Goal: Task Accomplishment & Management: Complete application form

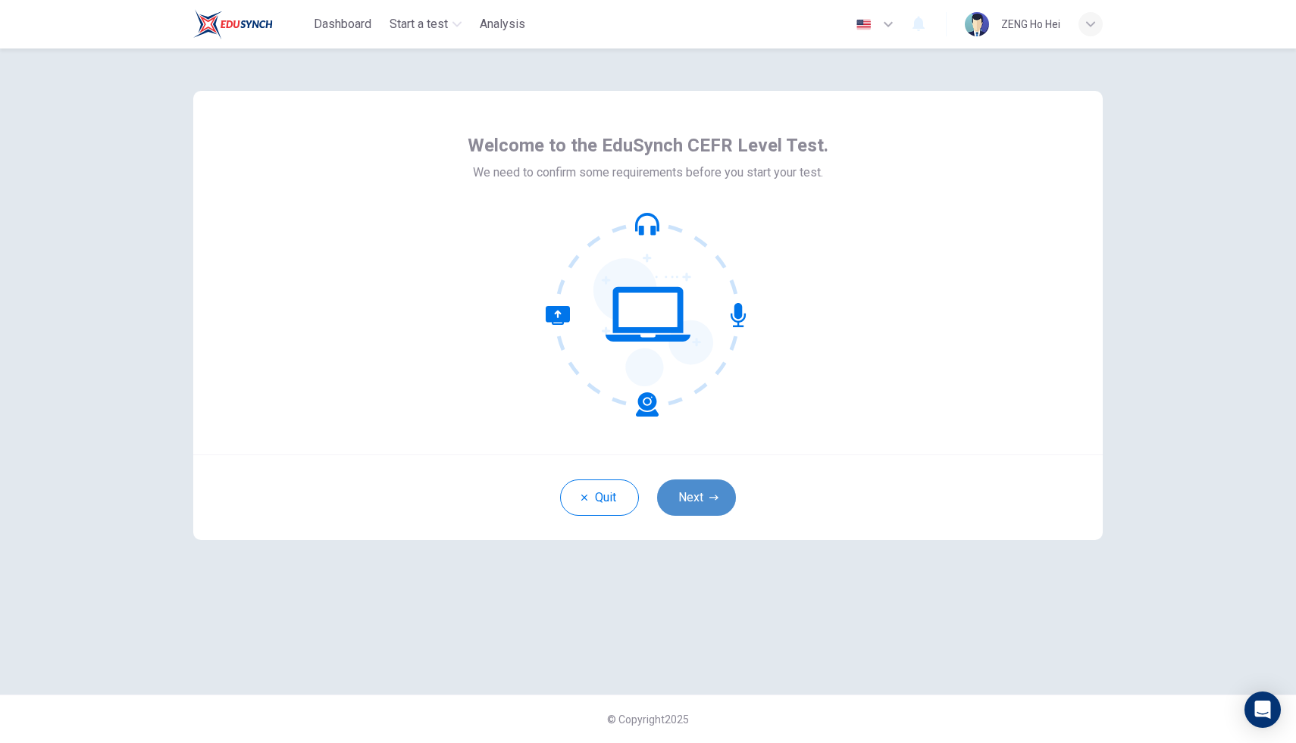
click at [708, 492] on button "Next" at bounding box center [696, 498] width 79 height 36
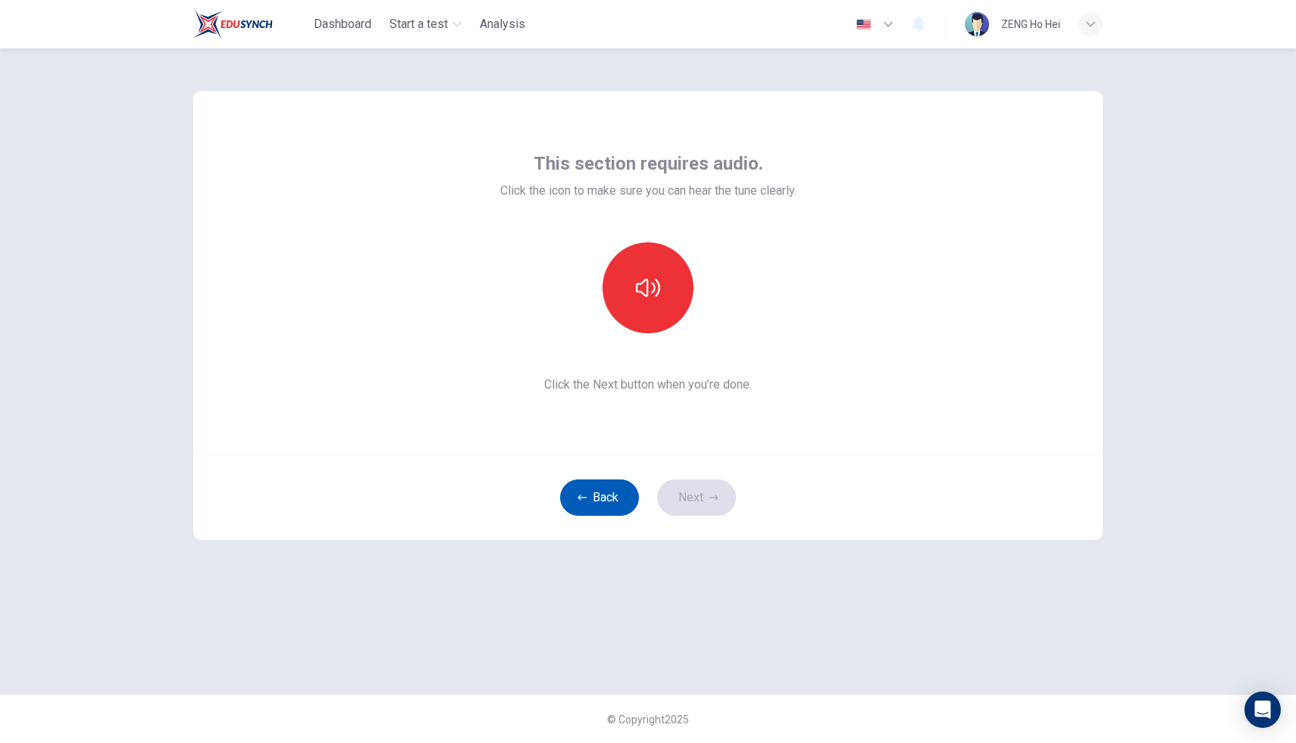
click at [604, 497] on button "Back" at bounding box center [599, 498] width 79 height 36
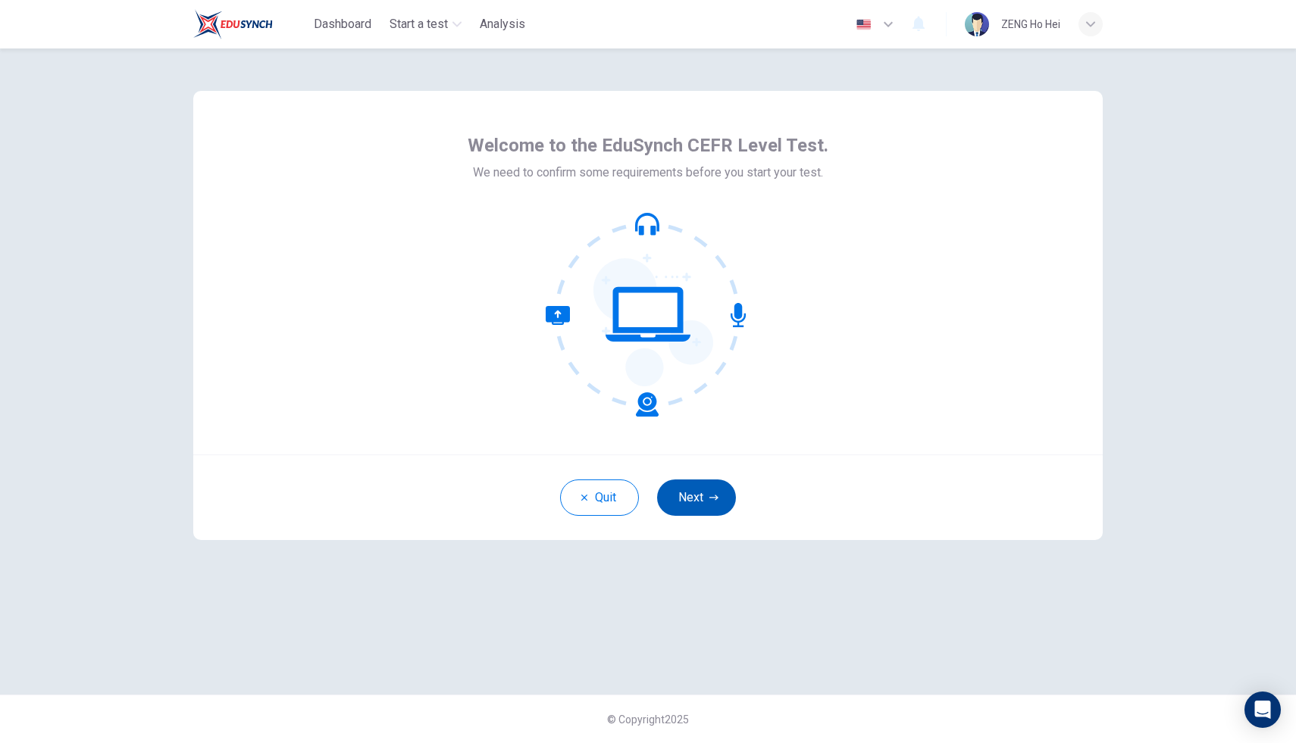
click at [706, 500] on button "Next" at bounding box center [696, 498] width 79 height 36
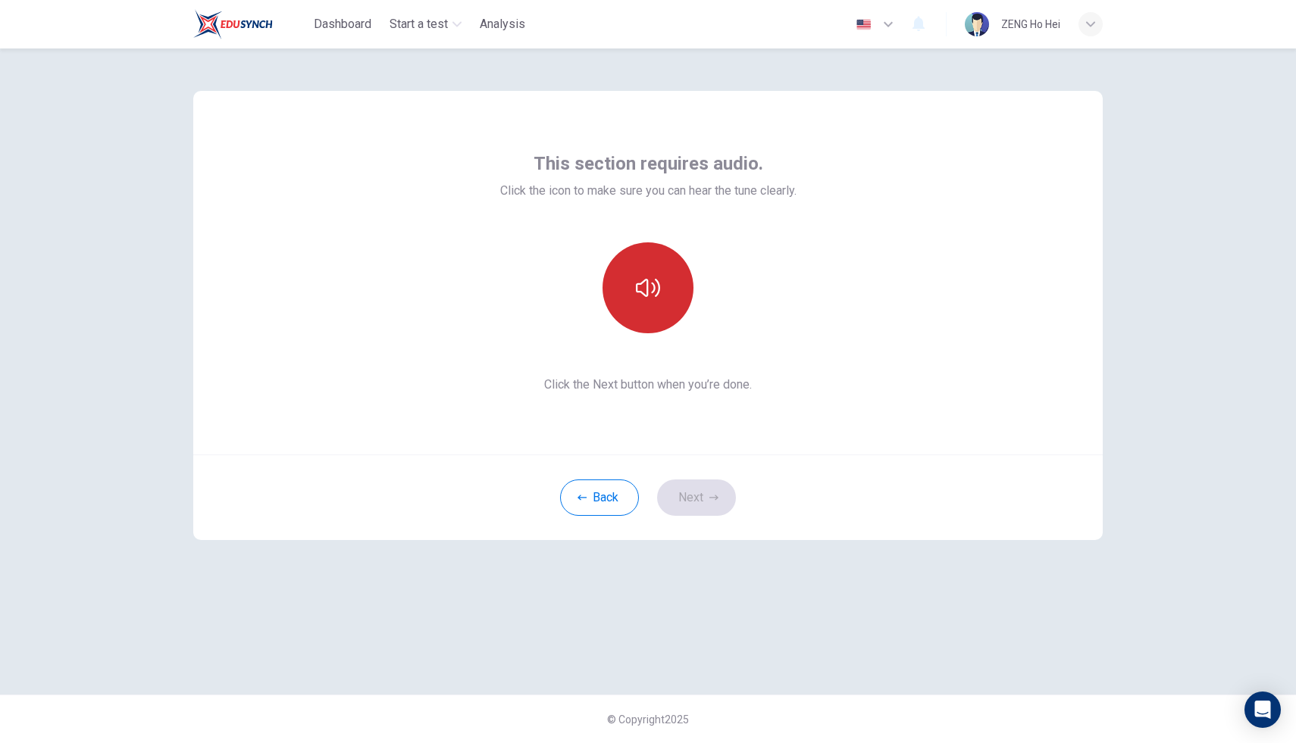
click at [638, 326] on button "button" at bounding box center [647, 287] width 91 height 91
click at [704, 489] on button "Next" at bounding box center [696, 498] width 79 height 36
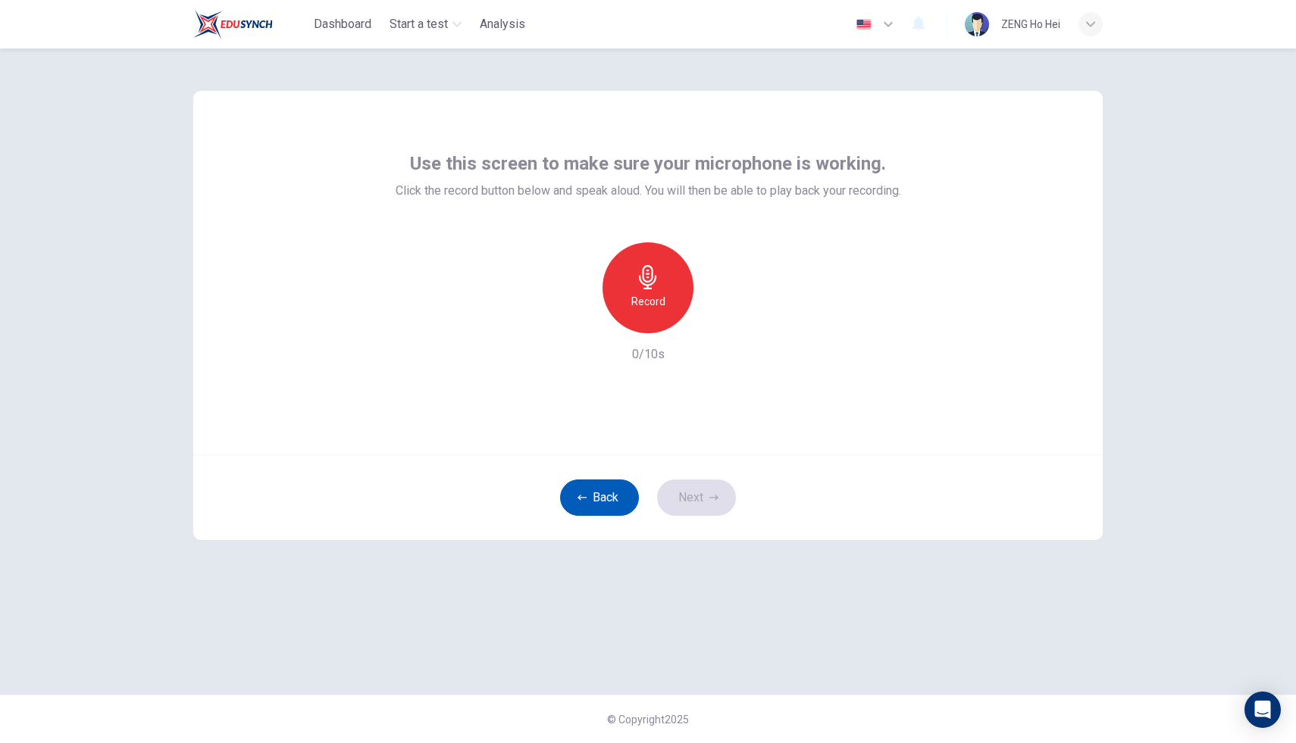
click at [599, 499] on button "Back" at bounding box center [599, 498] width 79 height 36
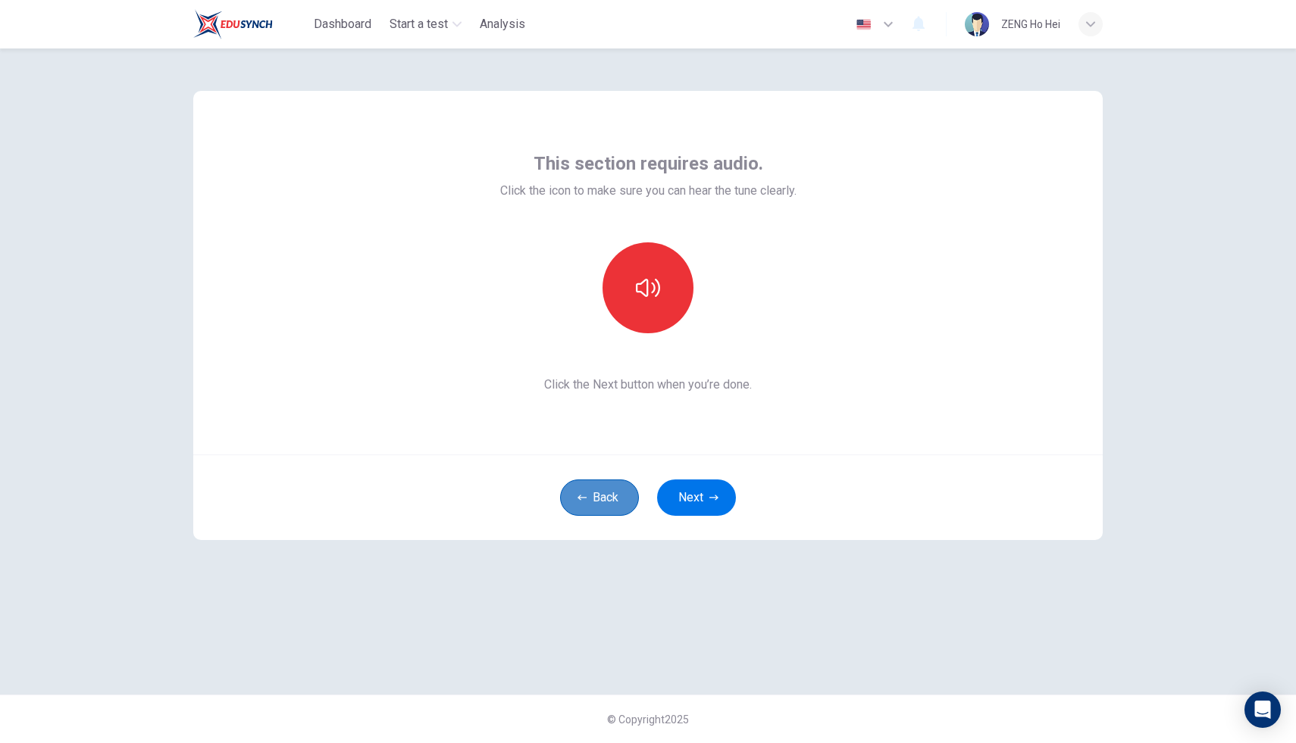
click at [600, 496] on button "Back" at bounding box center [599, 498] width 79 height 36
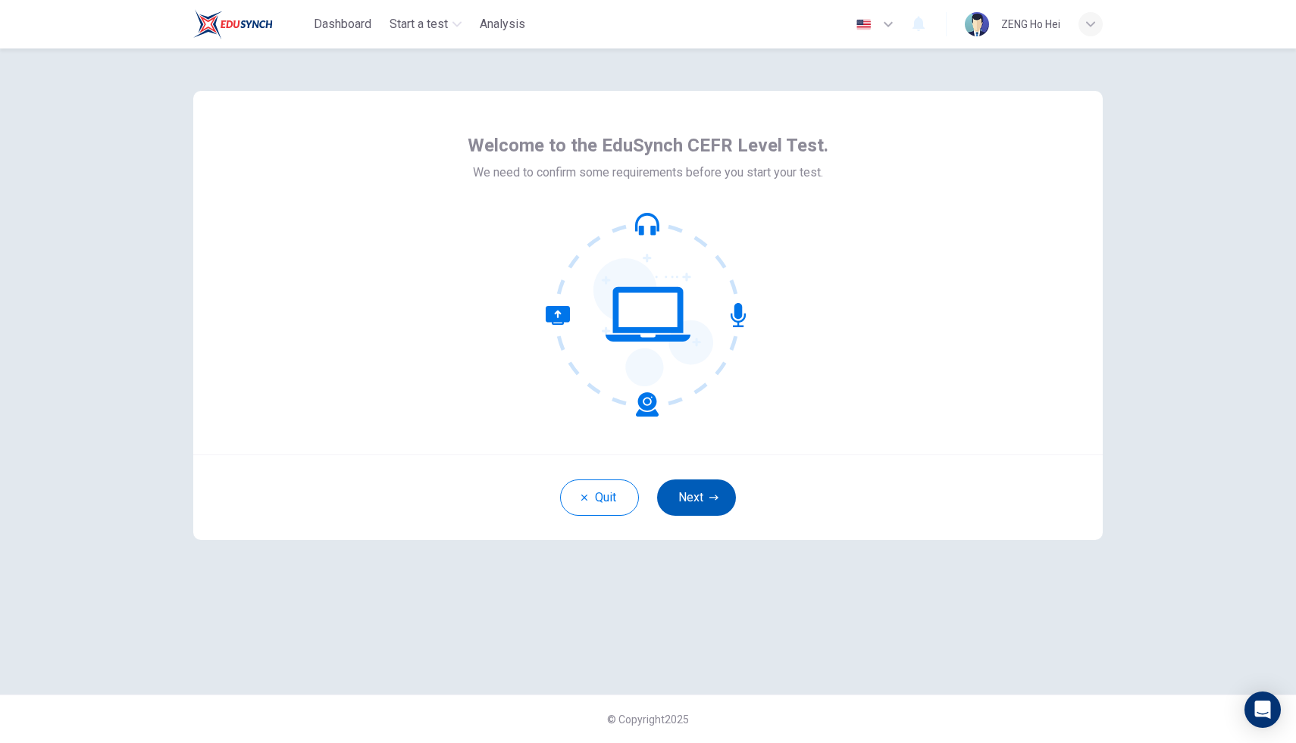
click at [701, 507] on button "Next" at bounding box center [696, 498] width 79 height 36
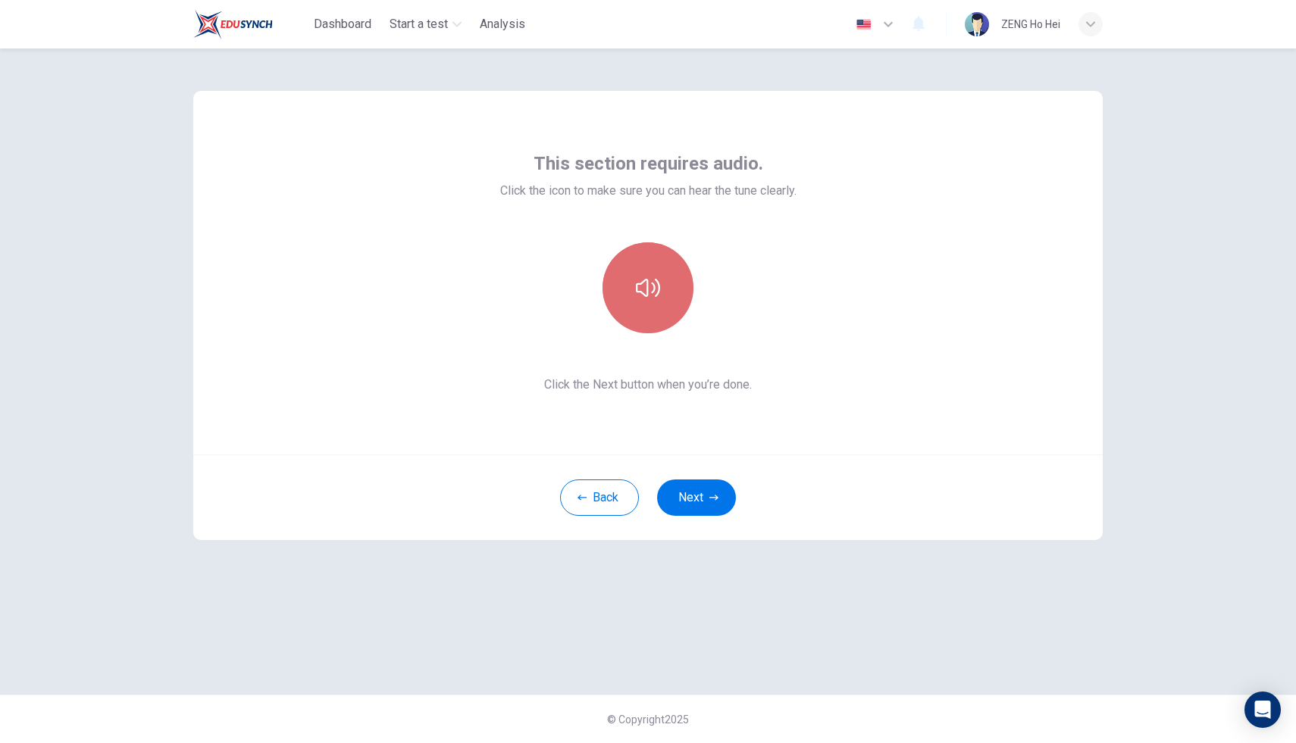
click at [639, 262] on button "button" at bounding box center [647, 287] width 91 height 91
click at [611, 495] on button "Back" at bounding box center [599, 498] width 79 height 36
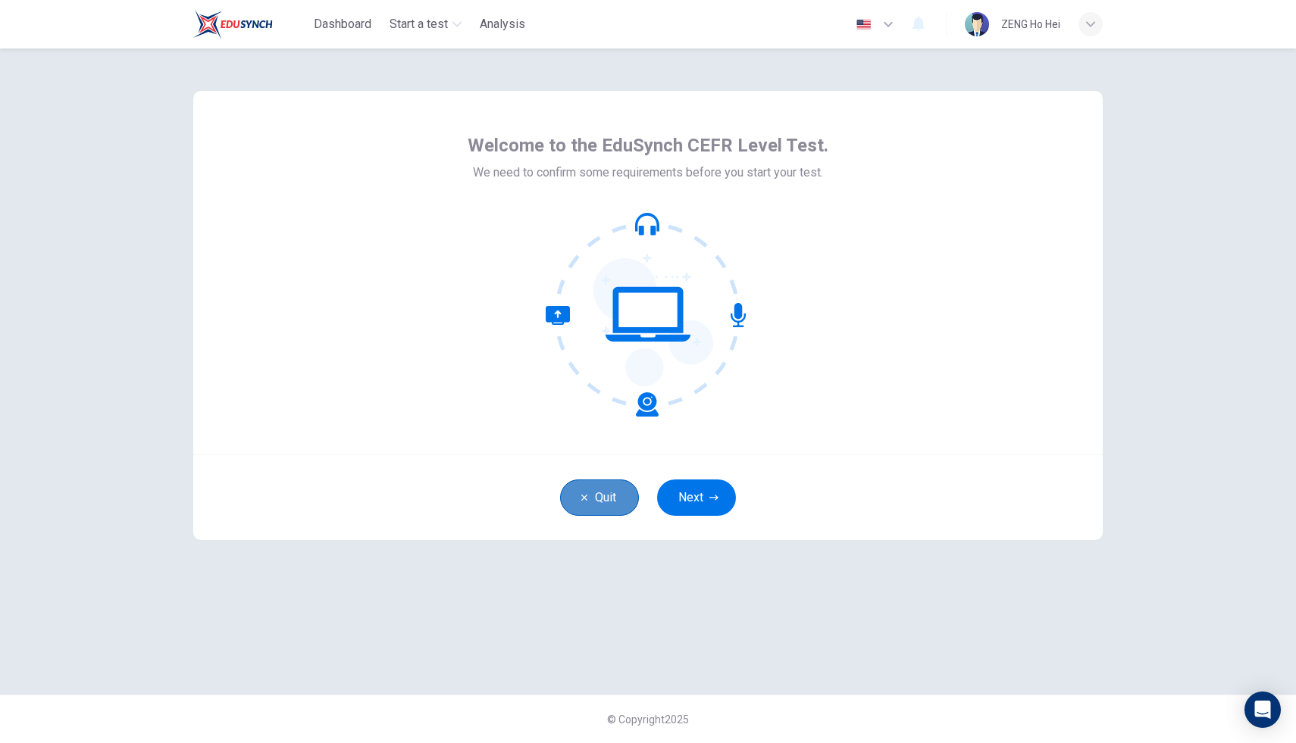
click at [603, 499] on button "Quit" at bounding box center [599, 498] width 79 height 36
click at [711, 496] on icon "button" at bounding box center [713, 497] width 9 height 9
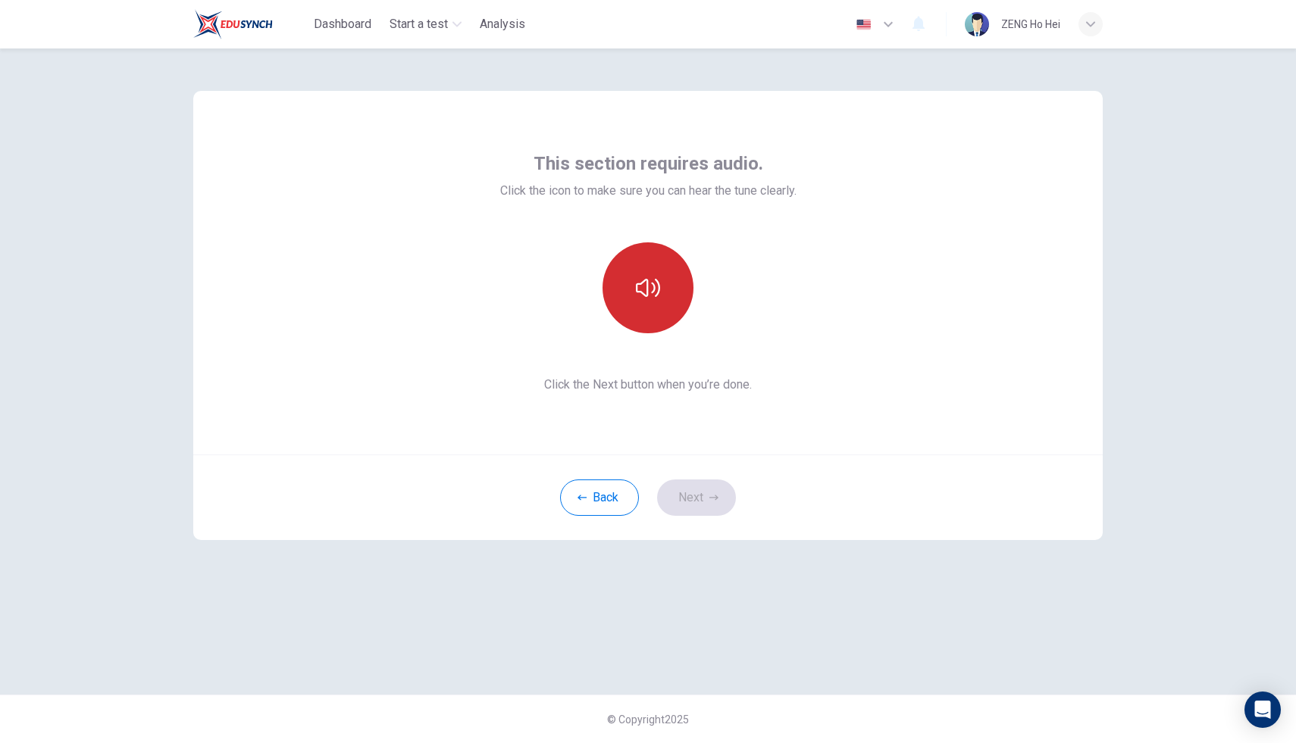
click at [654, 309] on button "button" at bounding box center [647, 287] width 91 height 91
click at [724, 499] on button "Next" at bounding box center [696, 498] width 79 height 36
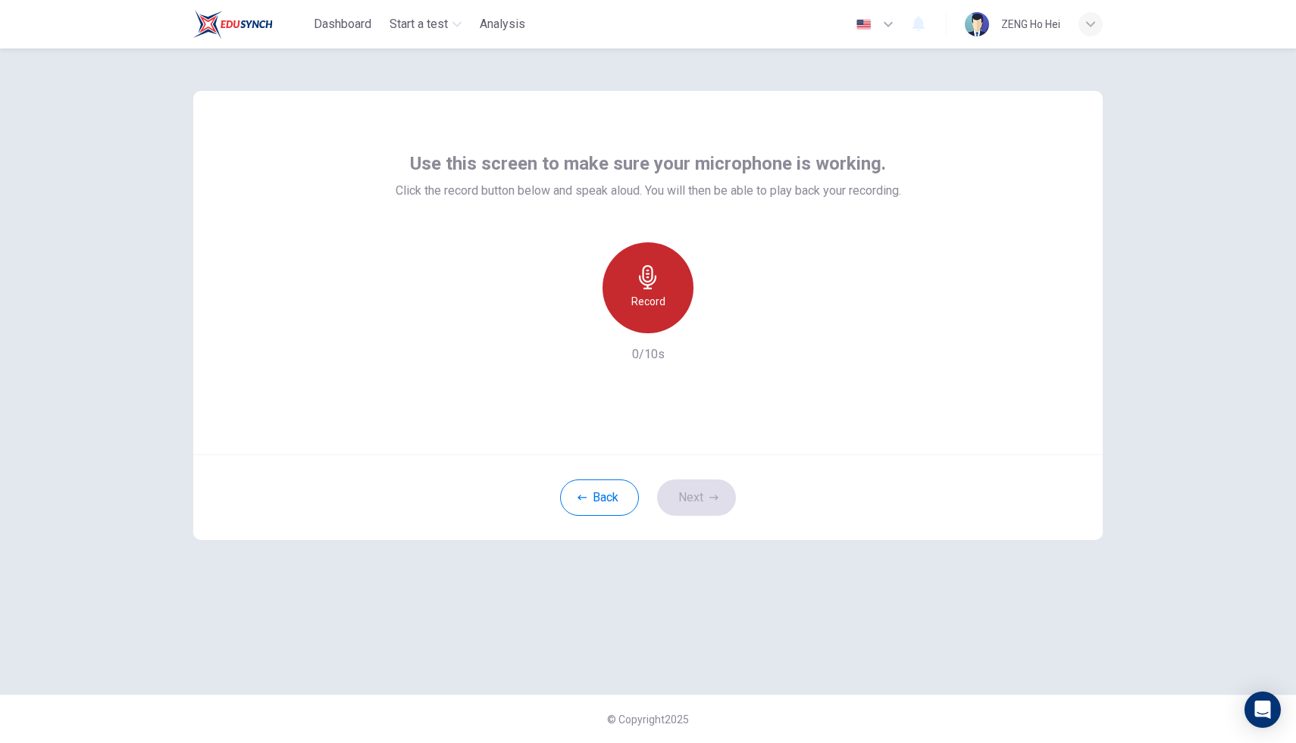
click at [639, 291] on div "Record" at bounding box center [647, 287] width 91 height 91
click at [639, 289] on icon "button" at bounding box center [648, 277] width 24 height 24
click at [714, 321] on icon "button" at bounding box center [717, 321] width 15 height 15
click at [582, 313] on div "button" at bounding box center [578, 321] width 24 height 24
click at [677, 304] on div "Record" at bounding box center [647, 287] width 91 height 91
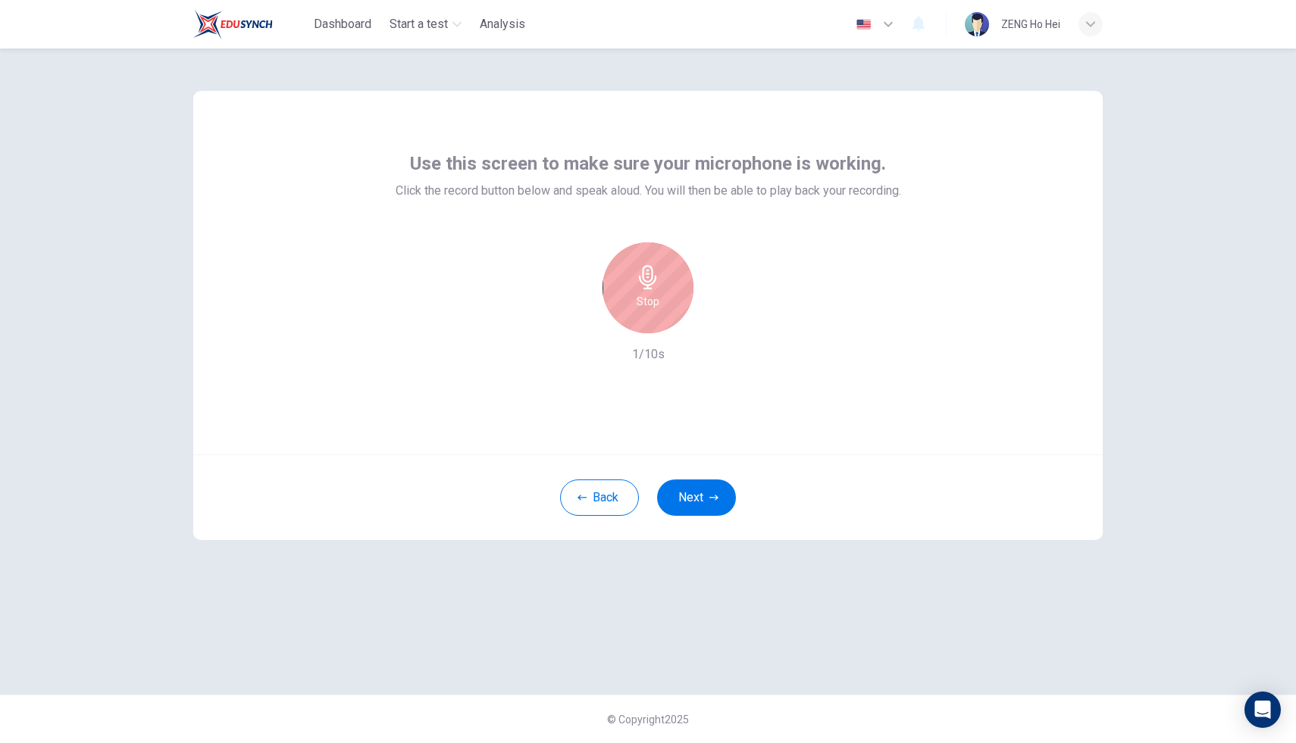
click at [674, 302] on div "Stop" at bounding box center [647, 287] width 91 height 91
click at [723, 319] on icon "button" at bounding box center [717, 321] width 15 height 15
click at [643, 308] on h6 "Record" at bounding box center [648, 301] width 34 height 18
click at [643, 308] on h6 "Stop" at bounding box center [647, 301] width 23 height 18
click at [722, 317] on icon "button" at bounding box center [717, 321] width 15 height 15
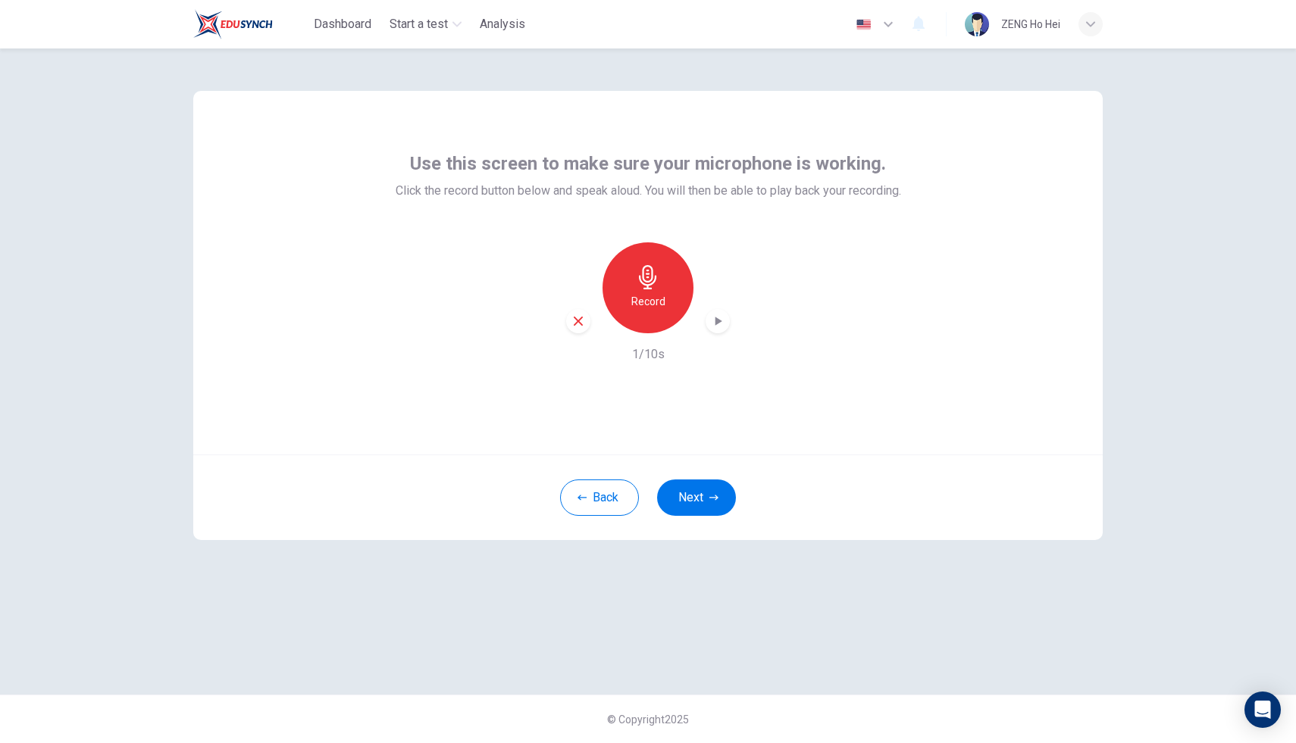
click at [714, 327] on icon "button" at bounding box center [717, 321] width 15 height 15
click at [695, 501] on button "Next" at bounding box center [696, 498] width 79 height 36
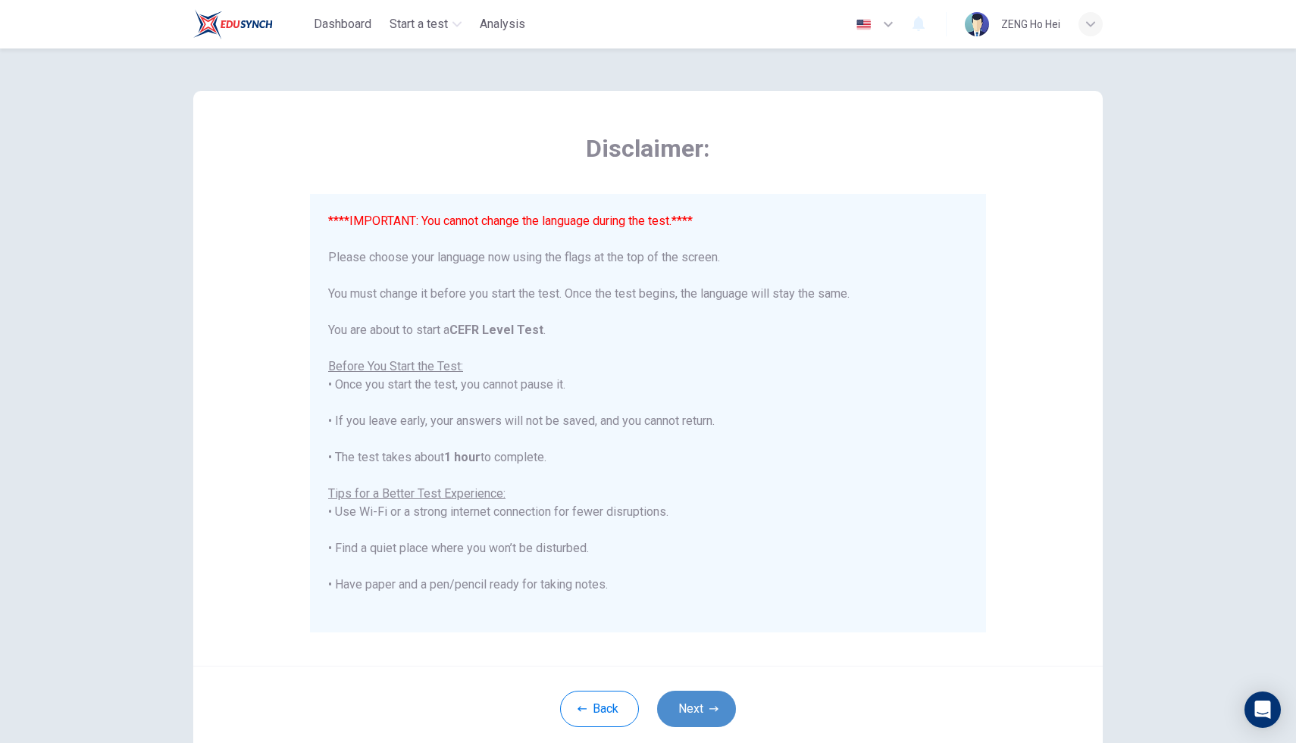
click at [700, 708] on button "Next" at bounding box center [696, 709] width 79 height 36
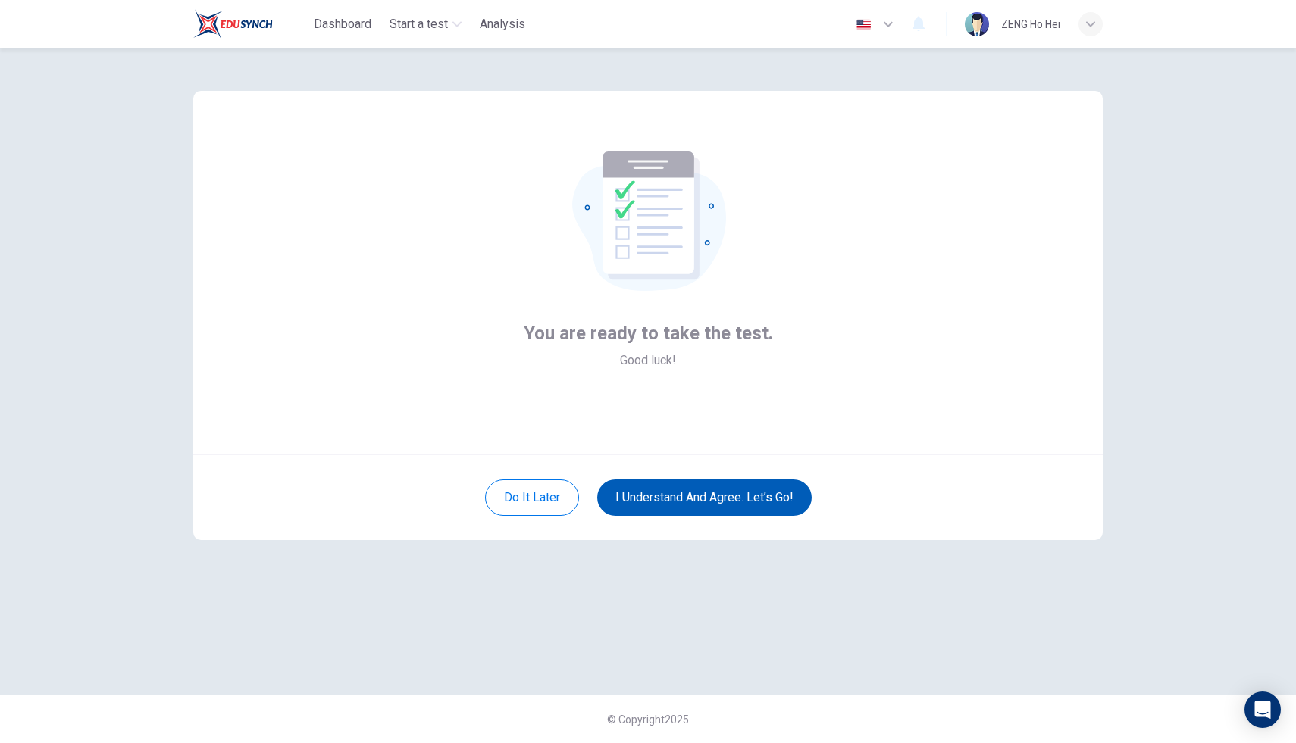
click at [642, 510] on button "I understand and agree. Let’s go!" at bounding box center [704, 498] width 214 height 36
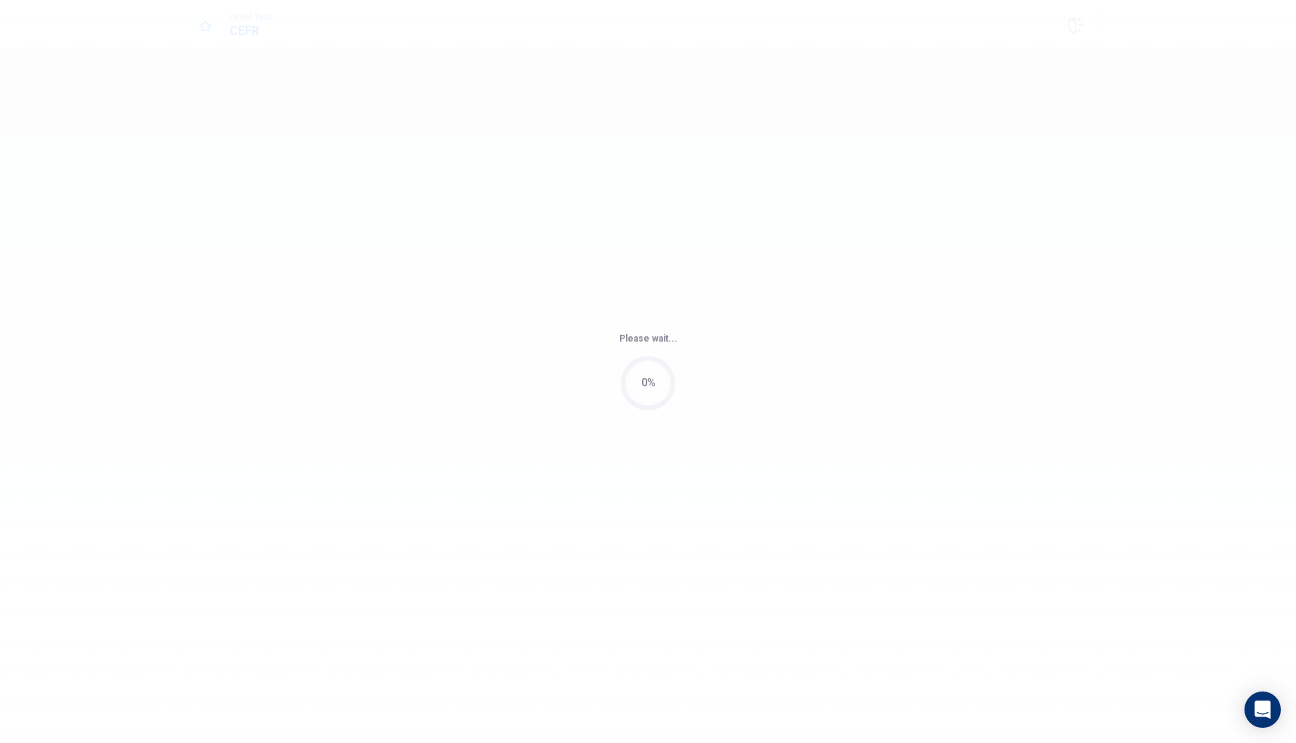
click at [645, 502] on div "Please wait... 0%" at bounding box center [648, 371] width 1296 height 743
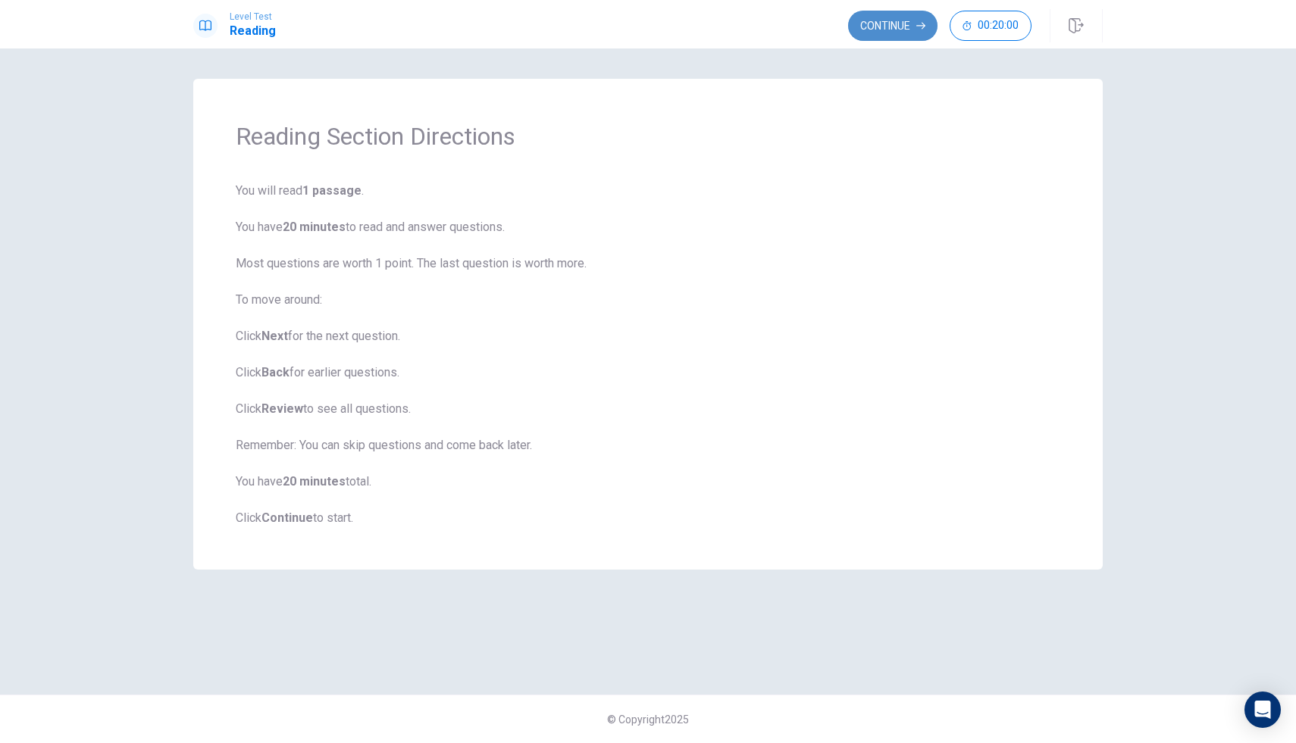
click at [865, 26] on button "Continue" at bounding box center [892, 26] width 89 height 30
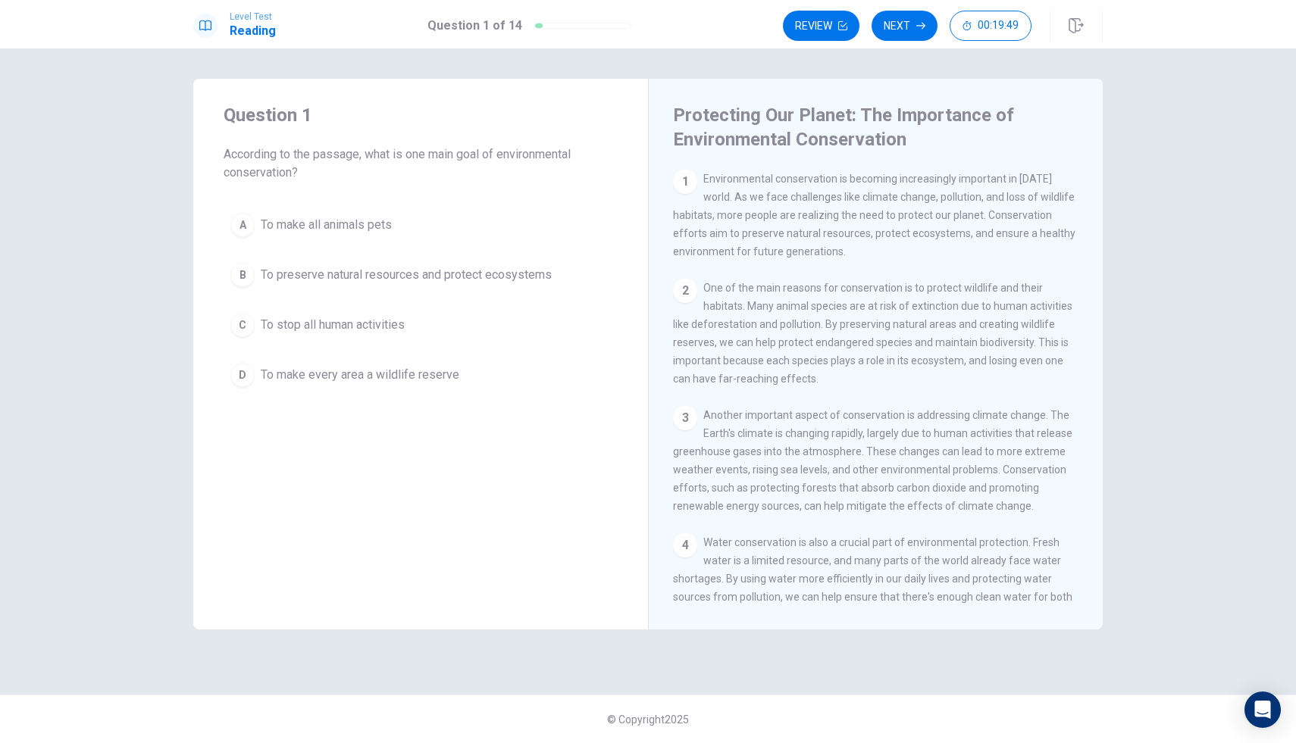
click at [688, 180] on div "1" at bounding box center [685, 182] width 24 height 24
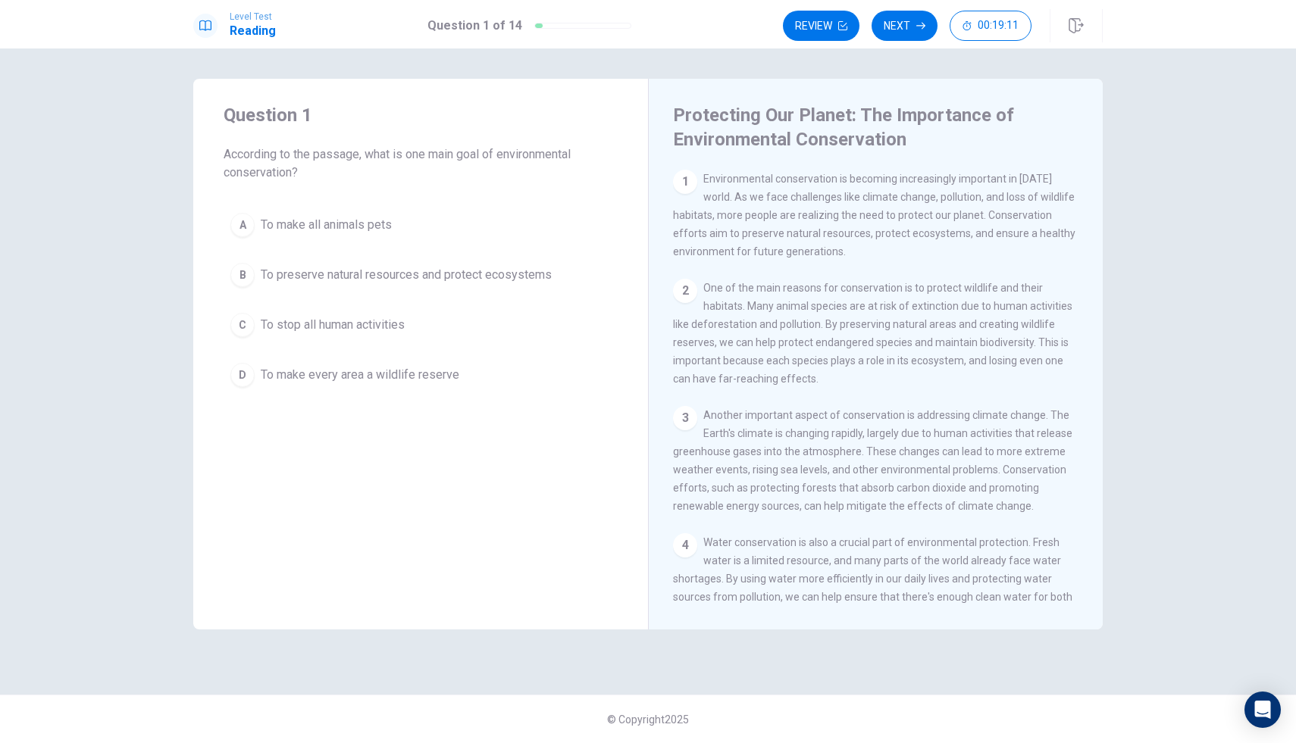
click at [248, 325] on div "C" at bounding box center [242, 325] width 24 height 24
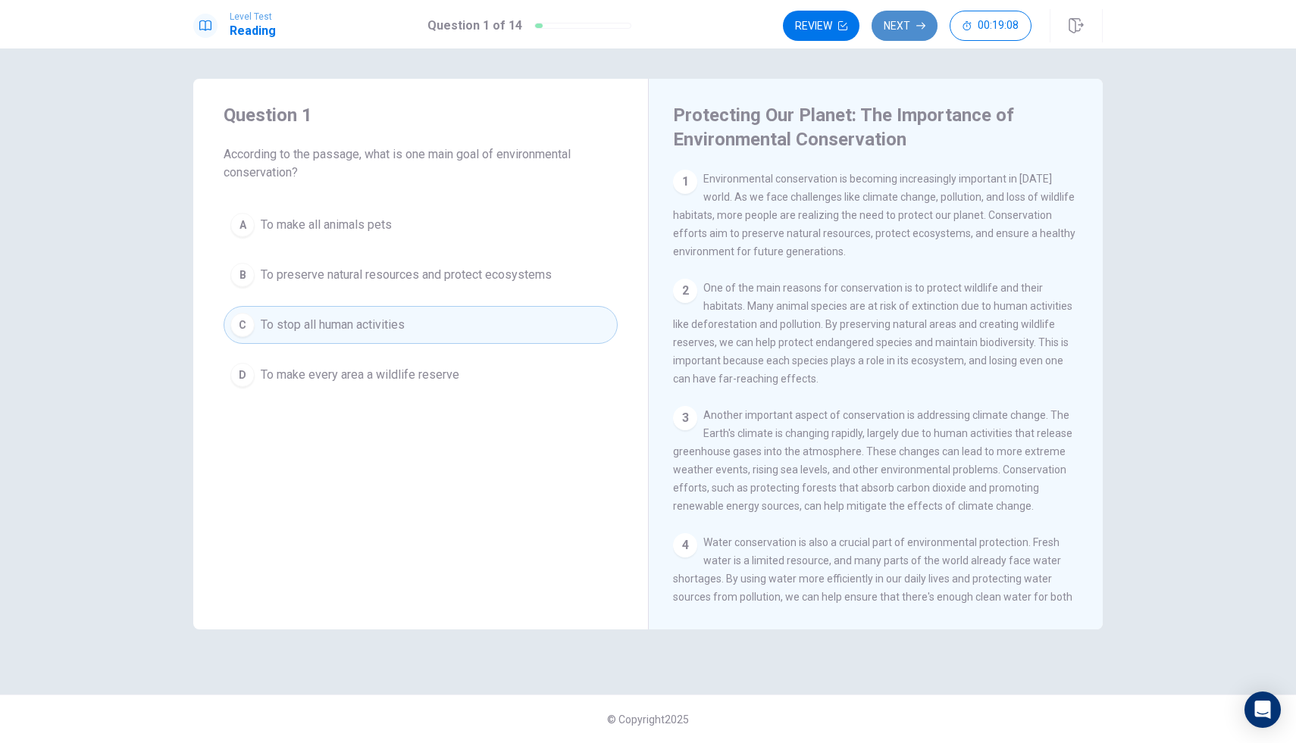
click at [895, 27] on button "Next" at bounding box center [904, 26] width 66 height 30
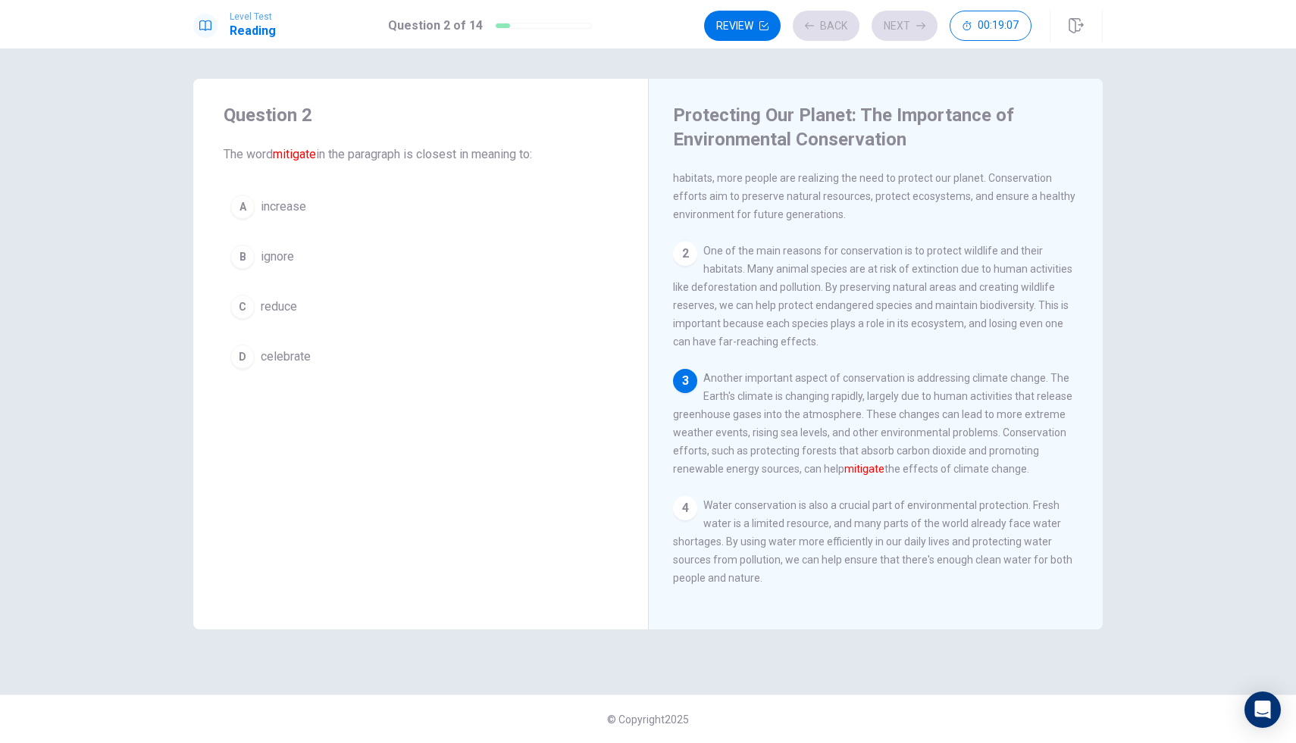
scroll to position [74, 0]
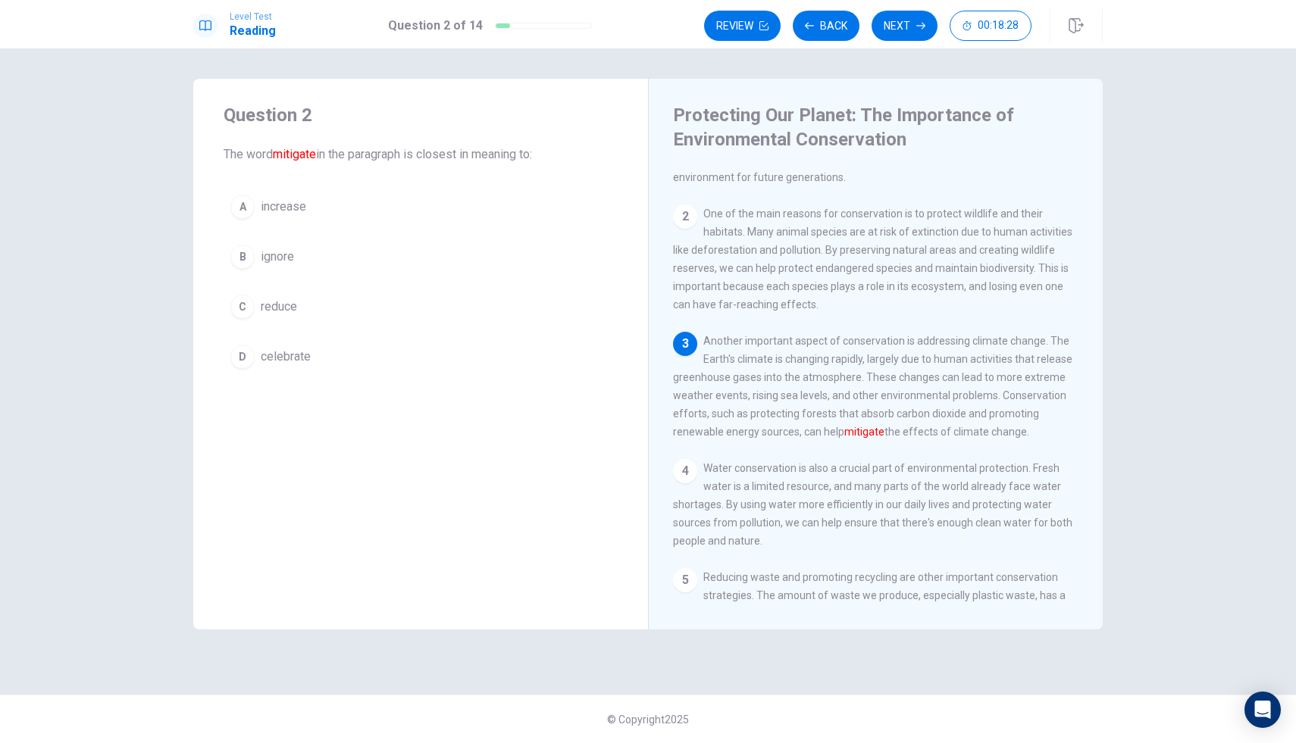
click at [283, 347] on button "D celebrate" at bounding box center [420, 357] width 394 height 38
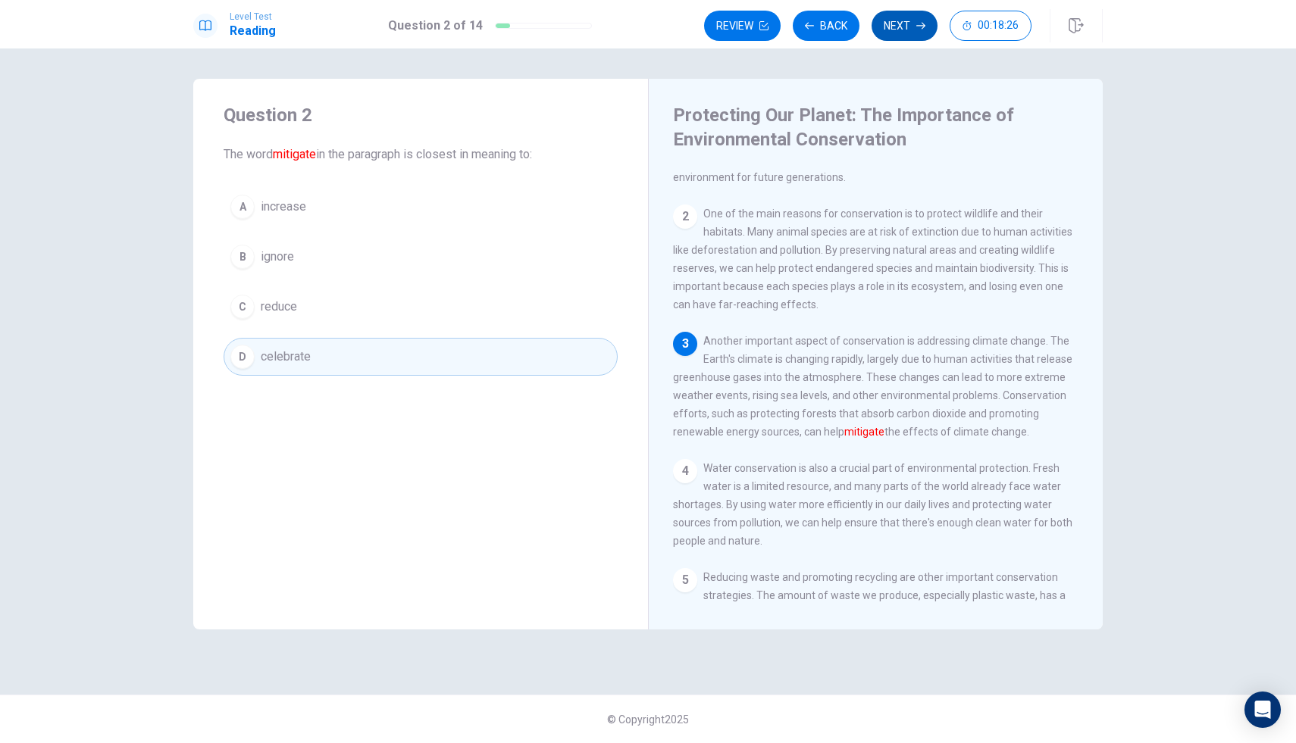
click at [886, 27] on button "Next" at bounding box center [904, 26] width 66 height 30
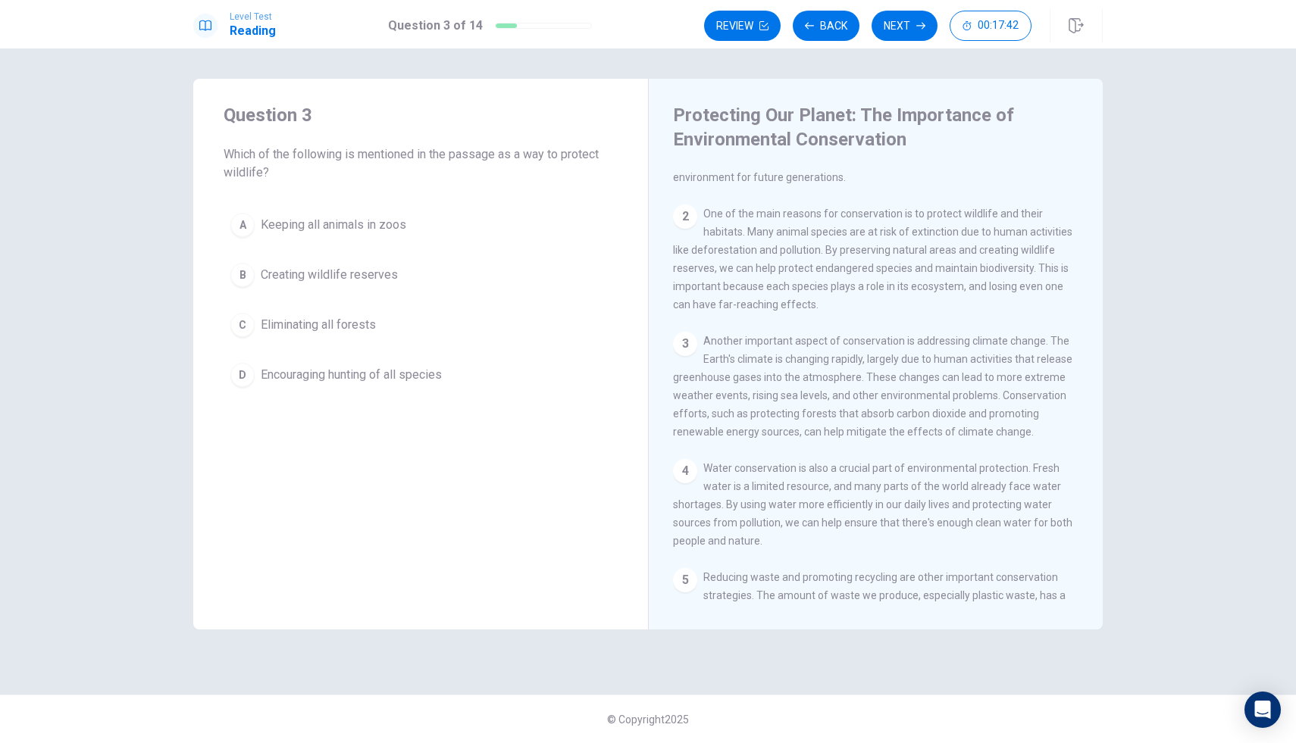
click at [386, 376] on span "Encouraging hunting of all species" at bounding box center [351, 375] width 181 height 18
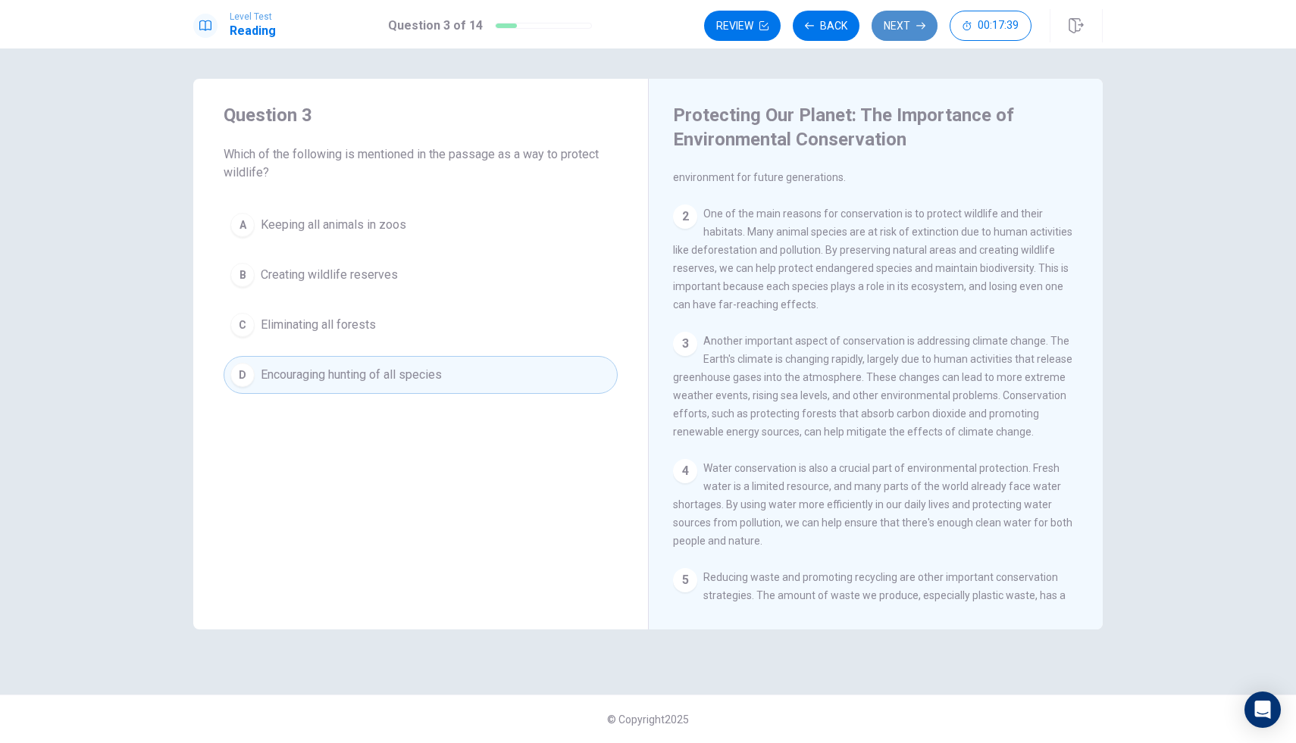
click at [919, 26] on icon "button" at bounding box center [920, 26] width 9 height 7
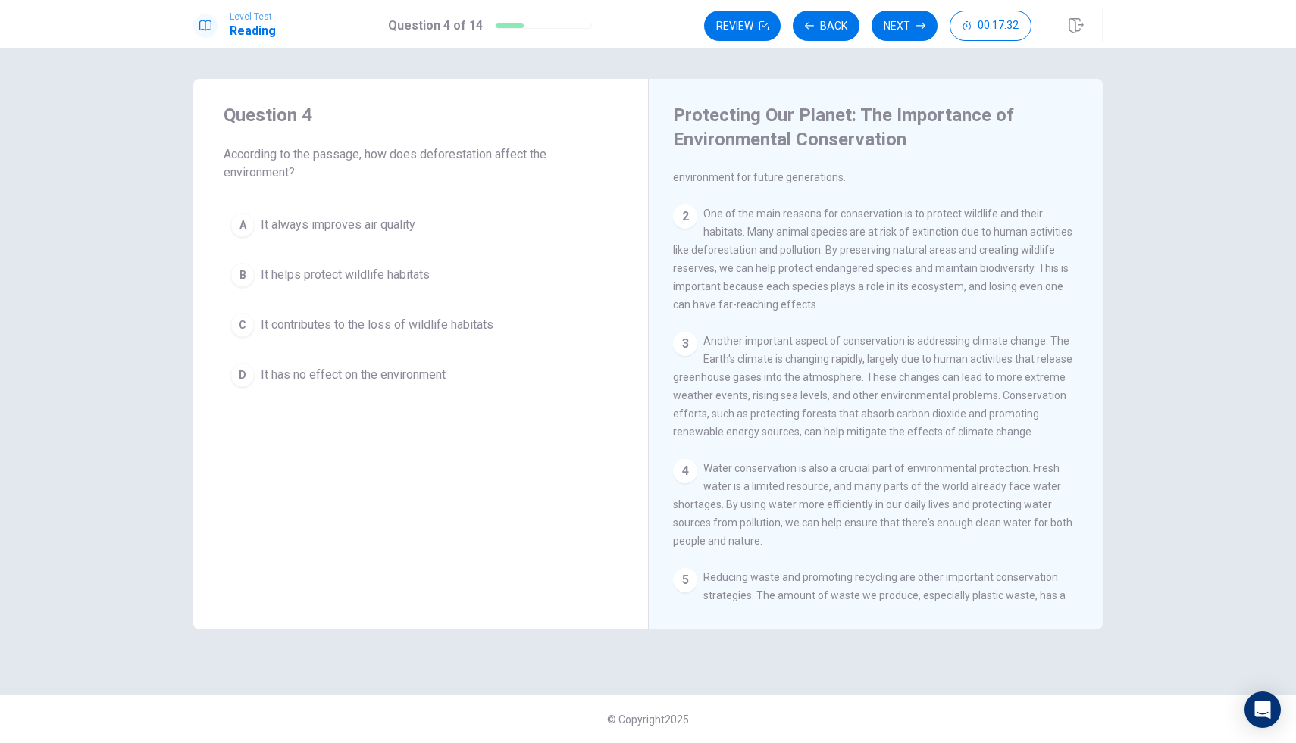
click at [294, 275] on span "It helps protect wildlife habitats" at bounding box center [345, 275] width 169 height 18
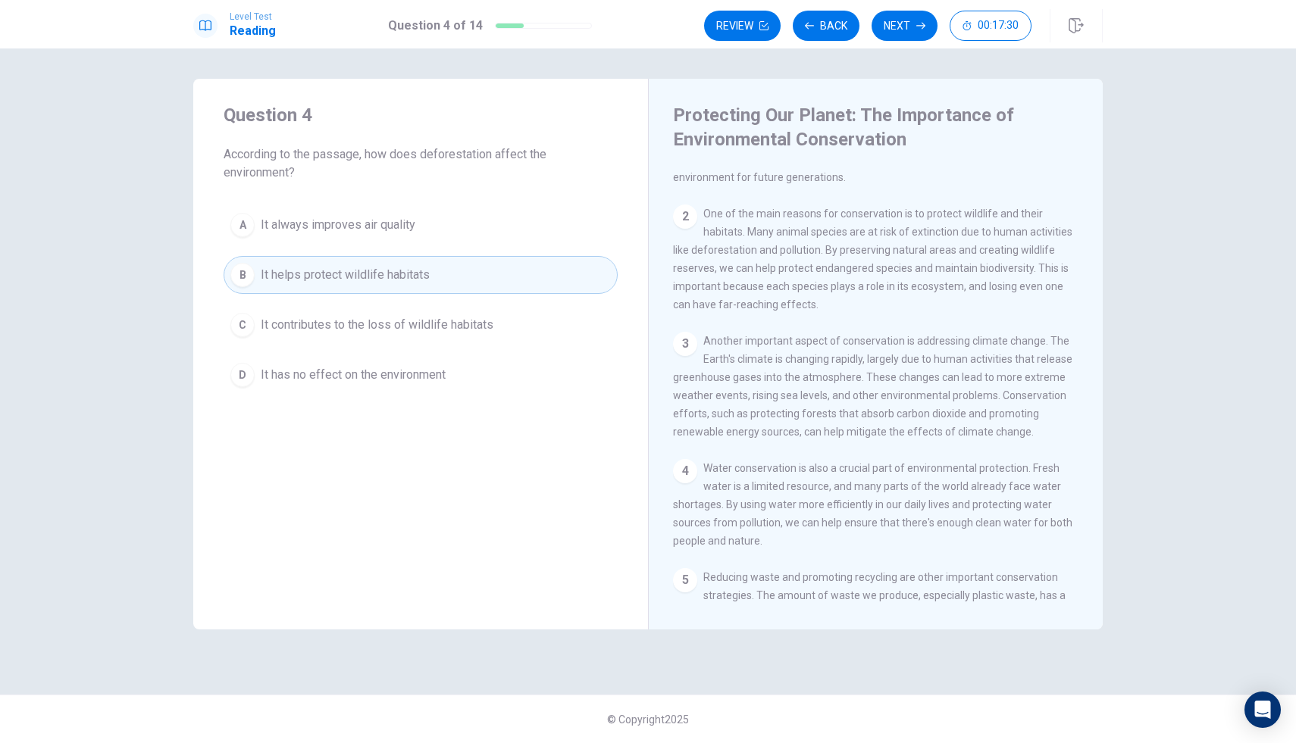
click at [906, 7] on div "Level Test Reading Question 4 of 14 Review Back Next 00:17:30" at bounding box center [648, 24] width 1296 height 48
click at [901, 27] on button "Next" at bounding box center [904, 26] width 66 height 30
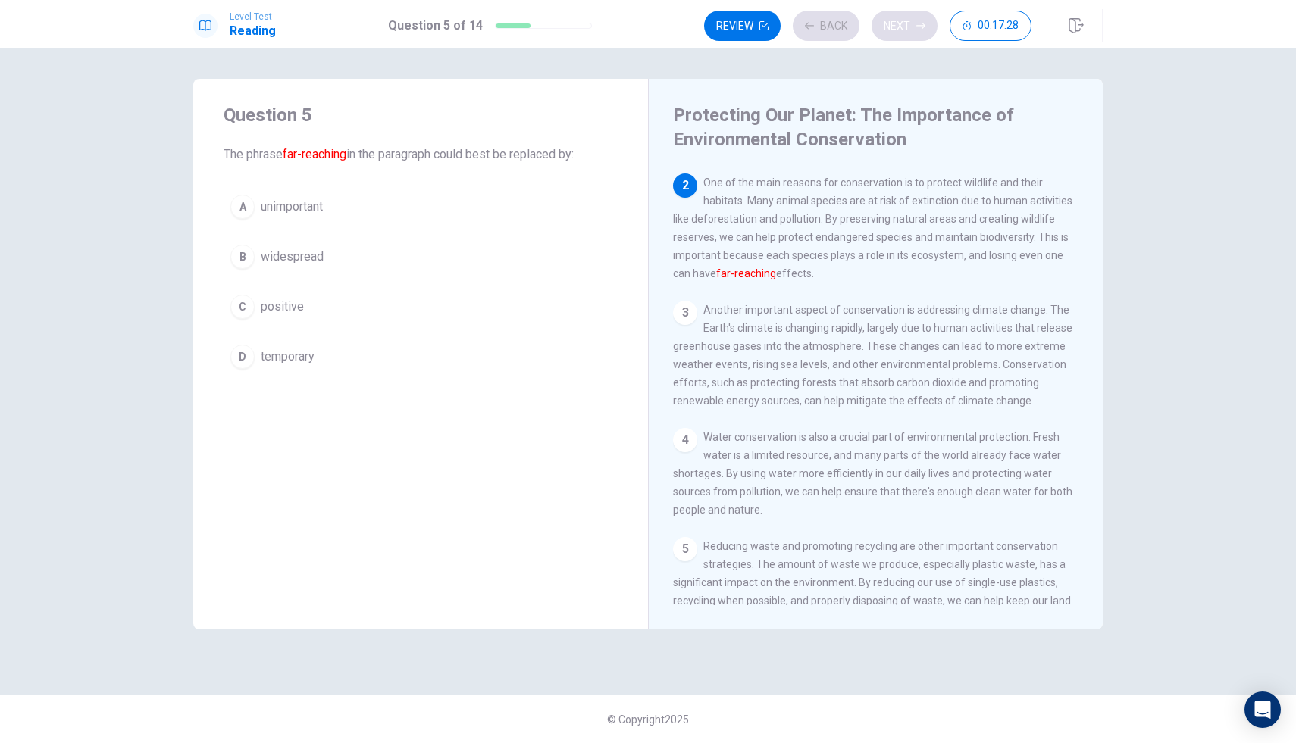
scroll to position [113, 0]
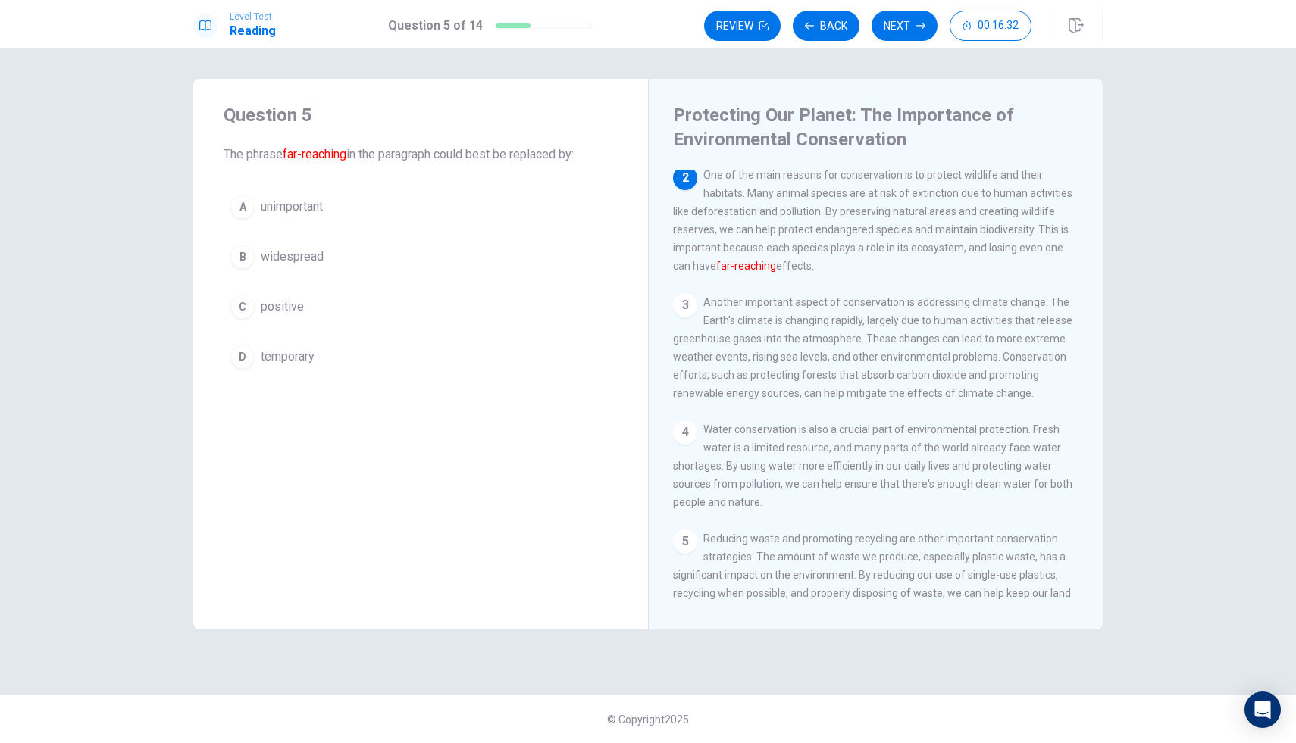
click at [298, 304] on span "positive" at bounding box center [282, 307] width 43 height 18
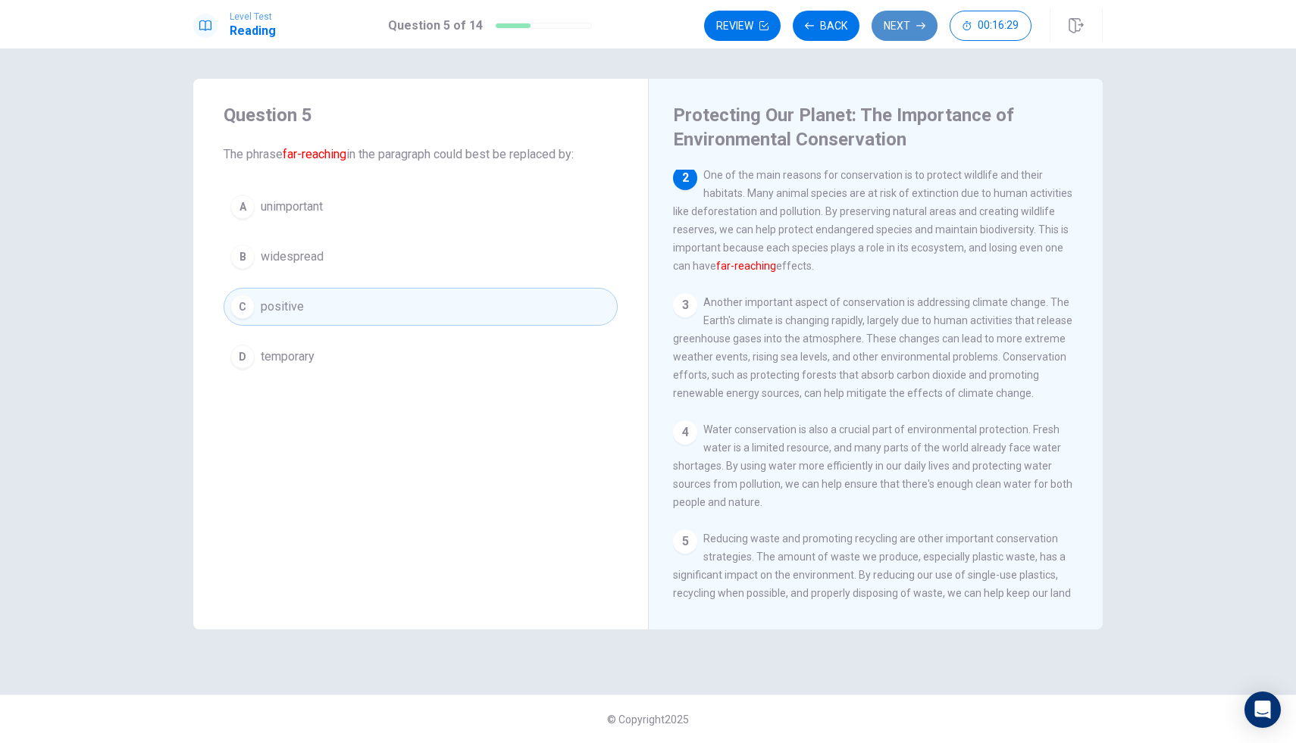
click at [886, 26] on button "Next" at bounding box center [904, 26] width 66 height 30
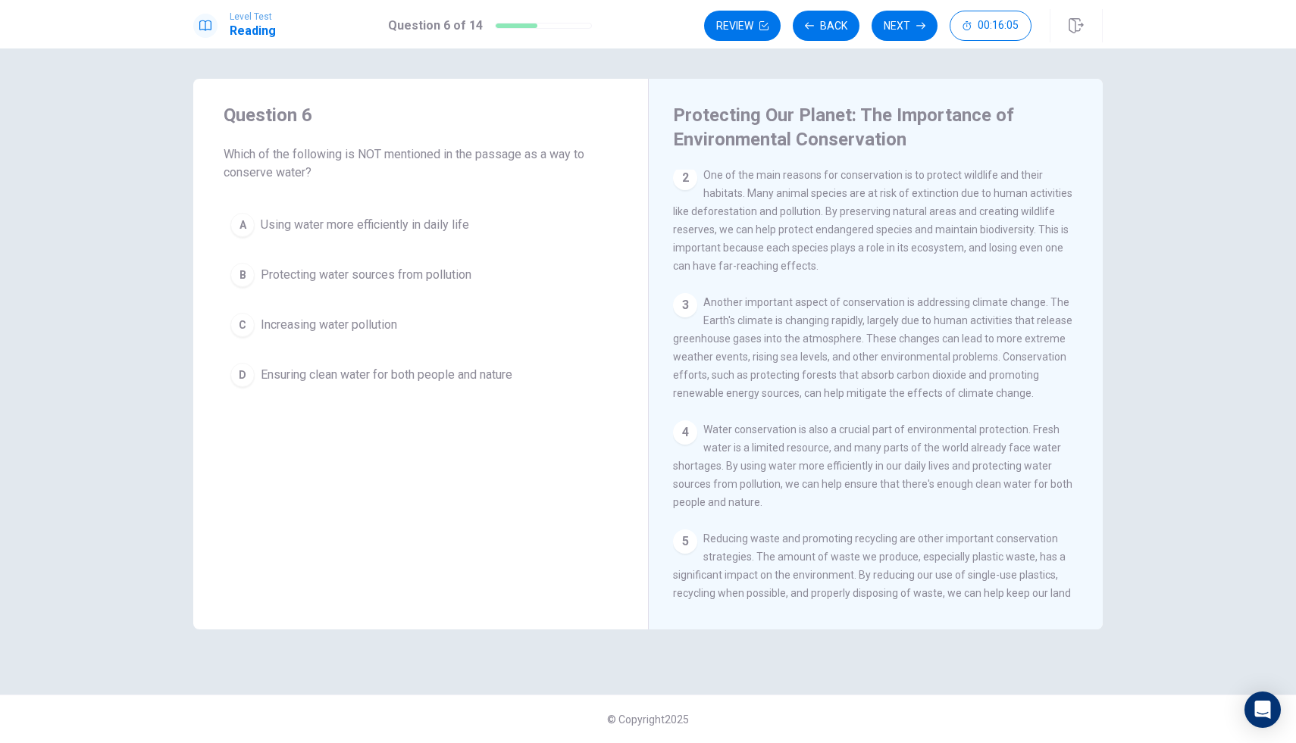
scroll to position [0, 0]
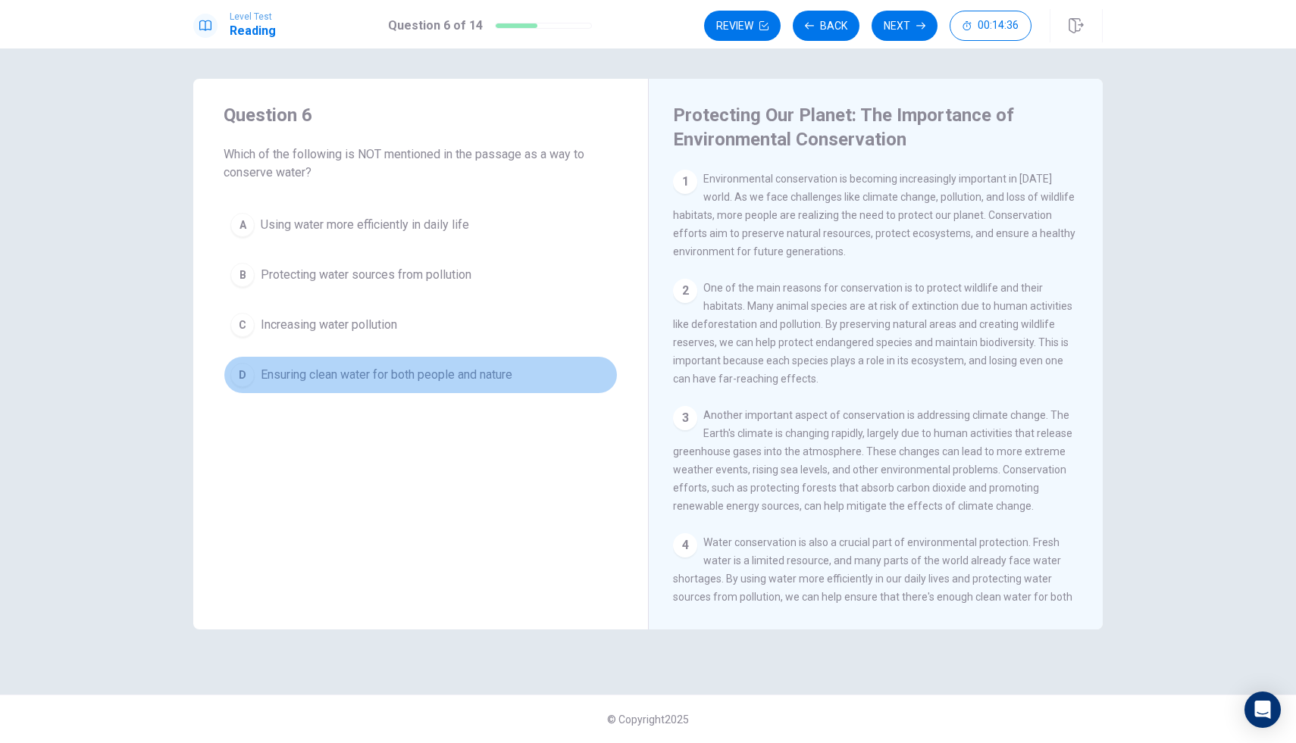
click at [511, 382] on span "Ensuring clean water for both people and nature" at bounding box center [387, 375] width 252 height 18
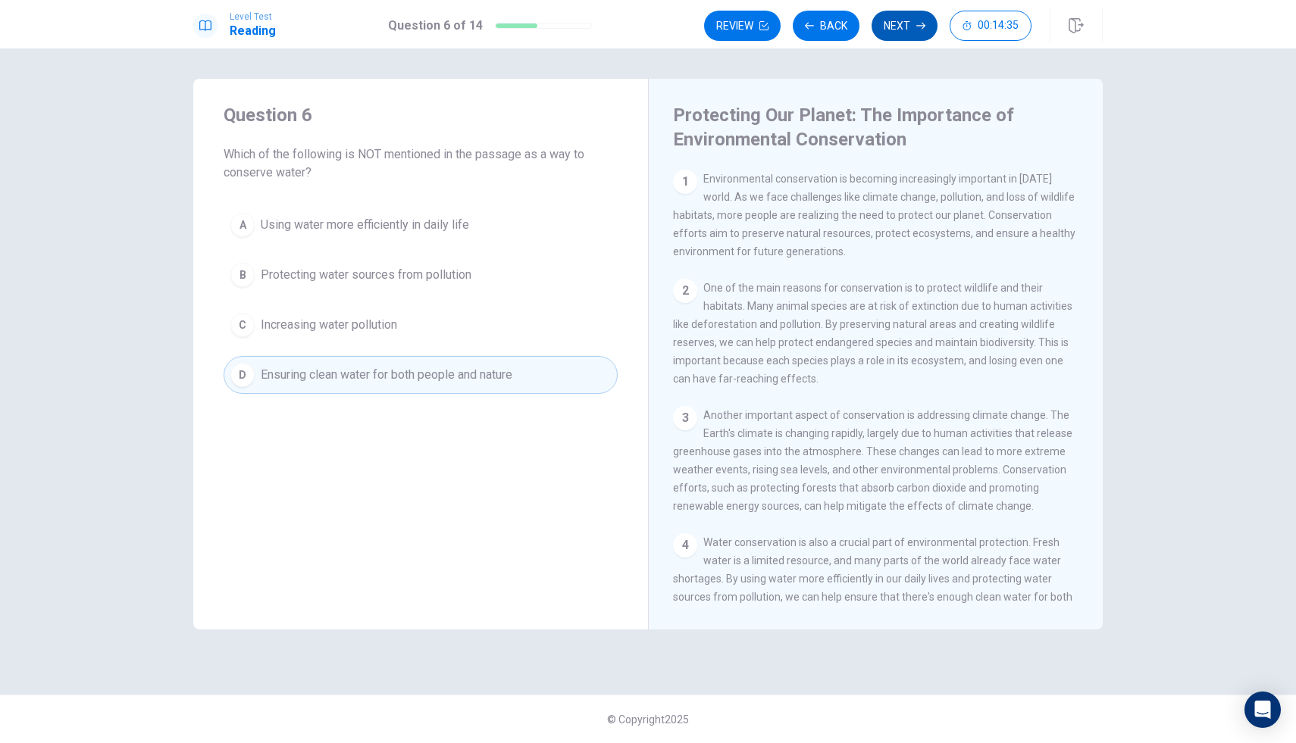
click at [920, 17] on button "Next" at bounding box center [904, 26] width 66 height 30
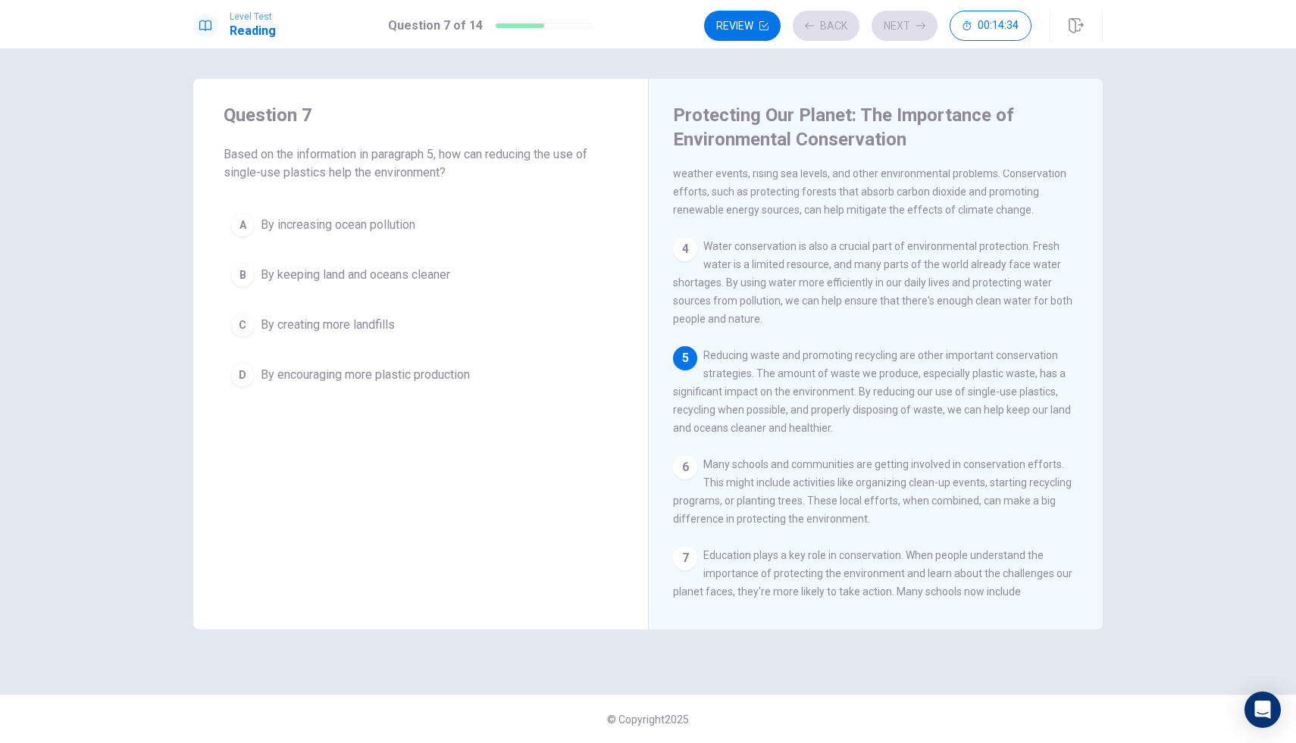
scroll to position [300, 0]
click at [399, 318] on button "C By creating more landfills" at bounding box center [420, 325] width 394 height 38
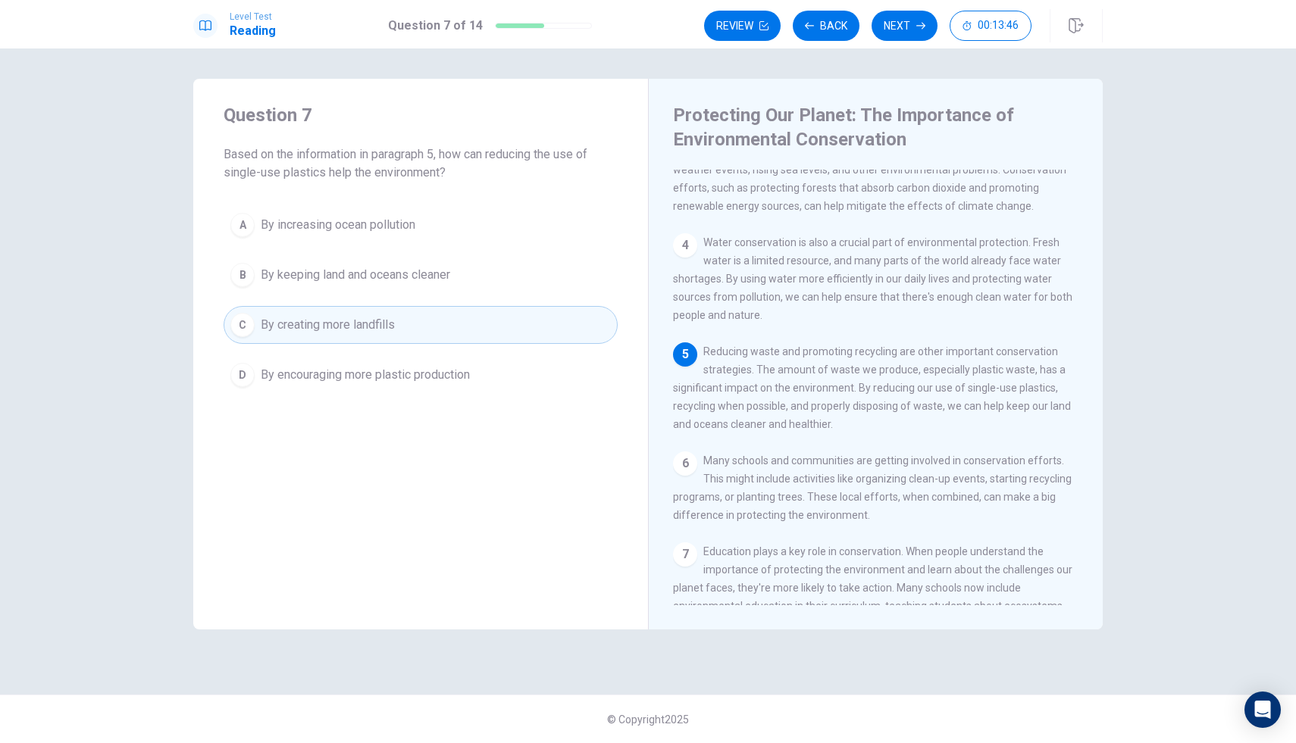
click at [401, 278] on span "By keeping land and oceans cleaner" at bounding box center [355, 275] width 189 height 18
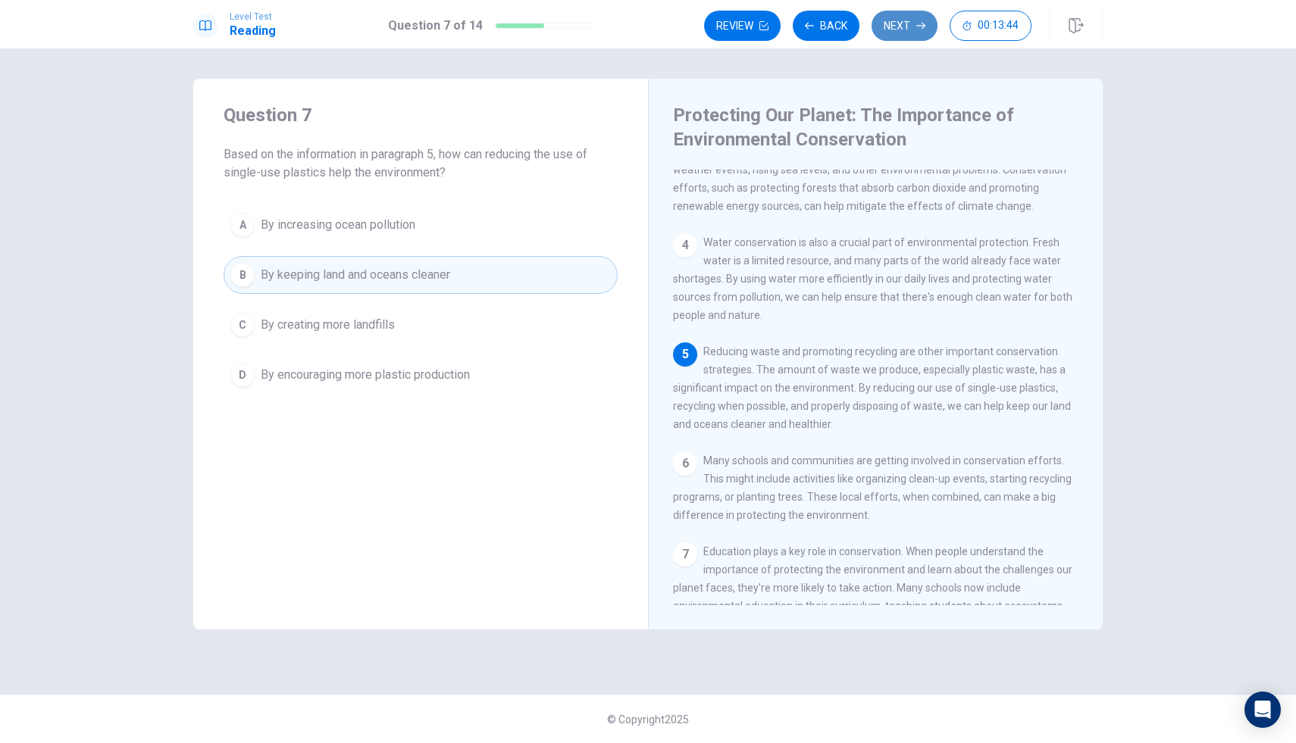
click at [892, 17] on button "Next" at bounding box center [904, 26] width 66 height 30
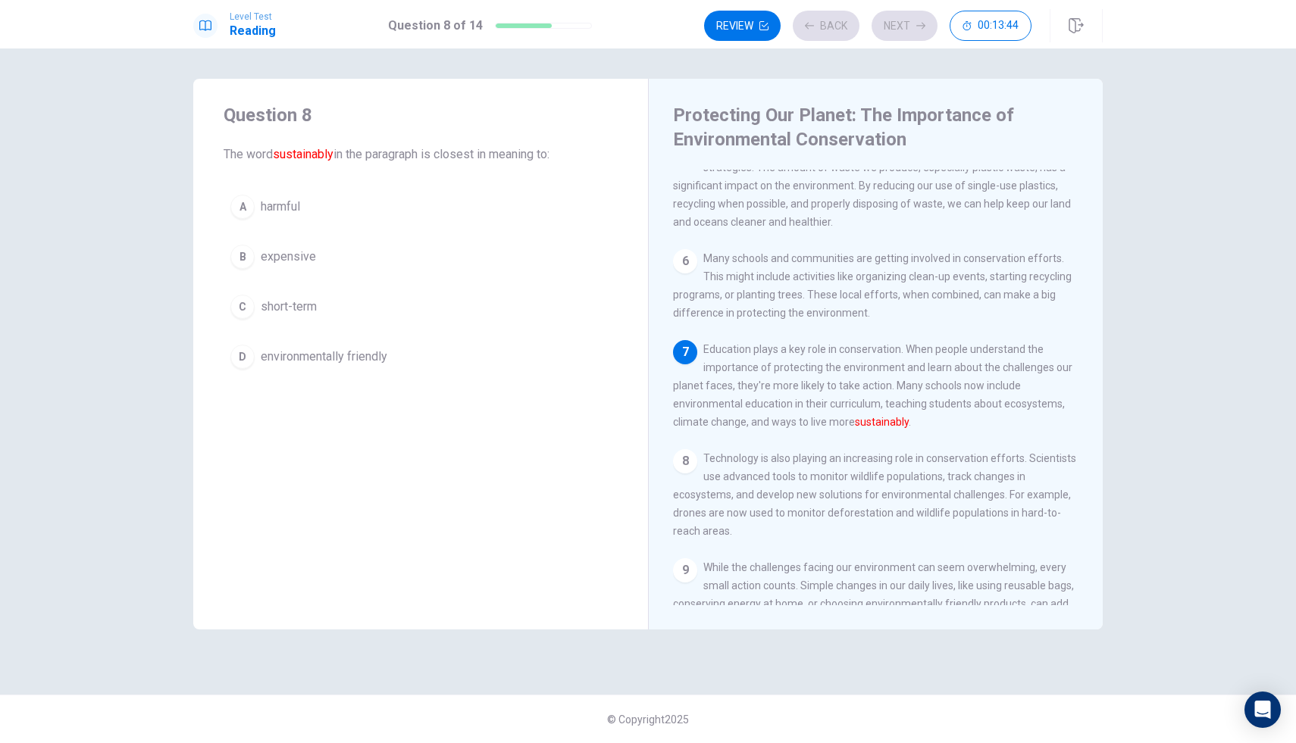
scroll to position [507, 0]
click at [339, 357] on span "environmentally friendly" at bounding box center [324, 357] width 127 height 18
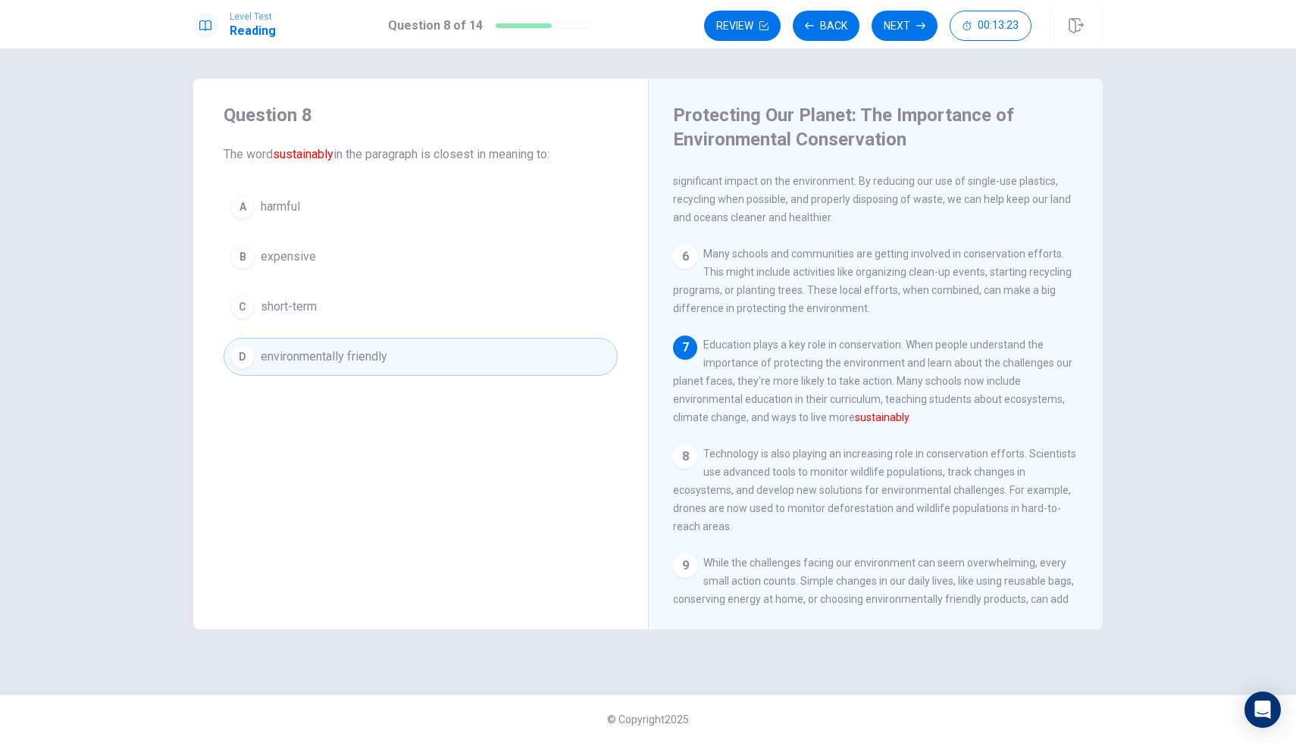
scroll to position [510, 0]
click at [834, 458] on div "1 Environmental conservation is becoming increasingly important in [DATE] world…" at bounding box center [886, 388] width 426 height 436
click at [896, 20] on button "Next" at bounding box center [904, 26] width 66 height 30
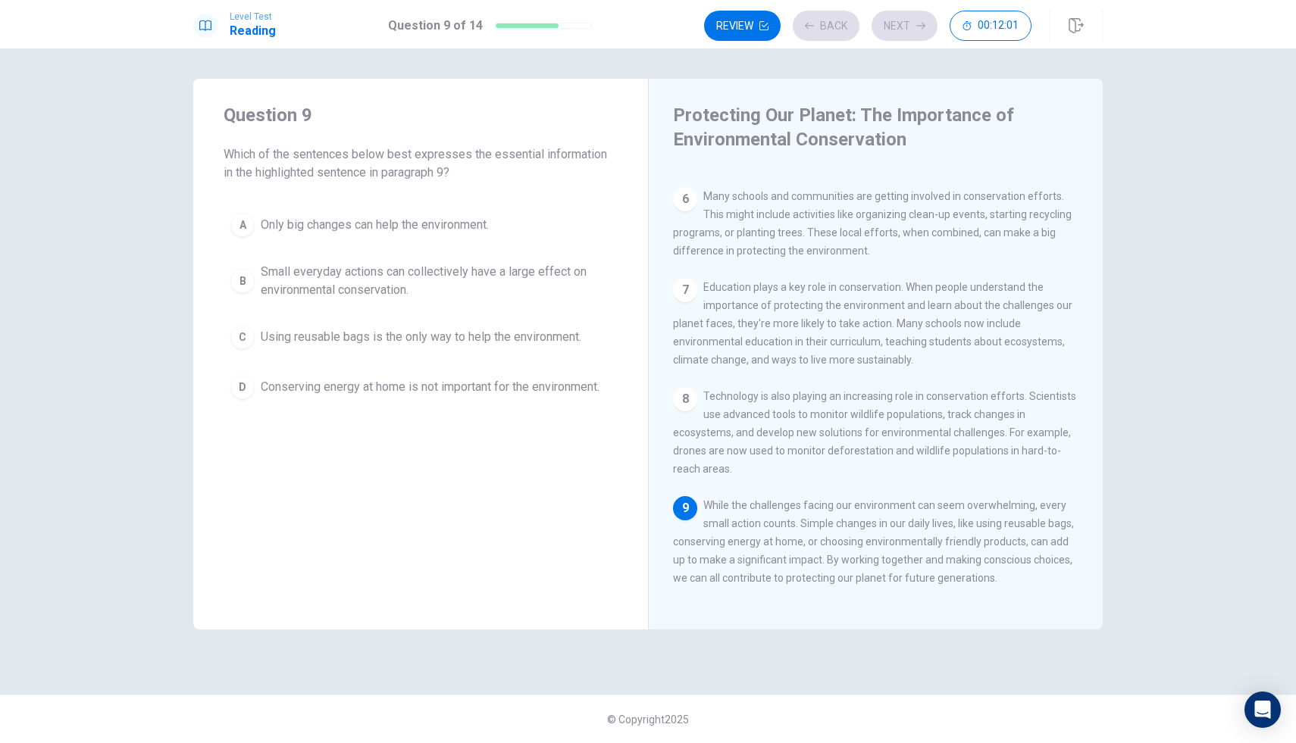
scroll to position [599, 0]
click at [265, 282] on span "Small everyday actions can collectively have a large effect on environmental co…" at bounding box center [436, 281] width 350 height 36
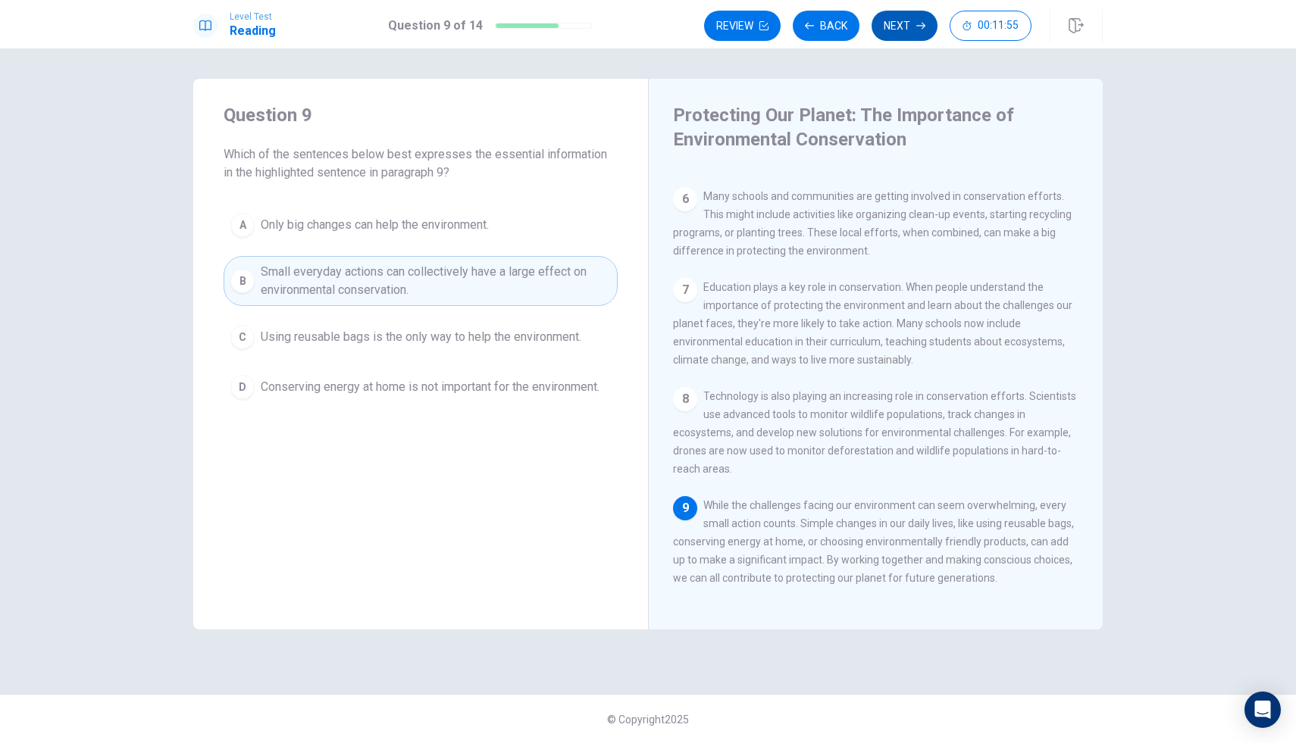
click at [883, 22] on button "Next" at bounding box center [904, 26] width 66 height 30
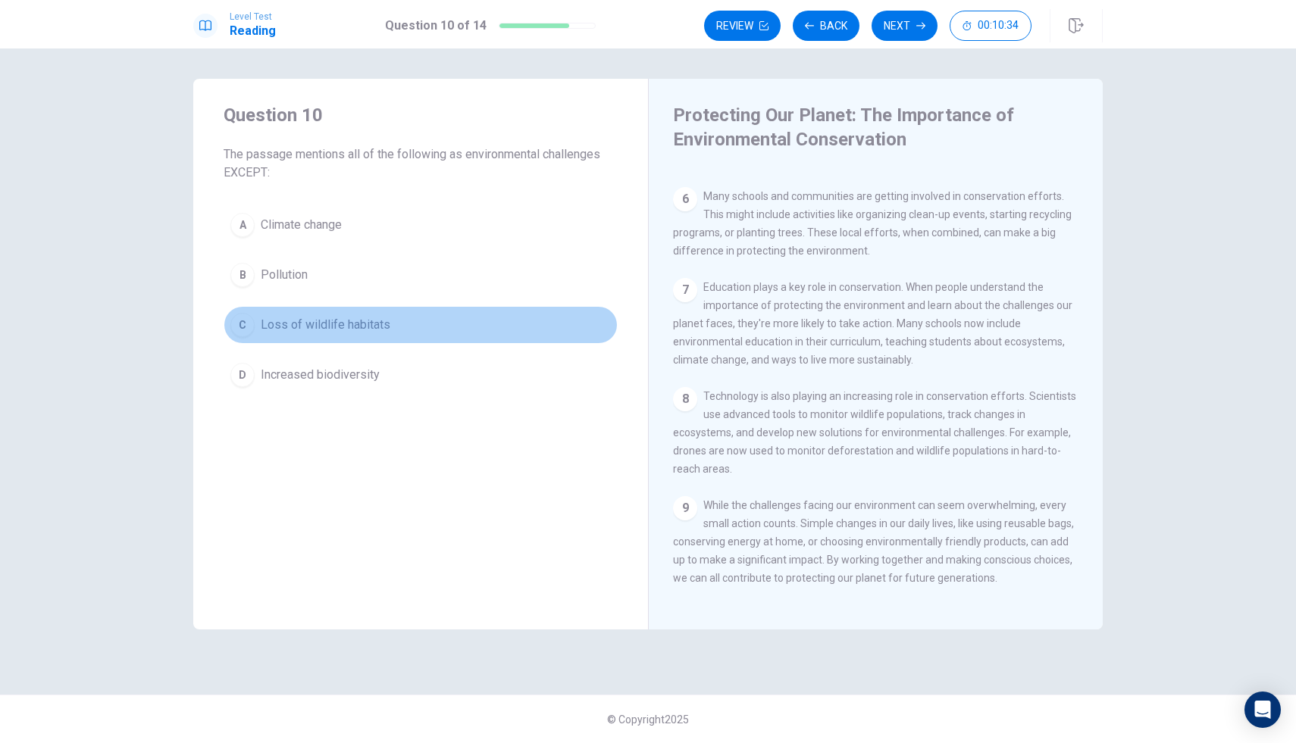
click at [373, 327] on span "Loss of wildlife habitats" at bounding box center [326, 325] width 130 height 18
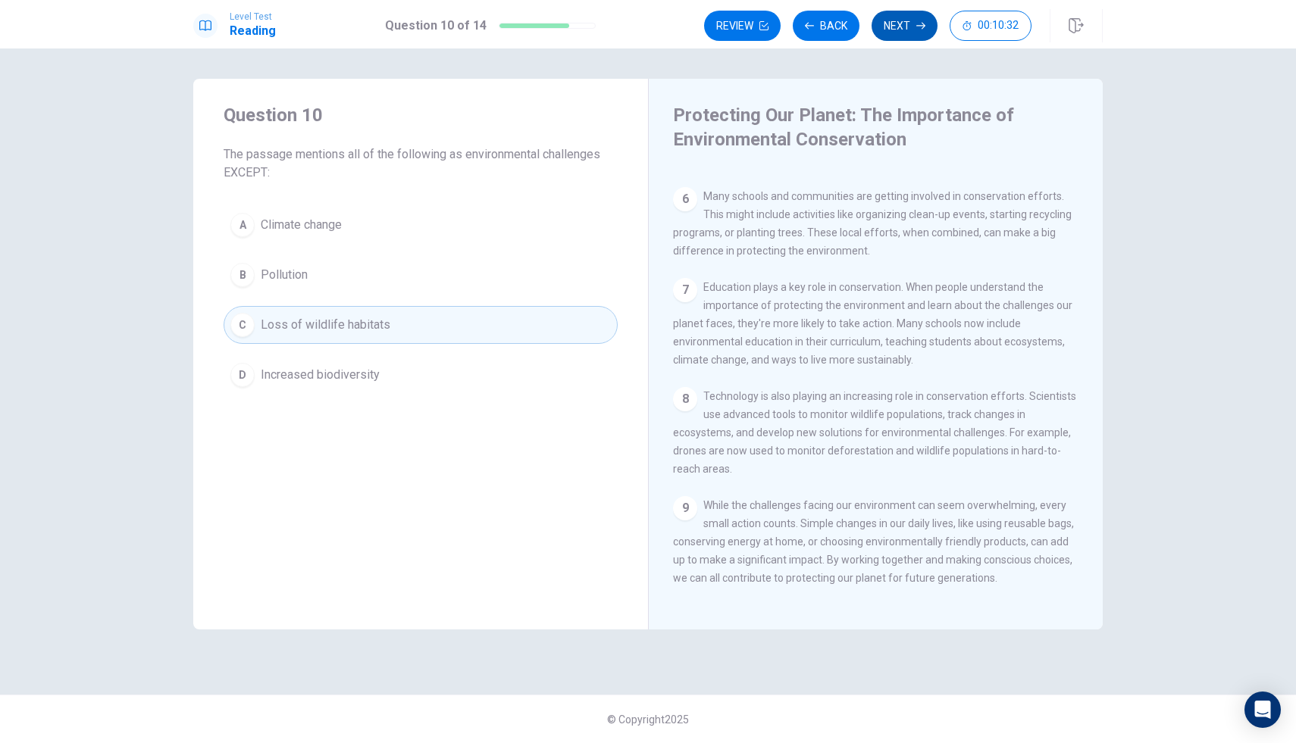
click at [894, 33] on button "Next" at bounding box center [904, 26] width 66 height 30
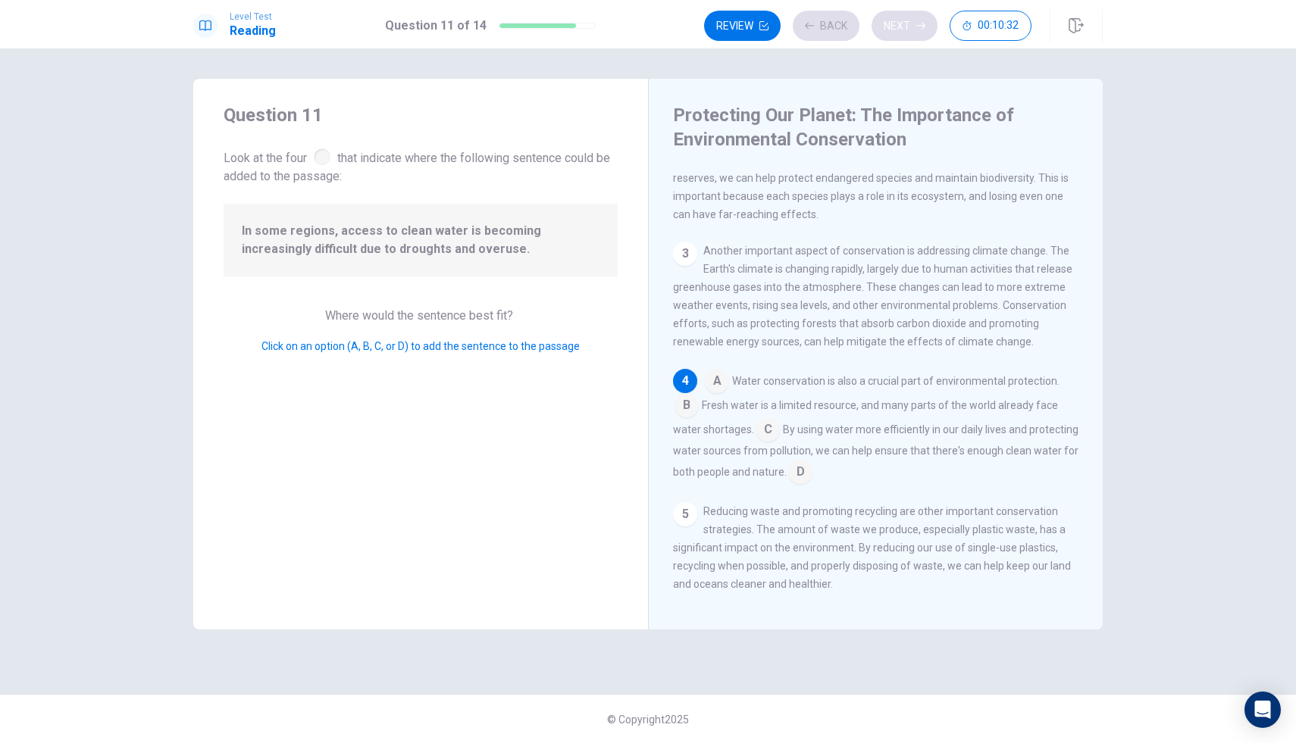
scroll to position [208, 0]
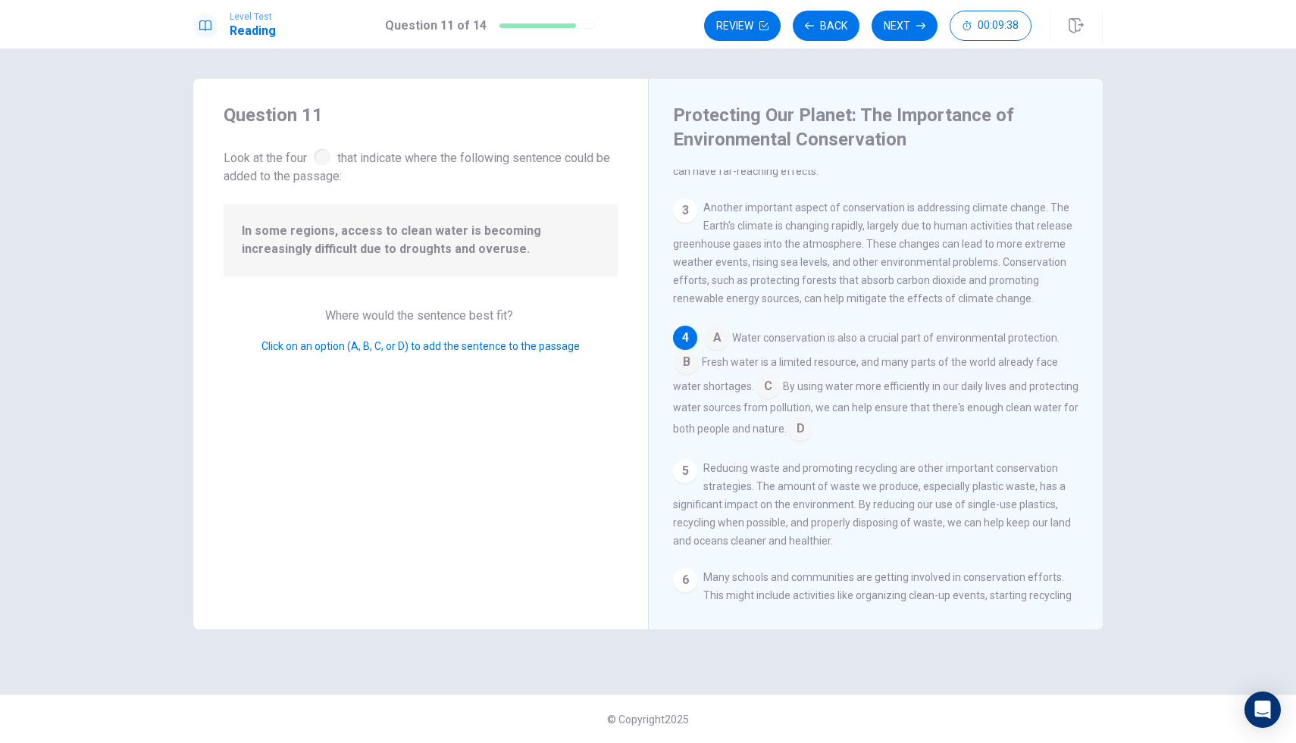
click at [717, 338] on span "A" at bounding box center [717, 338] width 24 height 24
click at [717, 352] on input at bounding box center [717, 339] width 24 height 24
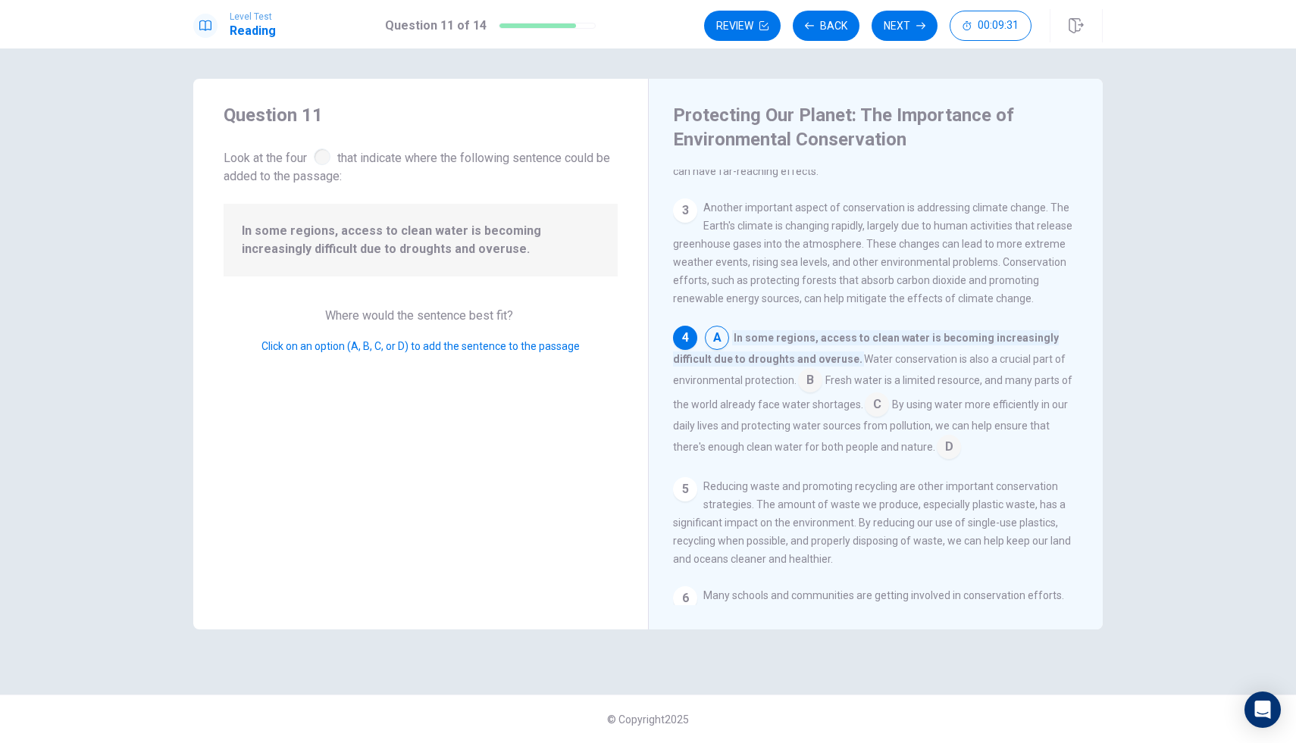
click at [814, 387] on input at bounding box center [810, 382] width 24 height 24
drag, startPoint x: 236, startPoint y: 224, endPoint x: 461, endPoint y: 173, distance: 229.9
click at [461, 173] on div "Question 11 Look at the four that indicate where the following sentence could b…" at bounding box center [420, 354] width 455 height 551
click at [714, 352] on input at bounding box center [717, 339] width 24 height 24
click at [914, 16] on button "Next" at bounding box center [904, 26] width 66 height 30
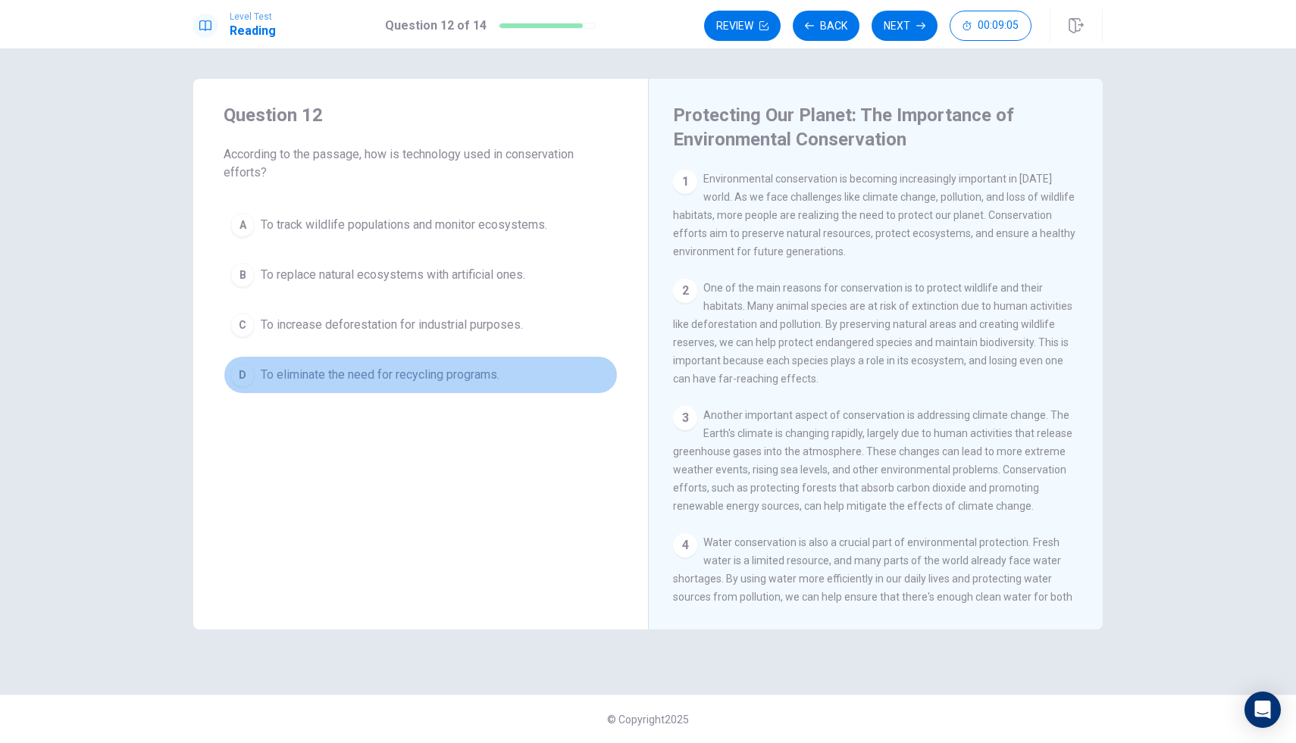
click at [418, 363] on button "D To eliminate the need for recycling programs." at bounding box center [420, 375] width 394 height 38
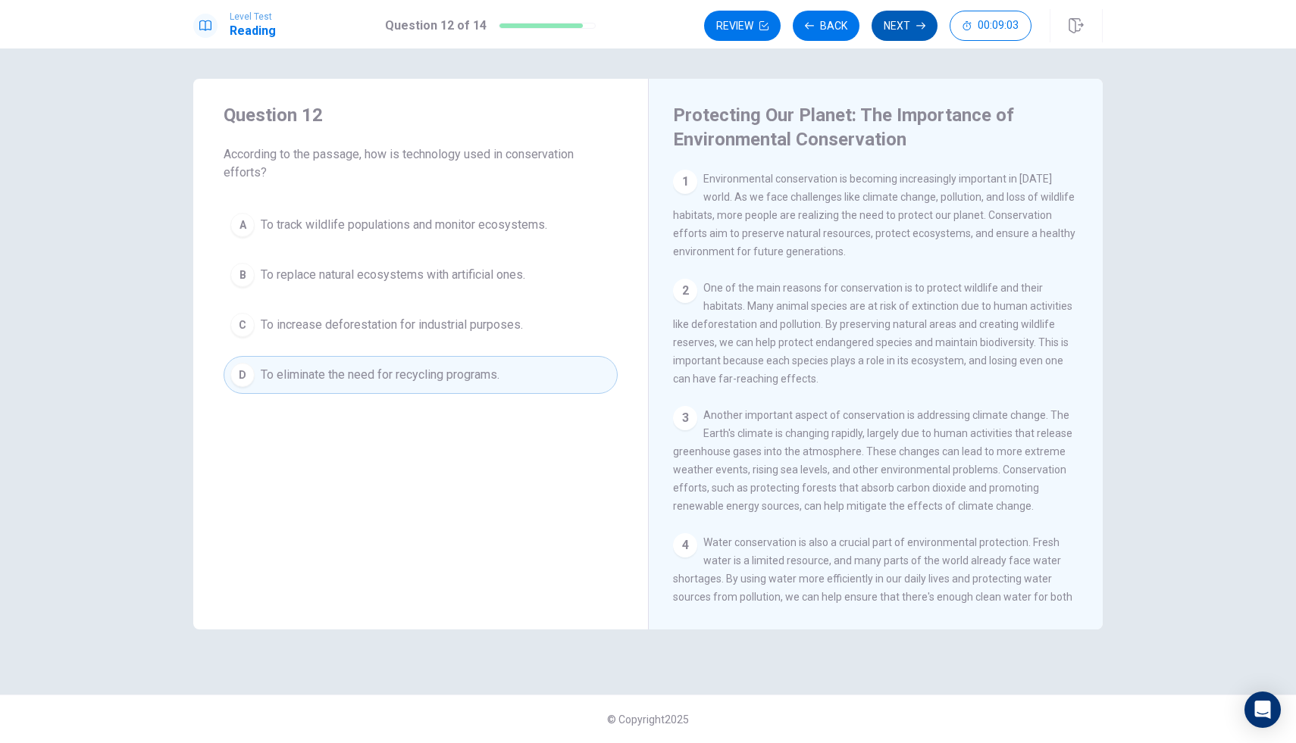
click at [893, 31] on button "Next" at bounding box center [904, 26] width 66 height 30
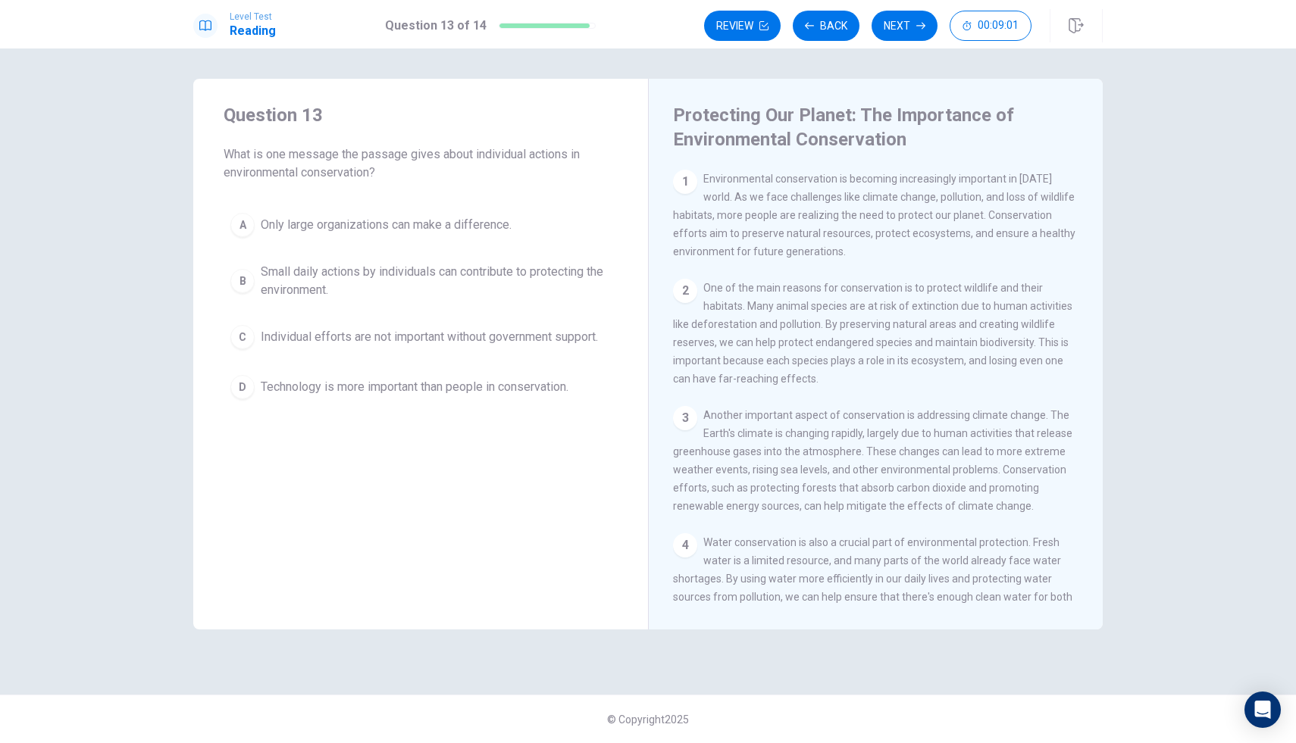
click at [511, 224] on span "Only large organizations can make a difference." at bounding box center [386, 225] width 251 height 18
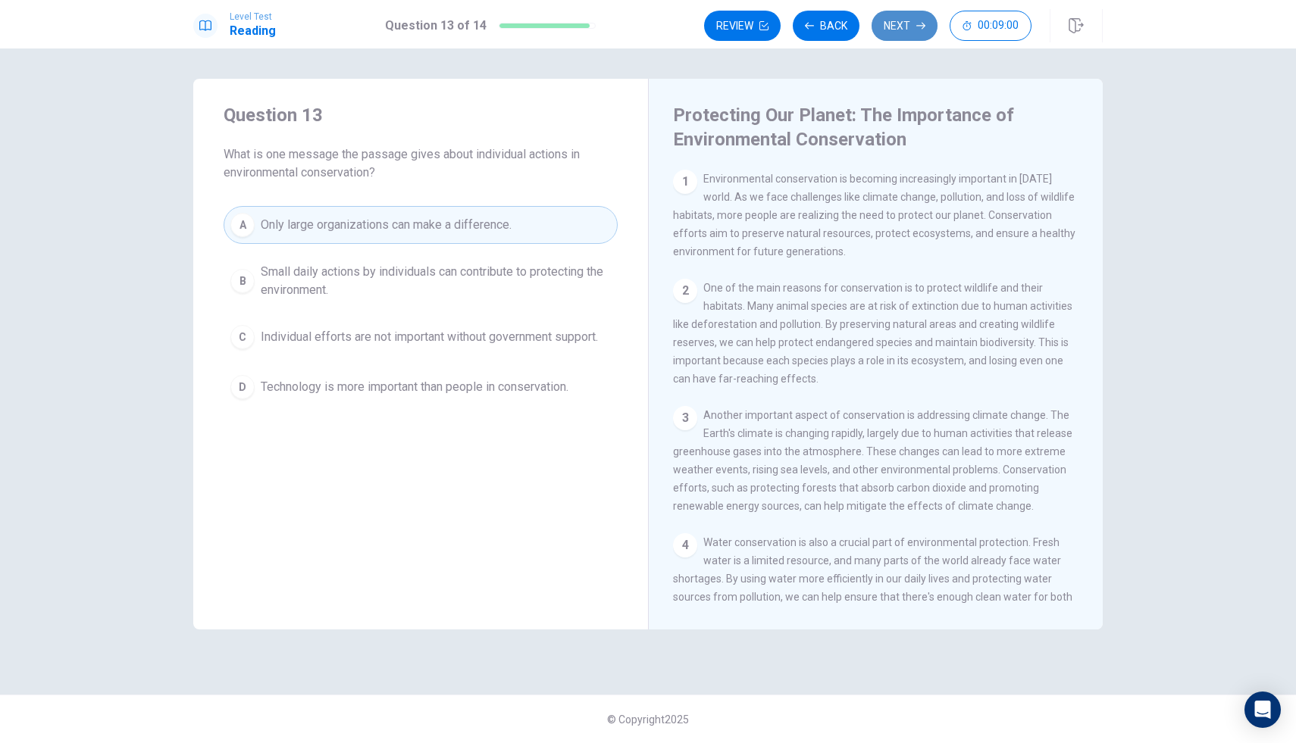
click at [910, 26] on button "Next" at bounding box center [904, 26] width 66 height 30
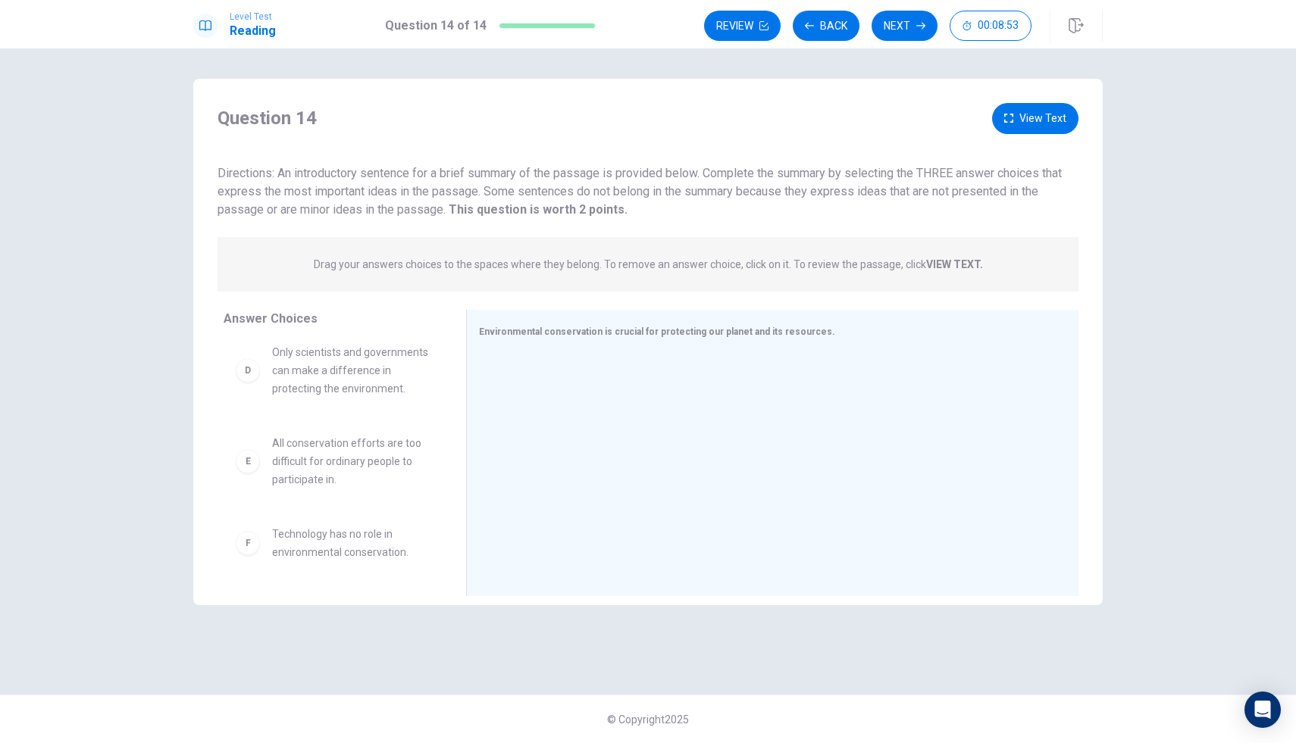
scroll to position [0, 0]
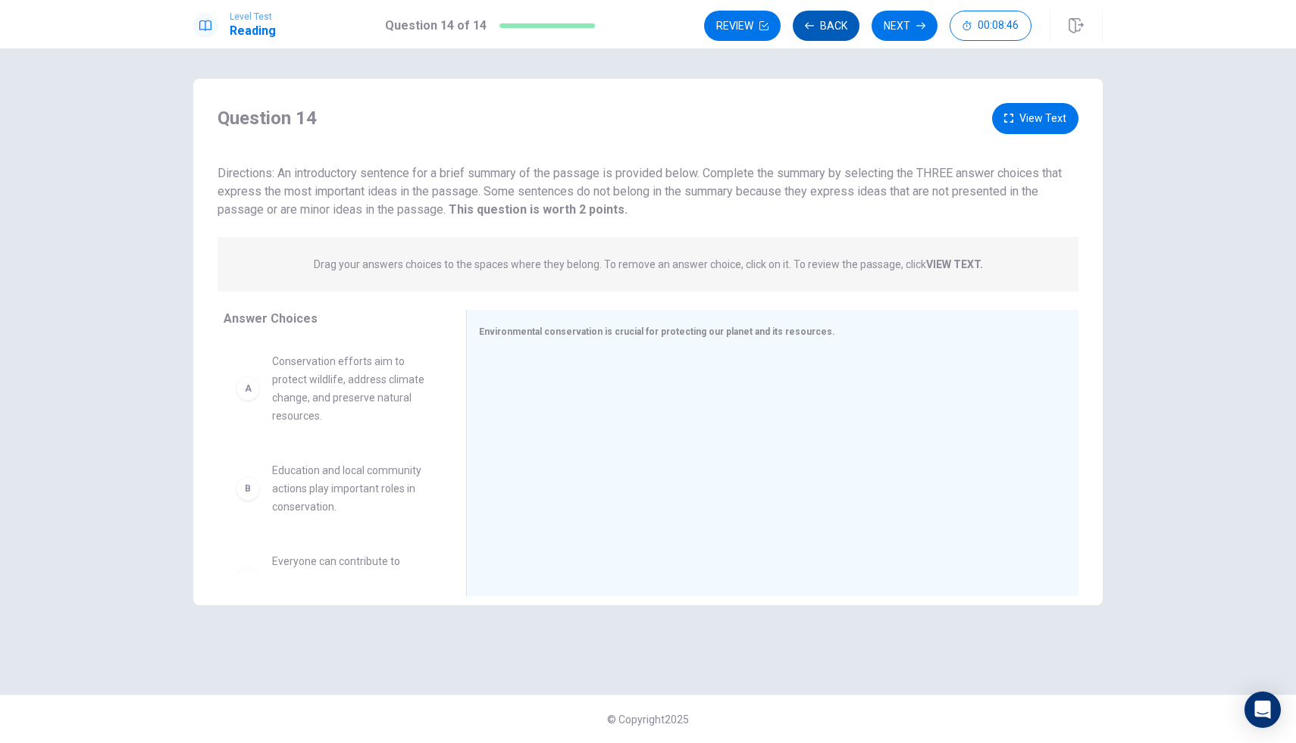
click at [832, 29] on button "Back" at bounding box center [825, 26] width 67 height 30
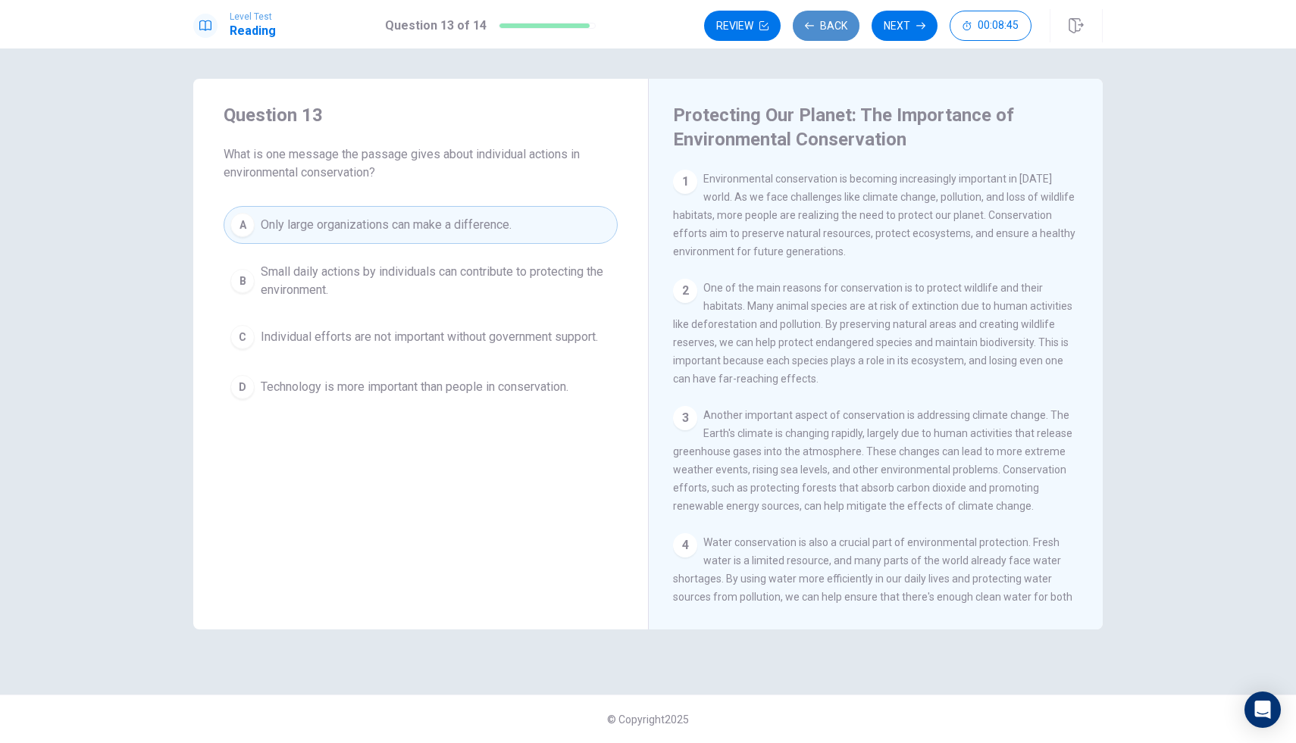
click at [832, 29] on button "Back" at bounding box center [825, 26] width 67 height 30
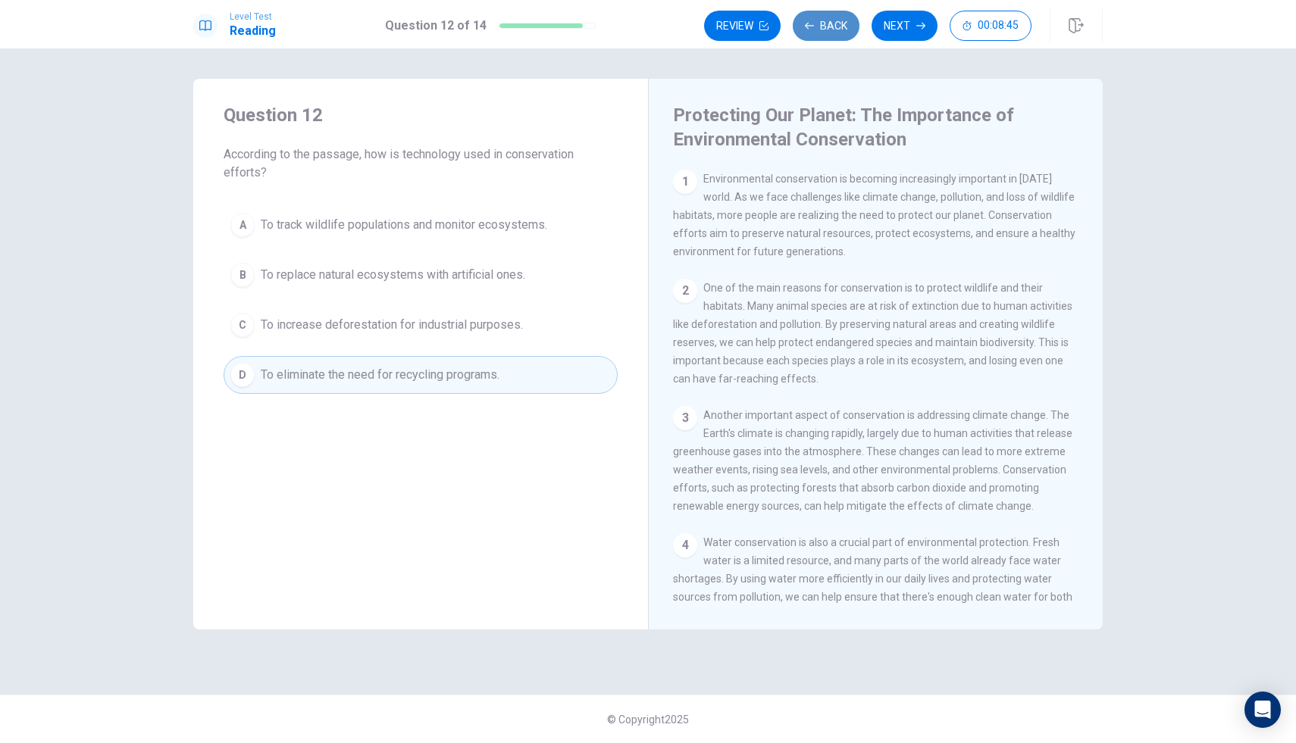
click at [832, 29] on button "Back" at bounding box center [825, 26] width 67 height 30
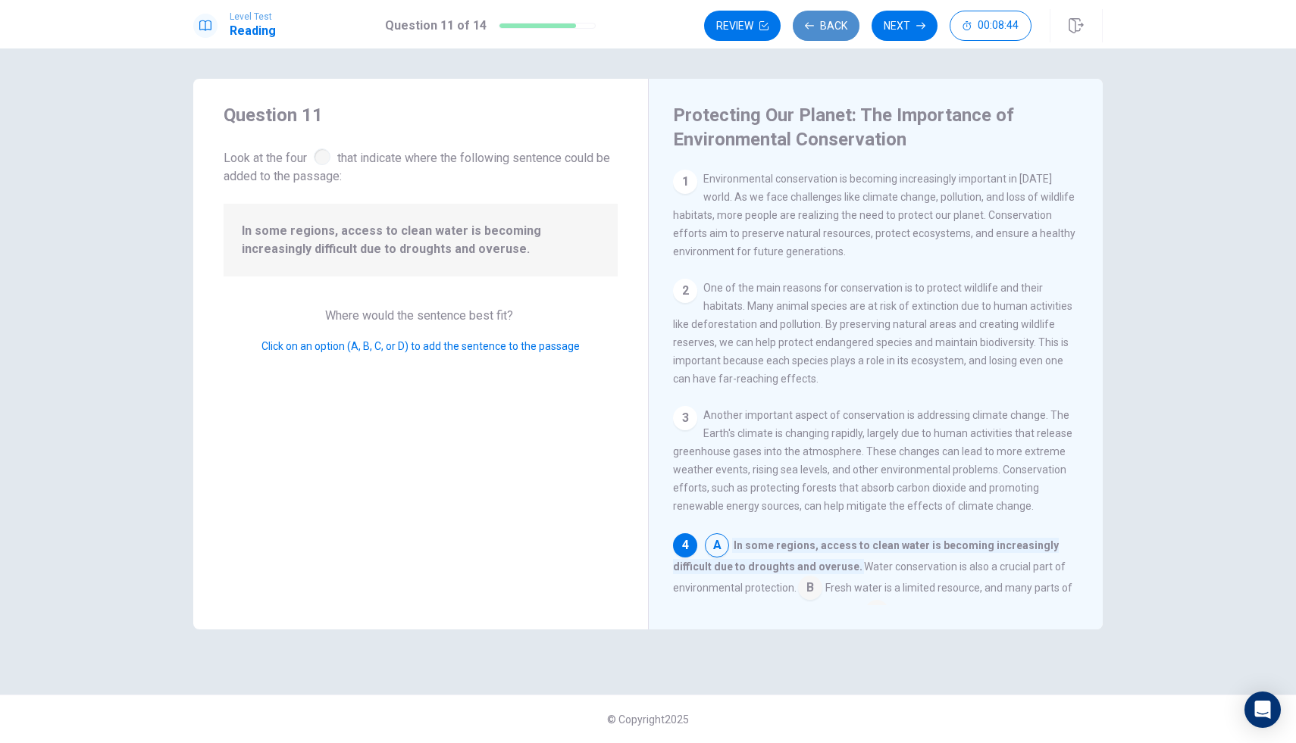
click at [832, 29] on button "Back" at bounding box center [825, 26] width 67 height 30
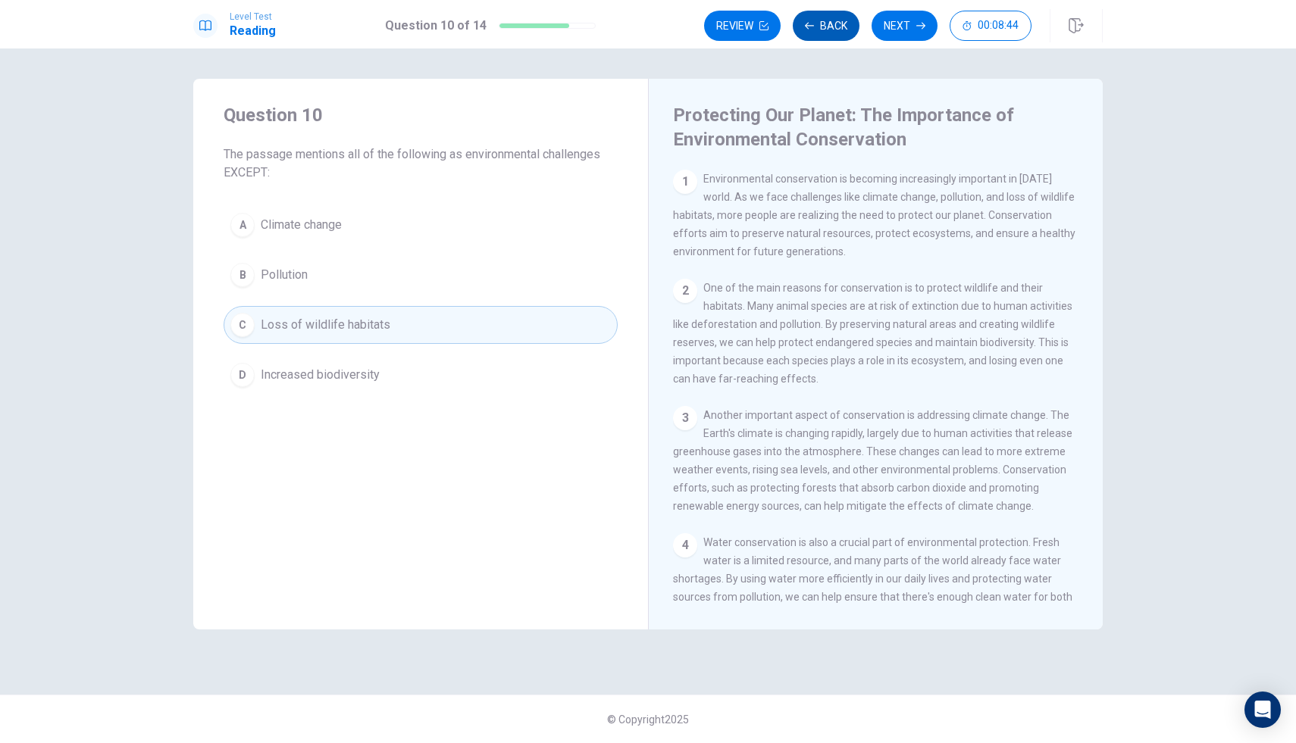
click at [832, 29] on button "Back" at bounding box center [825, 26] width 67 height 30
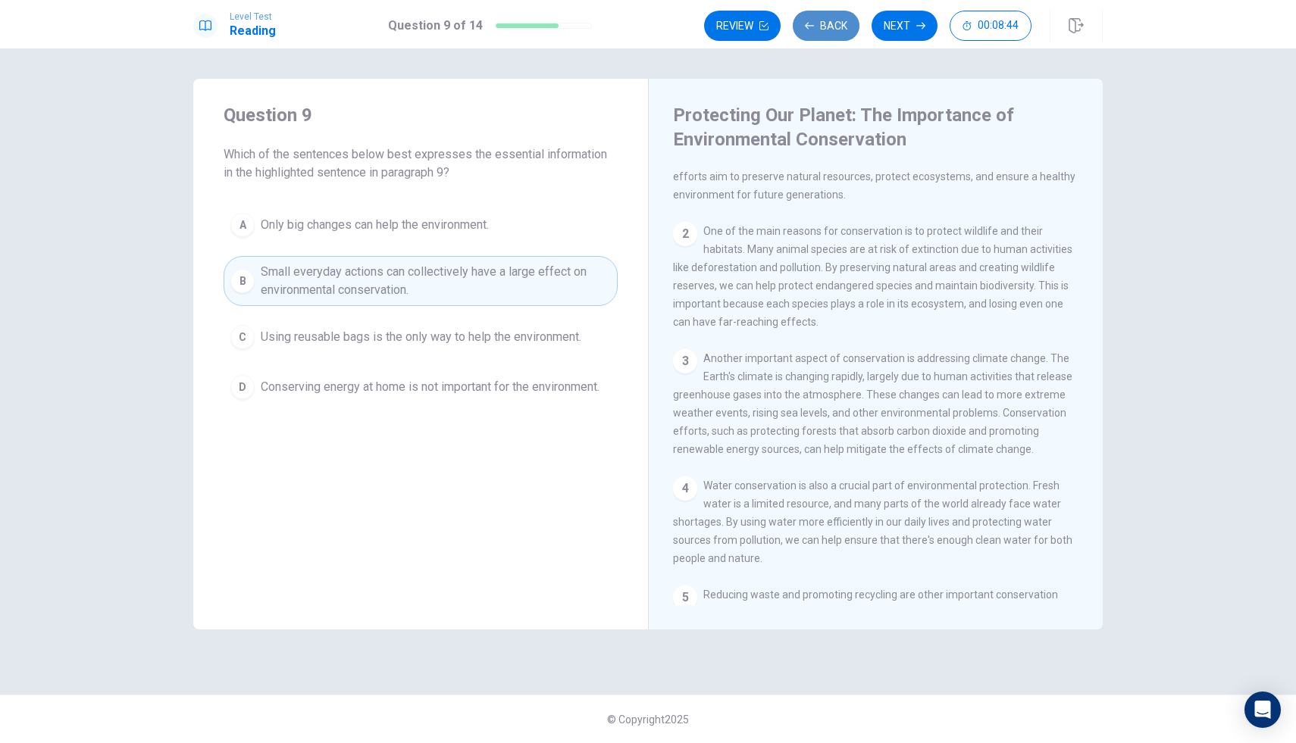
click at [832, 29] on button "Back" at bounding box center [825, 26] width 67 height 30
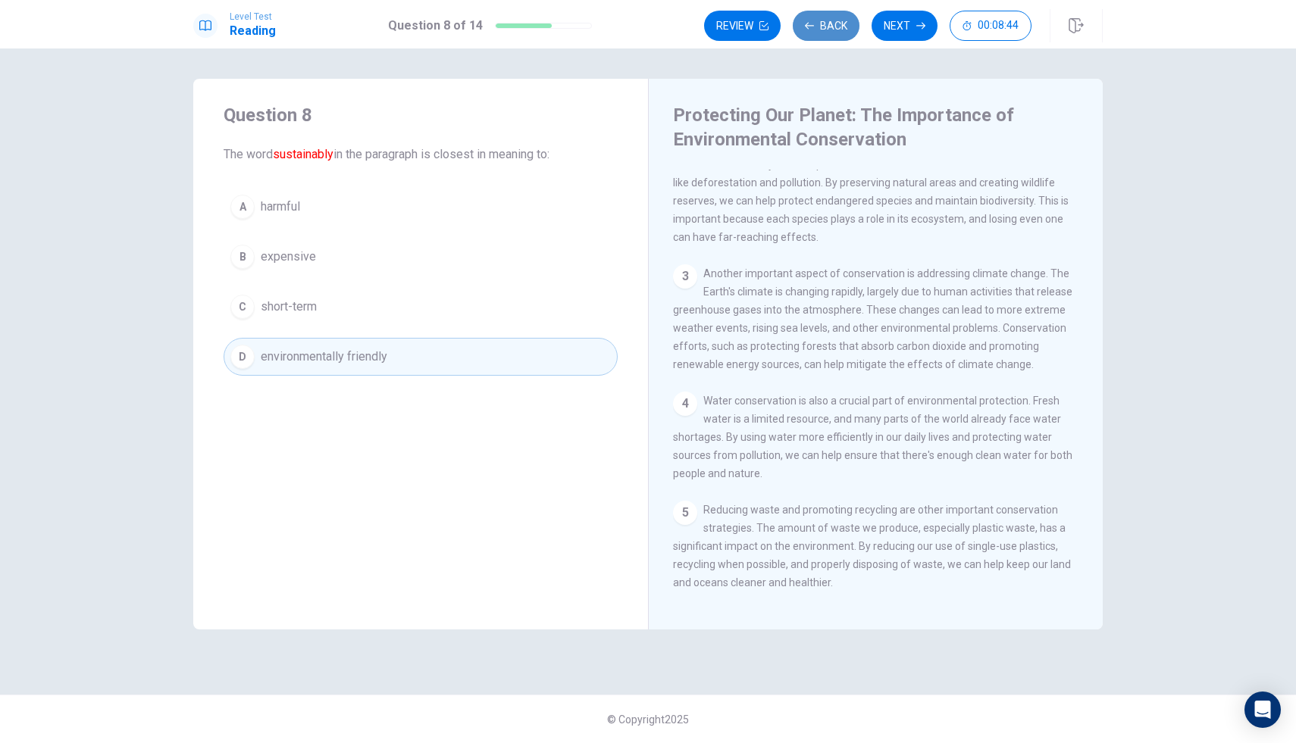
click at [832, 29] on button "Back" at bounding box center [825, 26] width 67 height 30
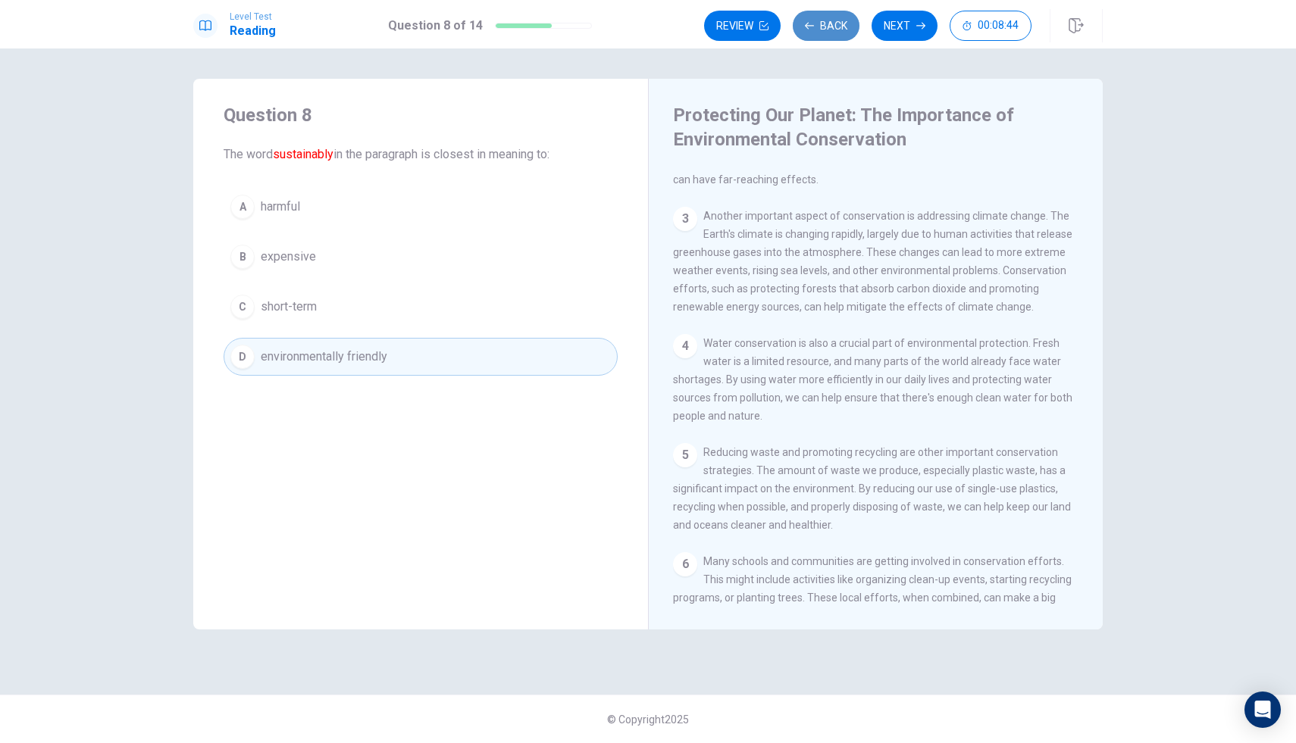
click at [832, 29] on button "Back" at bounding box center [825, 26] width 67 height 30
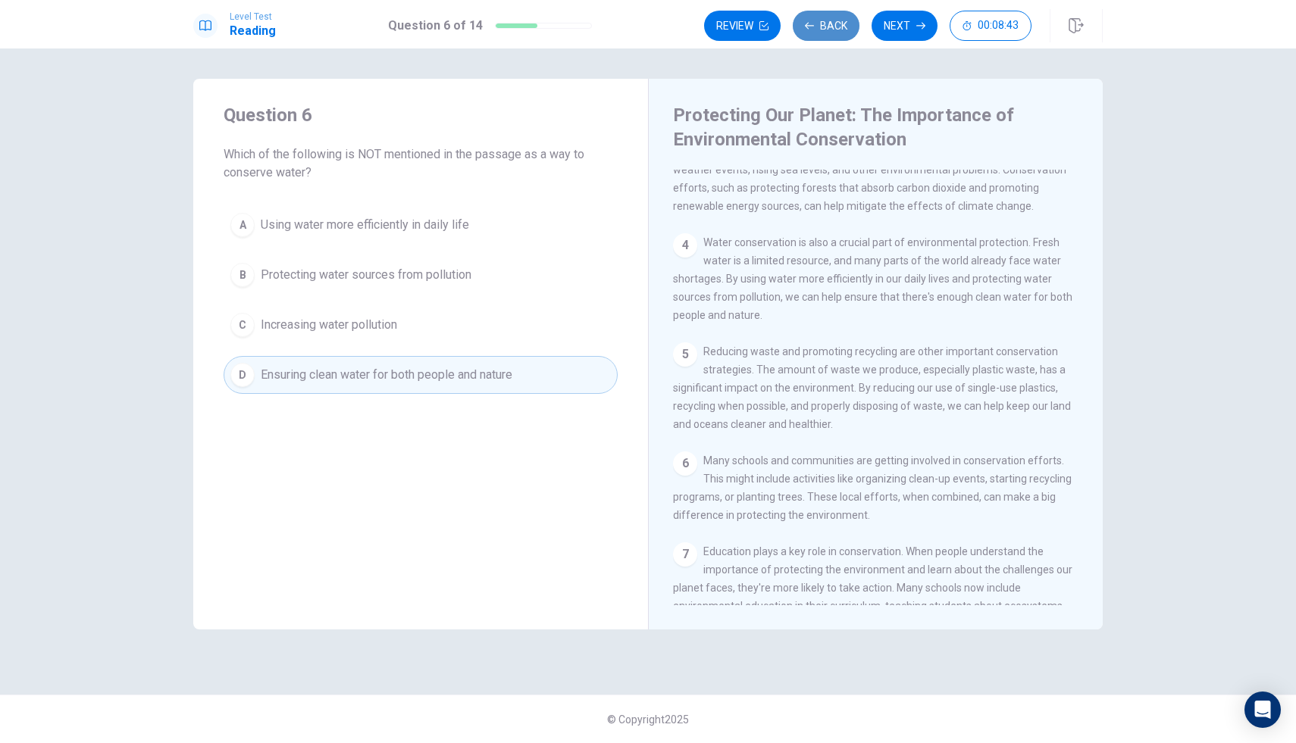
click at [832, 29] on button "Back" at bounding box center [825, 26] width 67 height 30
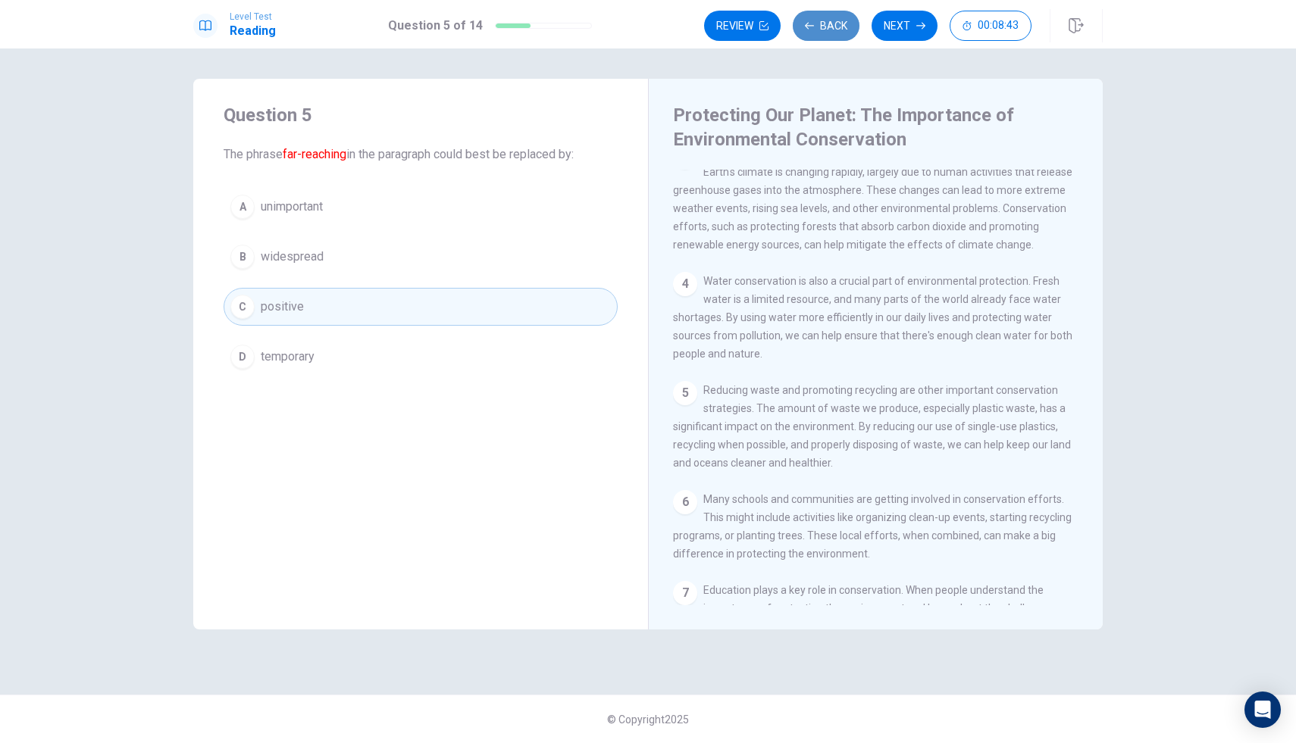
click at [832, 29] on button "Back" at bounding box center [825, 26] width 67 height 30
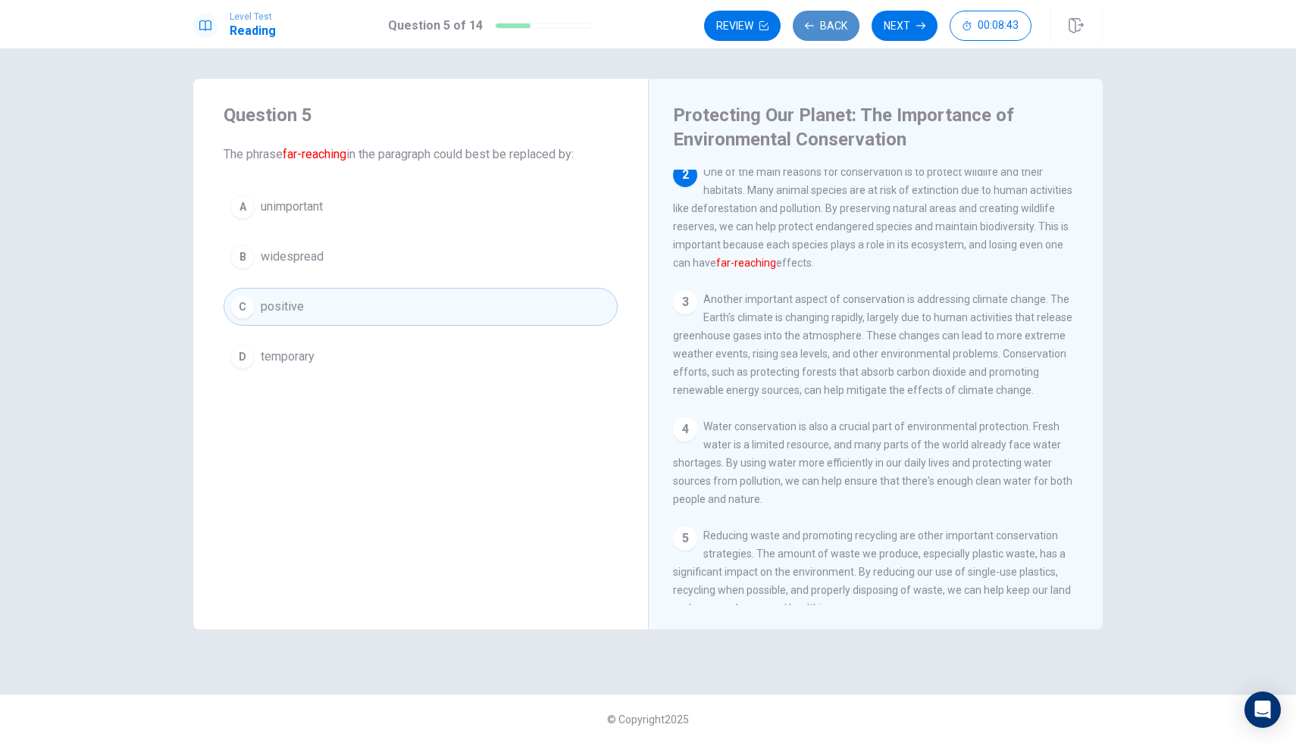
click at [832, 29] on button "Back" at bounding box center [825, 26] width 67 height 30
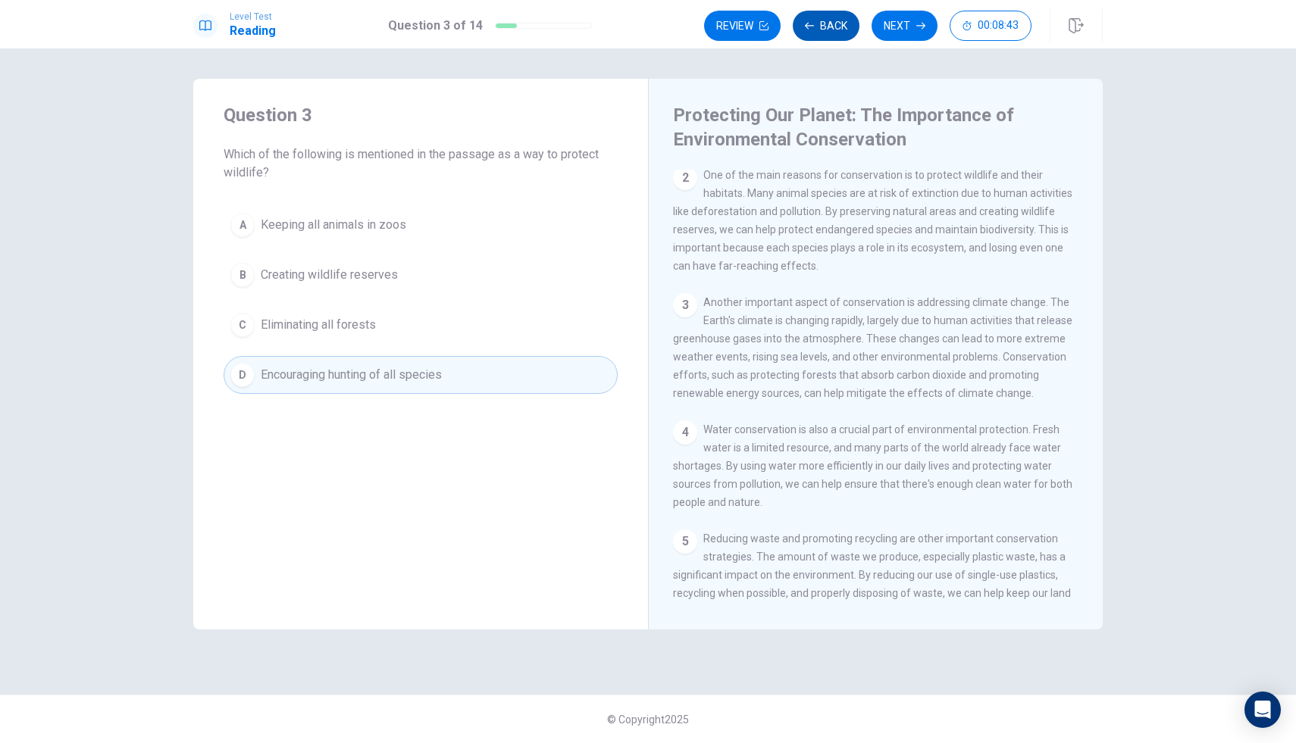
click at [832, 29] on button "Back" at bounding box center [825, 26] width 67 height 30
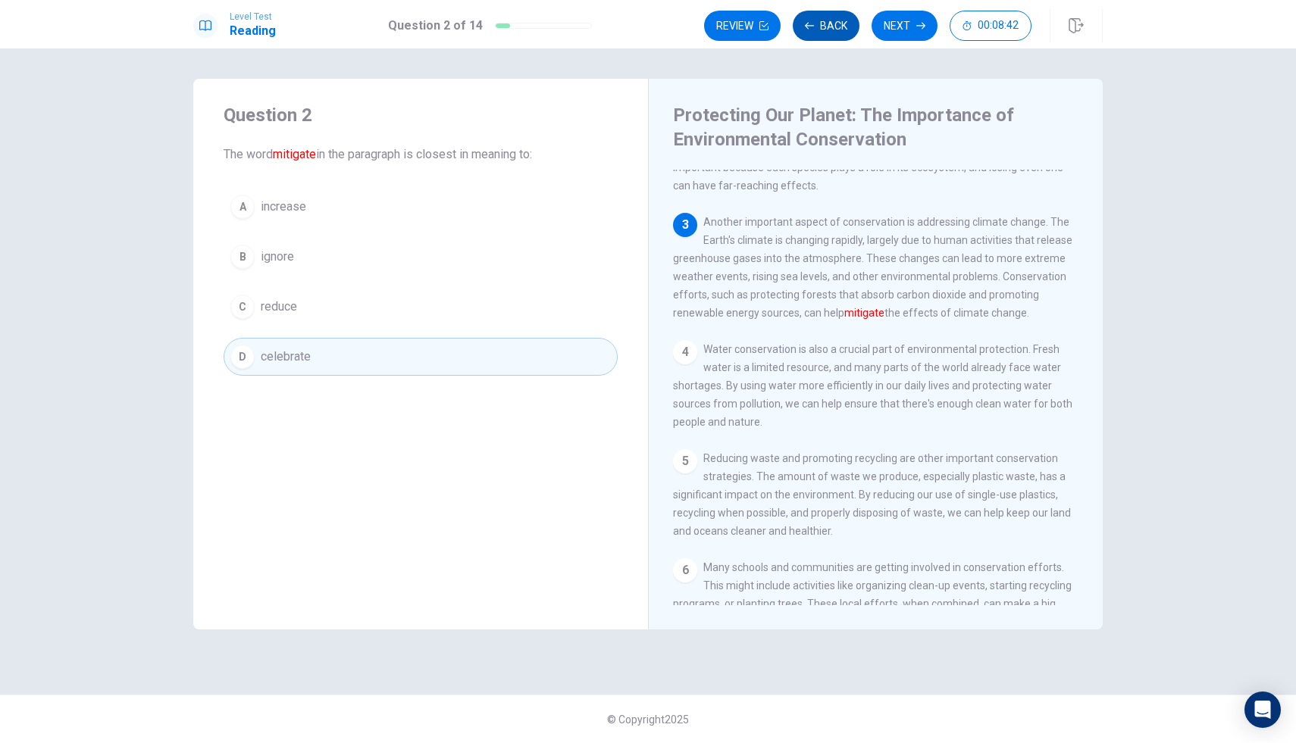
click at [832, 29] on button "Back" at bounding box center [825, 26] width 67 height 30
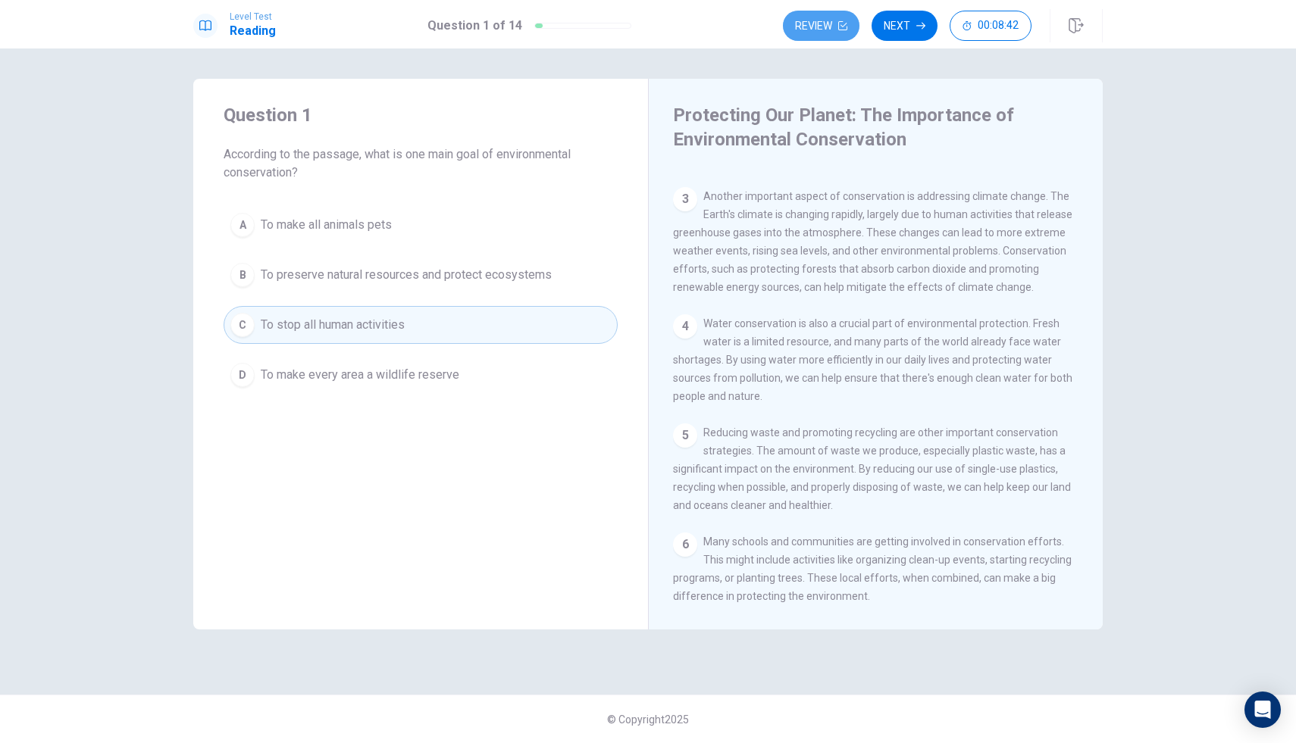
scroll to position [245, 0]
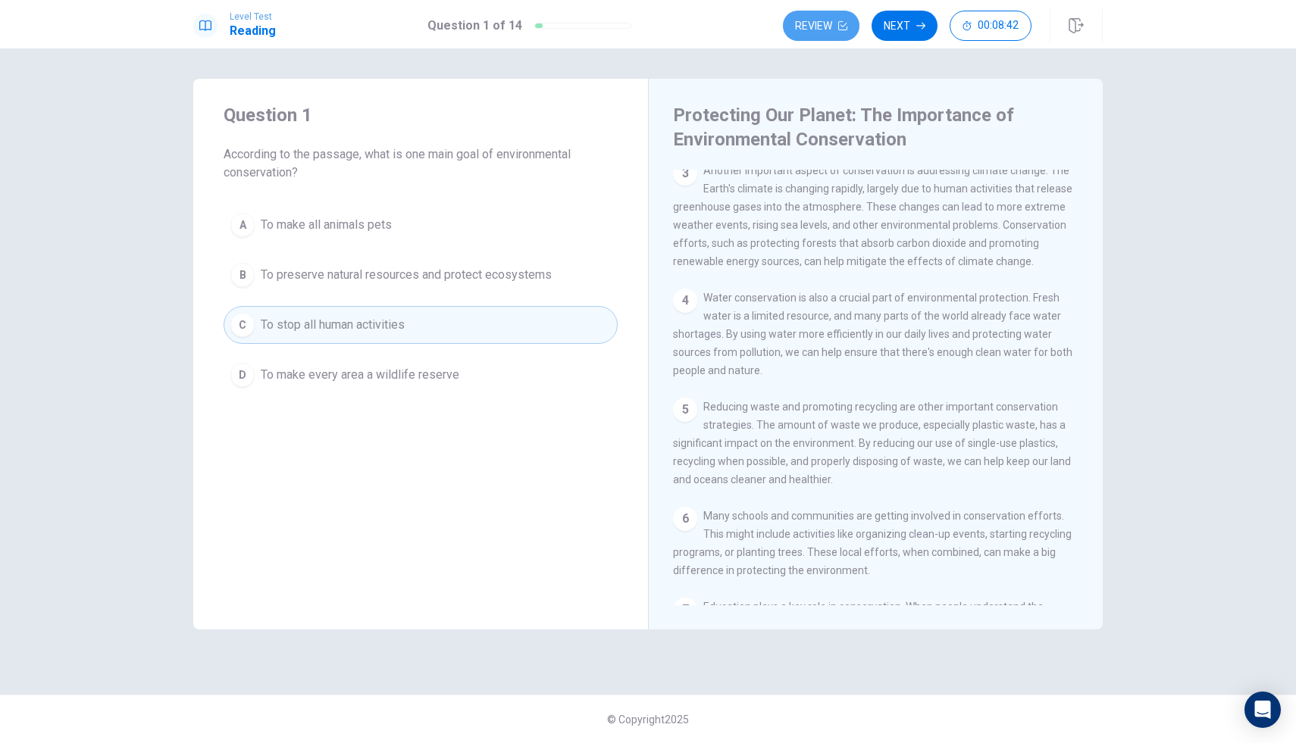
click at [832, 29] on button "Review" at bounding box center [821, 26] width 77 height 30
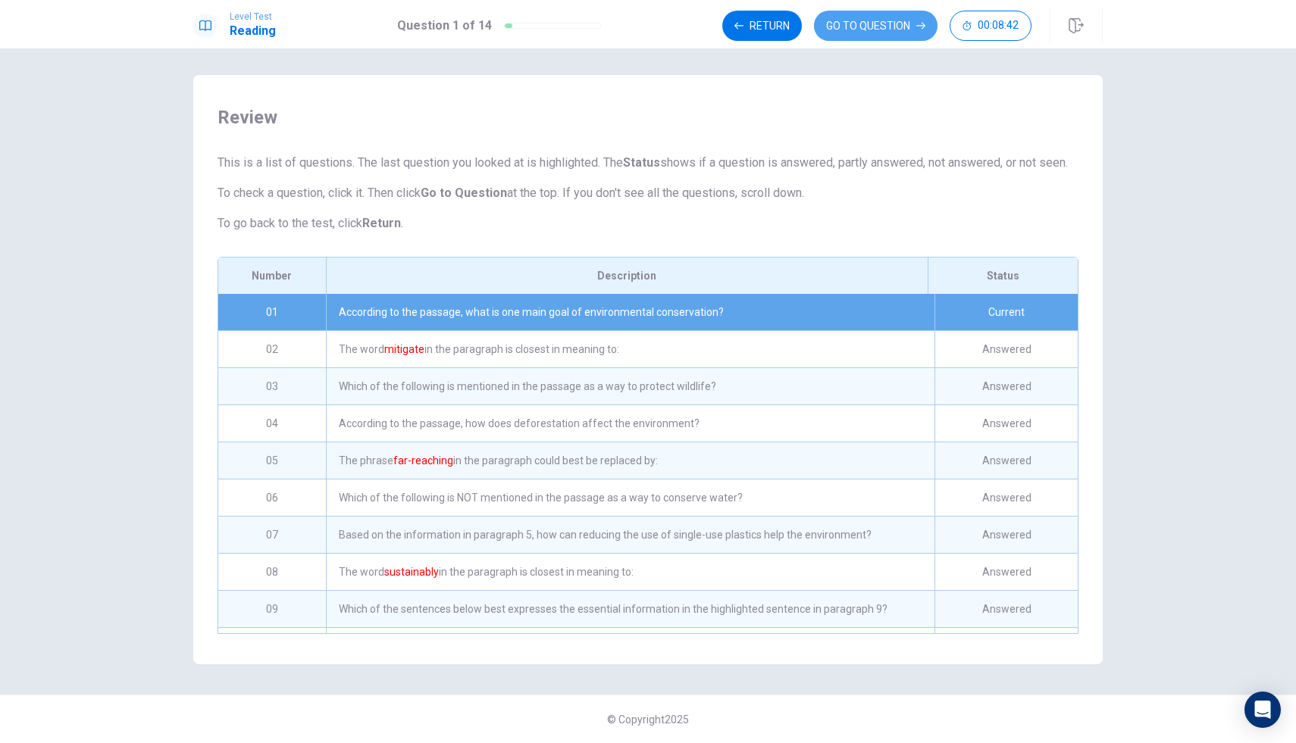
click at [832, 29] on button "GO TO QUESTION" at bounding box center [875, 26] width 123 height 30
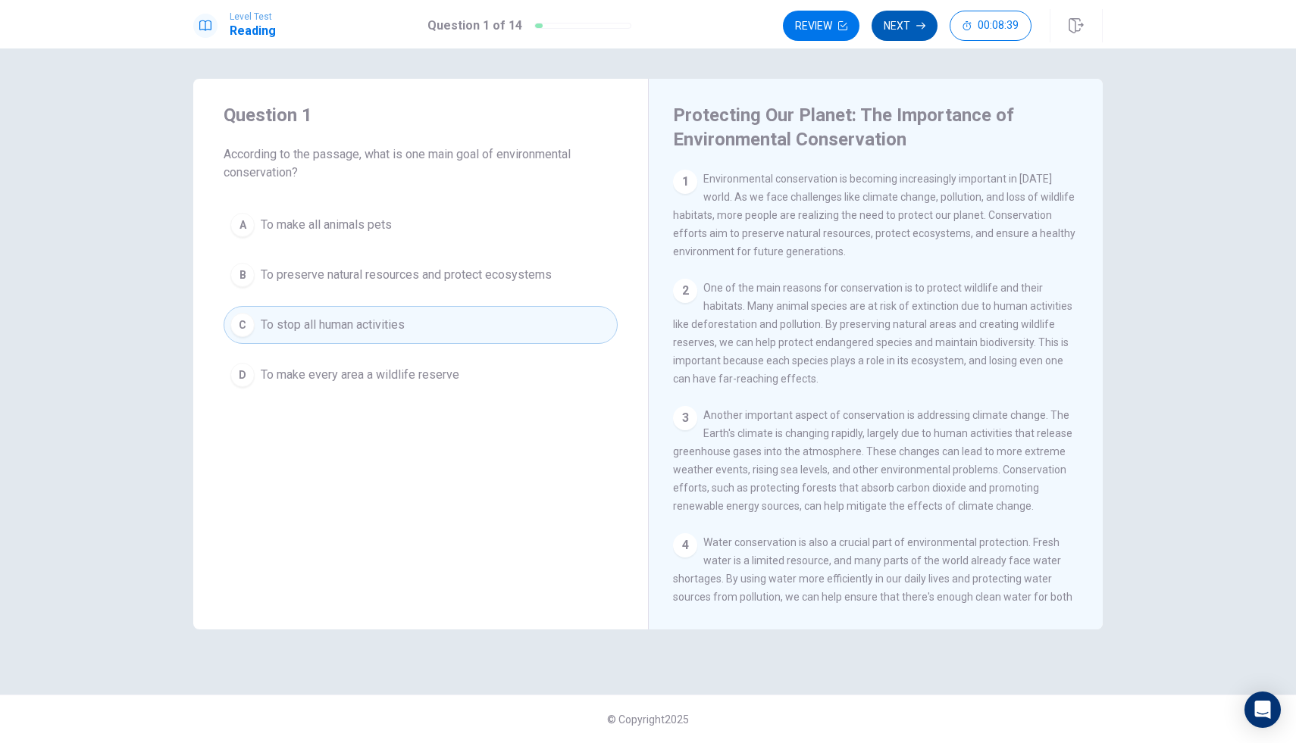
click at [893, 27] on button "Next" at bounding box center [904, 26] width 66 height 30
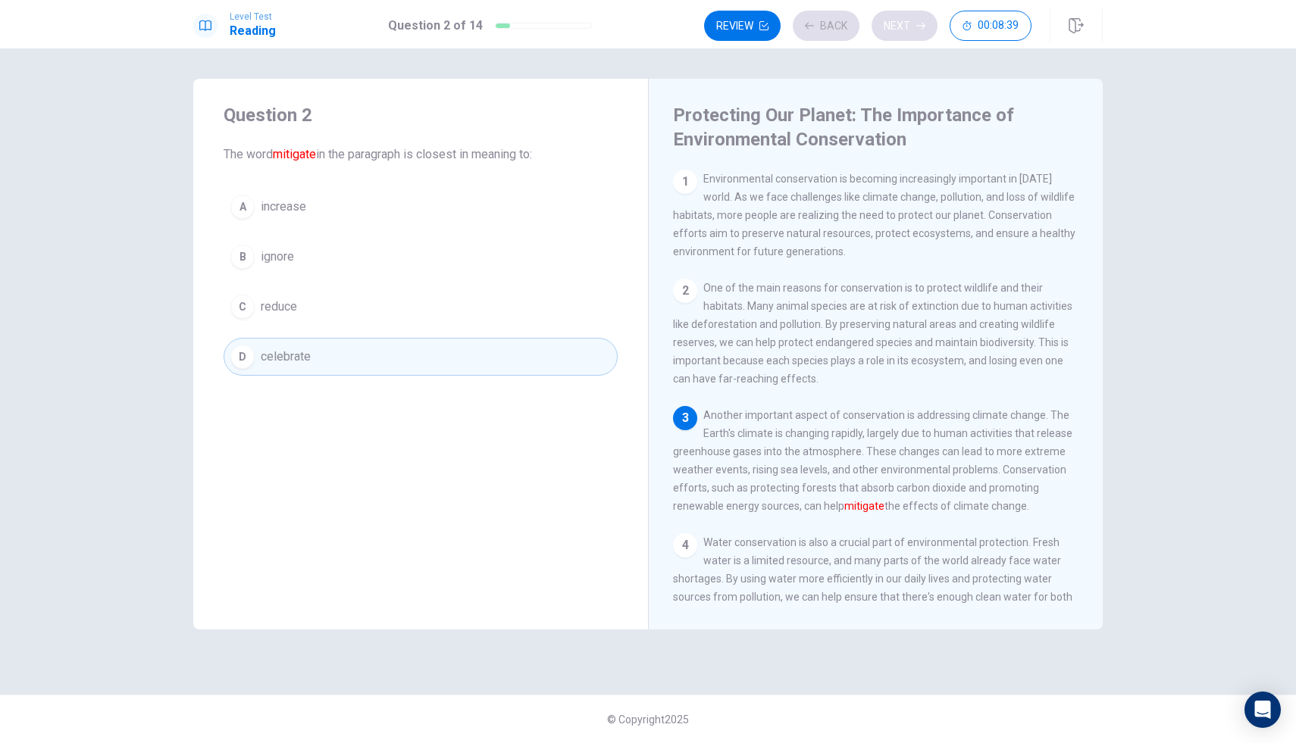
scroll to position [74, 0]
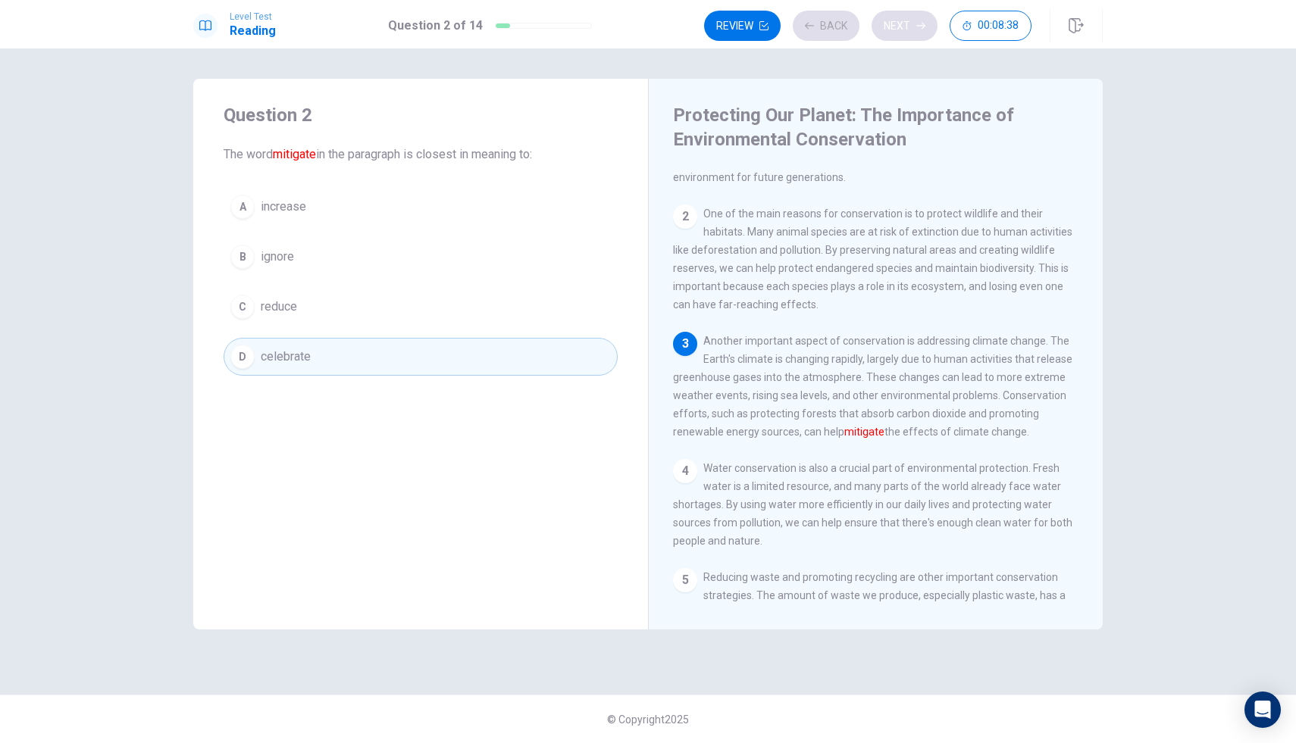
click at [893, 27] on div "Review Back Next 00:08:38" at bounding box center [867, 26] width 327 height 30
click at [893, 27] on button "Next" at bounding box center [904, 26] width 66 height 30
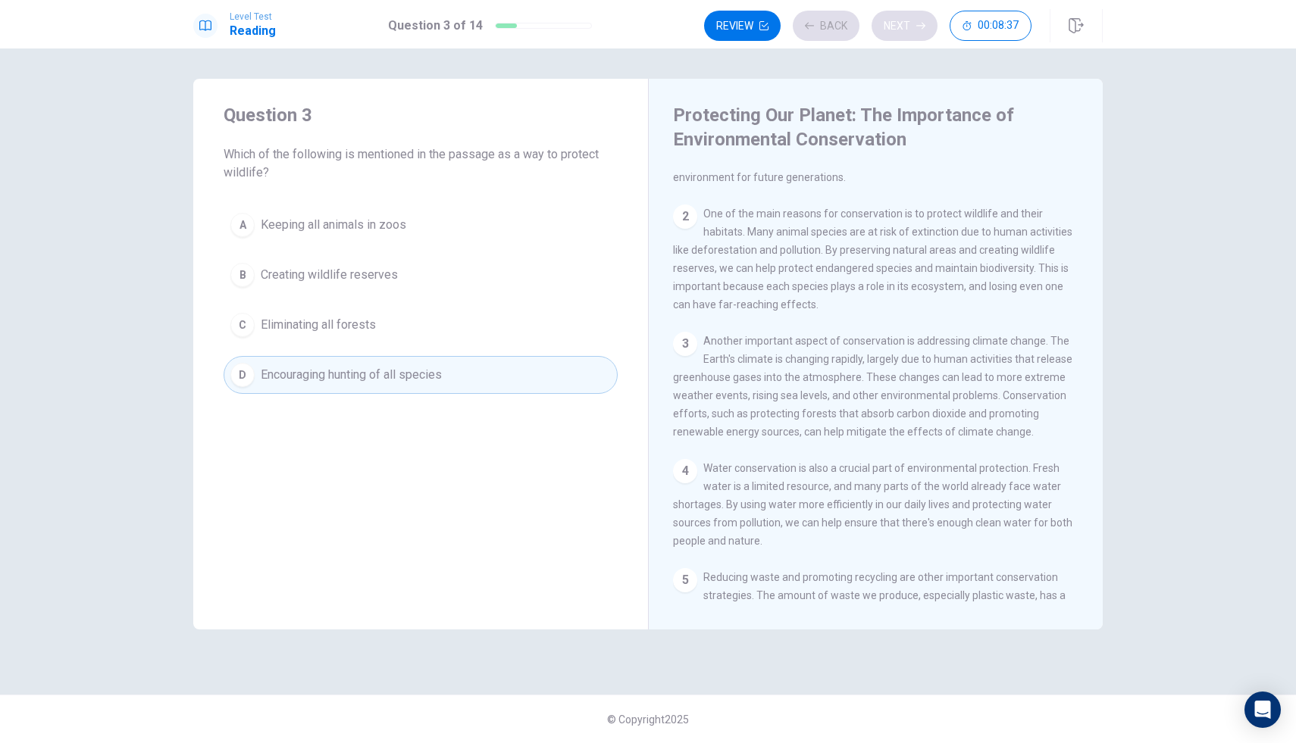
click at [893, 27] on div "Review Back Next 00:08:37" at bounding box center [867, 26] width 327 height 30
click at [917, 34] on button "Next" at bounding box center [904, 26] width 66 height 30
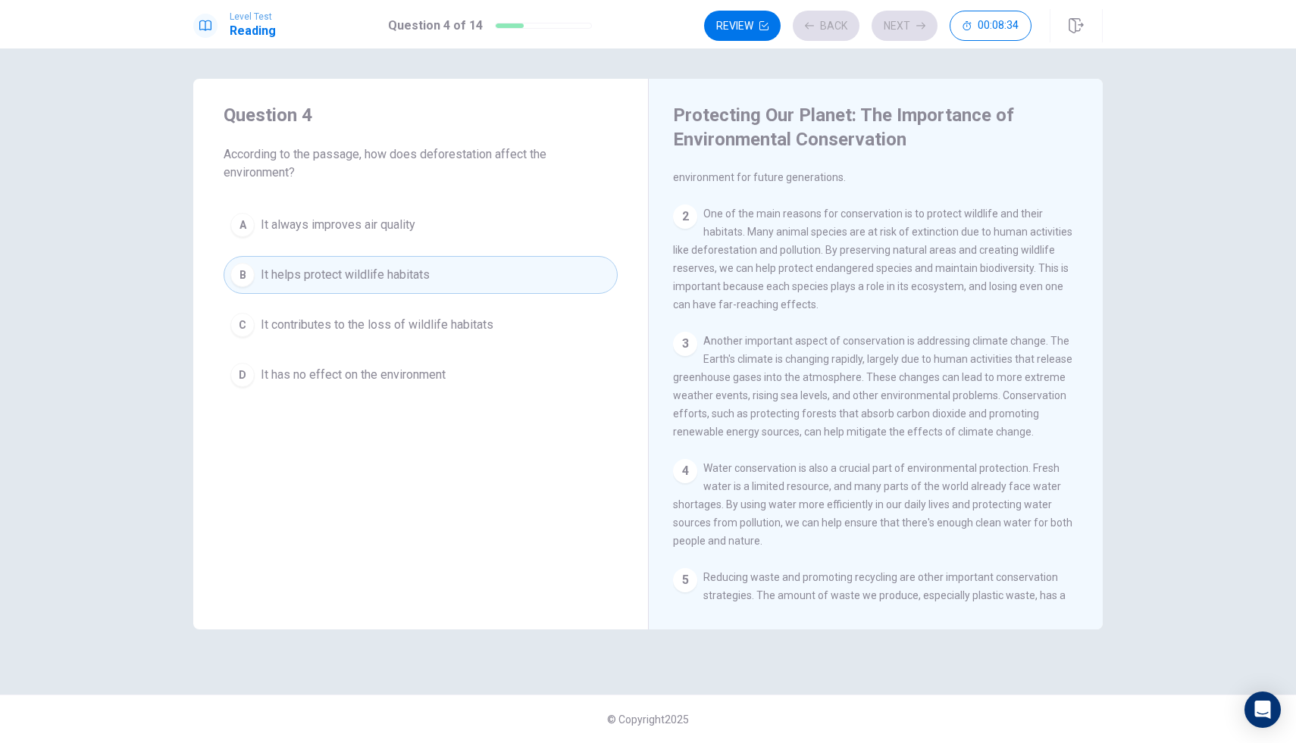
click at [917, 33] on div "Review Back Next 00:08:34" at bounding box center [867, 26] width 327 height 30
click at [906, 26] on button "Next" at bounding box center [904, 26] width 66 height 30
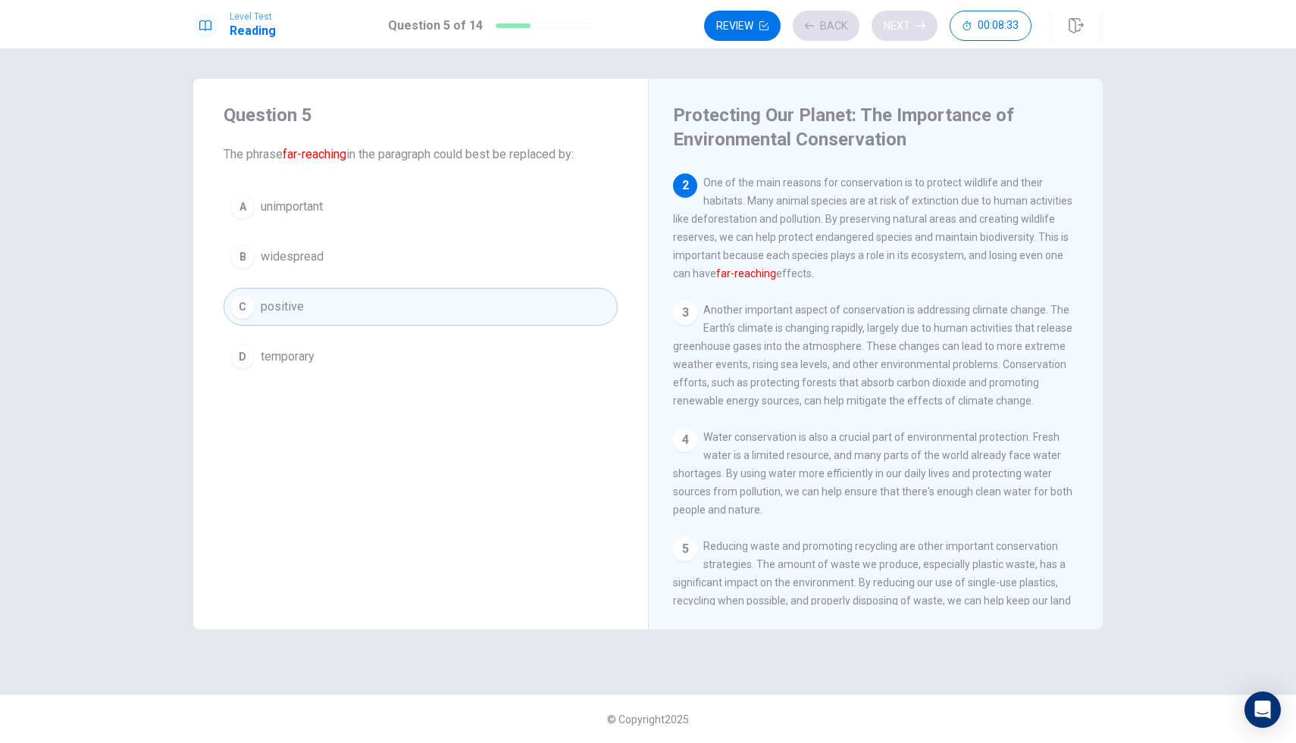
scroll to position [113, 0]
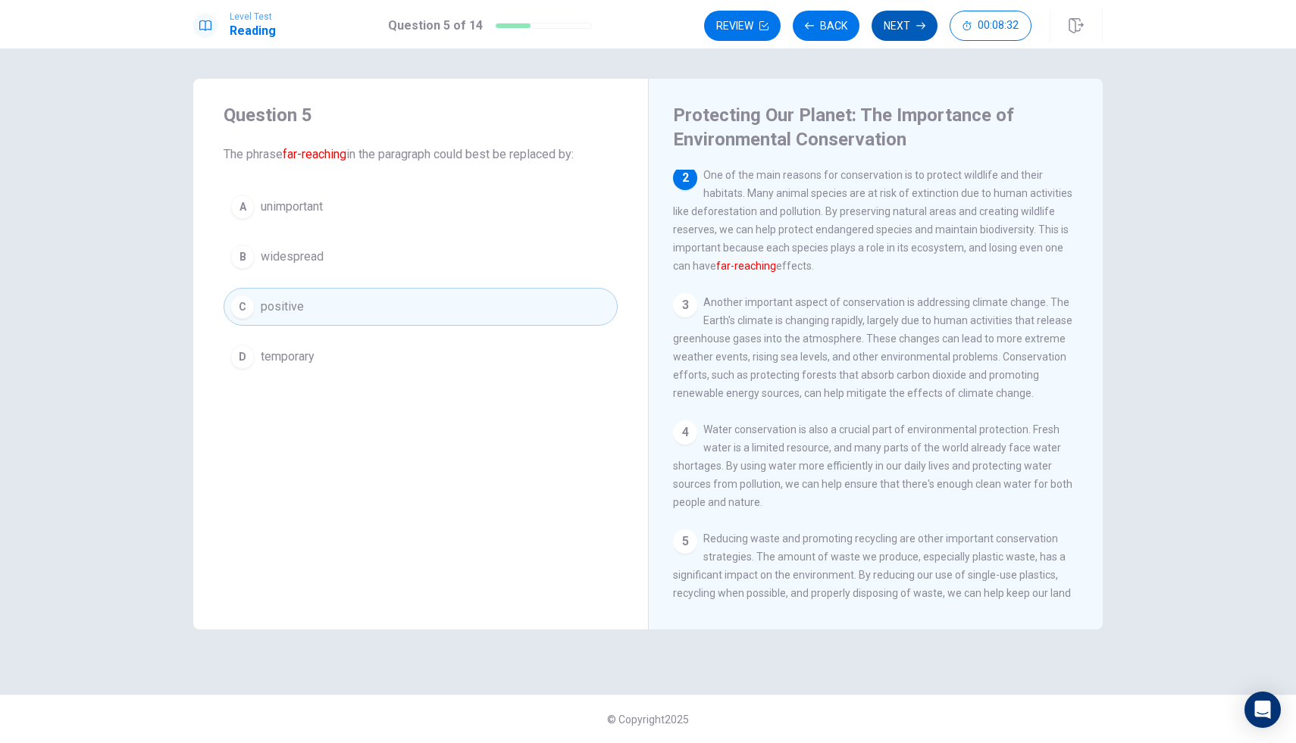
click at [901, 27] on button "Next" at bounding box center [904, 26] width 66 height 30
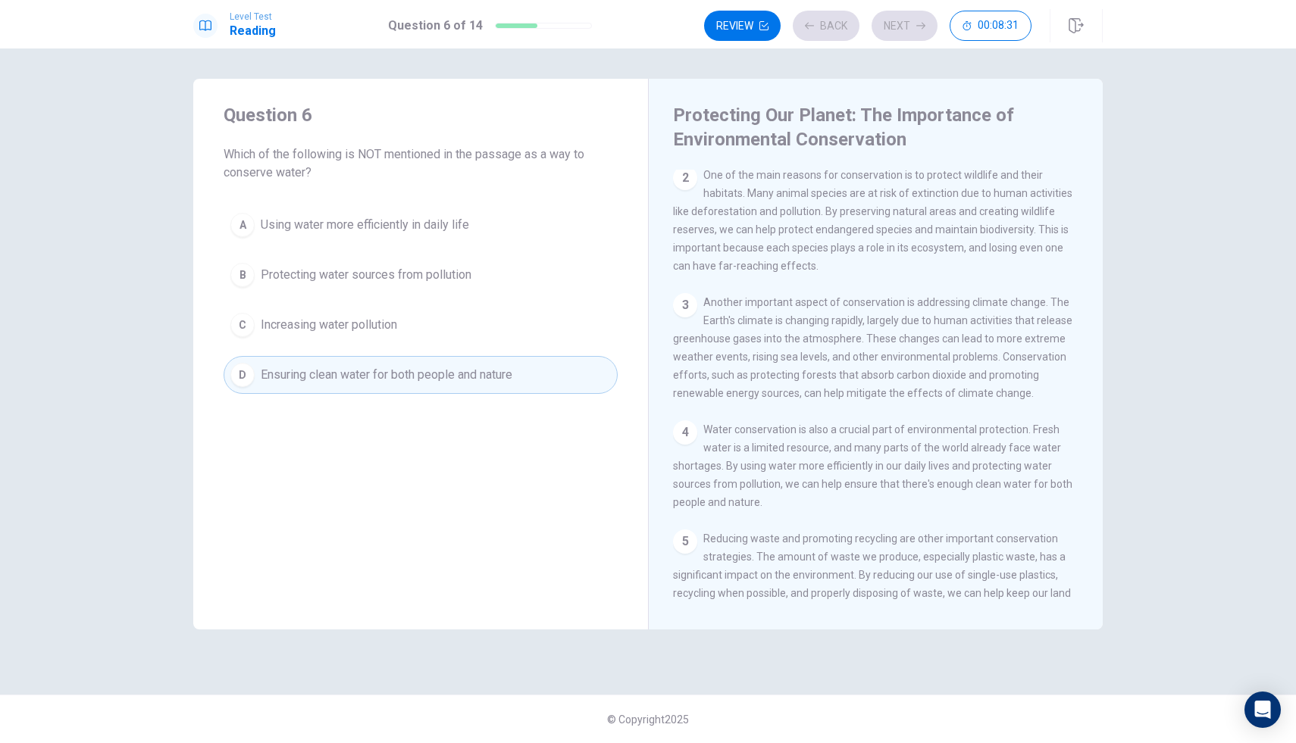
click at [899, 20] on div "Review Back Next 00:08:31" at bounding box center [867, 26] width 327 height 30
click at [899, 20] on button "Next" at bounding box center [904, 26] width 66 height 30
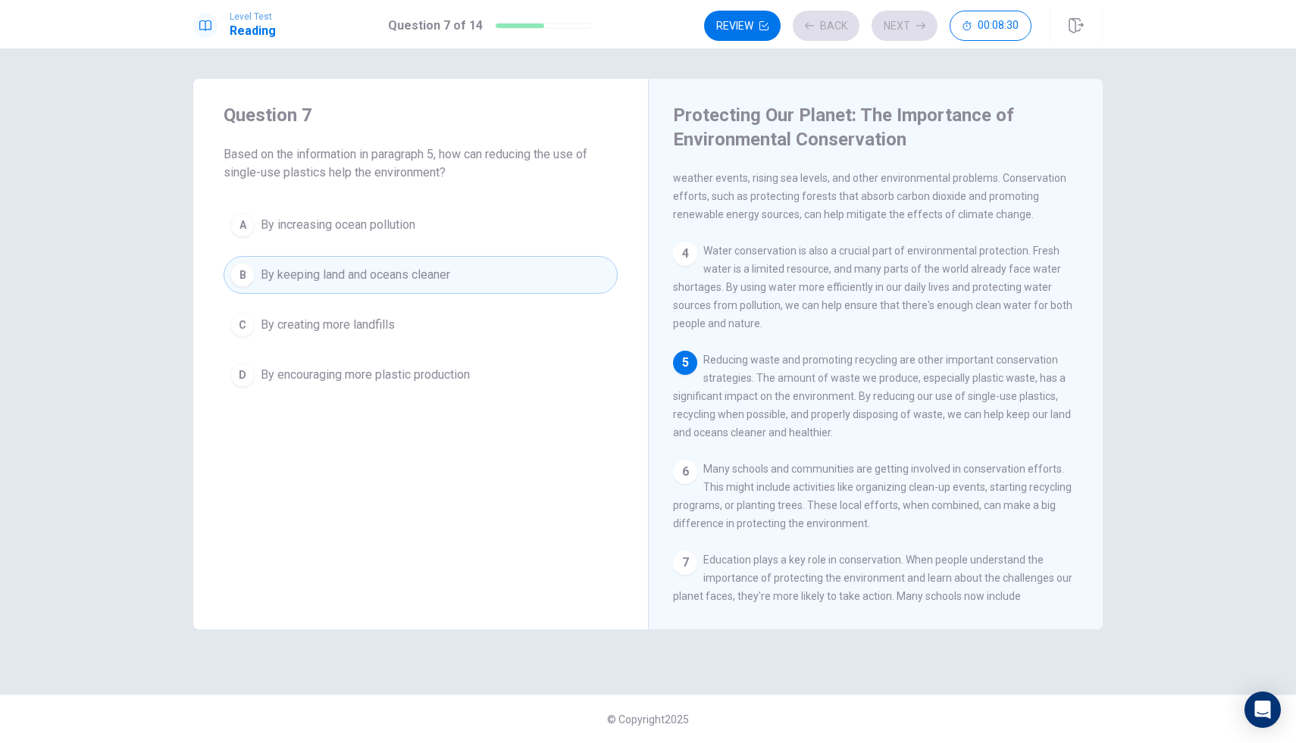
scroll to position [300, 0]
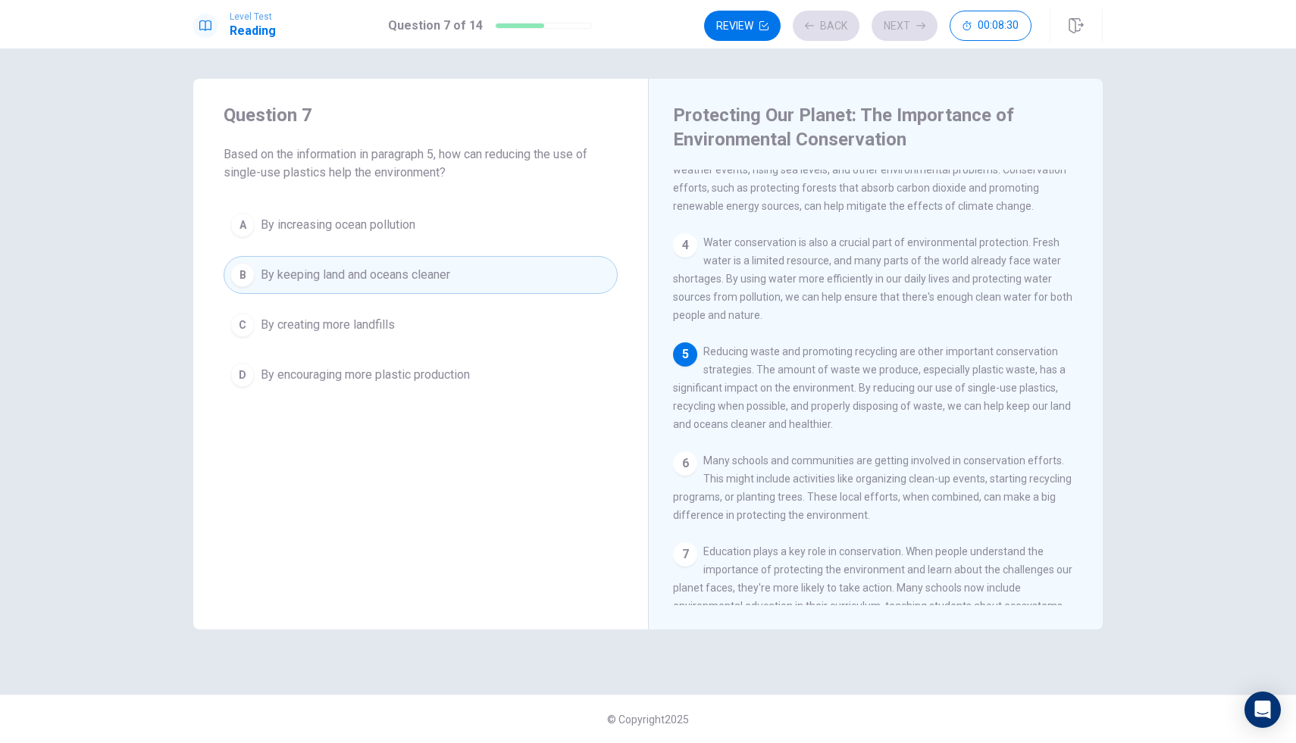
click at [899, 20] on div "Review Back Next 00:08:30" at bounding box center [867, 26] width 327 height 30
click at [901, 21] on button "Next" at bounding box center [904, 26] width 66 height 30
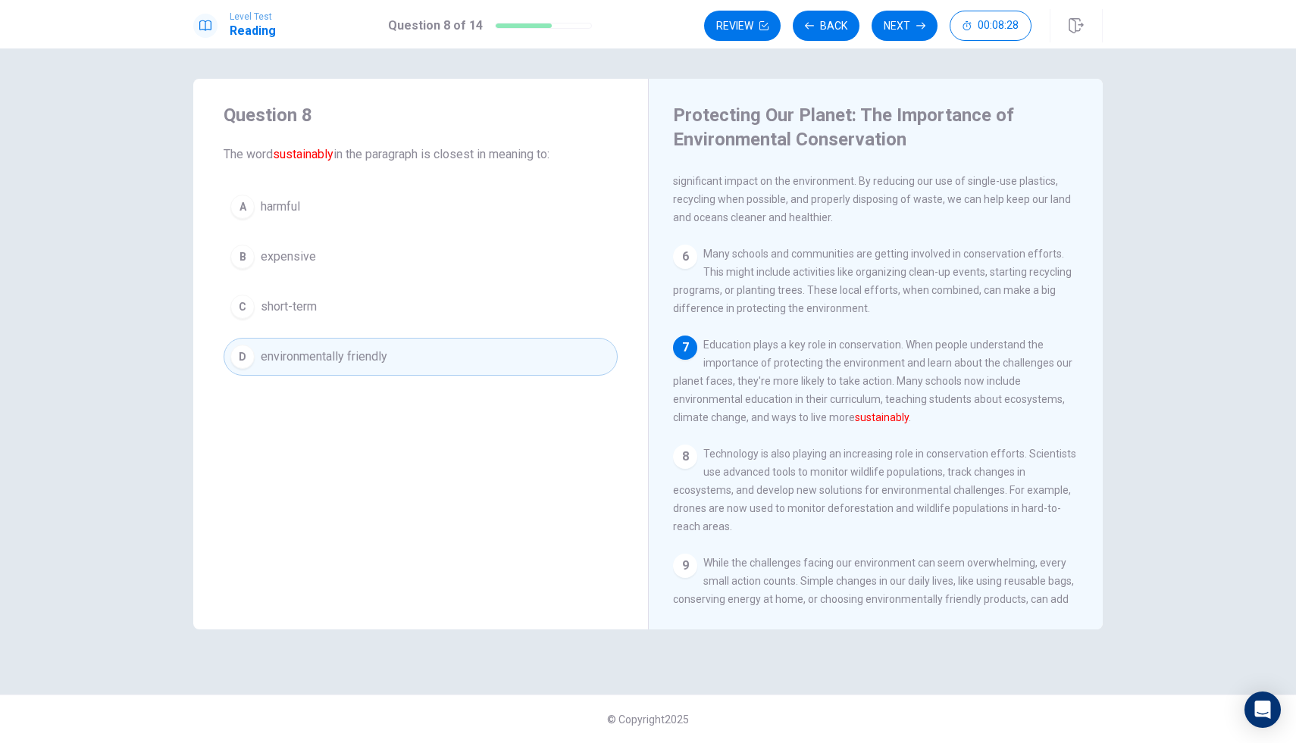
scroll to position [0, 0]
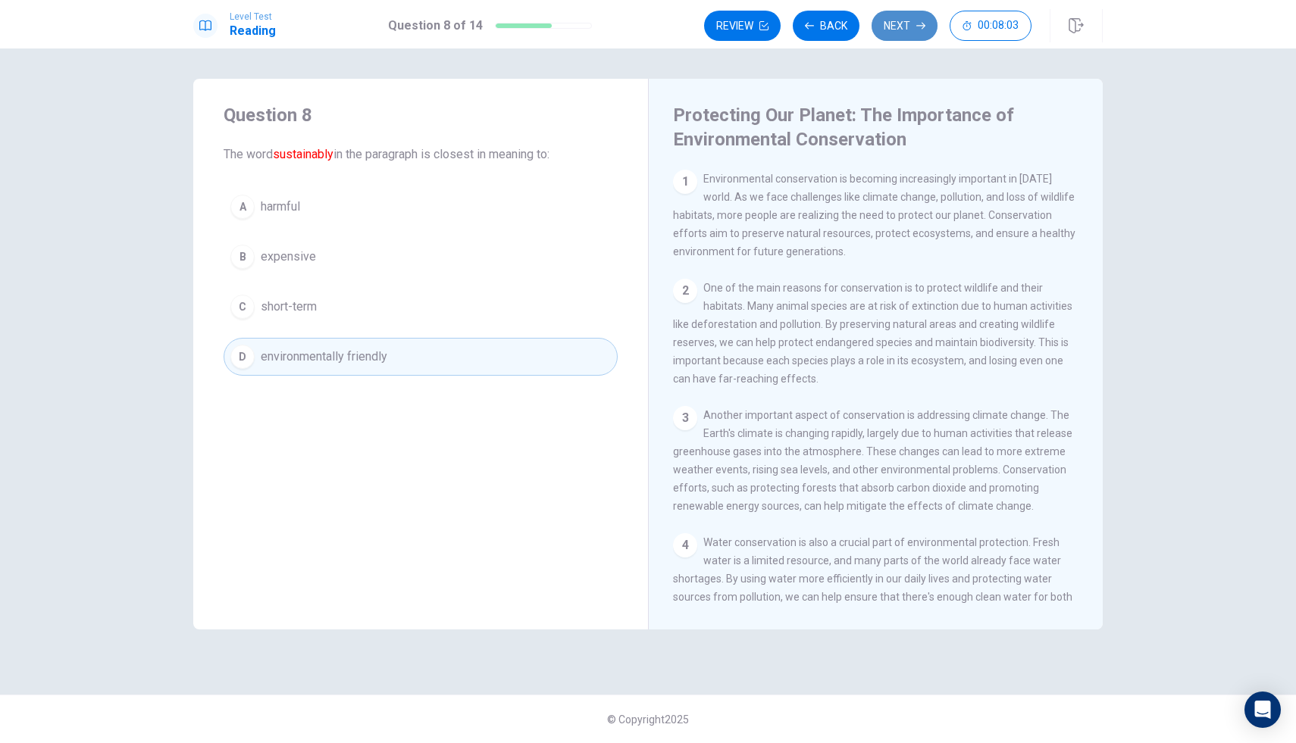
click at [924, 20] on button "Next" at bounding box center [904, 26] width 66 height 30
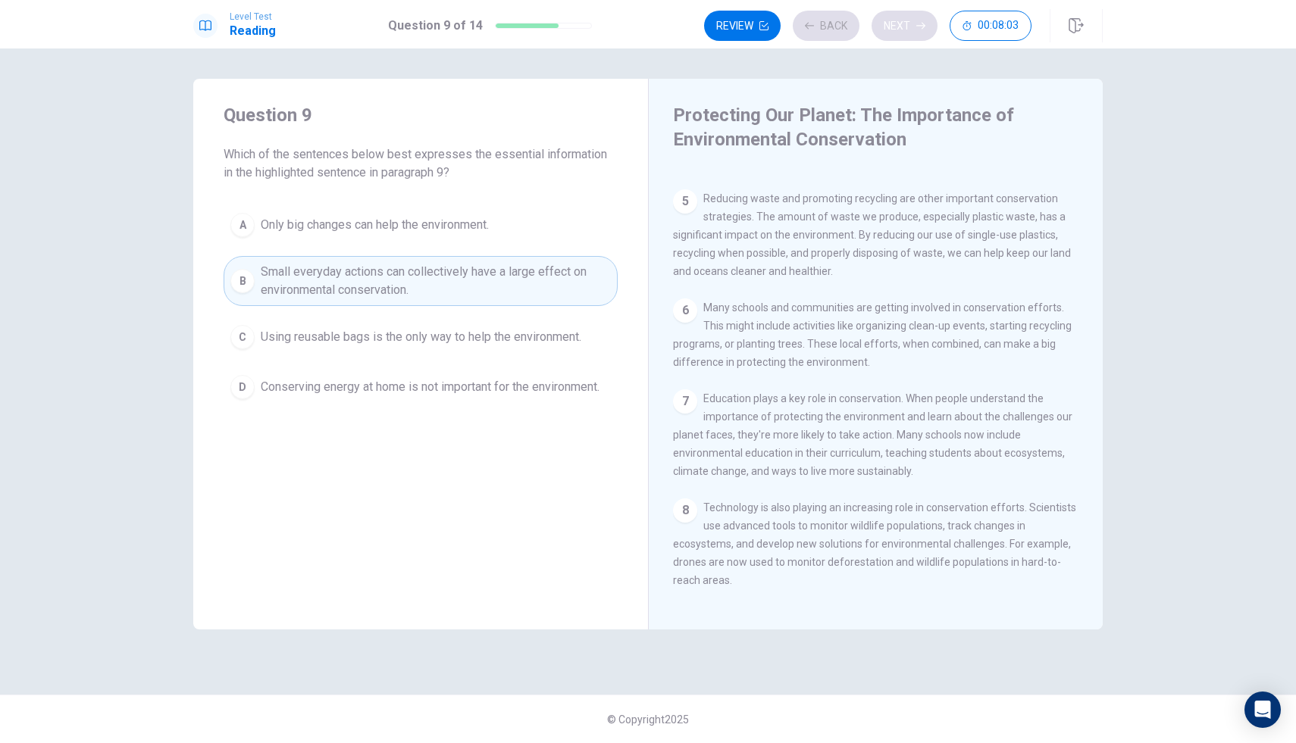
click at [924, 20] on div "Review Back Next 00:08:03" at bounding box center [867, 26] width 327 height 30
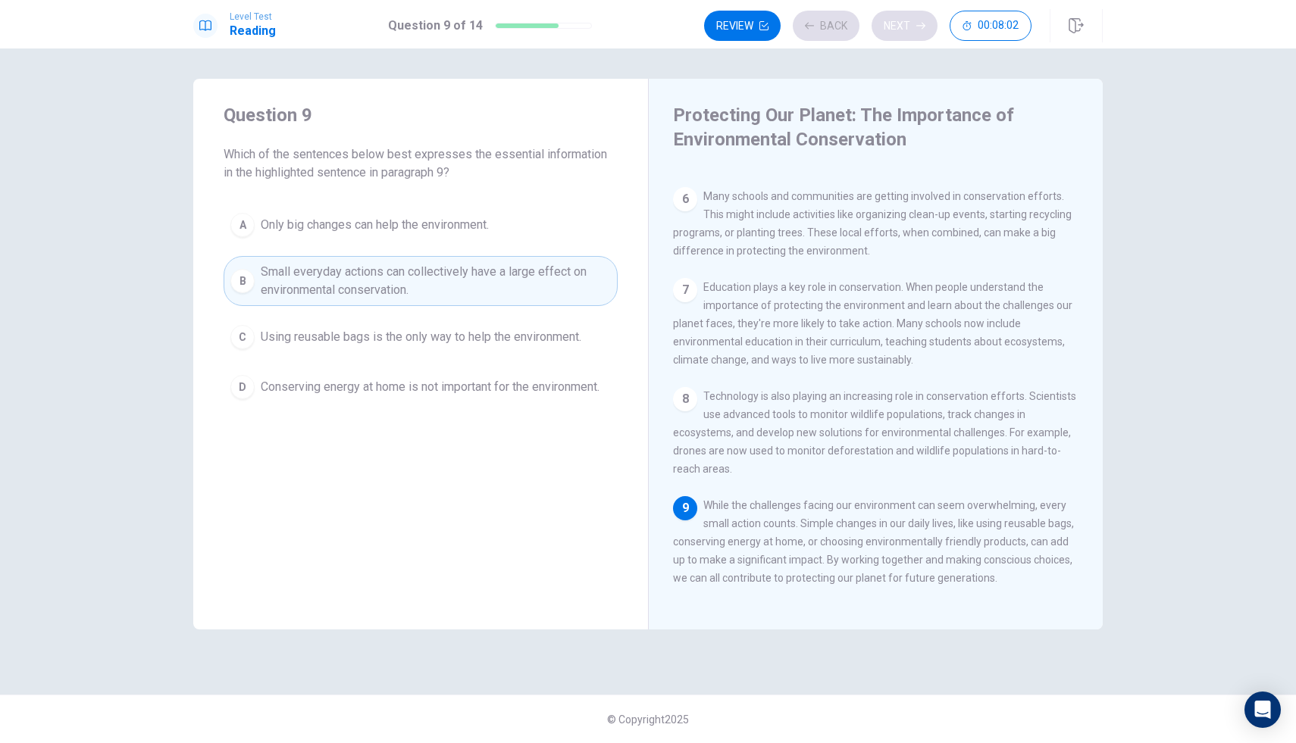
scroll to position [599, 0]
click at [924, 20] on div "Review Back Next 00:08:02" at bounding box center [867, 26] width 327 height 30
click at [924, 23] on icon "button" at bounding box center [920, 25] width 9 height 9
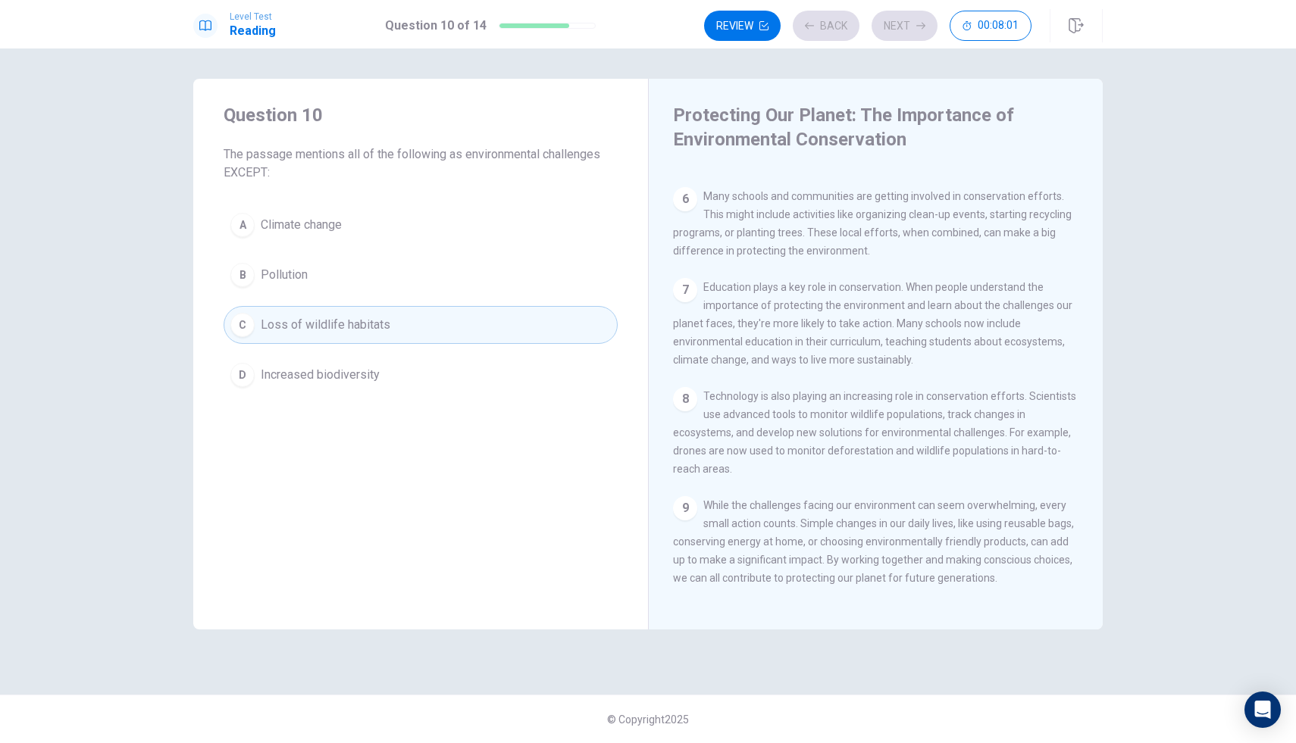
click at [924, 23] on div "Review Back Next 00:08:01" at bounding box center [867, 26] width 327 height 30
click at [917, 27] on icon "button" at bounding box center [920, 25] width 9 height 9
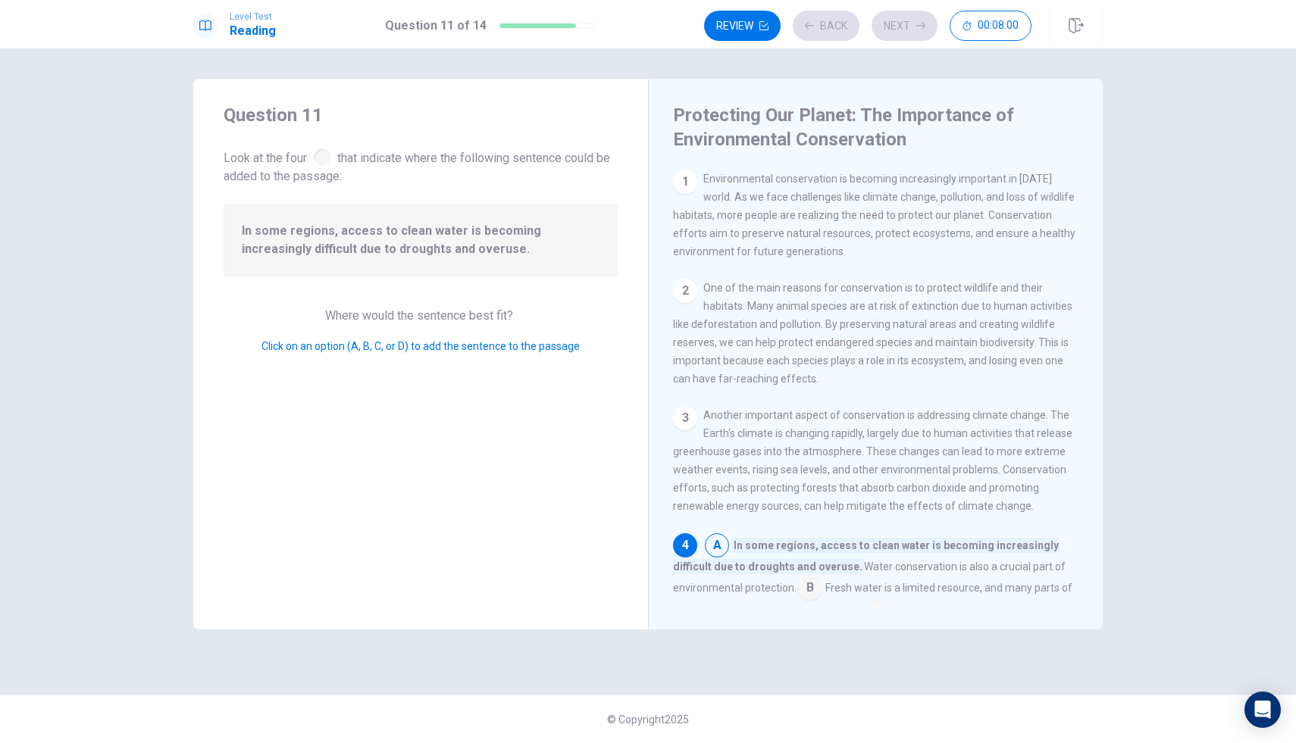
scroll to position [226, 0]
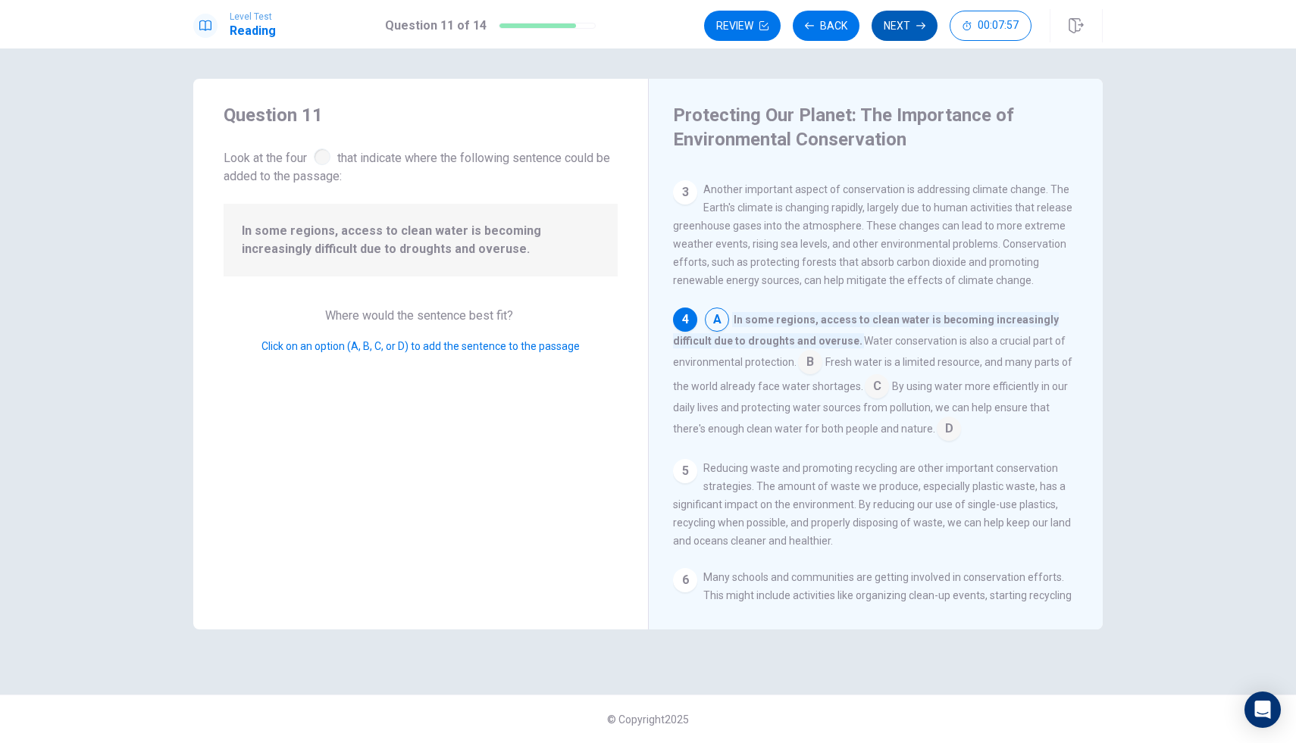
click at [886, 27] on button "Next" at bounding box center [904, 26] width 66 height 30
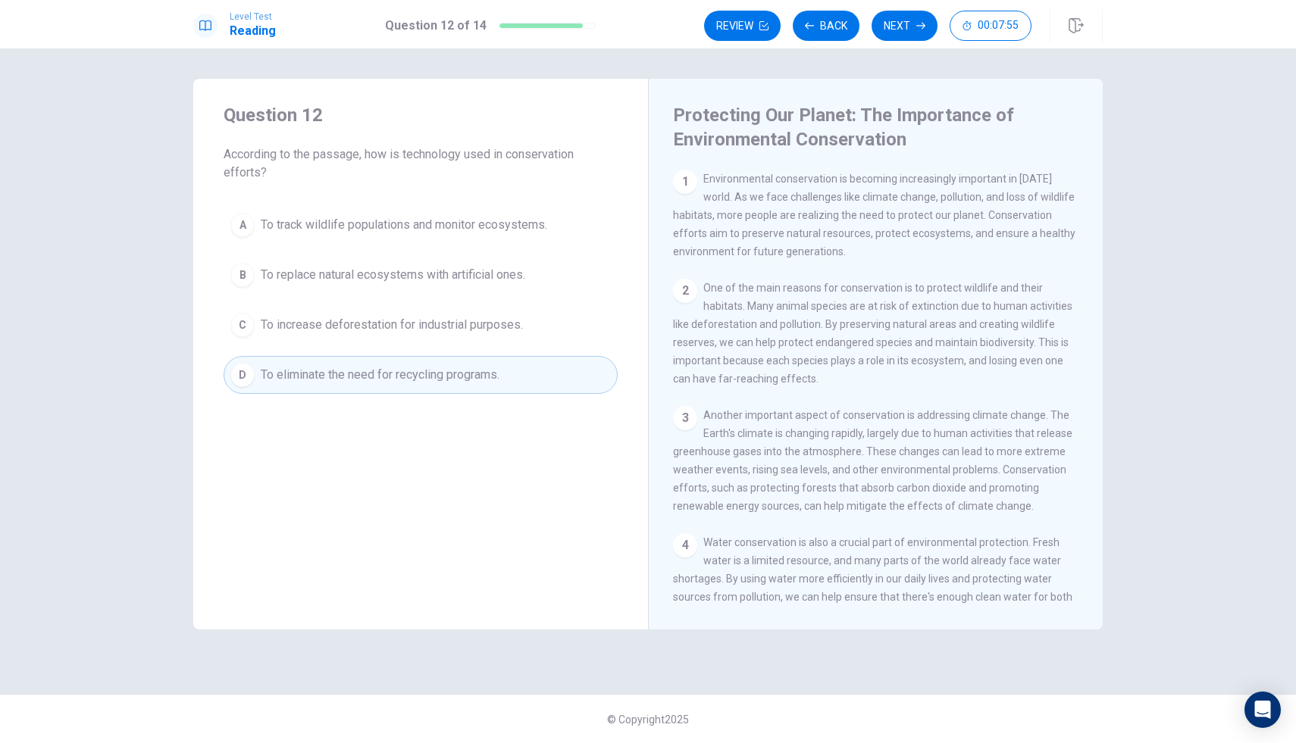
scroll to position [599, 0]
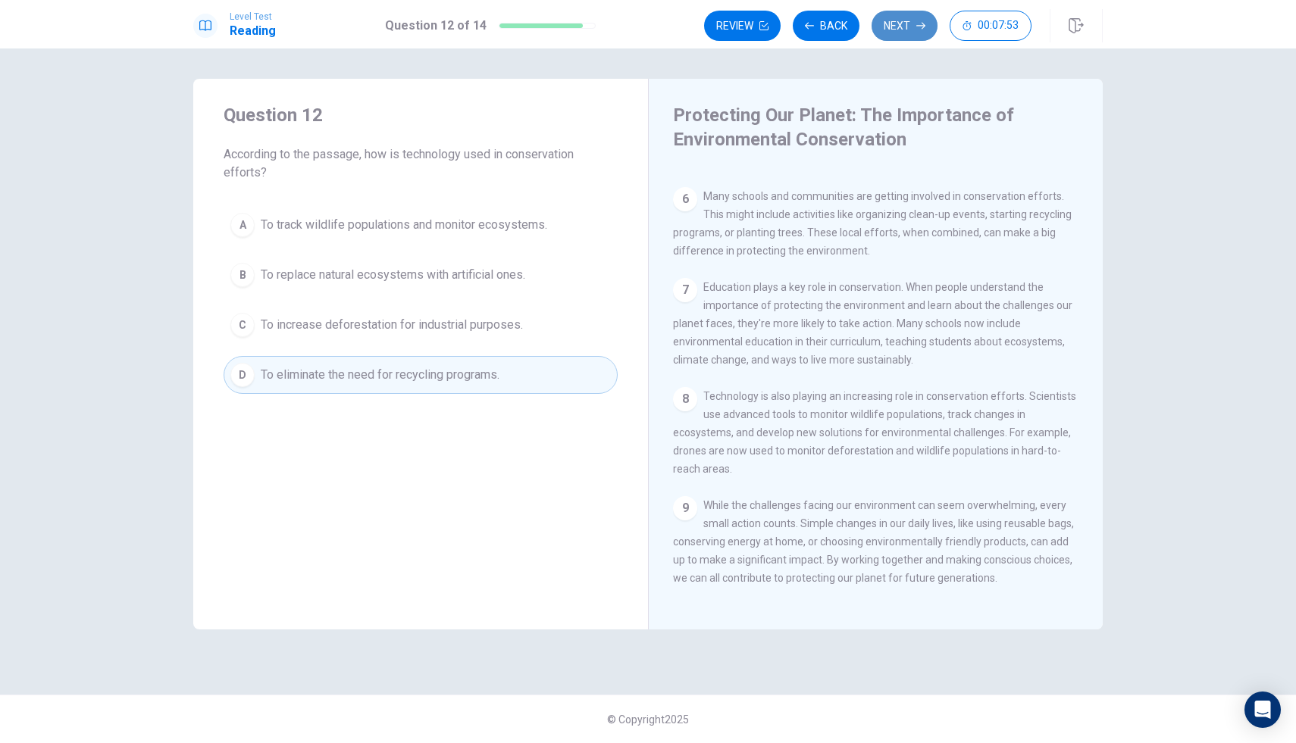
click at [904, 35] on button "Next" at bounding box center [904, 26] width 66 height 30
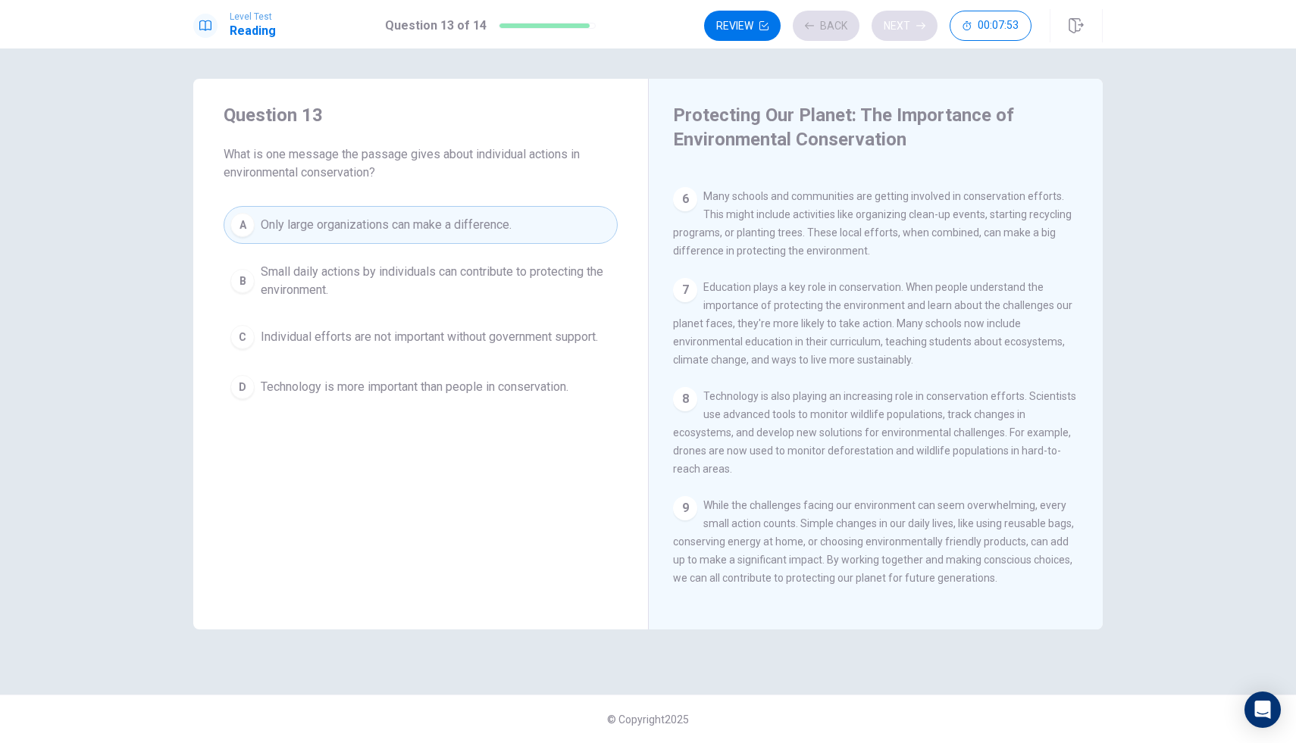
click at [904, 35] on div "Review Back Next 00:07:53" at bounding box center [867, 26] width 327 height 30
click at [895, 33] on button "Next" at bounding box center [904, 26] width 66 height 30
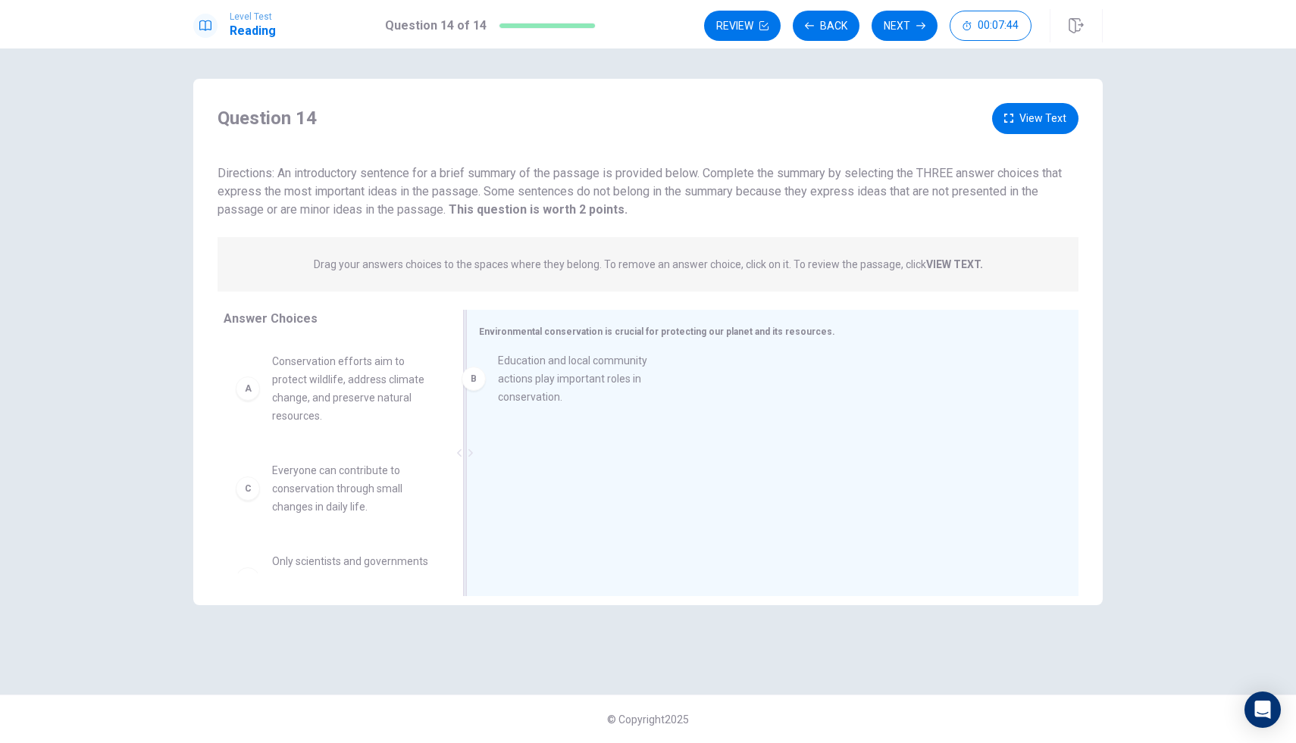
drag, startPoint x: 275, startPoint y: 501, endPoint x: 504, endPoint y: 387, distance: 255.5
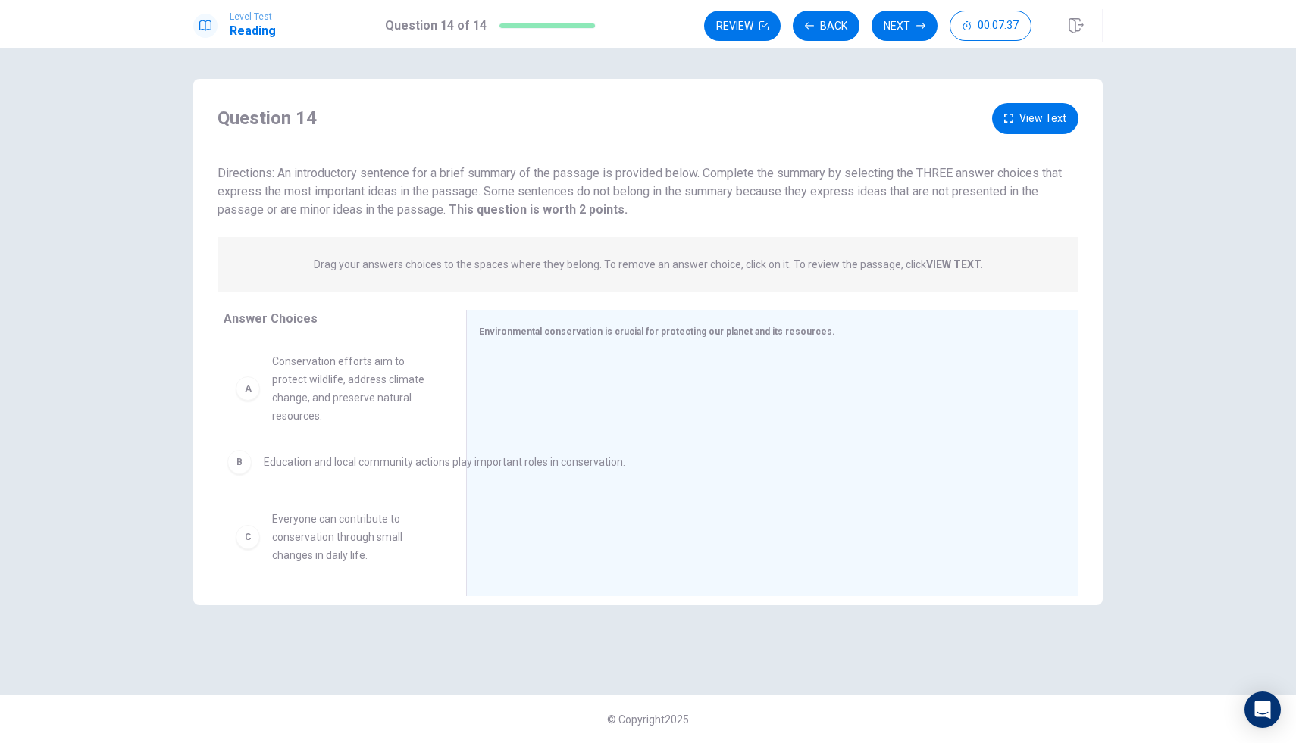
drag, startPoint x: 708, startPoint y: 383, endPoint x: 425, endPoint y: 470, distance: 295.9
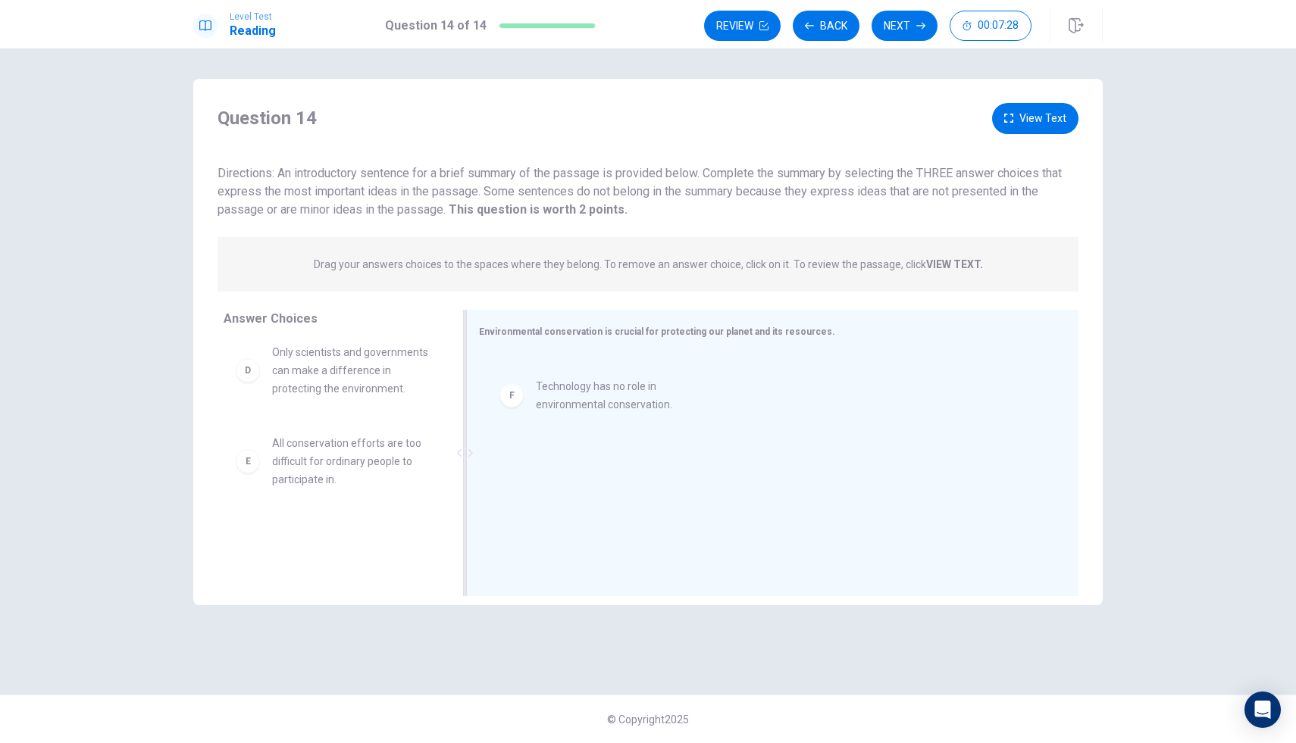
drag, startPoint x: 351, startPoint y: 546, endPoint x: 603, endPoint y: 392, distance: 295.5
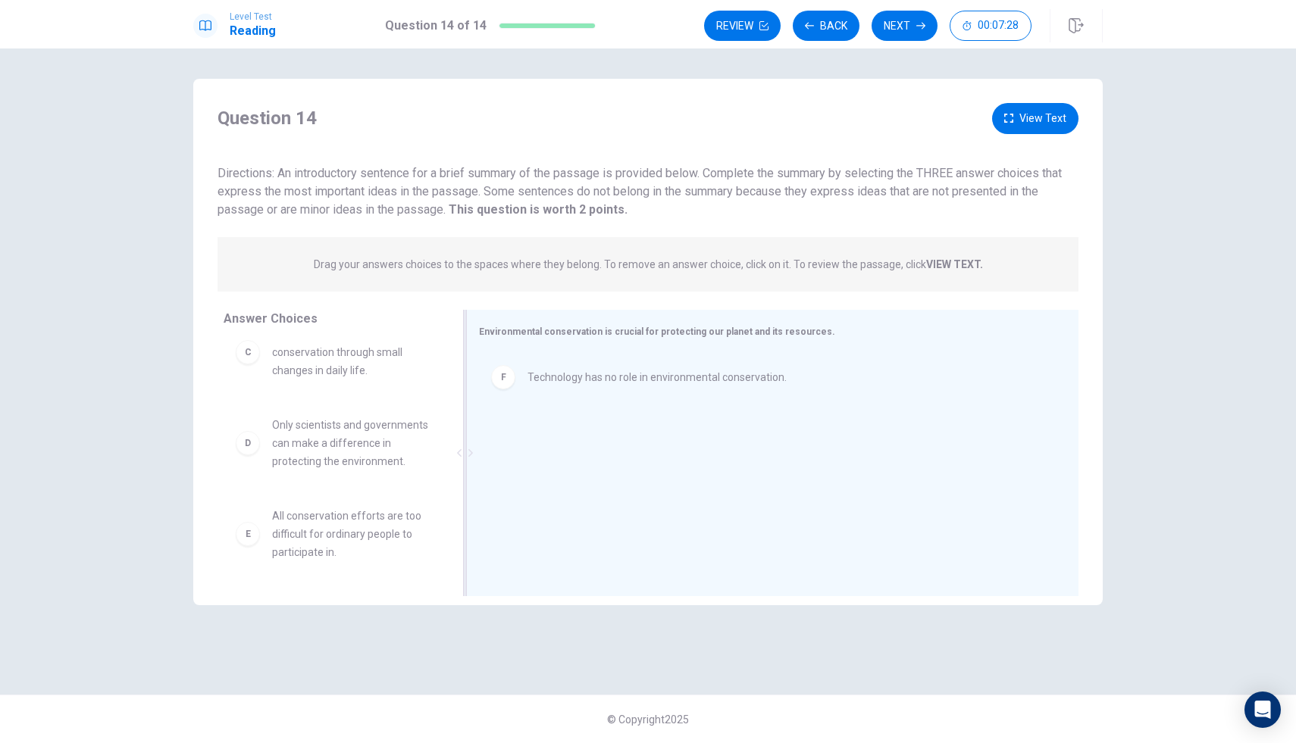
scroll to position [227, 0]
drag, startPoint x: 295, startPoint y: 539, endPoint x: 293, endPoint y: 568, distance: 29.6
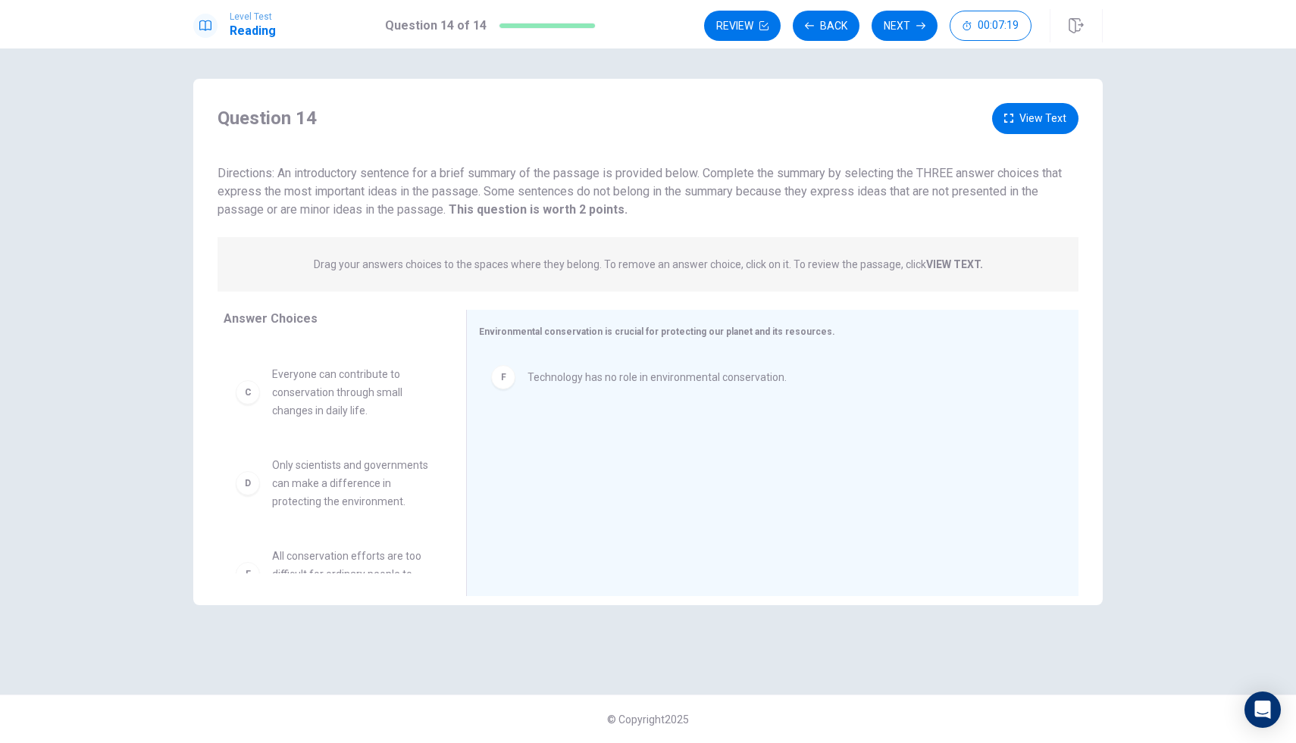
scroll to position [183, 0]
drag, startPoint x: 326, startPoint y: 487, endPoint x: 602, endPoint y: 441, distance: 279.6
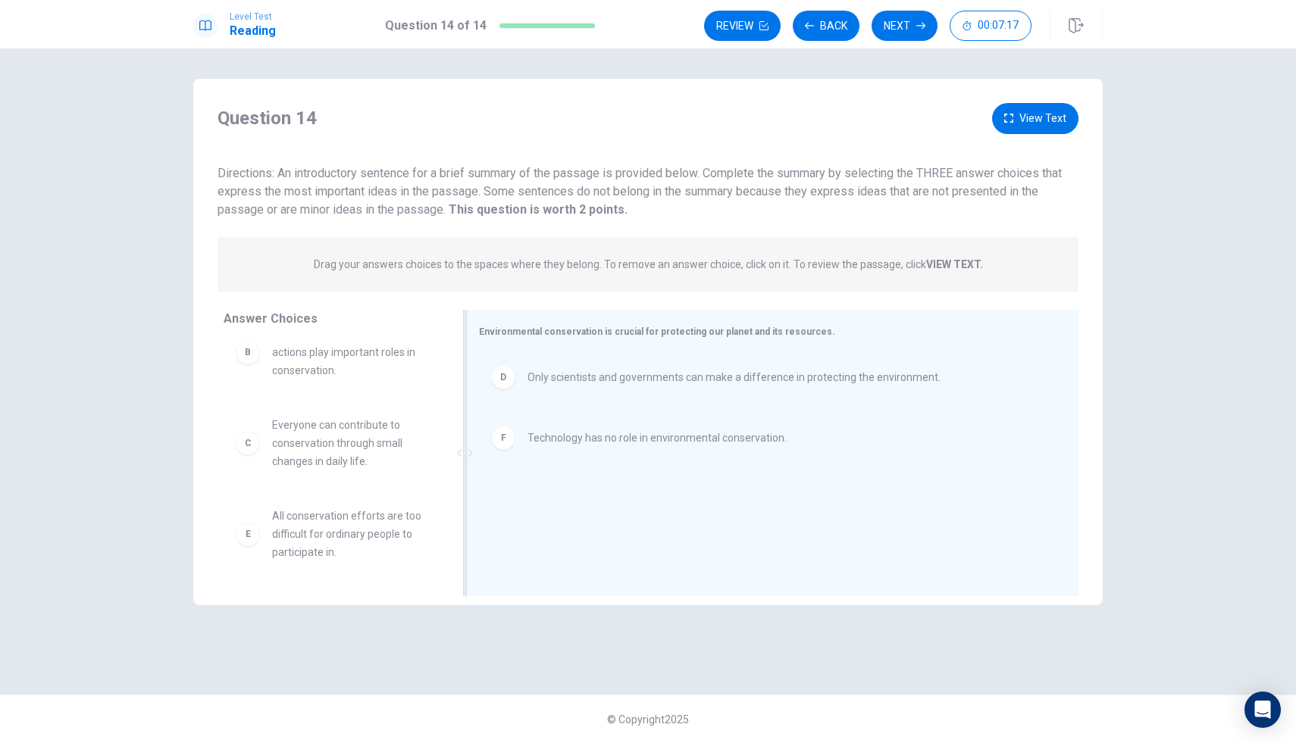
scroll to position [136, 0]
drag, startPoint x: 361, startPoint y: 469, endPoint x: 388, endPoint y: 476, distance: 28.1
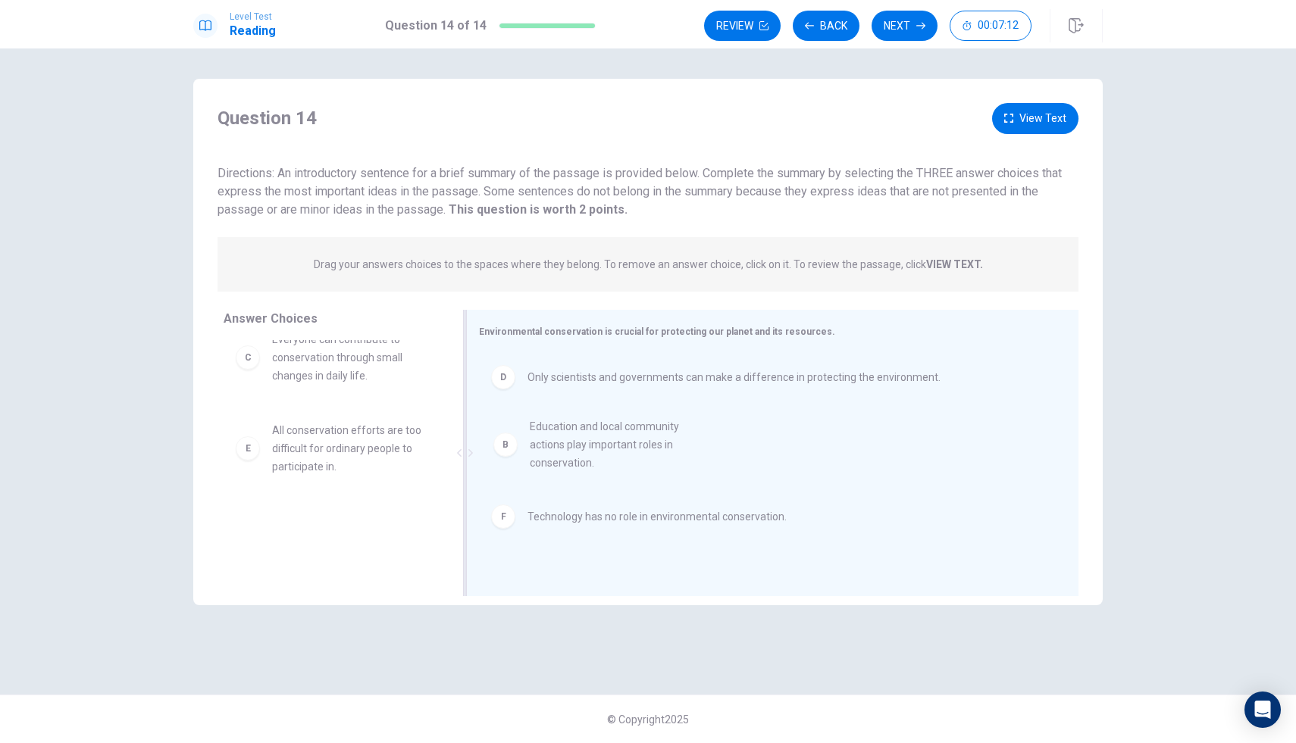
drag, startPoint x: 330, startPoint y: 361, endPoint x: 589, endPoint y: 452, distance: 274.6
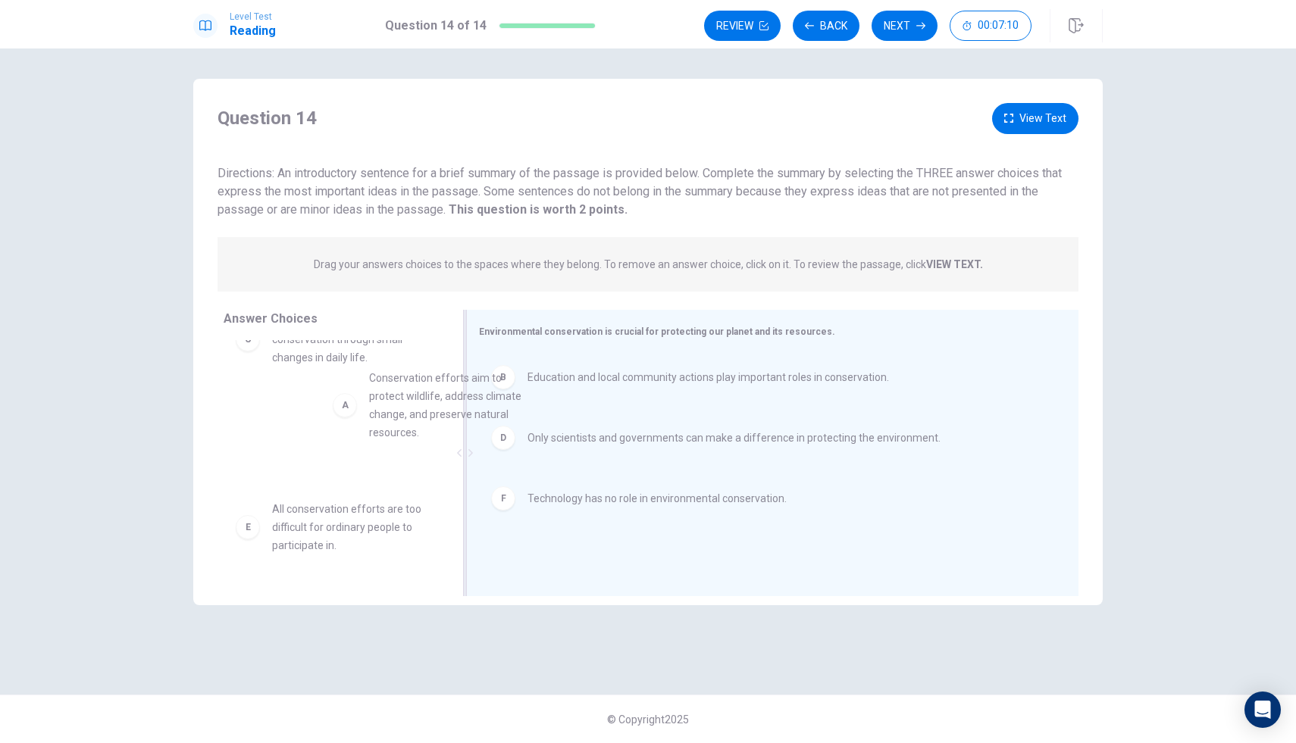
scroll to position [39, 0]
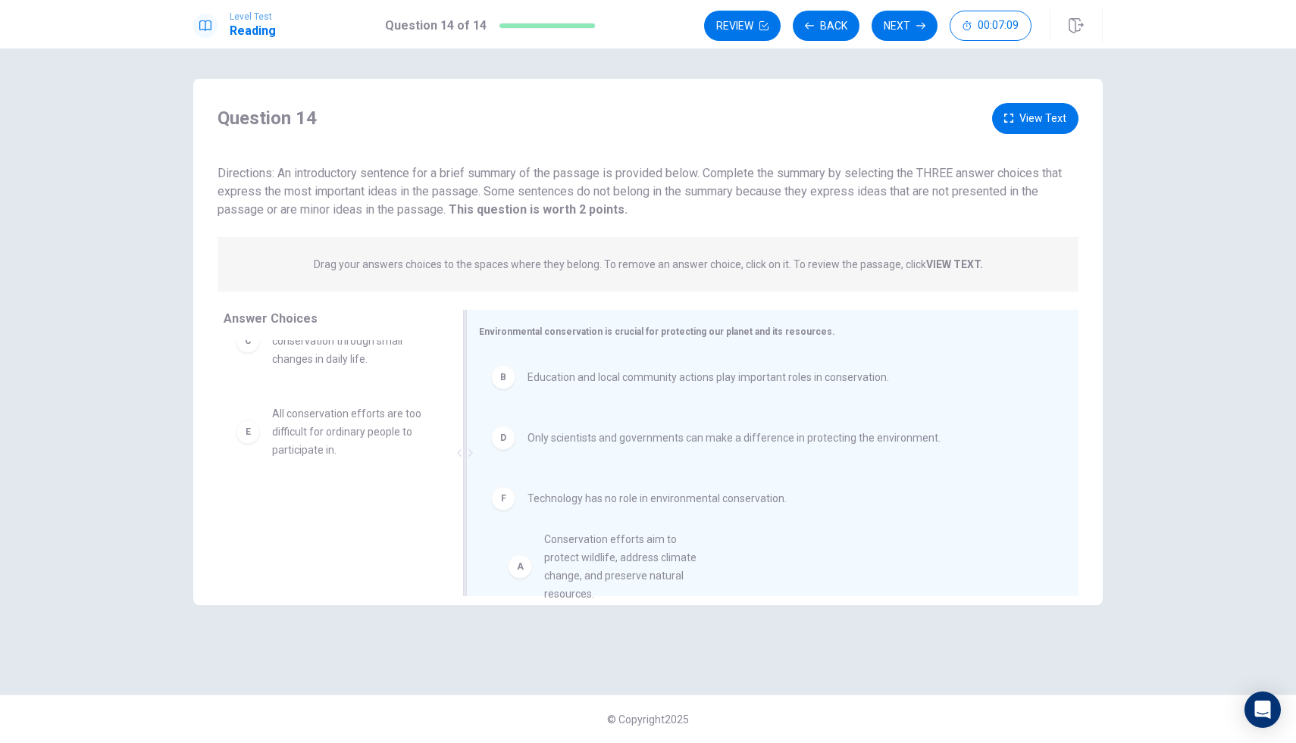
drag, startPoint x: 364, startPoint y: 363, endPoint x: 636, endPoint y: 582, distance: 349.2
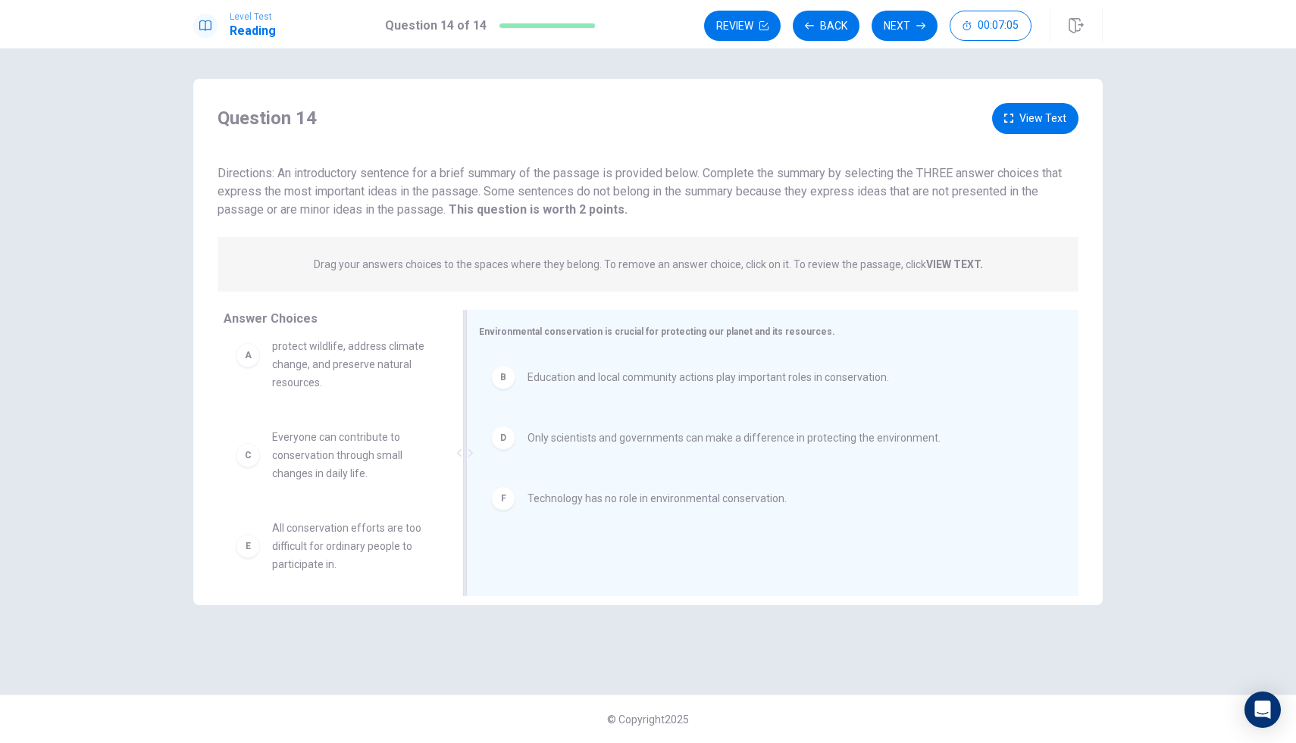
scroll to position [33, 0]
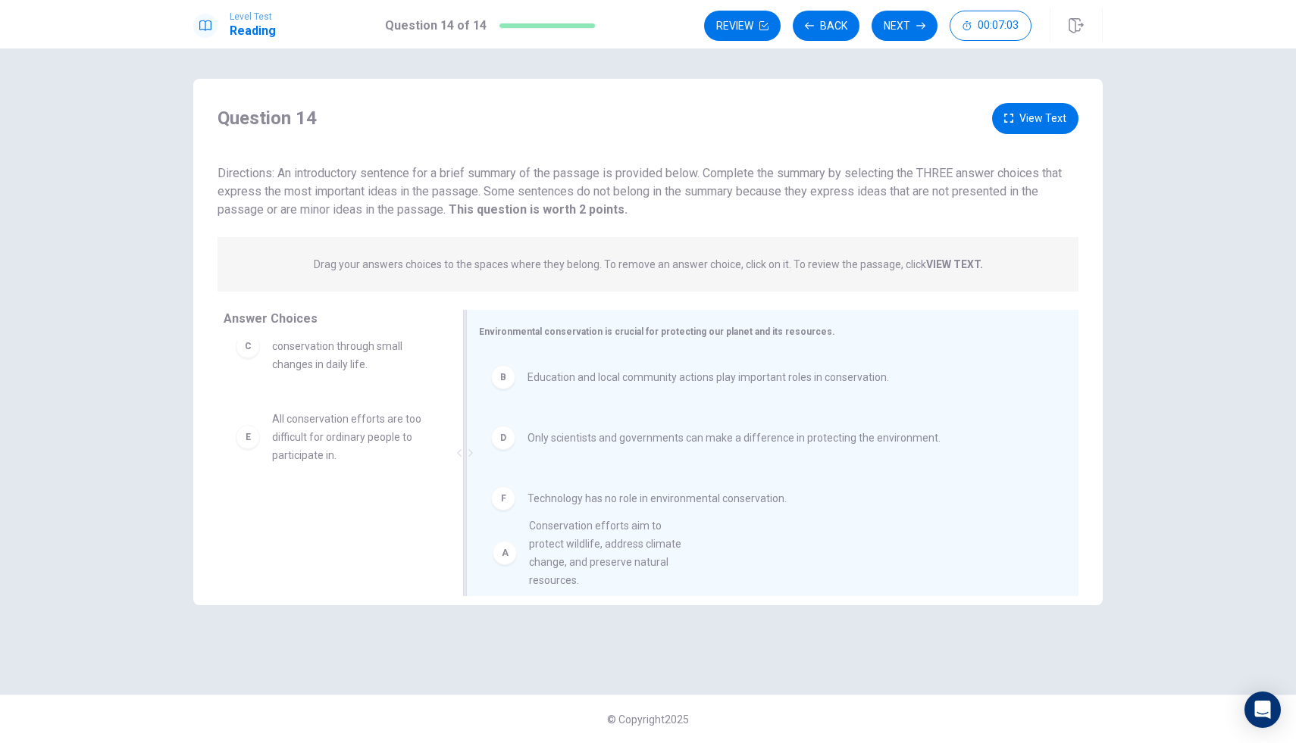
drag, startPoint x: 317, startPoint y: 358, endPoint x: 577, endPoint y: 566, distance: 333.1
drag, startPoint x: 349, startPoint y: 456, endPoint x: 617, endPoint y: 550, distance: 284.2
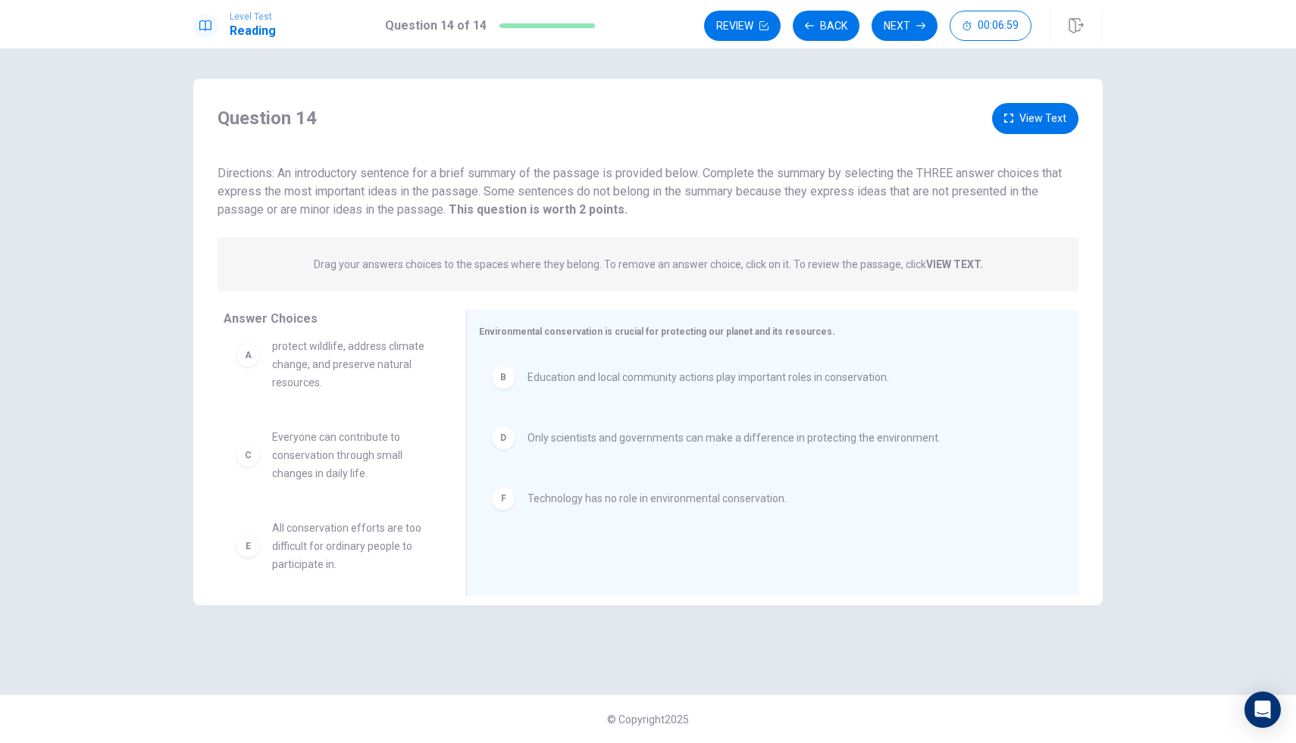
click at [298, 547] on span "All conservation efforts are too difficult for ordinary people to participate i…" at bounding box center [351, 546] width 158 height 55
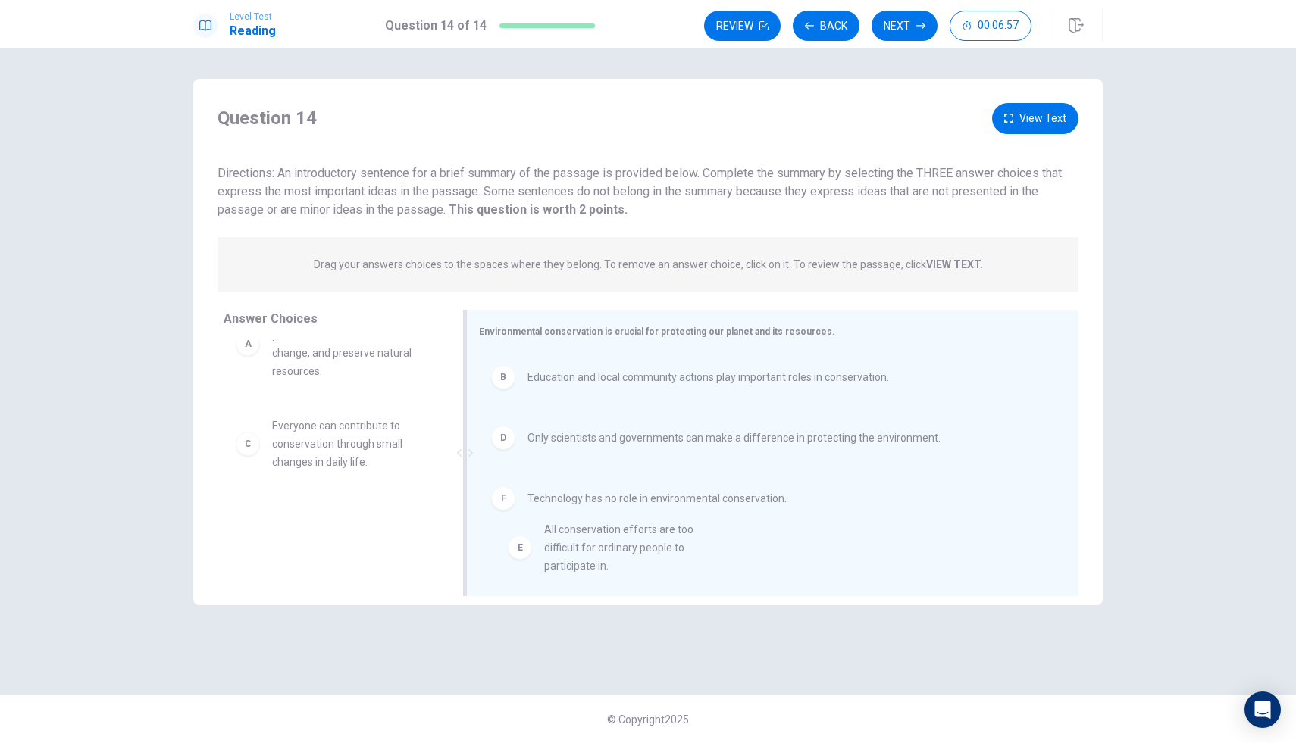
drag, startPoint x: 311, startPoint y: 548, endPoint x: 585, endPoint y: 549, distance: 274.3
drag, startPoint x: 340, startPoint y: 539, endPoint x: 600, endPoint y: 559, distance: 260.6
click at [586, 530] on div "B Education and local community actions play important roles in conservation. D…" at bounding box center [766, 454] width 575 height 203
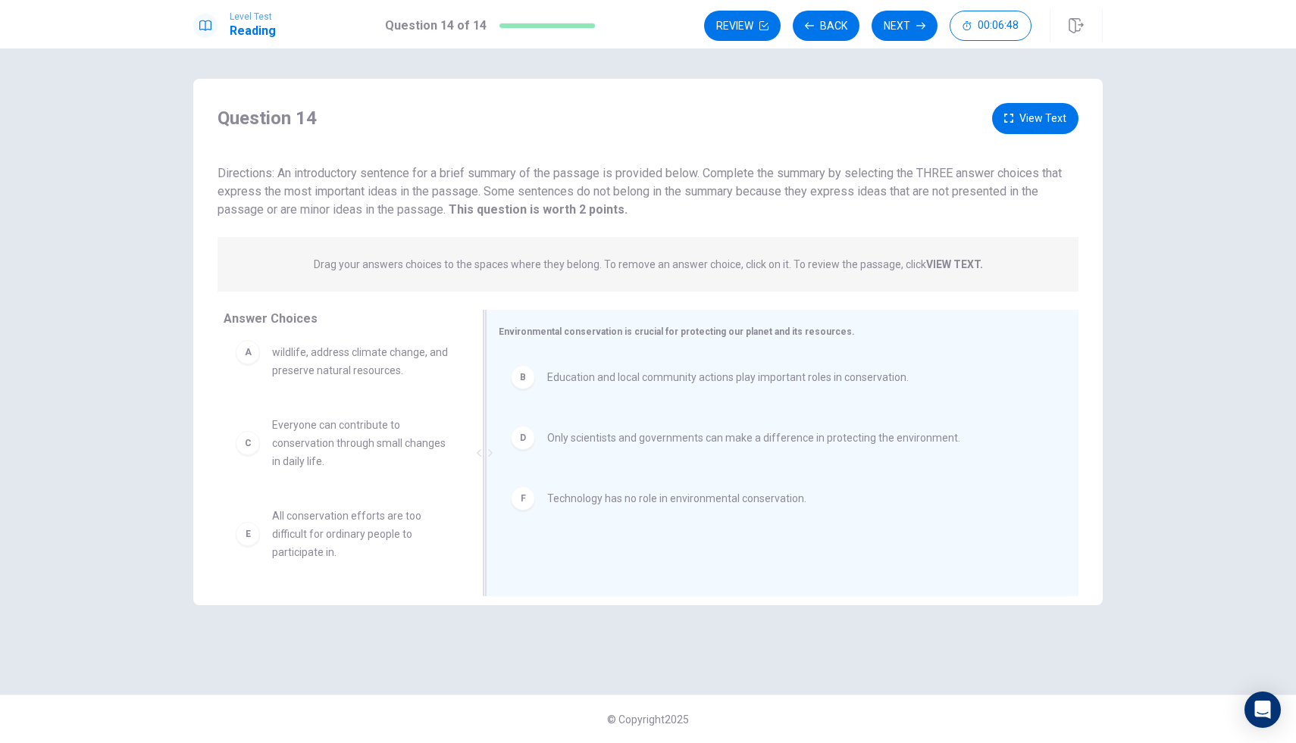
scroll to position [0, 0]
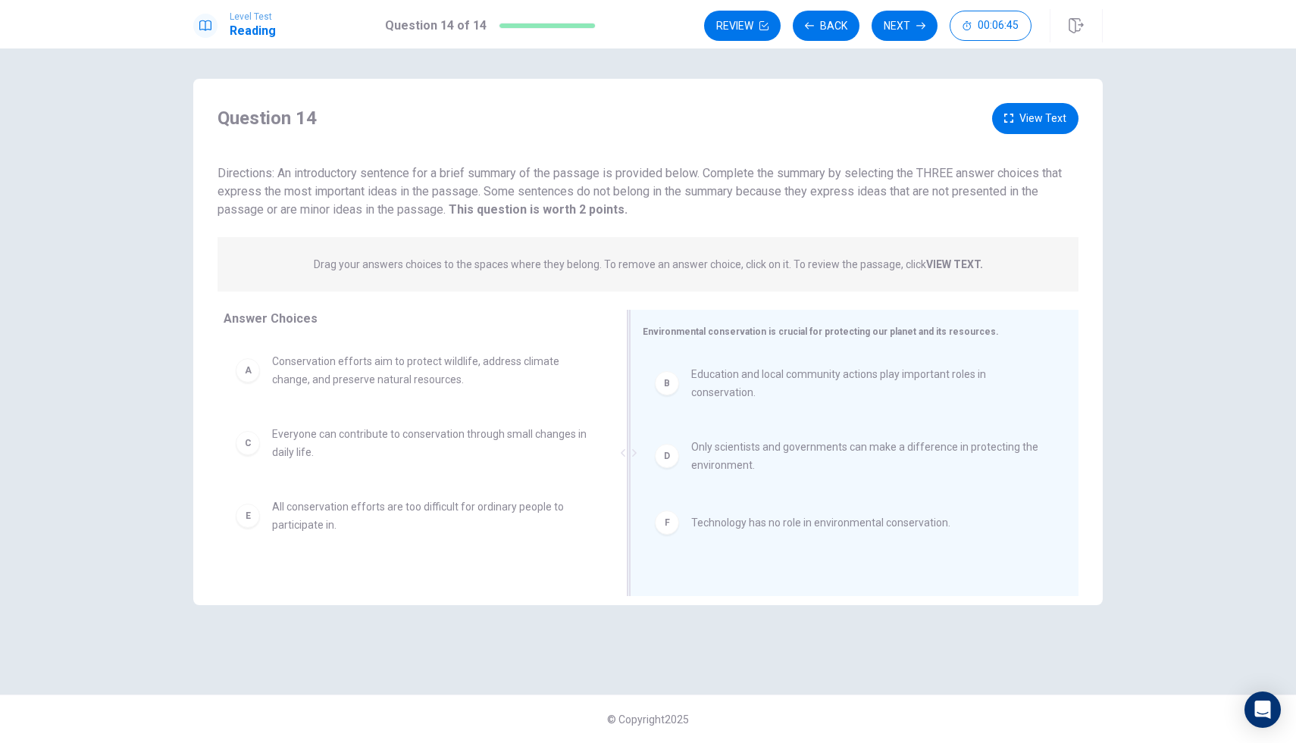
drag, startPoint x: 468, startPoint y: 453, endPoint x: 794, endPoint y: 432, distance: 326.5
click at [794, 432] on div "Environmental conservation is crucial for protecting our planet and its resourc…" at bounding box center [854, 453] width 449 height 286
drag, startPoint x: 384, startPoint y: 436, endPoint x: 1039, endPoint y: 374, distance: 657.5
drag, startPoint x: 370, startPoint y: 510, endPoint x: 445, endPoint y: 581, distance: 103.4
click at [911, 575] on div "Environmental conservation is crucial for protecting our planet and its resourc…" at bounding box center [854, 453] width 449 height 286
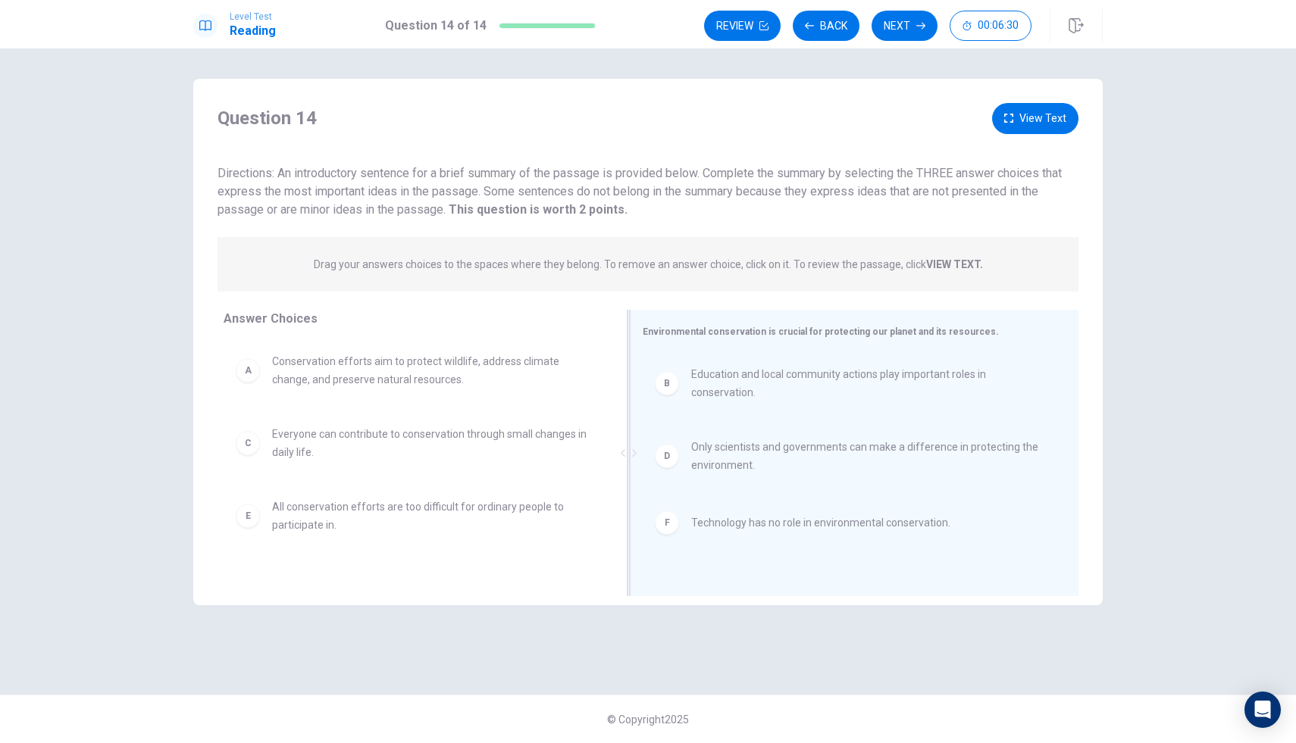
click at [911, 575] on div "Environmental conservation is crucial for protecting our planet and its resourc…" at bounding box center [854, 453] width 449 height 286
drag, startPoint x: 911, startPoint y: 575, endPoint x: 323, endPoint y: 514, distance: 591.8
click at [323, 515] on div "Answer Choices A Conservation efforts aim to protect wildlife, address climate …" at bounding box center [647, 453] width 909 height 286
drag, startPoint x: 307, startPoint y: 520, endPoint x: 734, endPoint y: 570, distance: 430.3
click at [503, 597] on div "Question 14 View Text Directions: An introductory sentence for a brief summary …" at bounding box center [647, 342] width 909 height 527
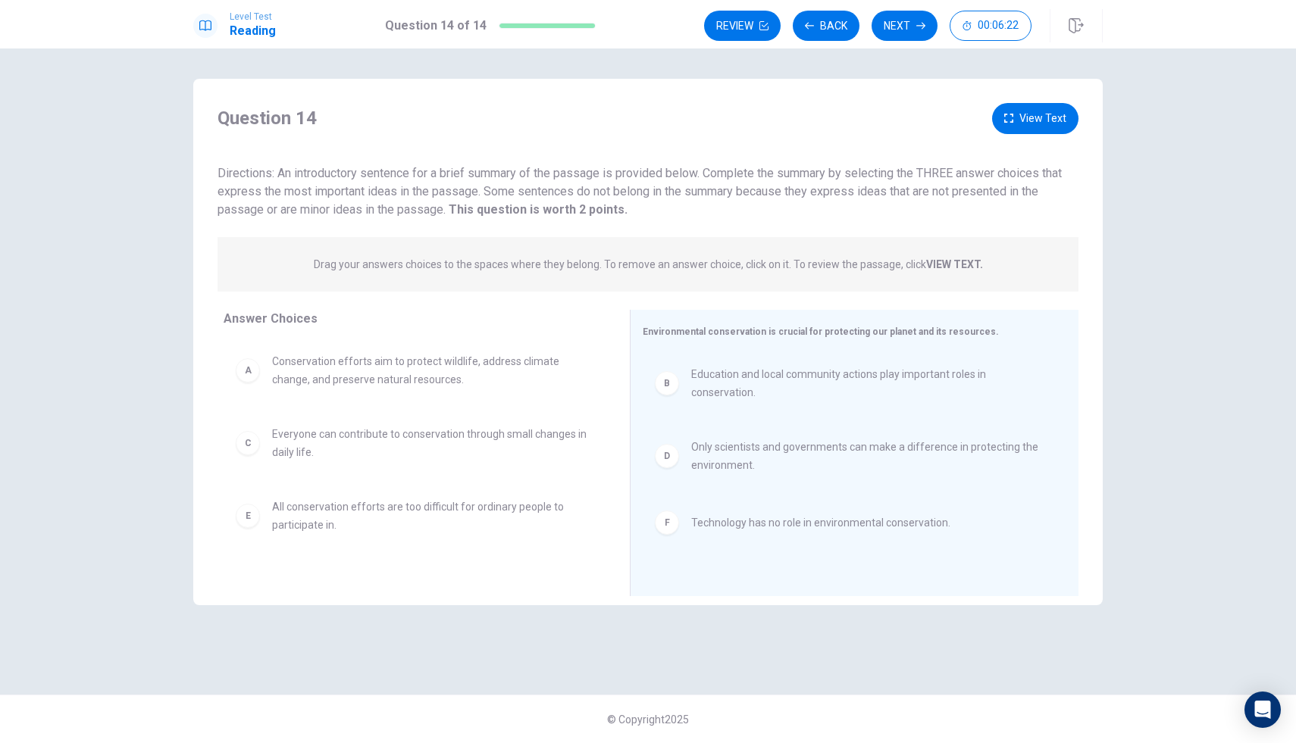
click at [431, 498] on span "All conservation efforts are too difficult for ordinary people to participate i…" at bounding box center [432, 516] width 321 height 36
click at [434, 507] on span "All conservation efforts are too difficult for ordinary people to participate i…" at bounding box center [432, 516] width 321 height 36
drag, startPoint x: 464, startPoint y: 511, endPoint x: 875, endPoint y: 515, distance: 410.6
drag, startPoint x: 344, startPoint y: 511, endPoint x: 1295, endPoint y: 352, distance: 963.9
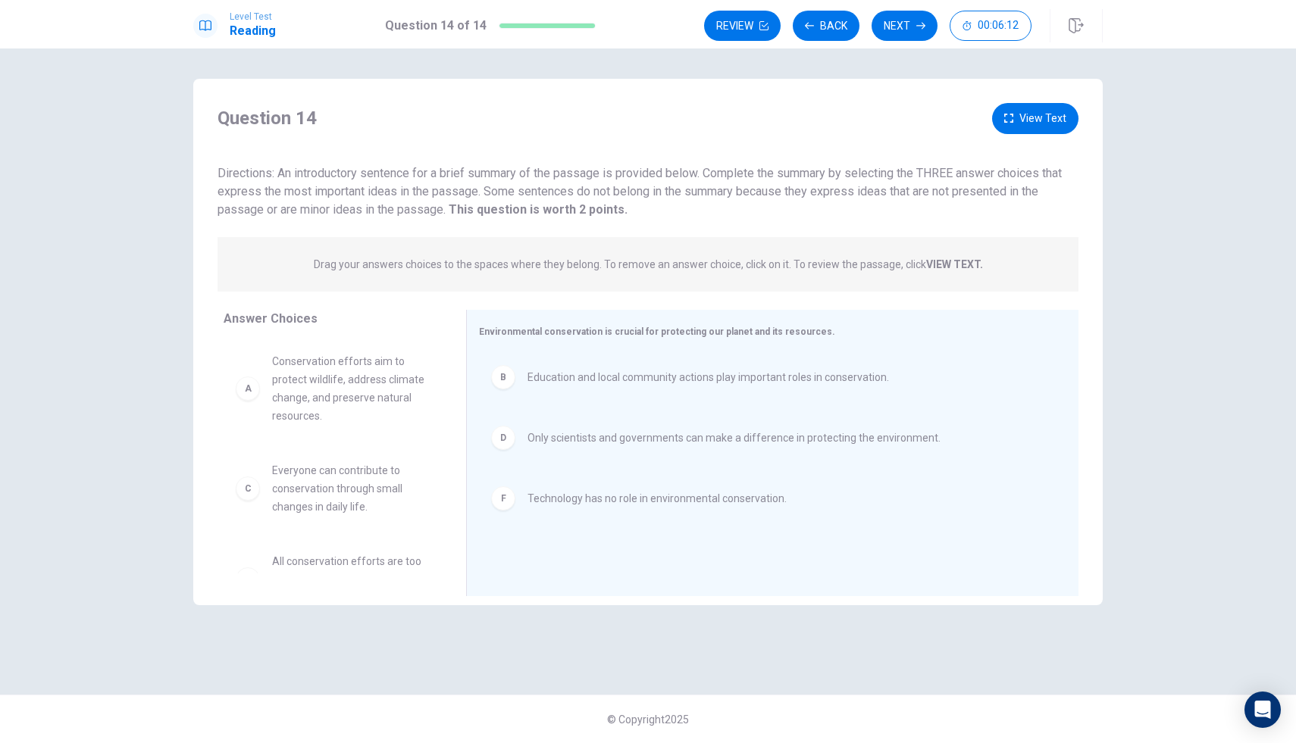
drag, startPoint x: 634, startPoint y: 455, endPoint x: 143, endPoint y: 492, distance: 492.3
click at [143, 491] on div "Question 14 View Text Directions: An introductory sentence for a brief summary …" at bounding box center [648, 395] width 1296 height 695
drag, startPoint x: 660, startPoint y: 585, endPoint x: 638, endPoint y: 742, distance: 159.1
click at [638, 742] on div "Question 14 View Text Directions: An introductory sentence for a brief summary …" at bounding box center [648, 395] width 1296 height 695
drag, startPoint x: 468, startPoint y: 452, endPoint x: 257, endPoint y: 476, distance: 212.7
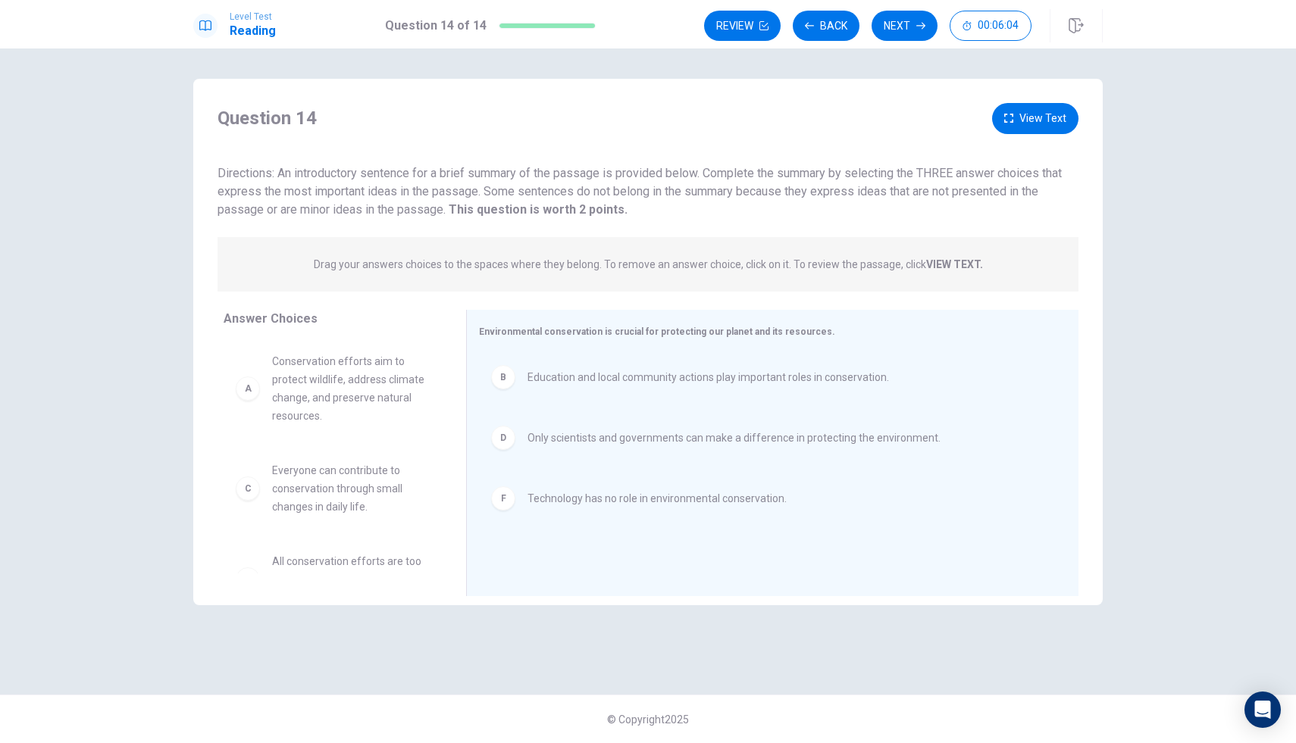
click at [258, 474] on div "Answer Choices A Conservation efforts aim to protect wildlife, address climate …" at bounding box center [647, 457] width 909 height 294
drag, startPoint x: 293, startPoint y: 480, endPoint x: 966, endPoint y: 355, distance: 684.3
drag, startPoint x: 285, startPoint y: 510, endPoint x: 551, endPoint y: 580, distance: 274.9
click at [551, 580] on div "Environmental conservation is crucial for protecting our planet and its resourc…" at bounding box center [772, 453] width 612 height 286
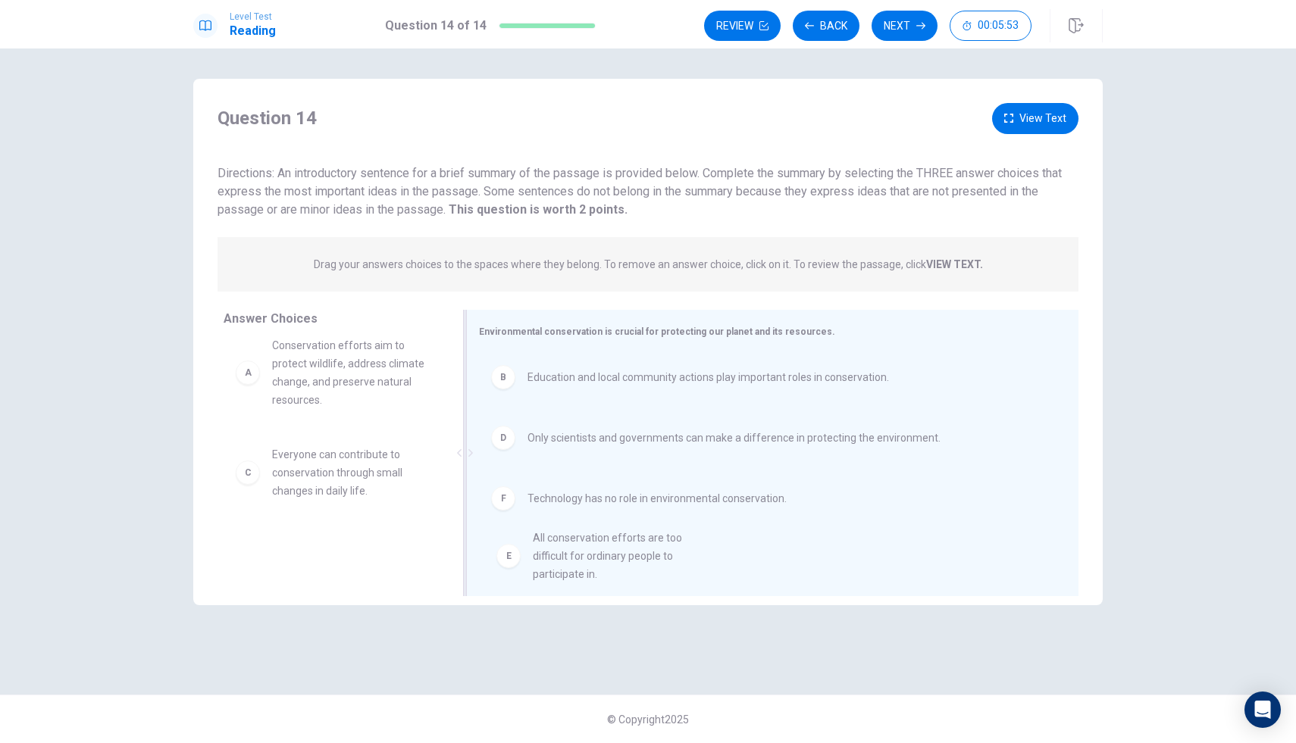
drag, startPoint x: 352, startPoint y: 566, endPoint x: 617, endPoint y: 542, distance: 266.2
click at [296, 364] on span "Conservation efforts aim to protect wildlife, address climate change, and prese…" at bounding box center [351, 372] width 158 height 73
drag, startPoint x: 329, startPoint y: 389, endPoint x: 624, endPoint y: 571, distance: 347.3
click at [533, 412] on div "B Education and local community actions play important roles in conservation. D…" at bounding box center [766, 454] width 575 height 203
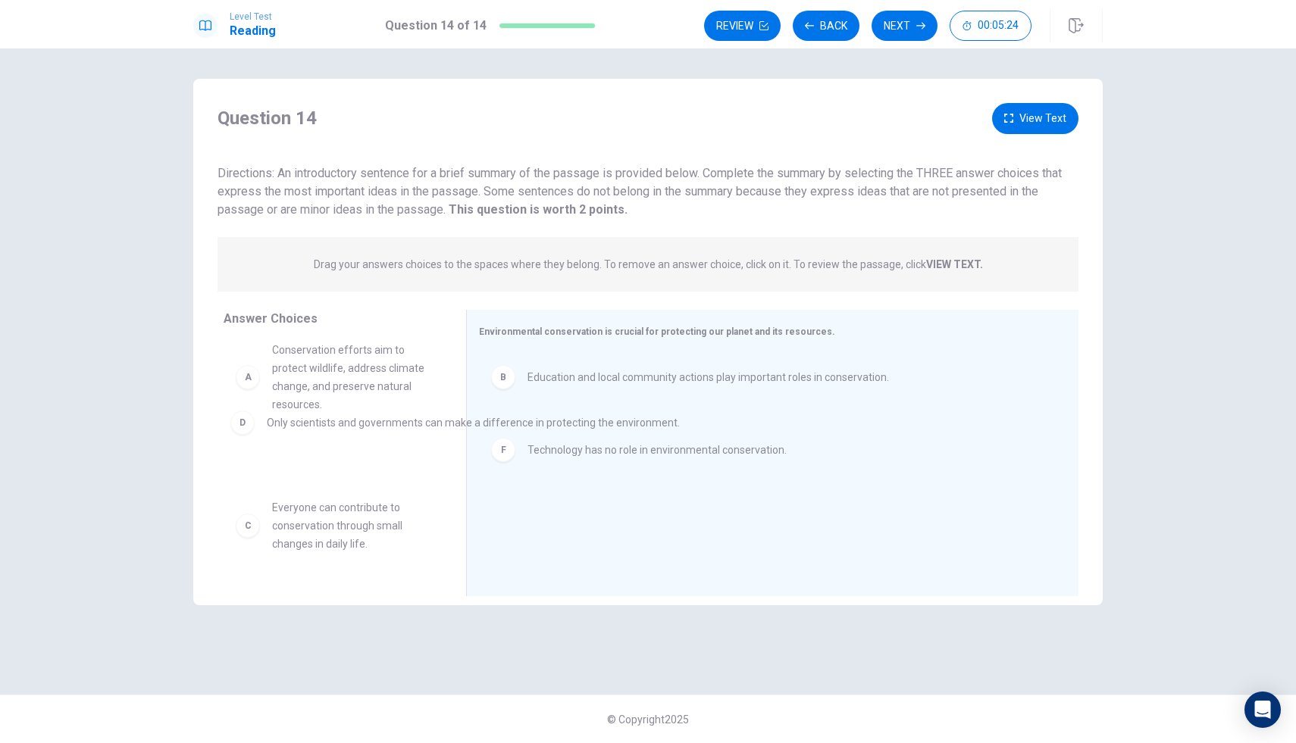
drag, startPoint x: 533, startPoint y: 440, endPoint x: 237, endPoint y: 422, distance: 296.8
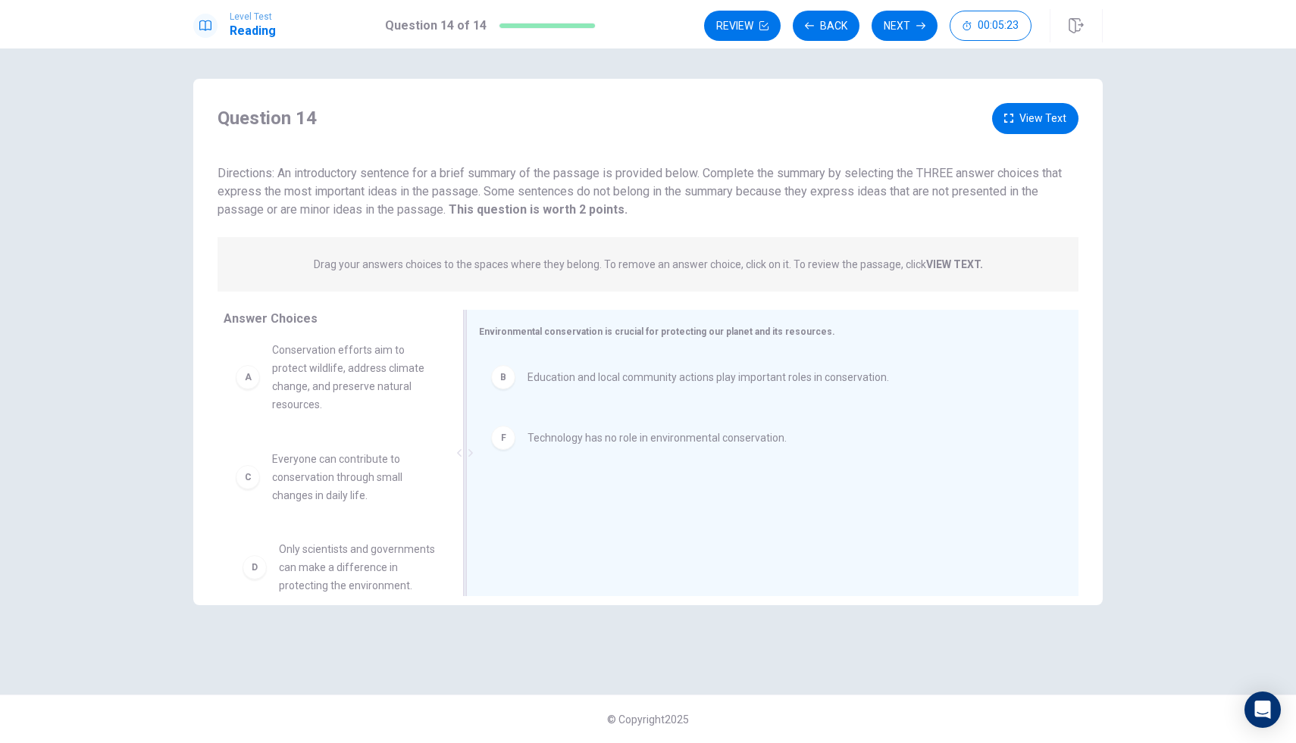
scroll to position [17, 0]
drag, startPoint x: 277, startPoint y: 547, endPoint x: 542, endPoint y: 408, distance: 299.9
drag, startPoint x: 321, startPoint y: 337, endPoint x: 370, endPoint y: 358, distance: 53.3
click at [372, 358] on div "Answer Choices A Conservation efforts aim to protect wildlife, address climate …" at bounding box center [329, 457] width 273 height 294
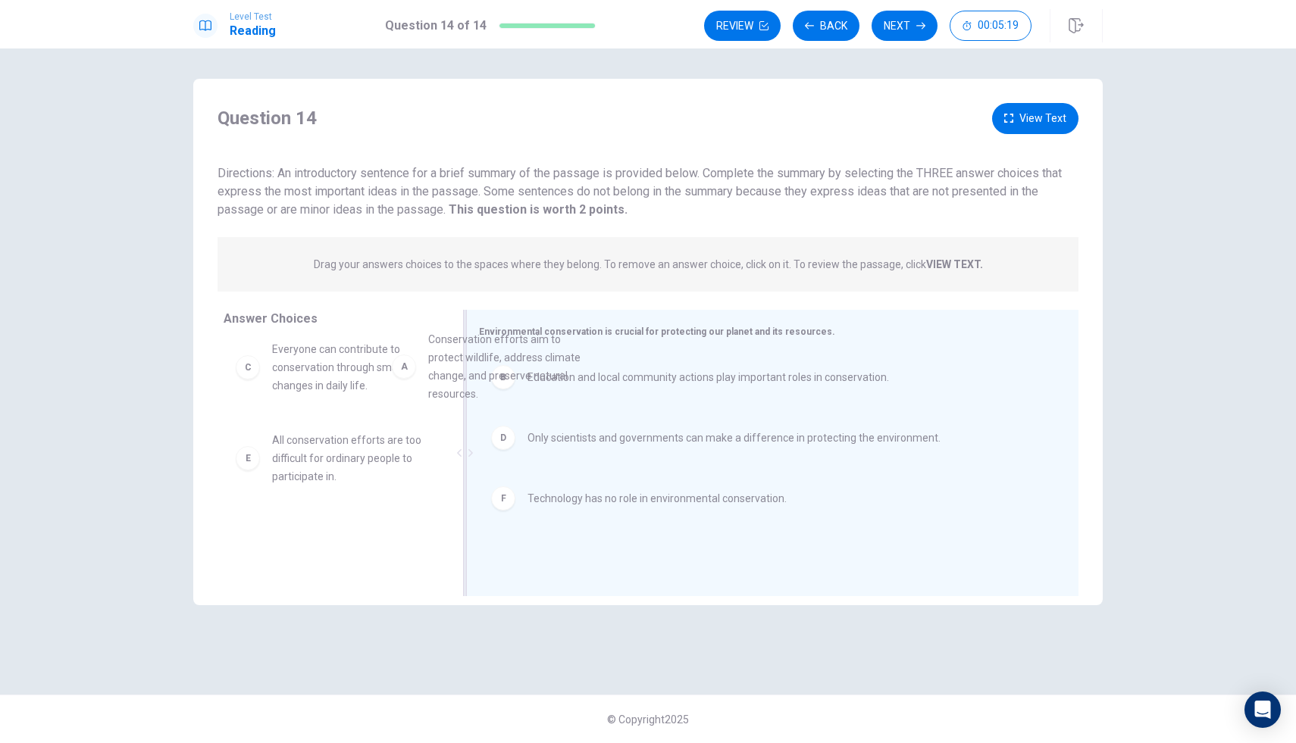
scroll to position [9, 0]
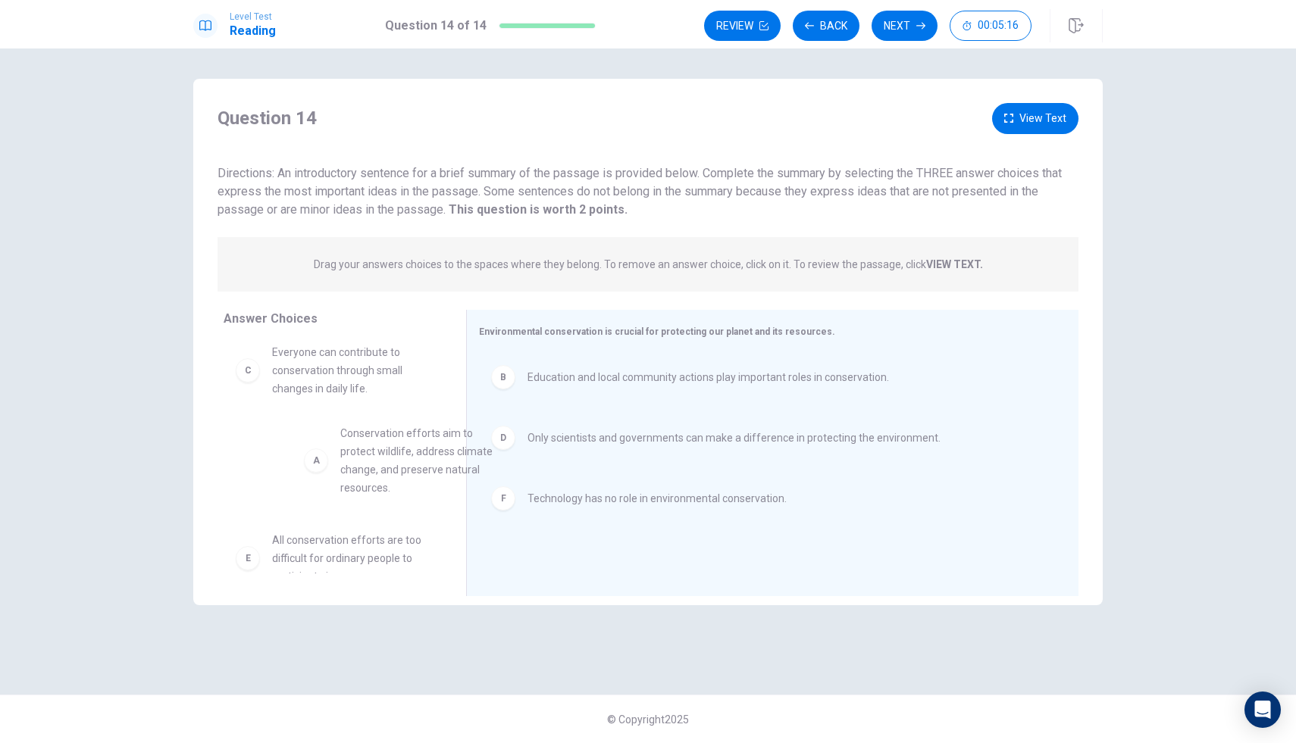
drag, startPoint x: 370, startPoint y: 358, endPoint x: 365, endPoint y: 465, distance: 107.7
click at [365, 465] on span "Everyone can contribute to conservation through small changes in daily life." at bounding box center [351, 479] width 158 height 55
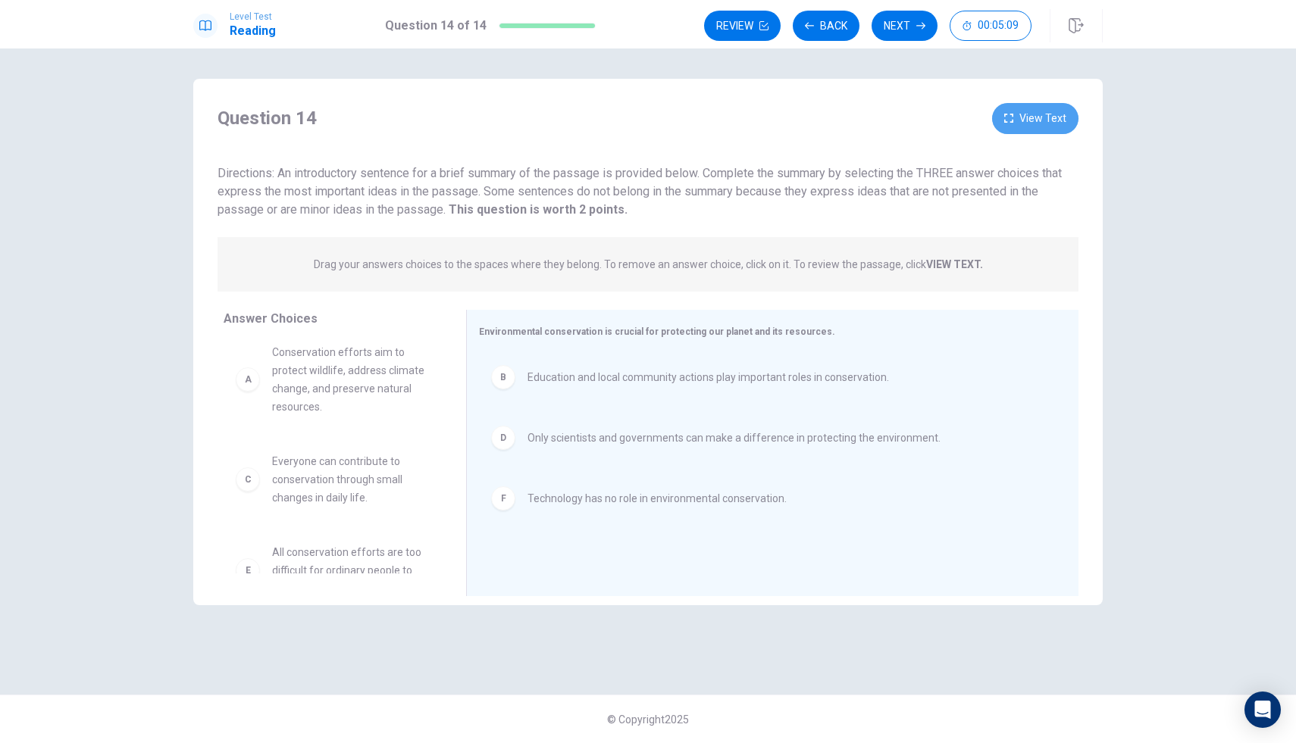
click at [1034, 121] on button "View Text" at bounding box center [1035, 118] width 86 height 31
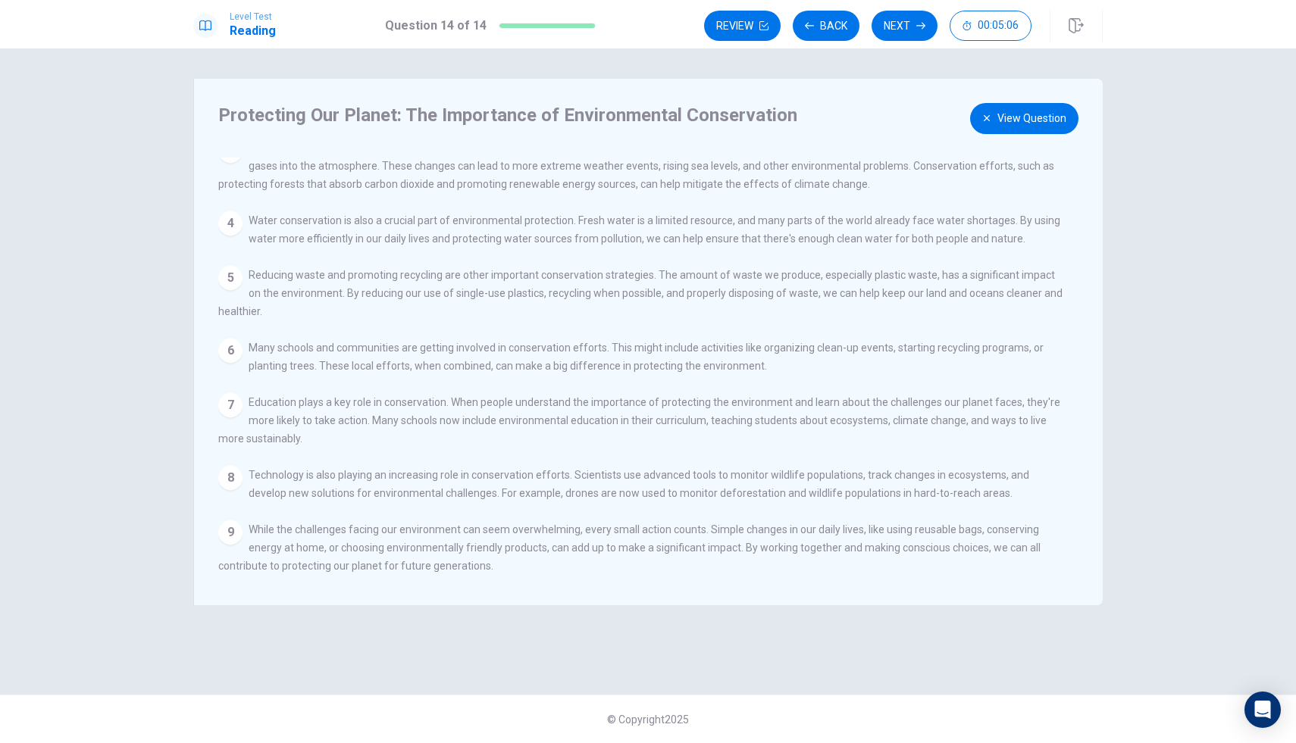
scroll to position [0, 0]
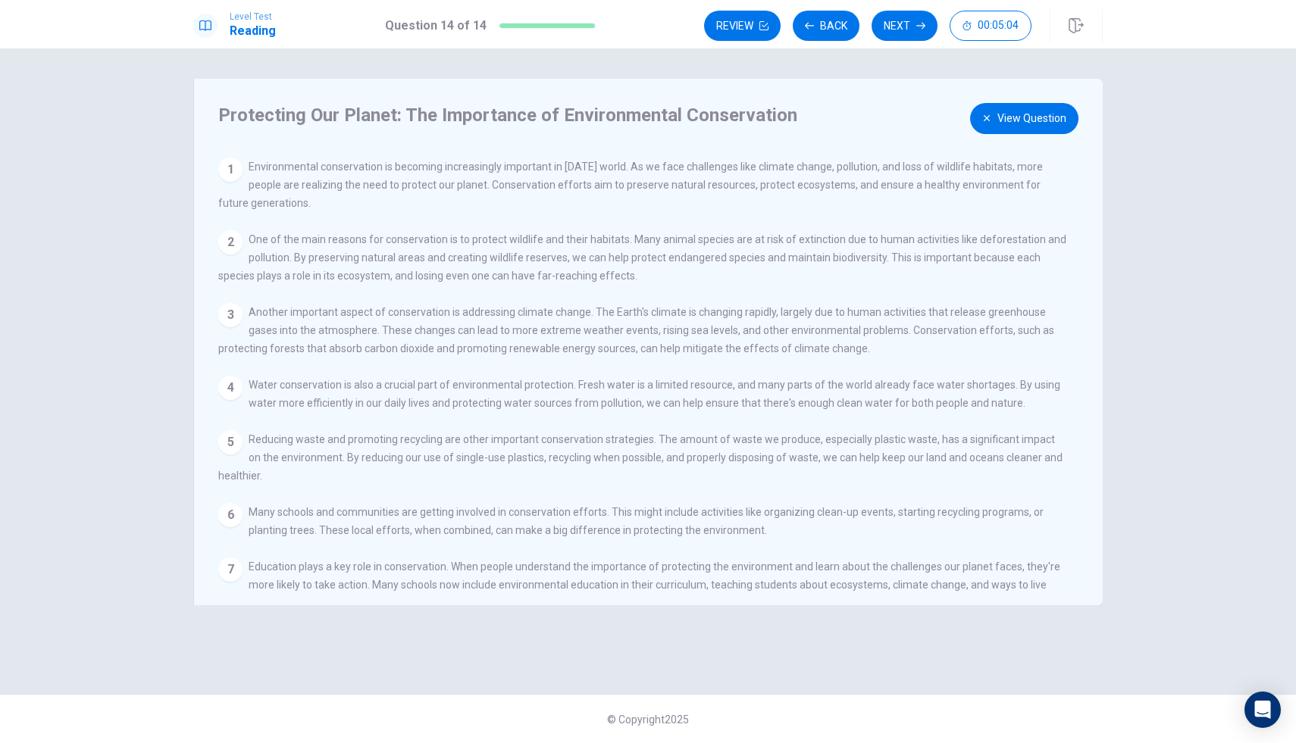
click at [1042, 115] on button "View Question" at bounding box center [1024, 118] width 108 height 31
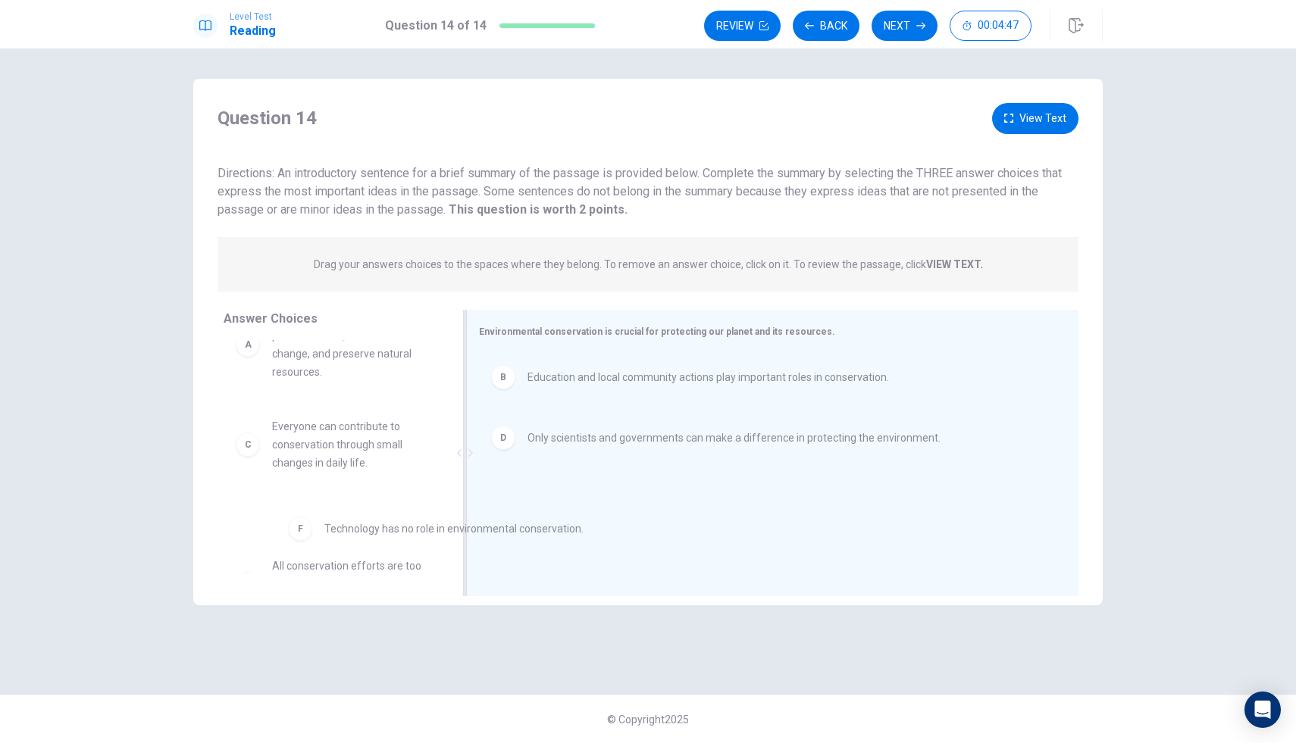
drag, startPoint x: 686, startPoint y: 504, endPoint x: 455, endPoint y: 535, distance: 232.4
drag, startPoint x: 282, startPoint y: 443, endPoint x: 570, endPoint y: 504, distance: 294.2
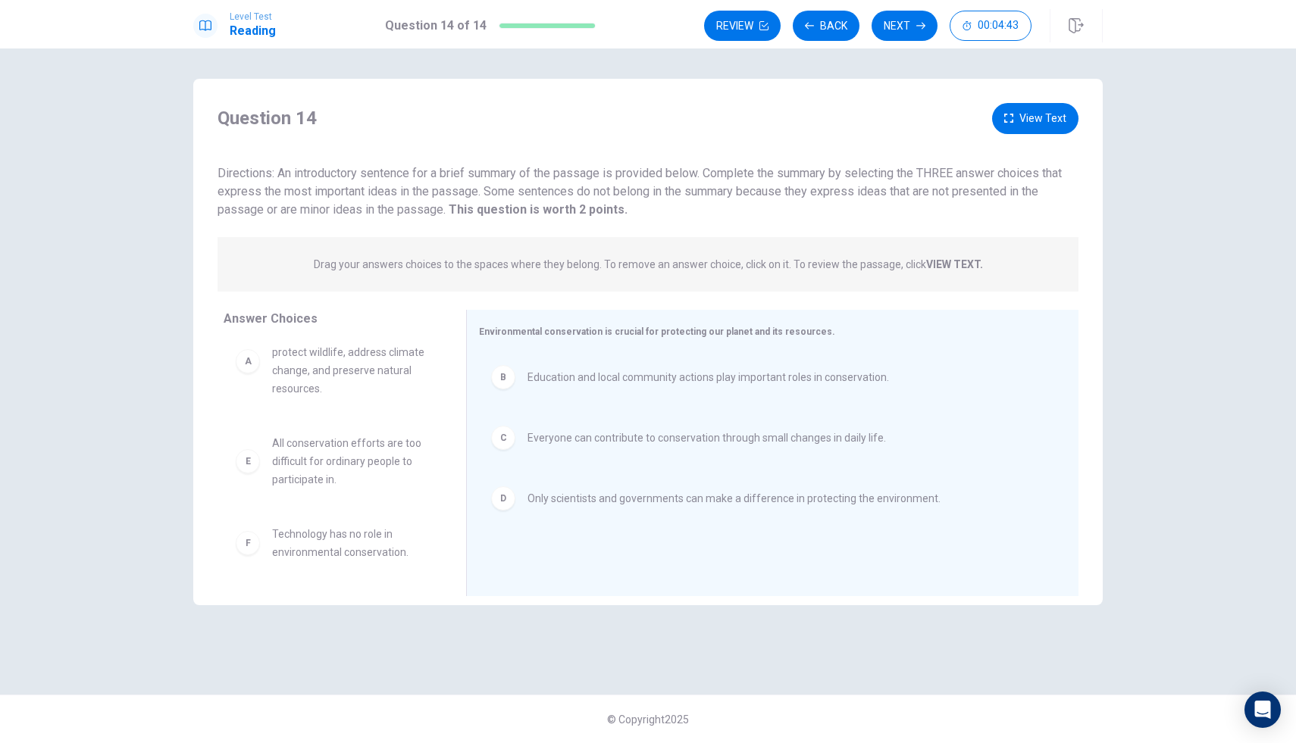
scroll to position [27, 0]
click at [895, 31] on button "Next" at bounding box center [904, 26] width 66 height 30
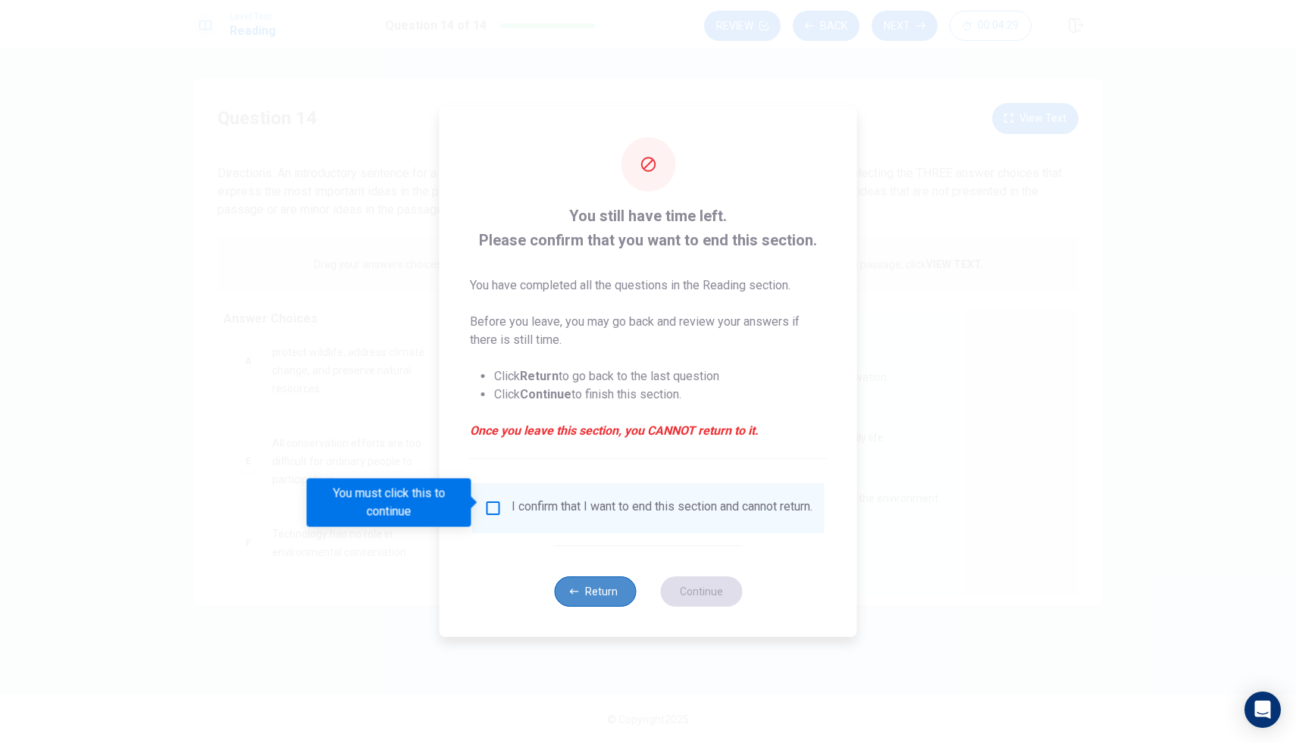
click at [587, 593] on button "Return" at bounding box center [595, 592] width 82 height 30
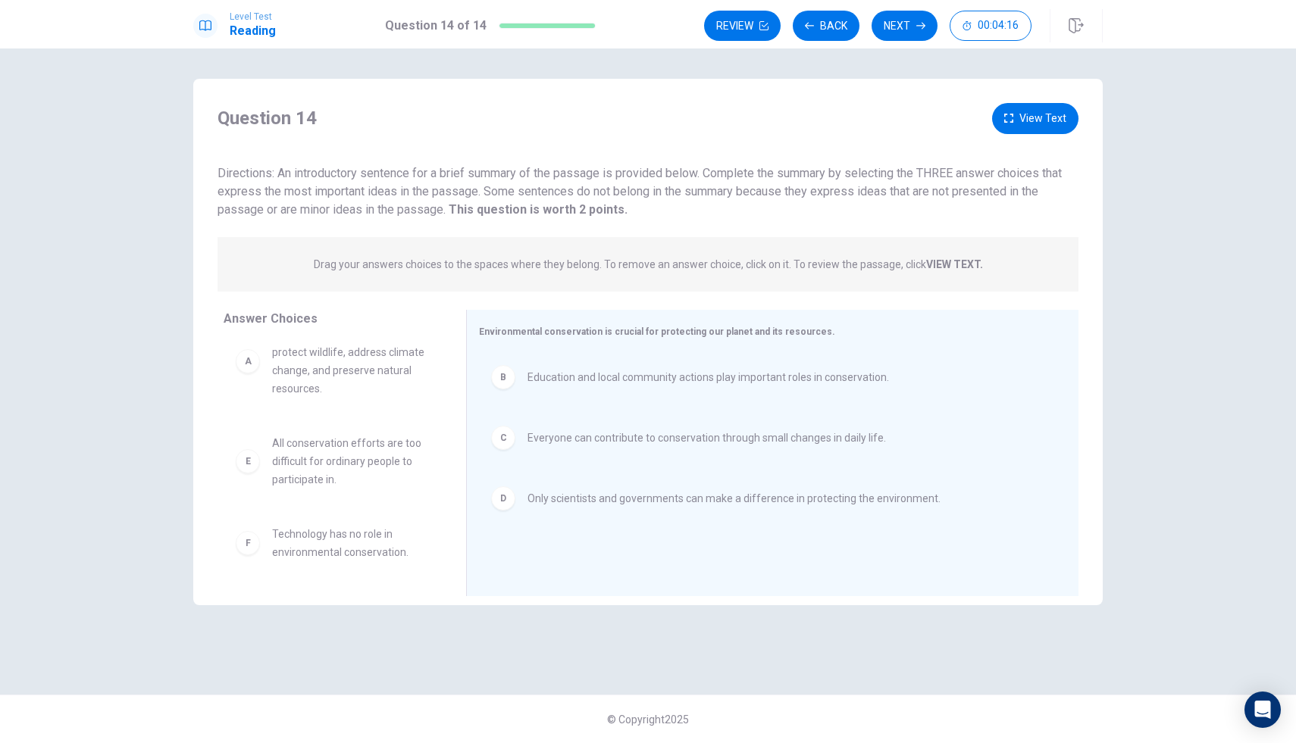
click at [1027, 117] on button "View Text" at bounding box center [1035, 118] width 86 height 31
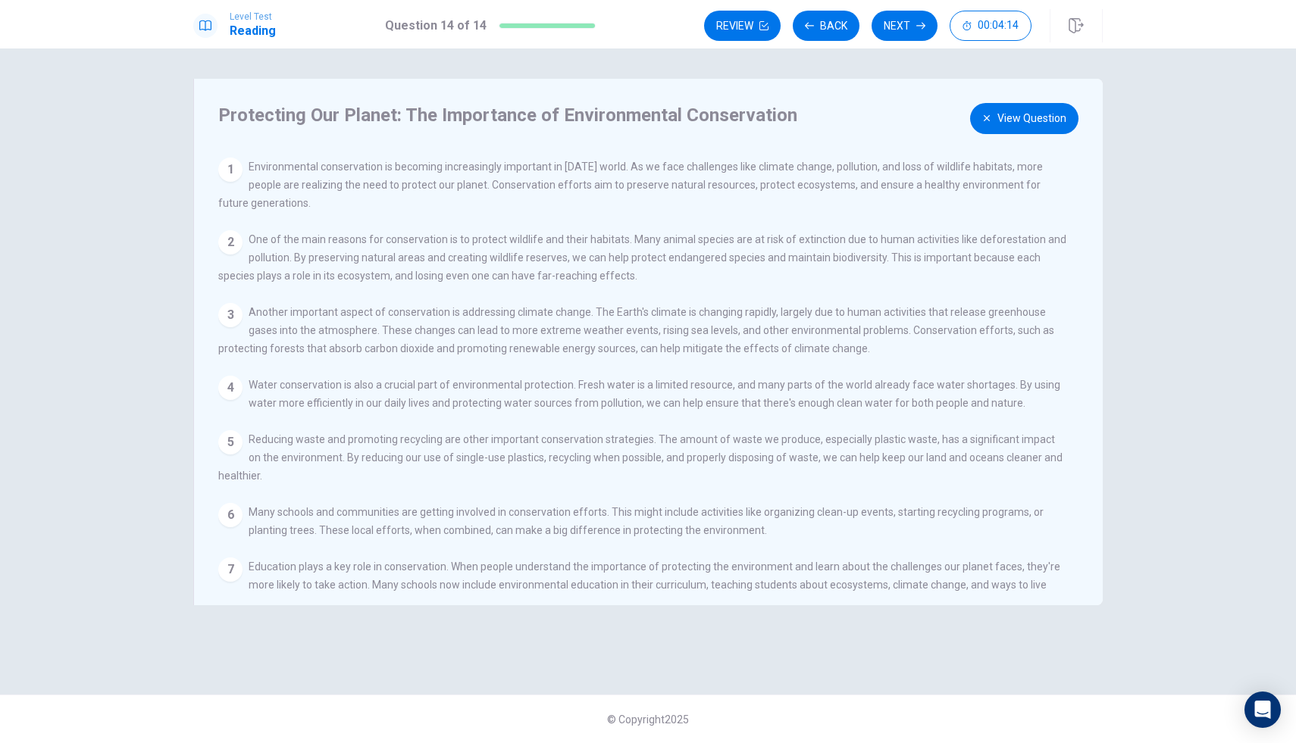
click at [1058, 114] on button "View Question" at bounding box center [1024, 118] width 108 height 31
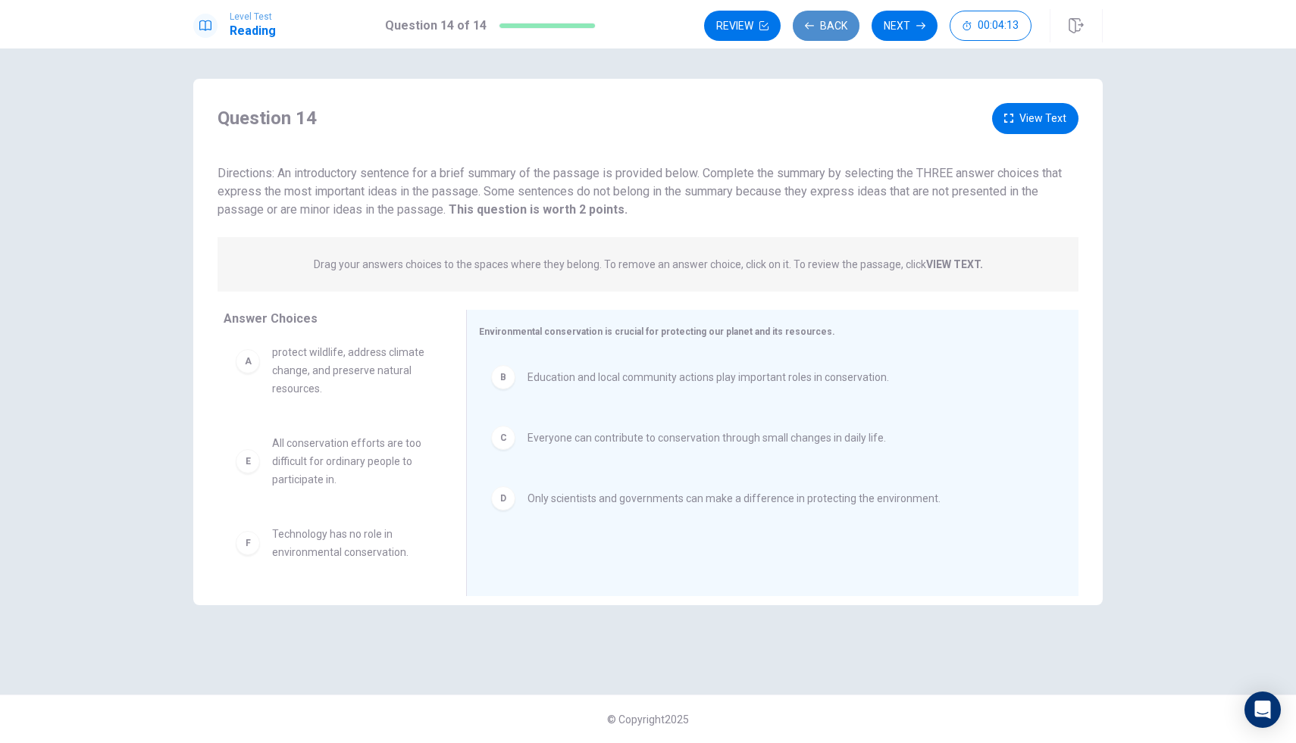
click at [809, 16] on button "Back" at bounding box center [825, 26] width 67 height 30
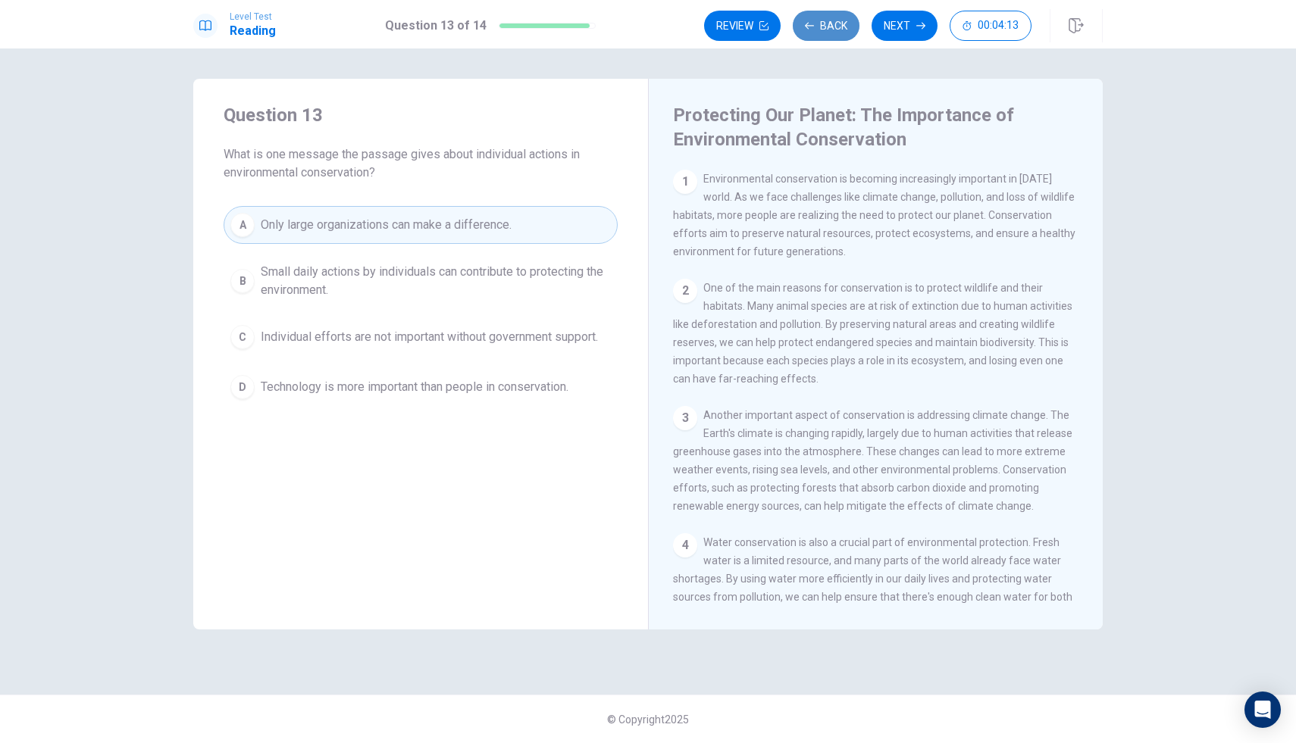
click at [809, 16] on button "Back" at bounding box center [825, 26] width 67 height 30
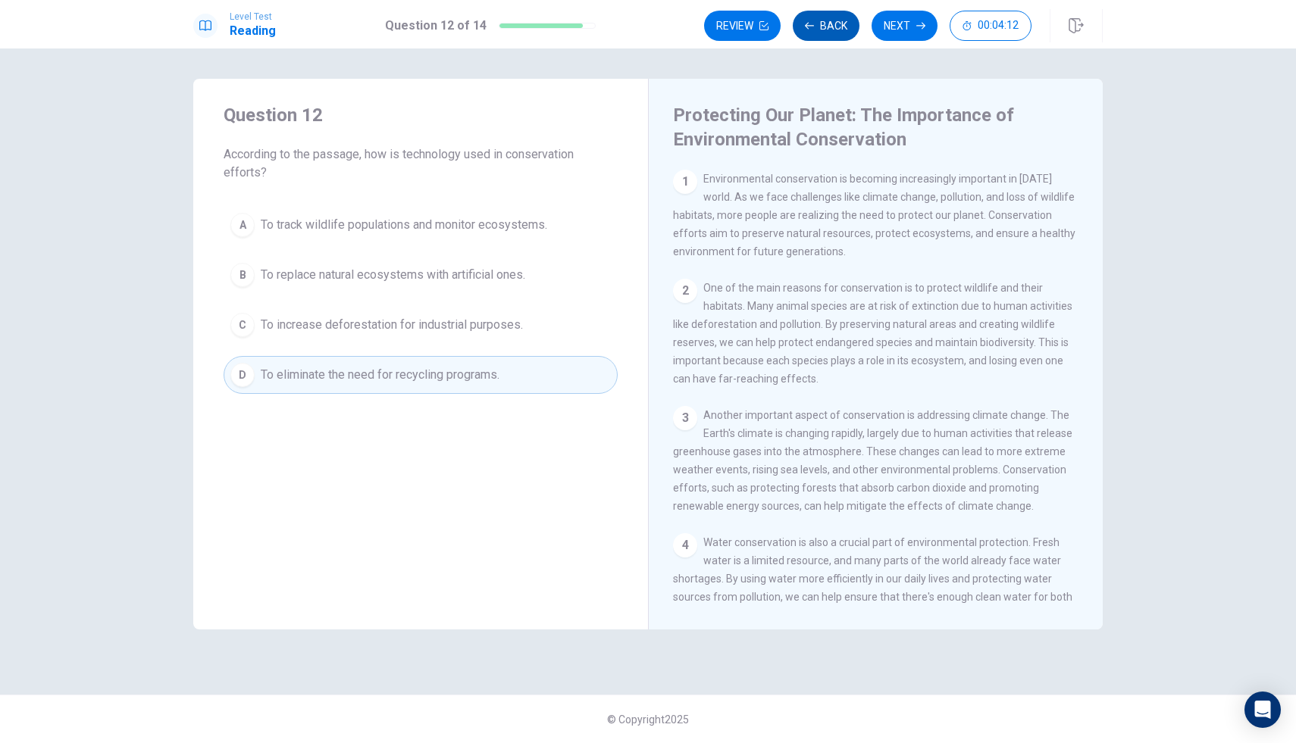
click at [808, 17] on button "Back" at bounding box center [825, 26] width 67 height 30
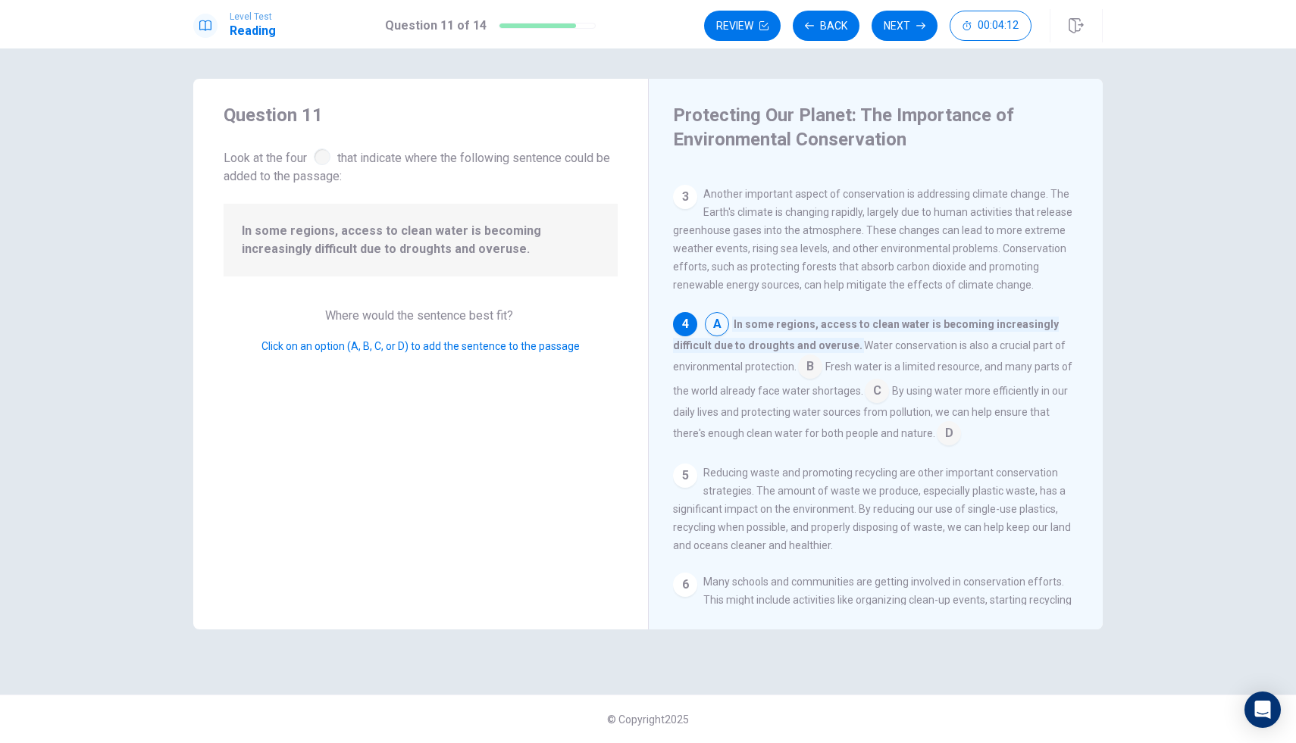
scroll to position [226, 0]
click at [883, 8] on div "Level Test Reading Question 11 of 14 Review Back Next 00:04:11" at bounding box center [648, 24] width 1296 height 48
click at [883, 10] on div "Review Back Next 00:04:10" at bounding box center [903, 25] width 399 height 33
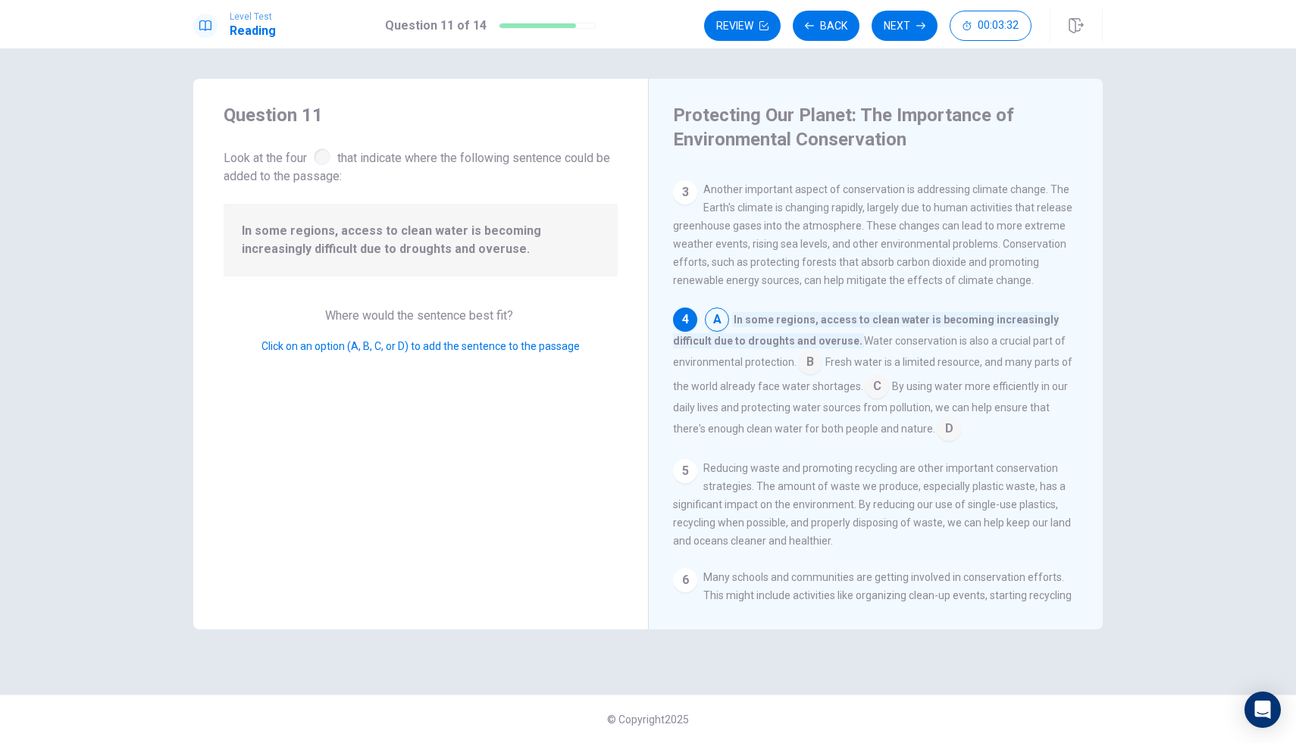
click at [646, 114] on div "Question 11 Look at the four that indicate where the following sentence could b…" at bounding box center [420, 354] width 455 height 551
click at [915, 28] on button "Next" at bounding box center [904, 26] width 66 height 30
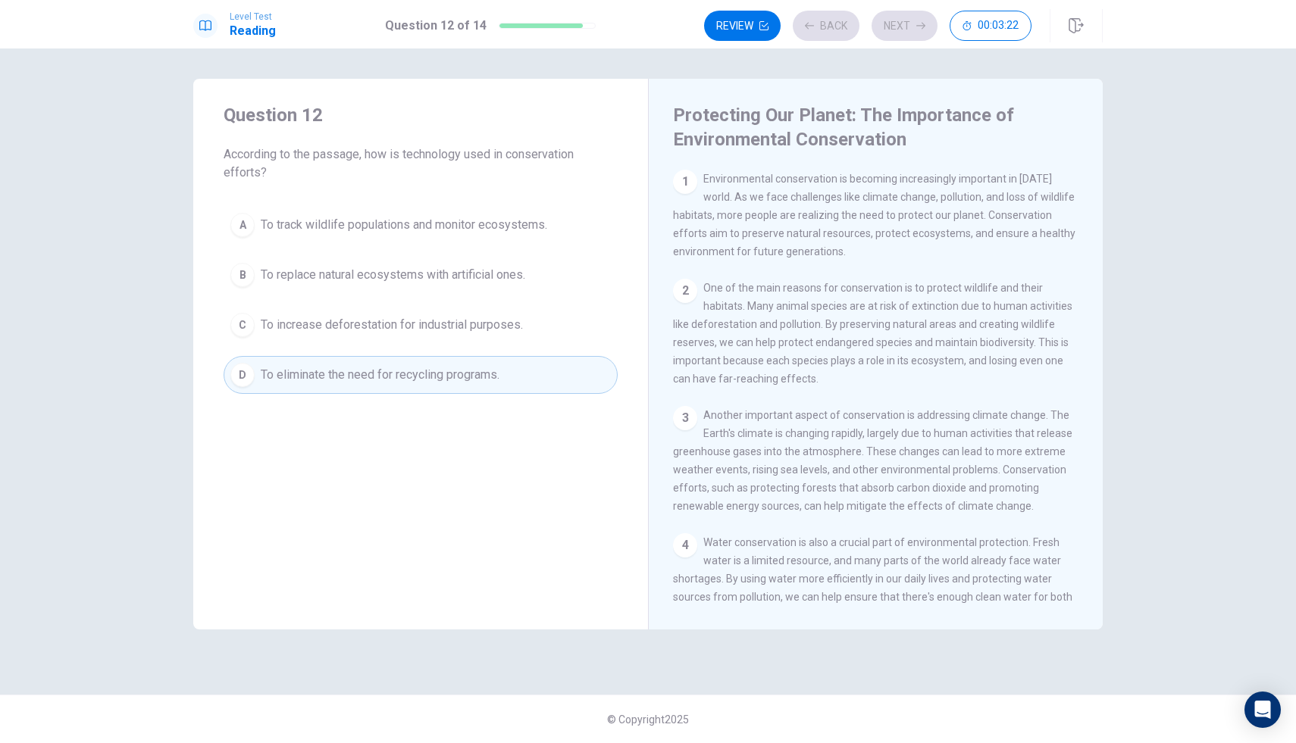
click at [915, 29] on div "Review Back Next 00:03:22" at bounding box center [867, 26] width 327 height 30
click at [919, 28] on icon "button" at bounding box center [920, 25] width 9 height 9
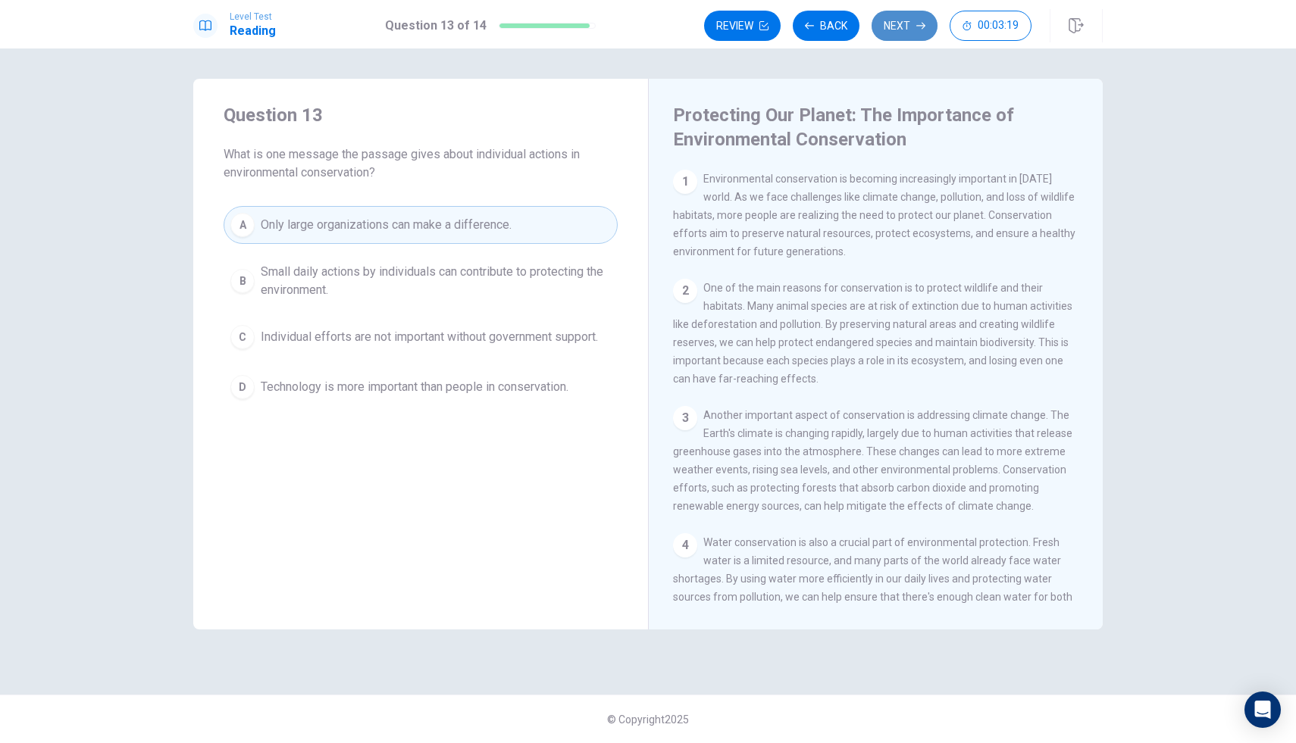
click at [889, 15] on button "Next" at bounding box center [904, 26] width 66 height 30
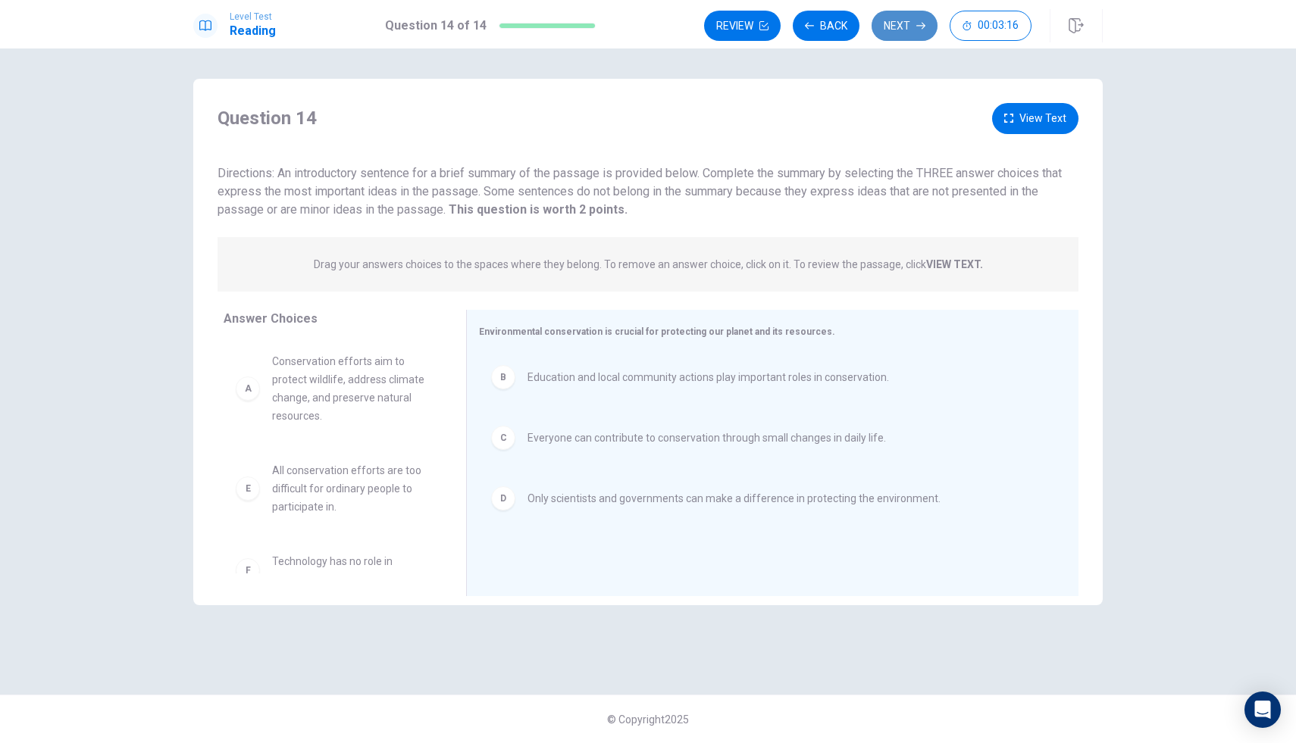
click at [903, 20] on button "Next" at bounding box center [904, 26] width 66 height 30
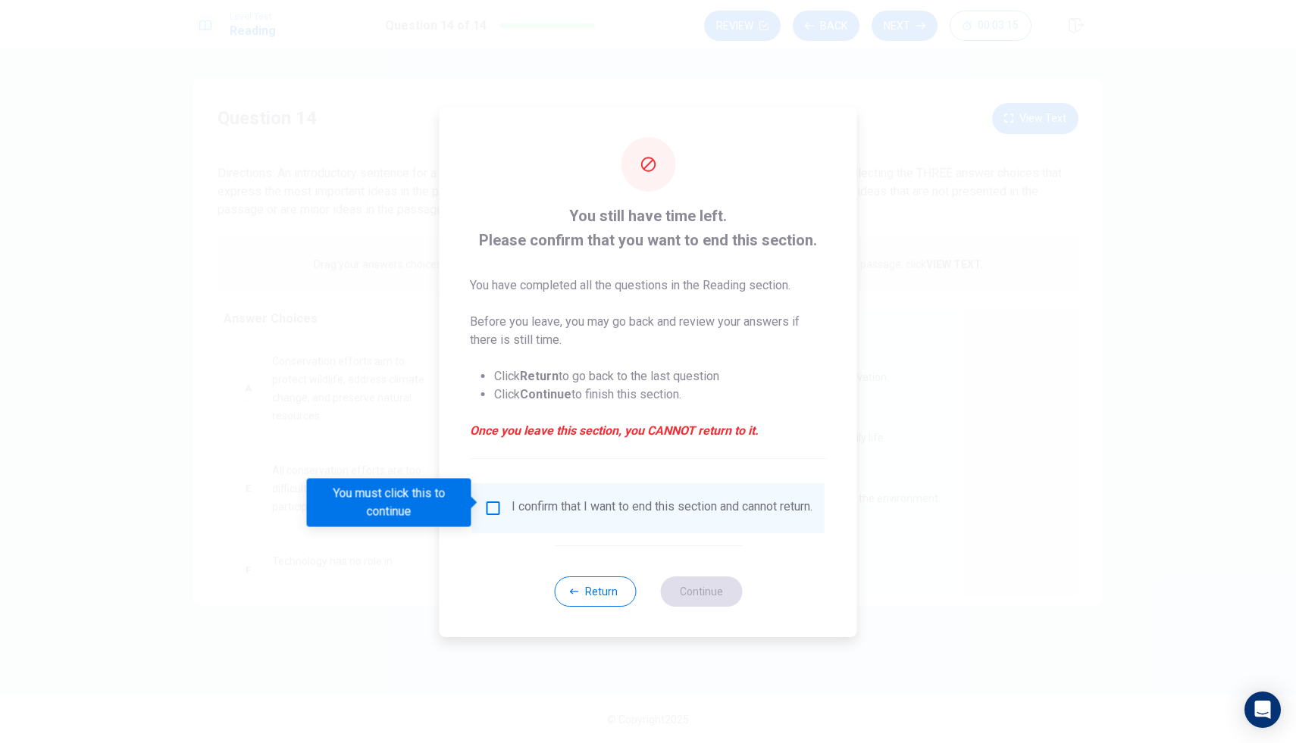
click at [495, 500] on input "You must click this to continue" at bounding box center [493, 508] width 18 height 18
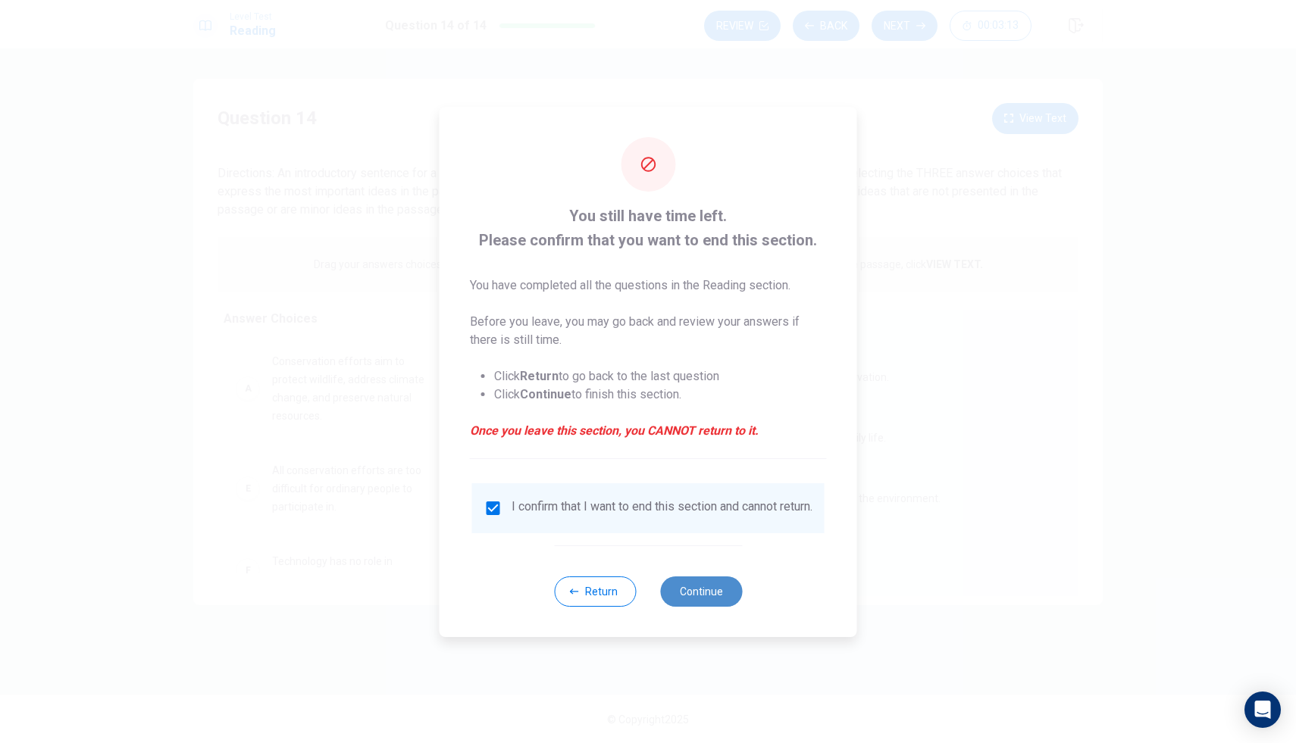
click at [723, 599] on button "Continue" at bounding box center [701, 592] width 82 height 30
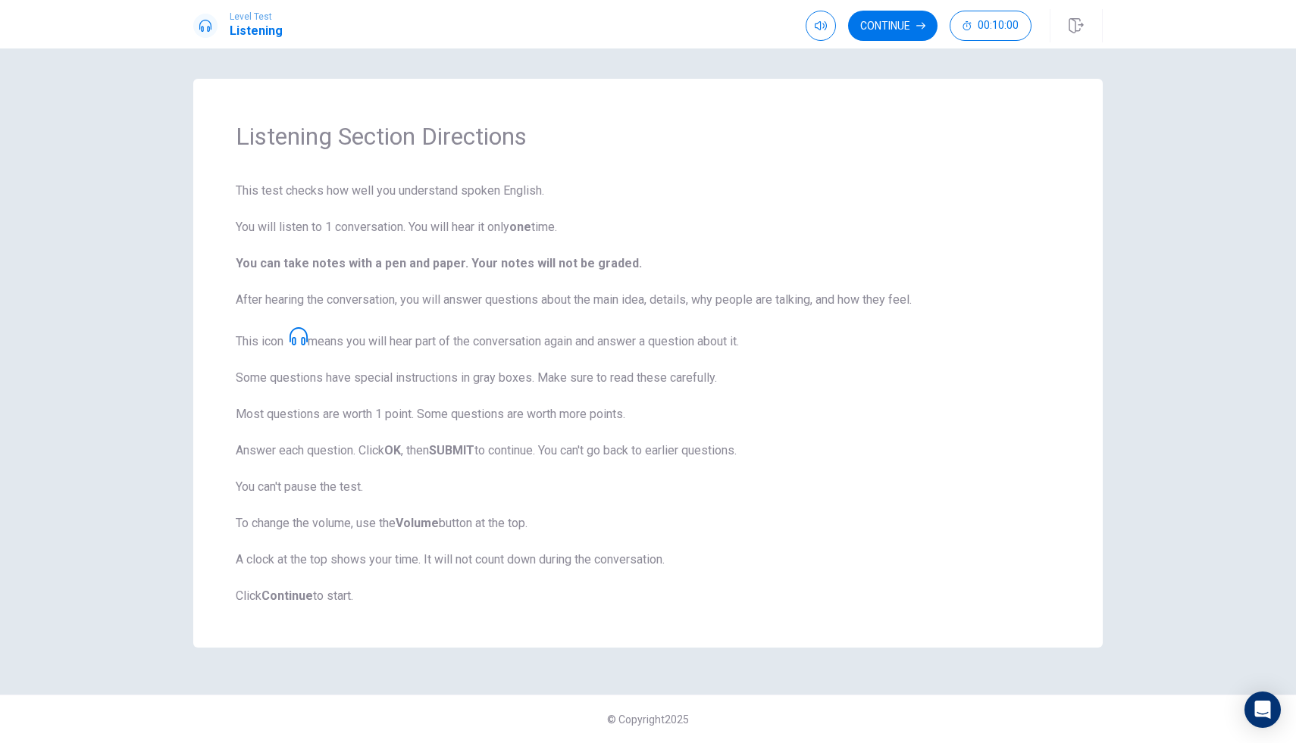
click at [308, 335] on icon at bounding box center [298, 336] width 18 height 18
click at [892, 27] on button "Continue" at bounding box center [892, 26] width 89 height 30
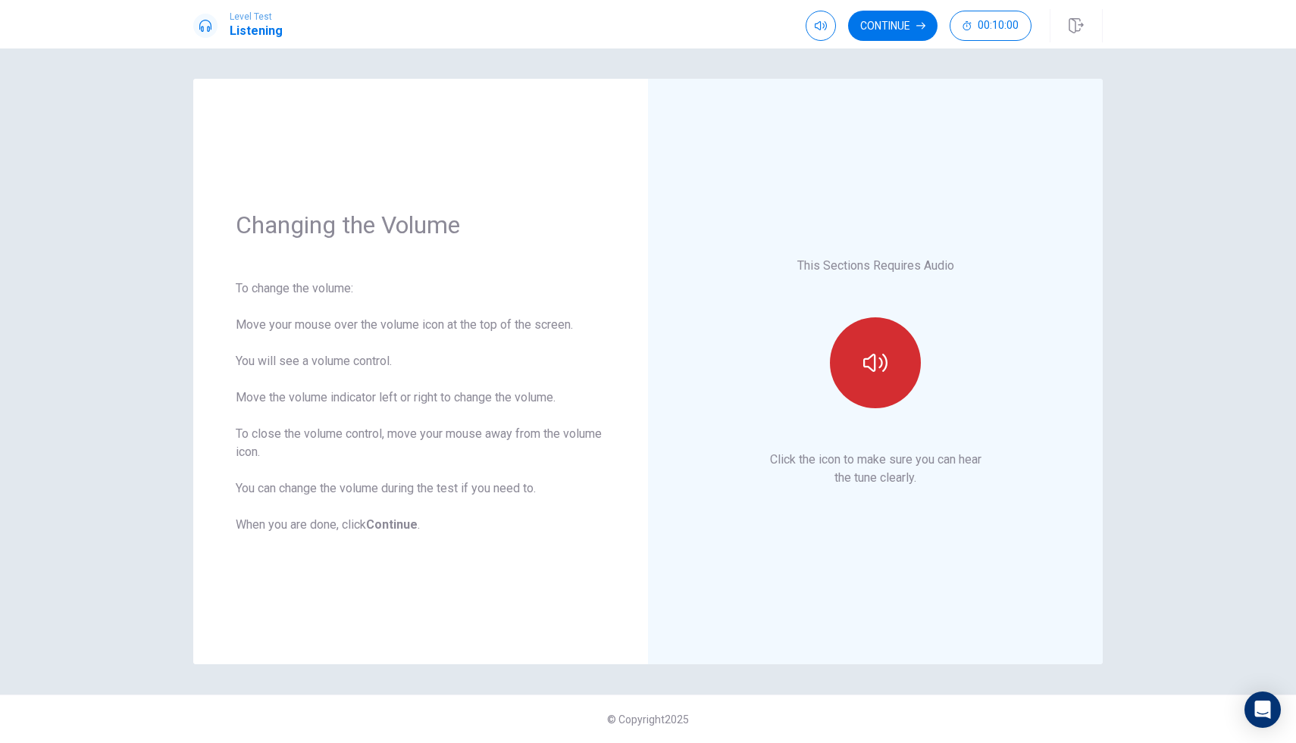
click at [872, 339] on button "button" at bounding box center [875, 362] width 91 height 91
click at [916, 36] on button "Continue" at bounding box center [892, 26] width 89 height 30
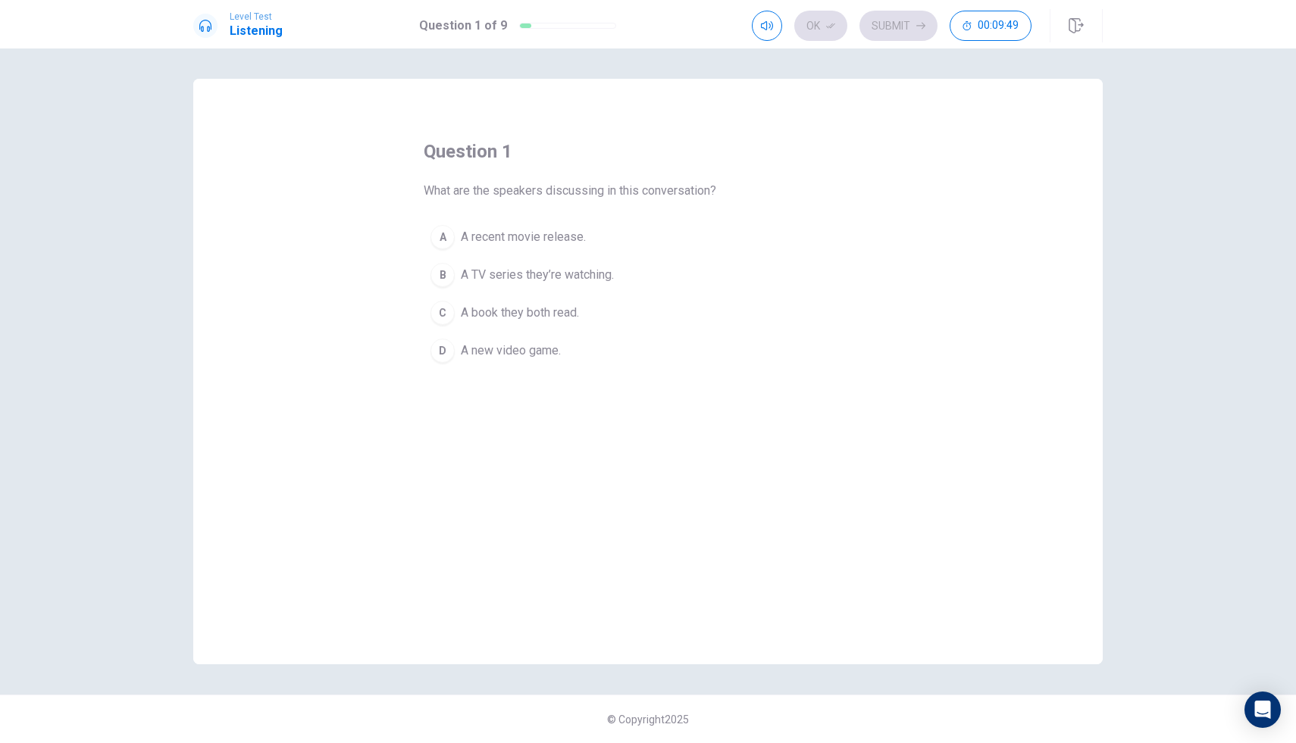
click at [526, 242] on span "A recent movie release." at bounding box center [523, 237] width 125 height 18
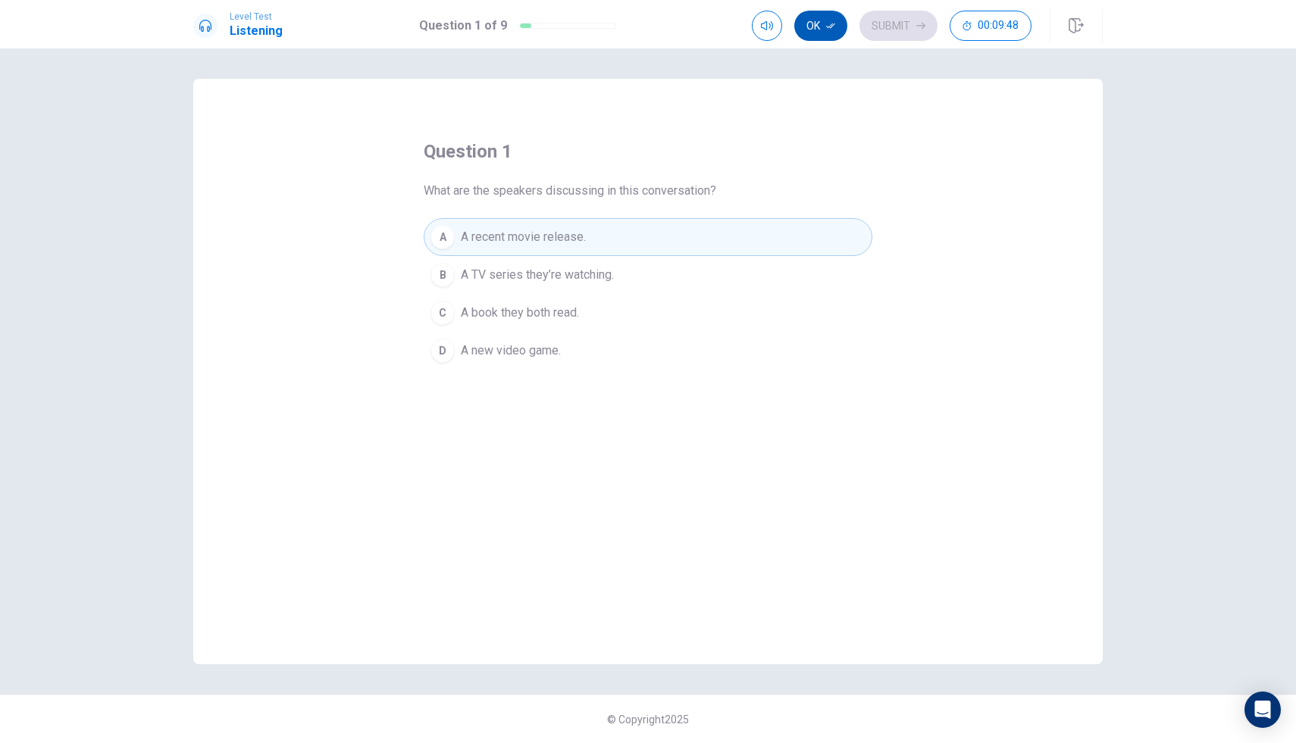
click at [810, 20] on button "Ok" at bounding box center [820, 26] width 53 height 30
click at [889, 27] on button "Submit" at bounding box center [898, 26] width 78 height 30
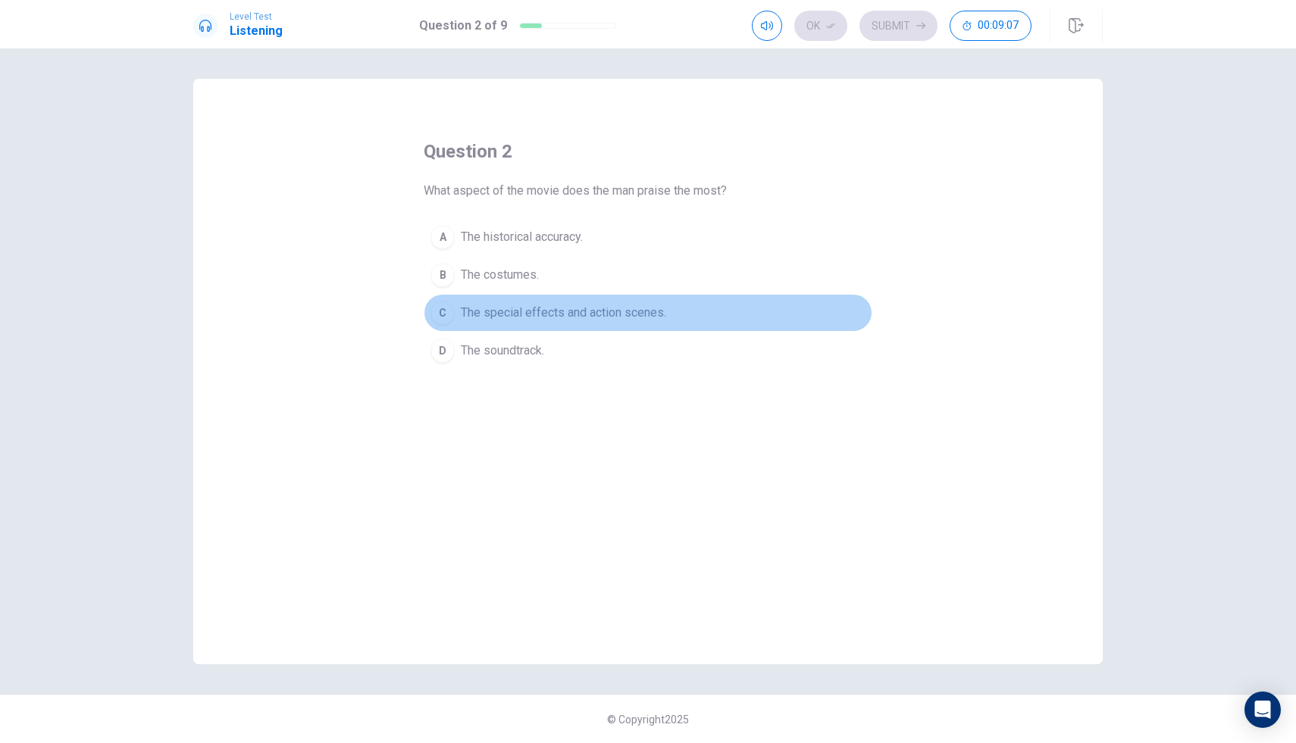
click at [534, 315] on span "The special effects and action scenes." at bounding box center [563, 313] width 205 height 18
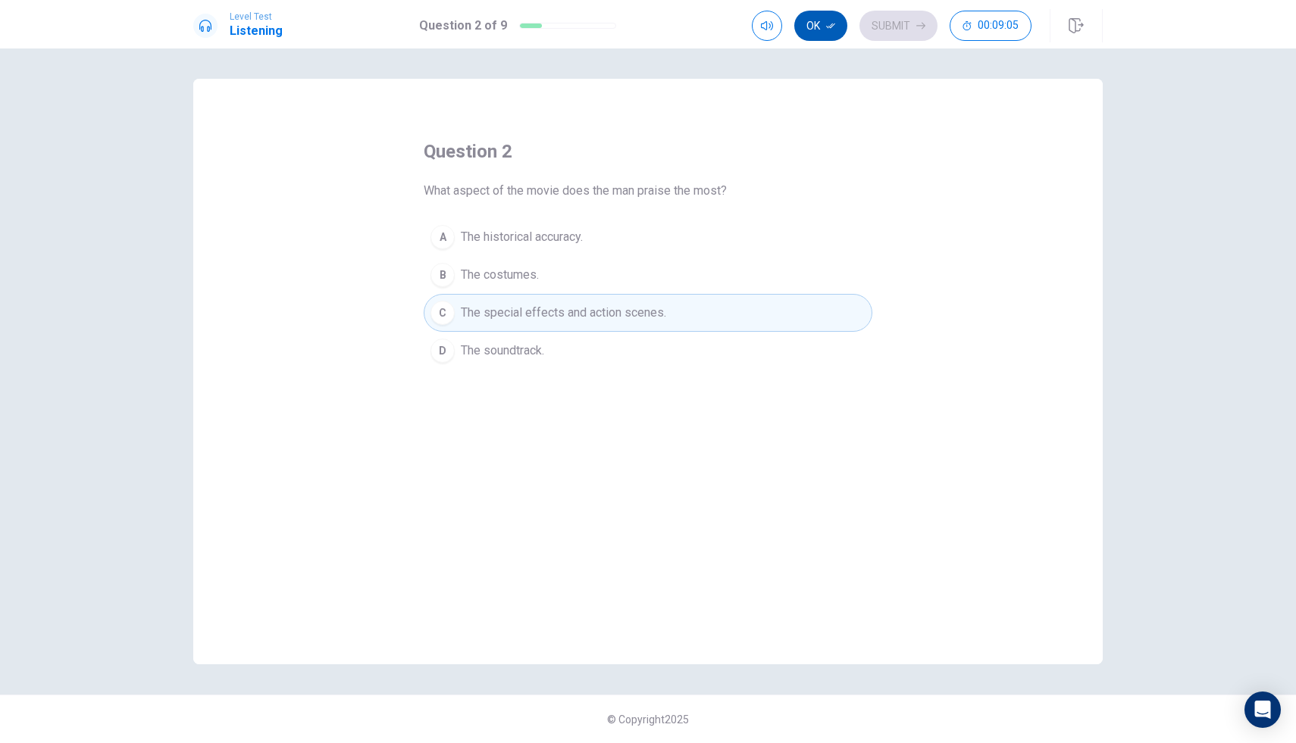
click at [812, 23] on button "Ok" at bounding box center [820, 26] width 53 height 30
click at [893, 17] on button "Submit" at bounding box center [898, 26] width 78 height 30
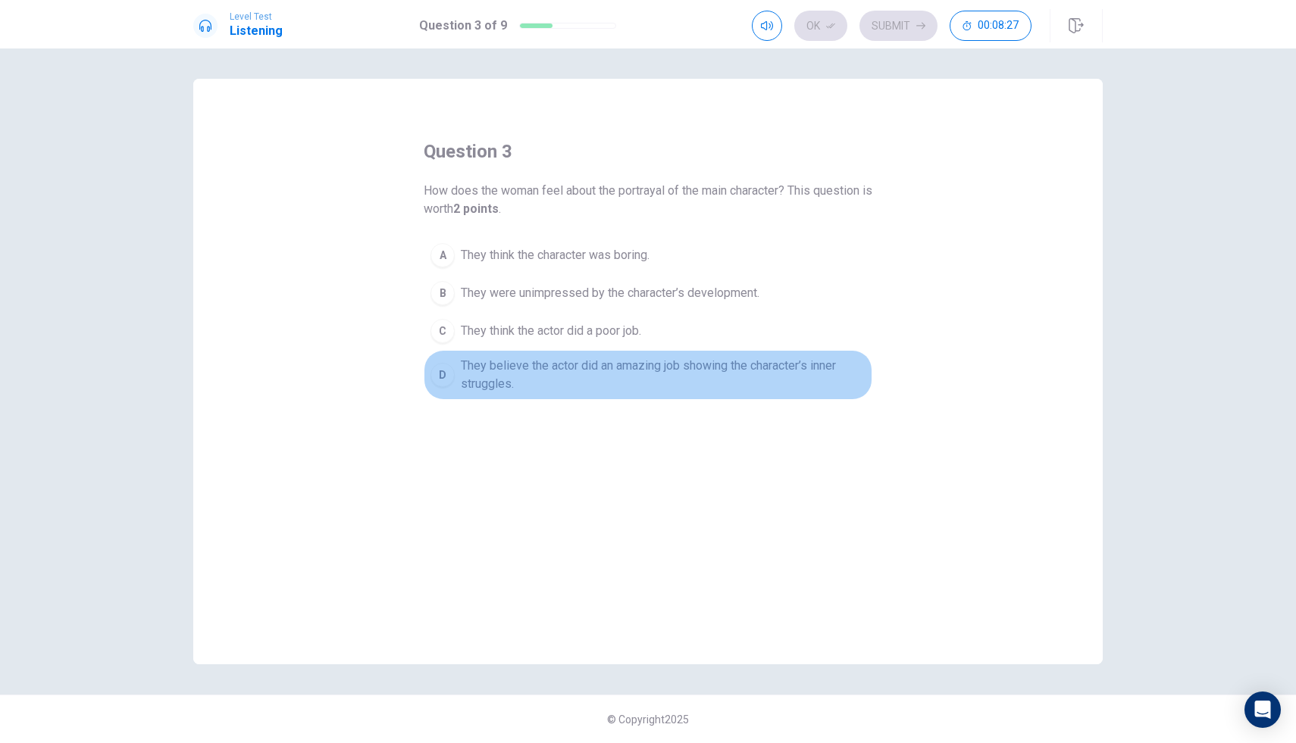
click at [674, 372] on span "They believe the actor did an amazing job showing the character’s inner struggl…" at bounding box center [663, 375] width 405 height 36
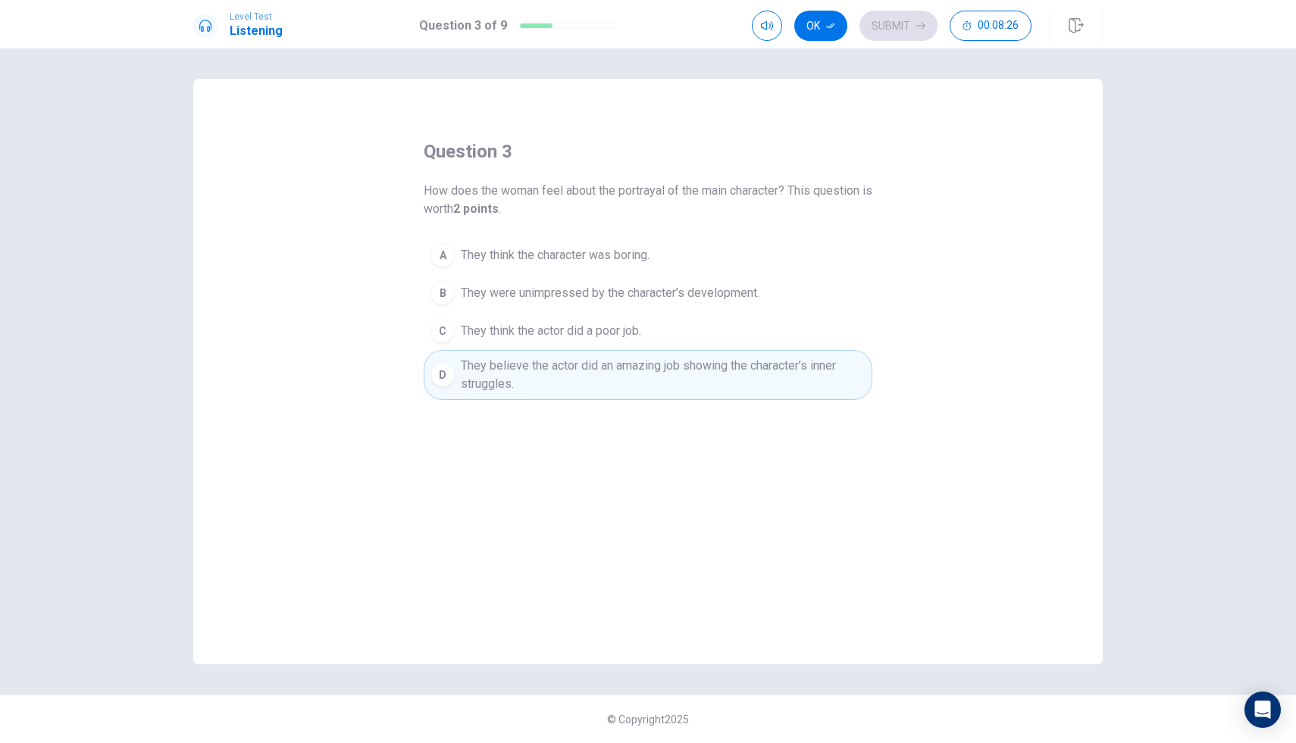
click at [627, 295] on span "They were unimpressed by the character’s development." at bounding box center [610, 293] width 298 height 18
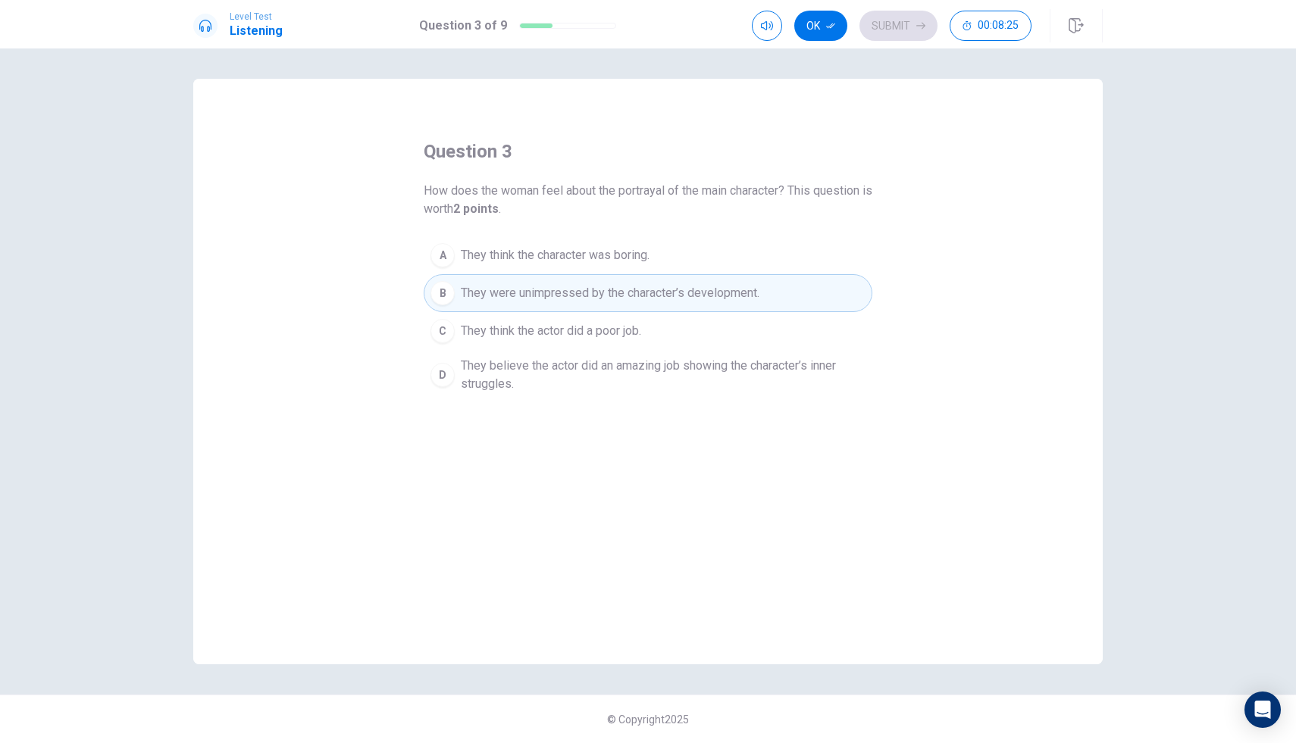
click at [635, 358] on span "They believe the actor did an amazing job showing the character’s inner struggl…" at bounding box center [663, 375] width 405 height 36
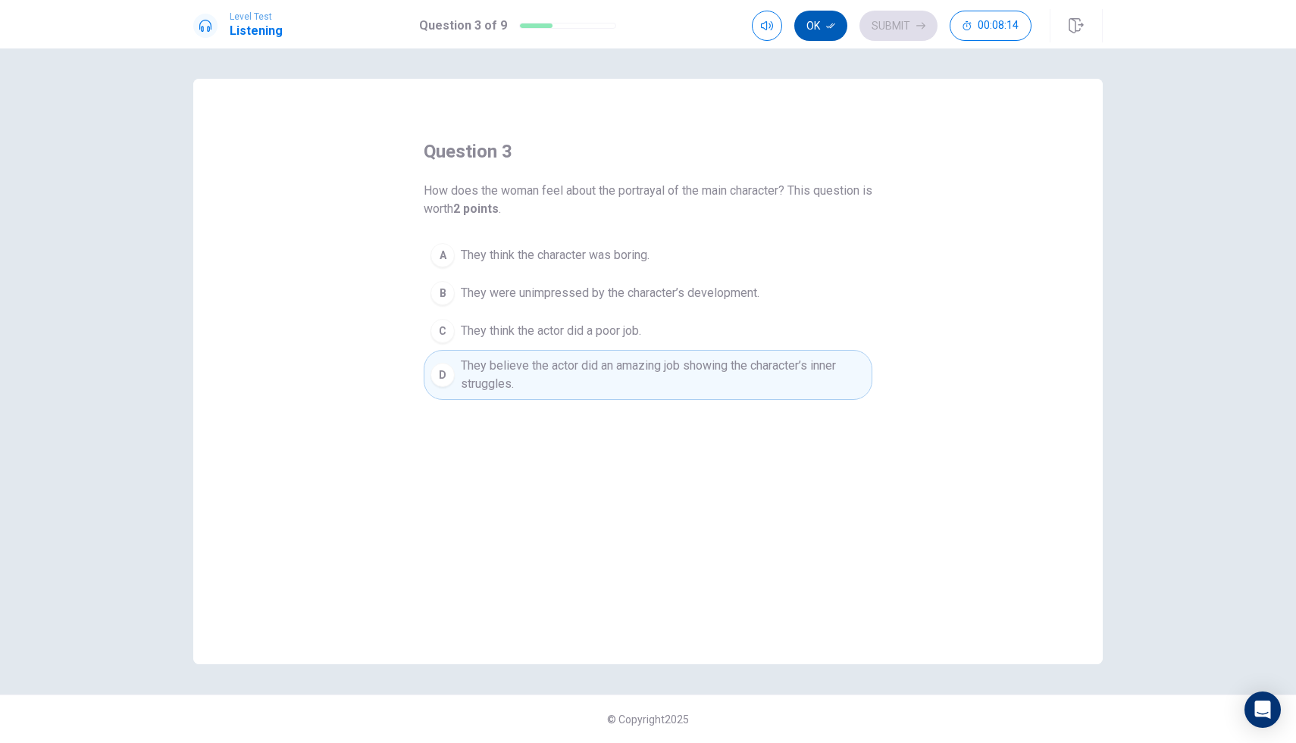
click at [811, 20] on button "Ok" at bounding box center [820, 26] width 53 height 30
click at [903, 24] on button "Submit" at bounding box center [898, 26] width 78 height 30
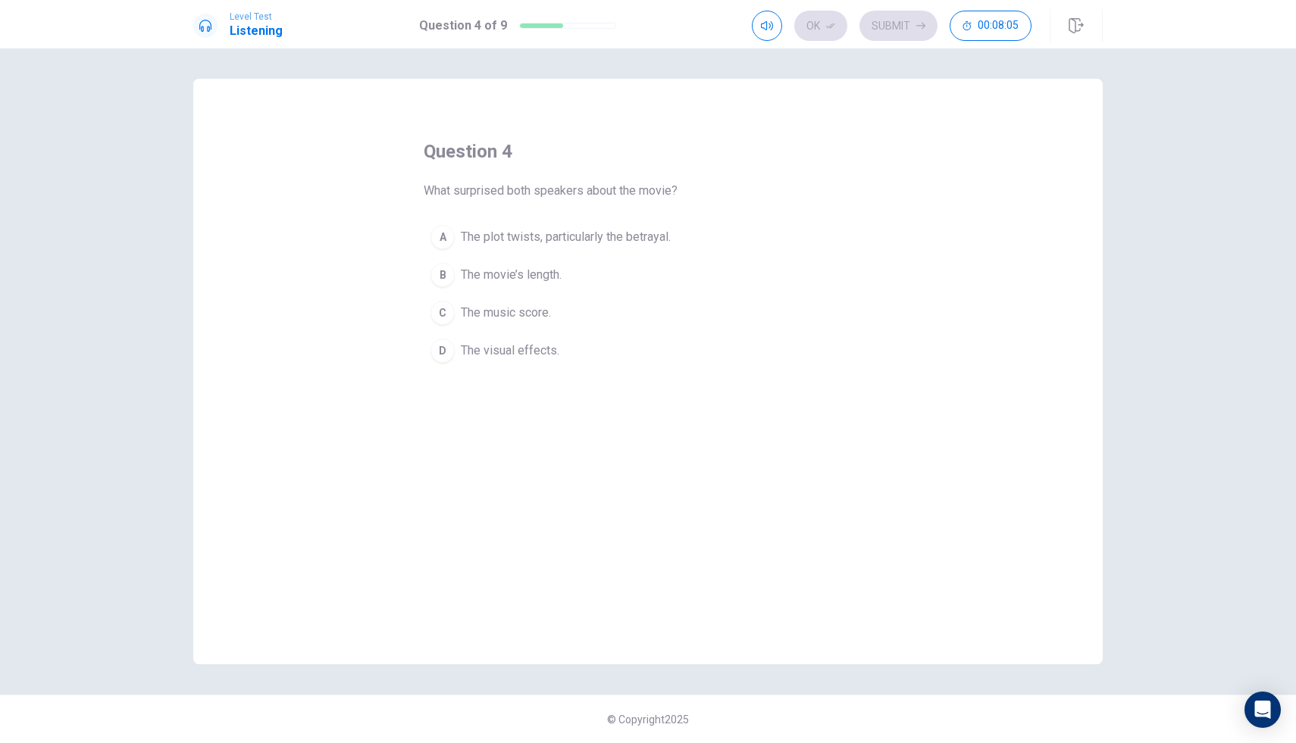
drag, startPoint x: 663, startPoint y: 194, endPoint x: 454, endPoint y: 180, distance: 209.5
click at [454, 180] on div "question 4 What surprised both speakers about the movie? A The plot twists, par…" at bounding box center [648, 254] width 449 height 230
drag, startPoint x: 436, startPoint y: 190, endPoint x: 608, endPoint y: 399, distance: 270.7
click at [609, 395] on div "question 4 What surprised both speakers about the movie? A The plot twists, par…" at bounding box center [647, 372] width 909 height 586
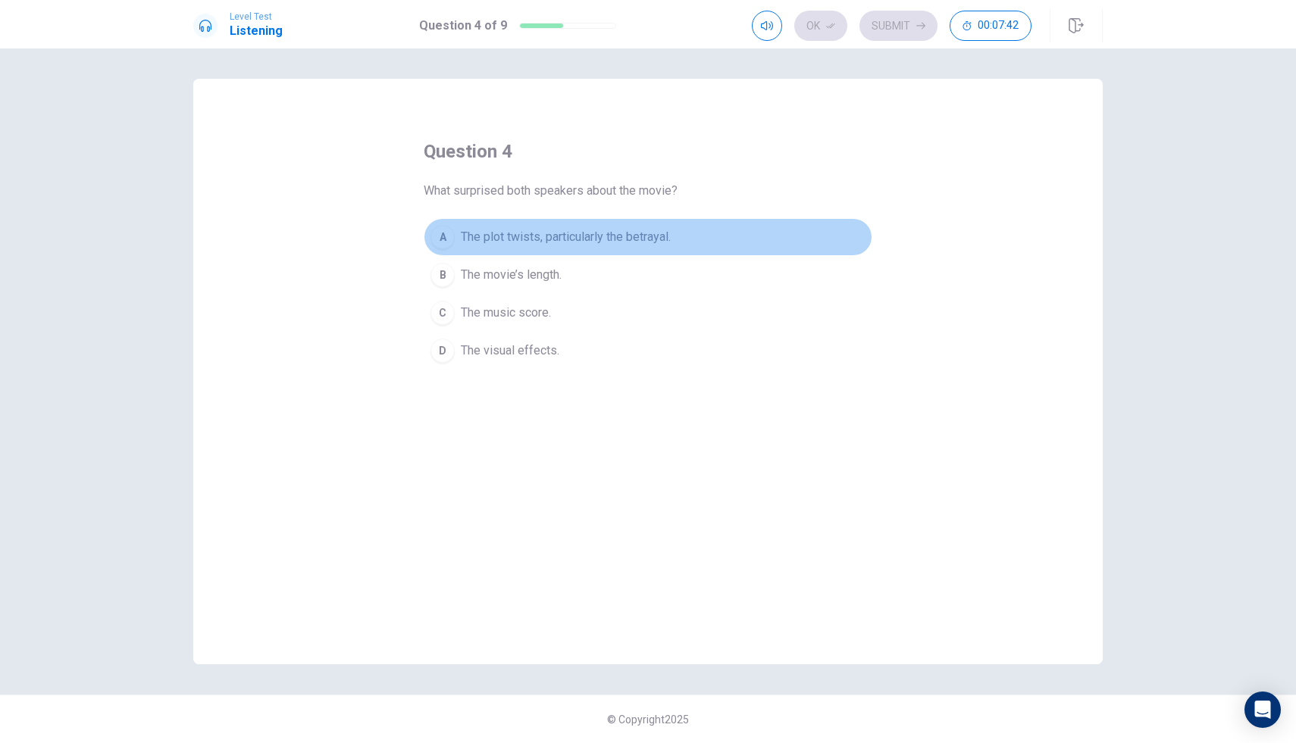
click at [646, 243] on span "The plot twists, particularly the betrayal." at bounding box center [566, 237] width 210 height 18
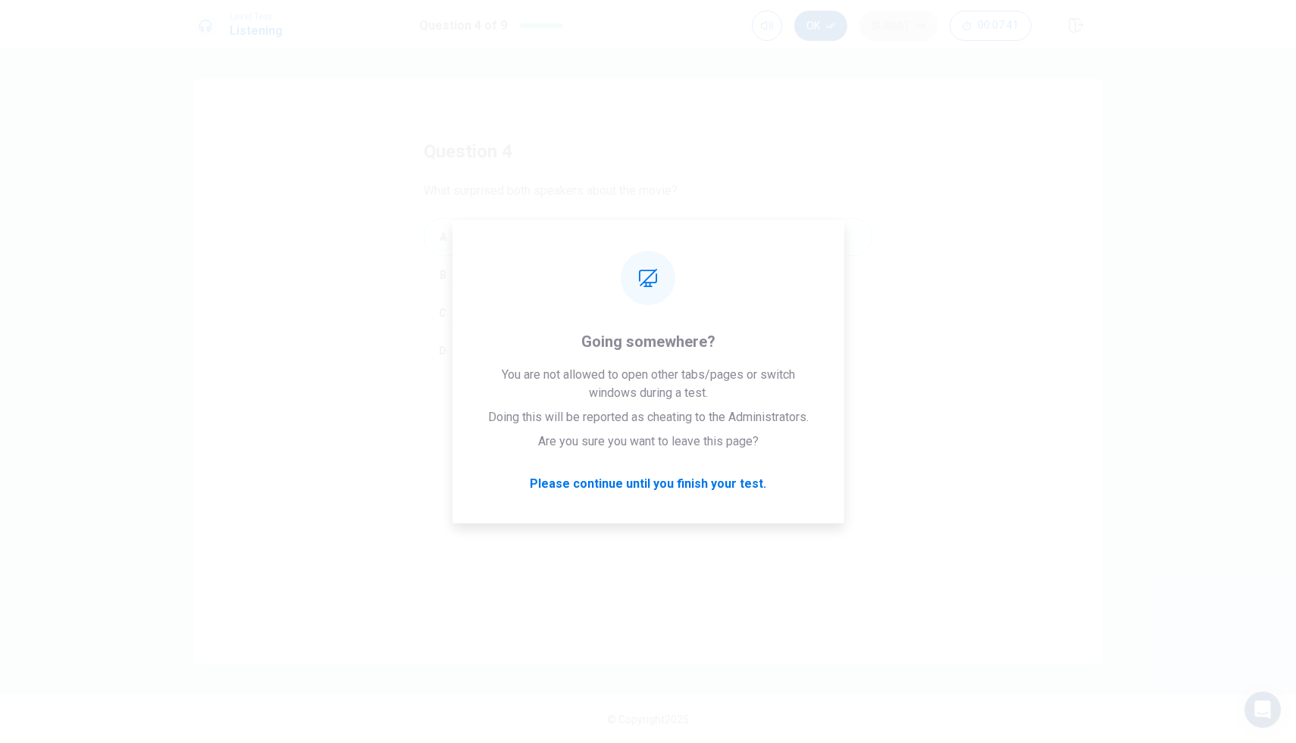
click at [833, 21] on icon "button" at bounding box center [830, 25] width 9 height 9
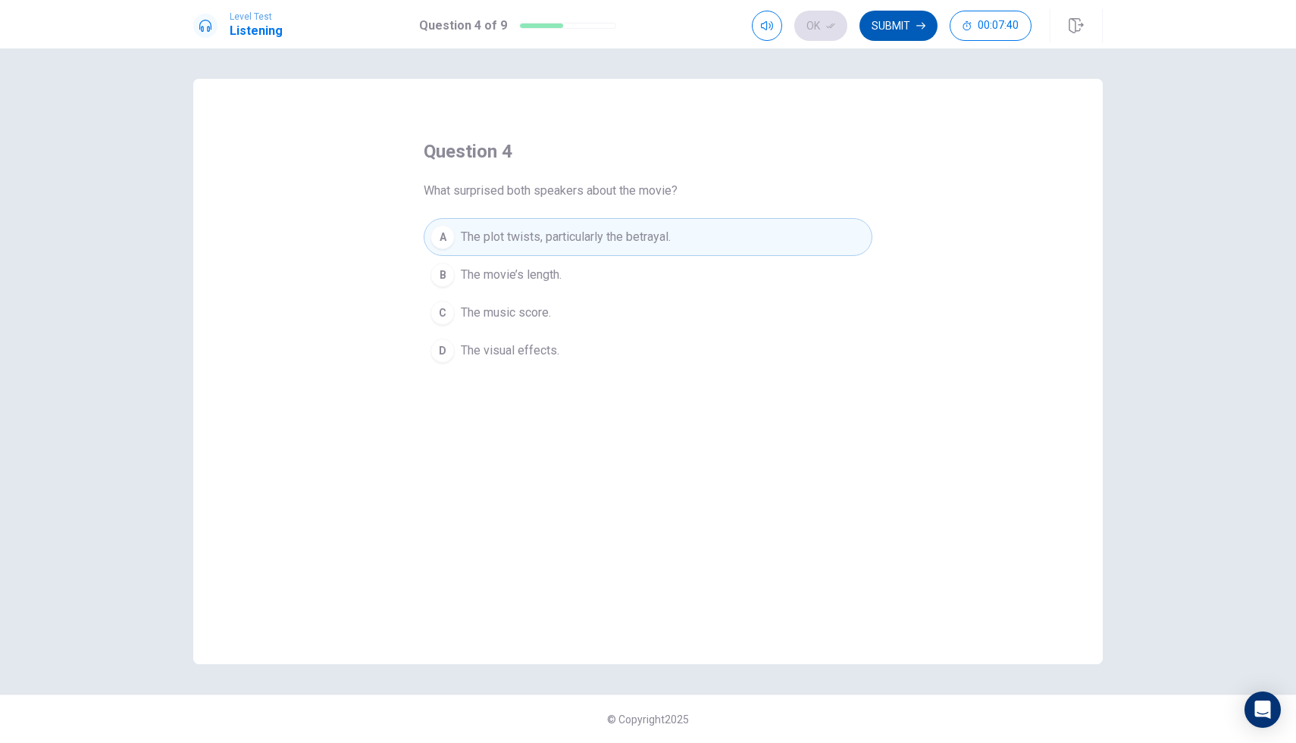
click at [892, 30] on button "Submit" at bounding box center [898, 26] width 78 height 30
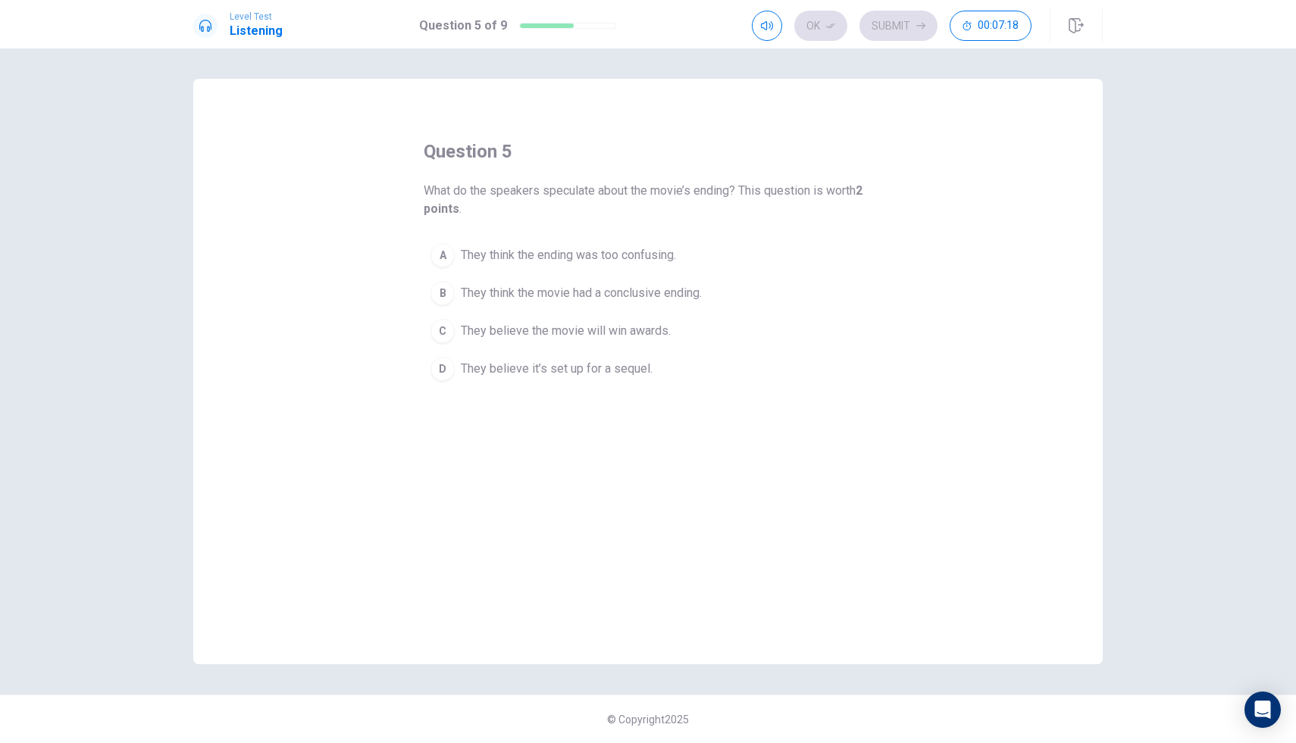
drag, startPoint x: 538, startPoint y: 286, endPoint x: 748, endPoint y: 145, distance: 253.2
click at [739, 155] on div "Level Test Listening Question 5 of 9 Ok Submit 00:07:18 Question 5 of 9 00:07:1…" at bounding box center [648, 371] width 1296 height 743
click at [651, 298] on span "They think the movie had a conclusive ending." at bounding box center [581, 293] width 241 height 18
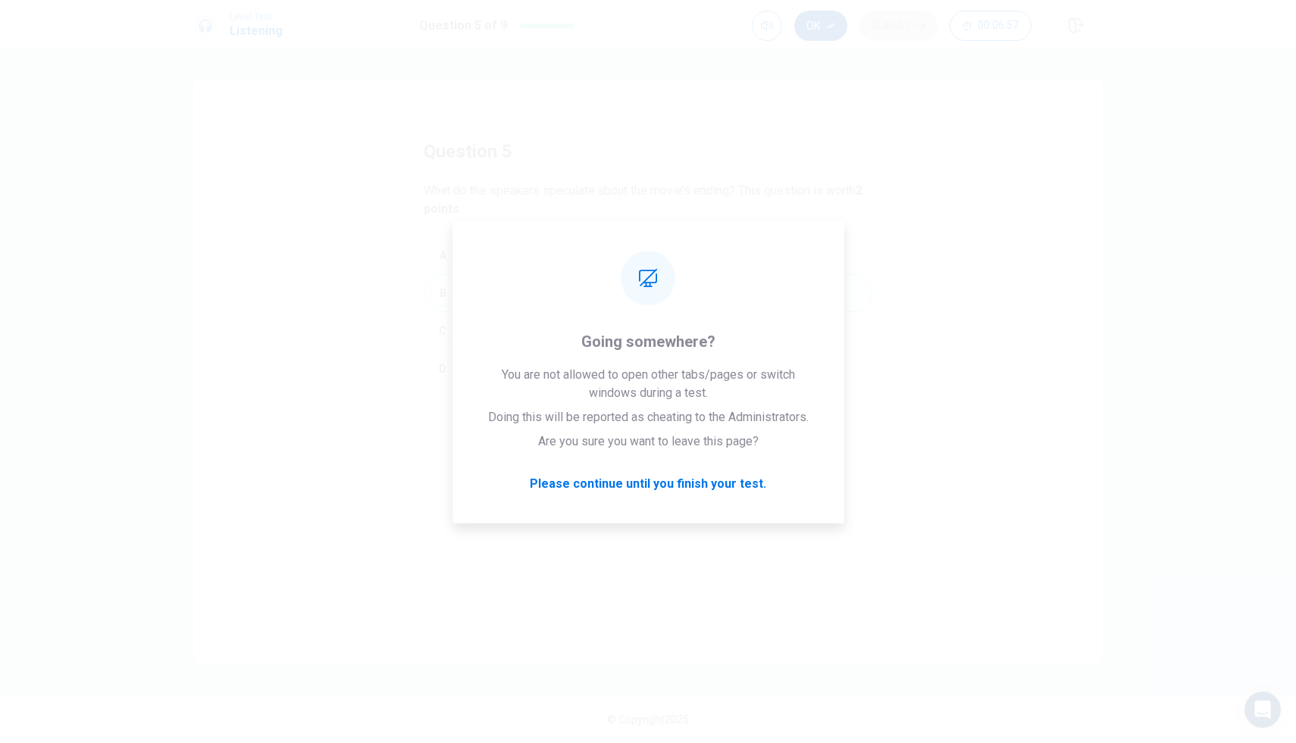
click at [833, 27] on icon "button" at bounding box center [830, 25] width 9 height 9
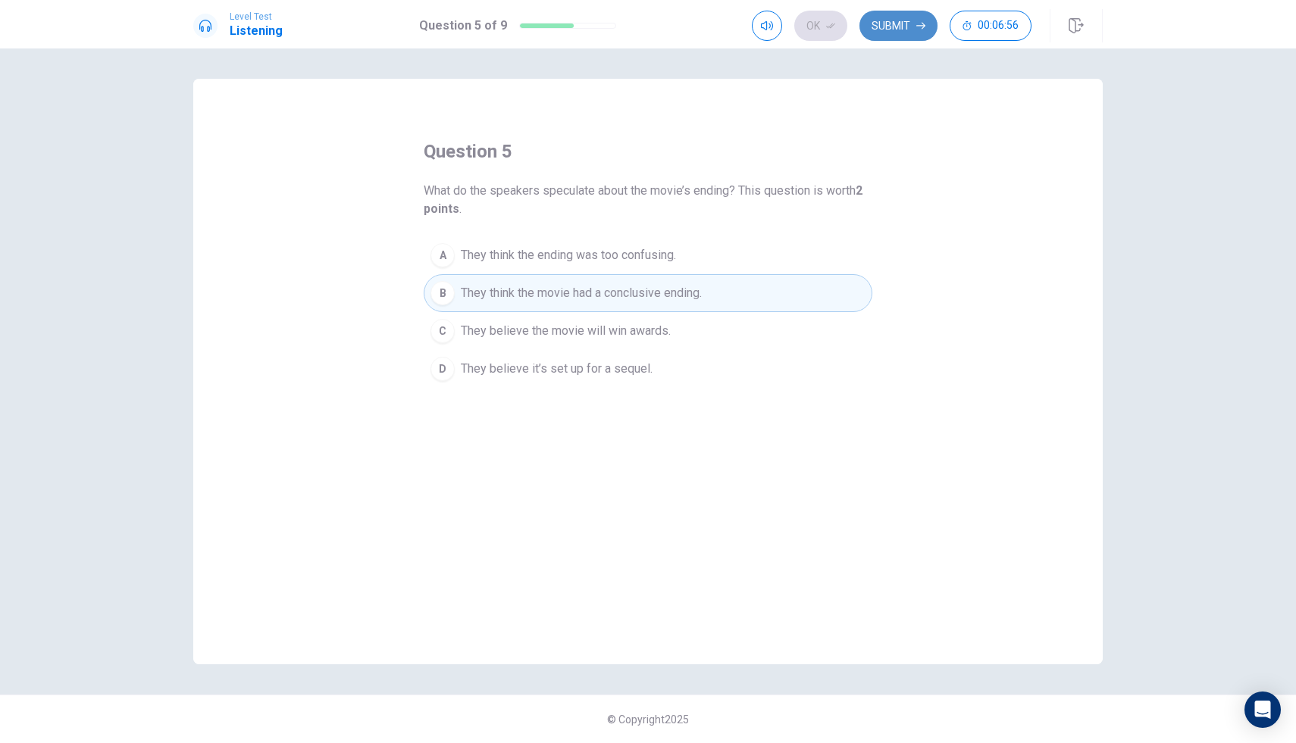
click at [897, 38] on button "Submit" at bounding box center [898, 26] width 78 height 30
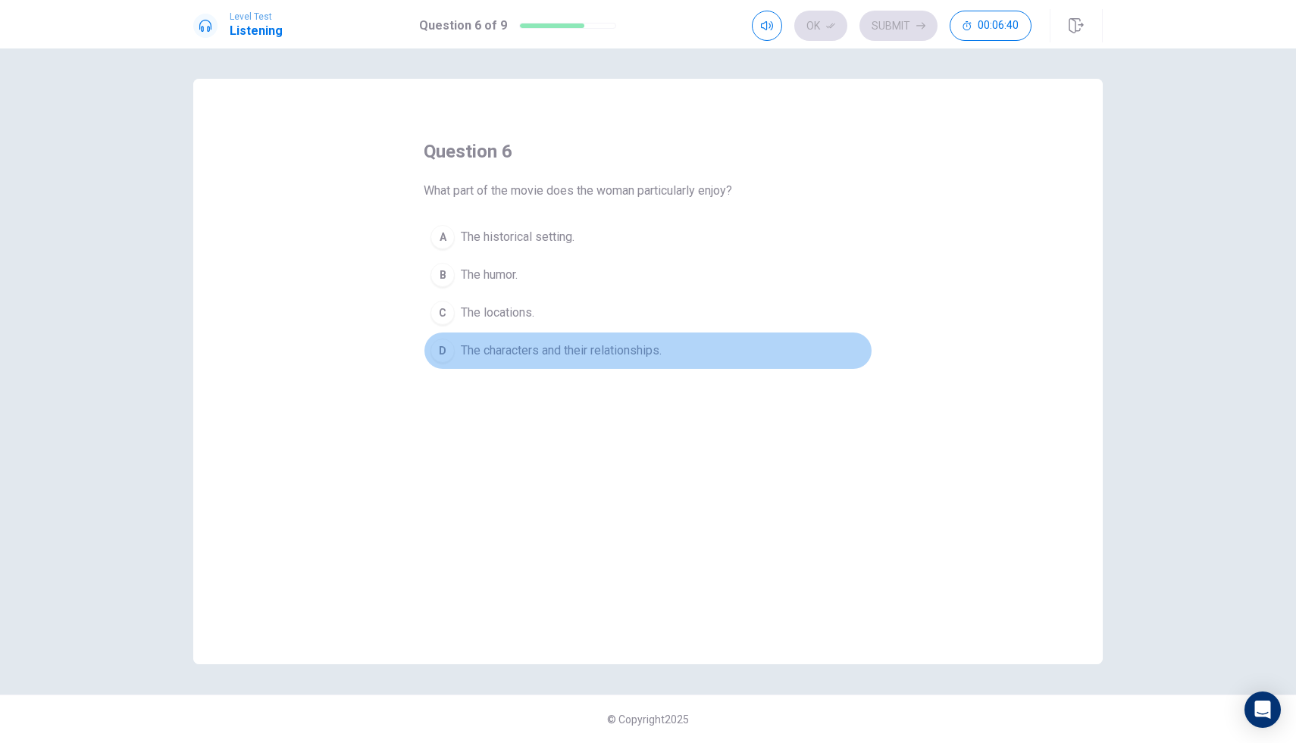
click at [586, 349] on span "The characters and their relationships." at bounding box center [561, 351] width 201 height 18
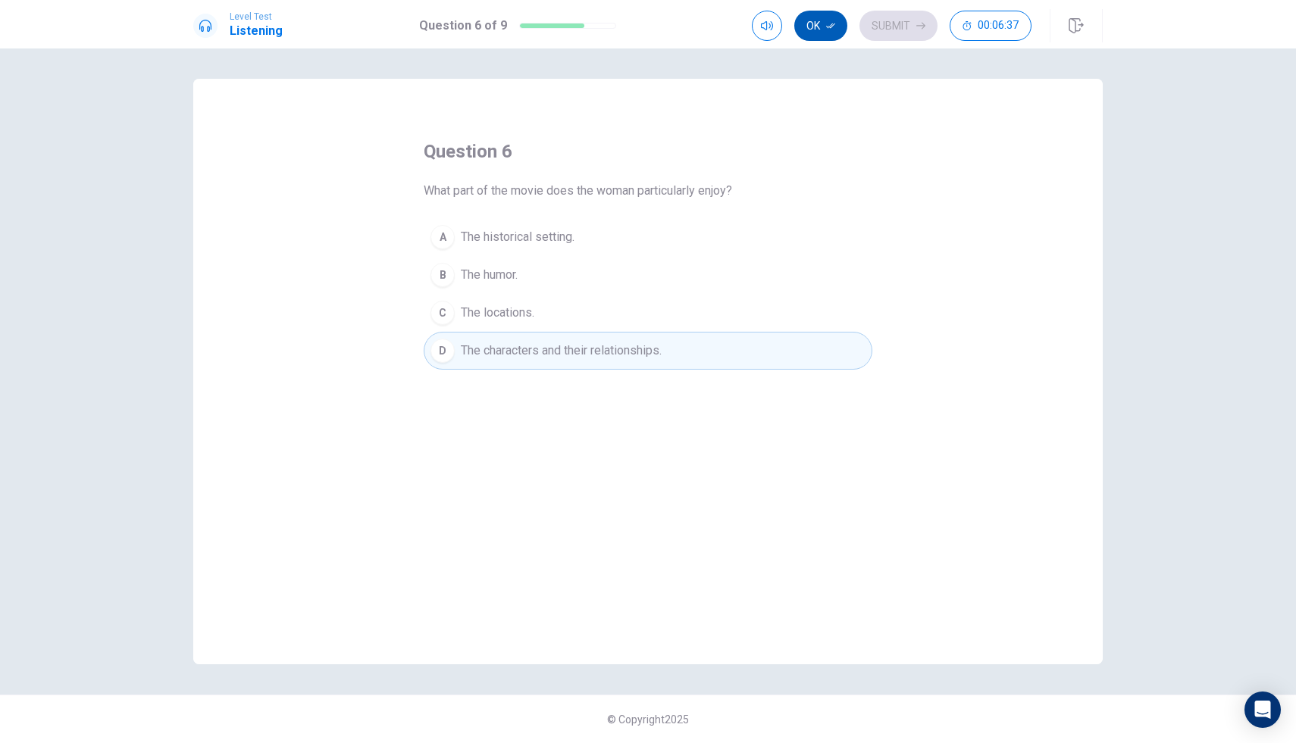
click at [812, 29] on button "Ok" at bounding box center [820, 26] width 53 height 30
click at [886, 16] on button "Submit" at bounding box center [898, 26] width 78 height 30
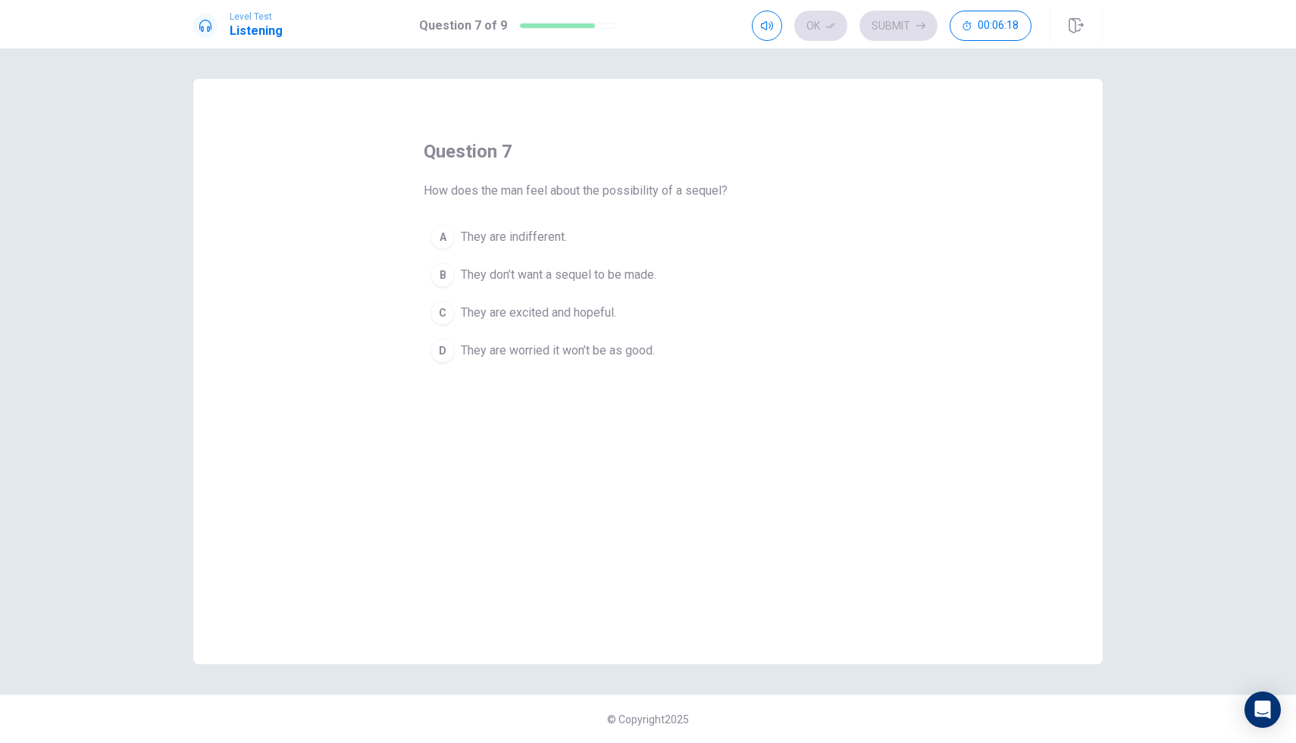
click at [555, 228] on span "They are indifferent." at bounding box center [514, 237] width 106 height 18
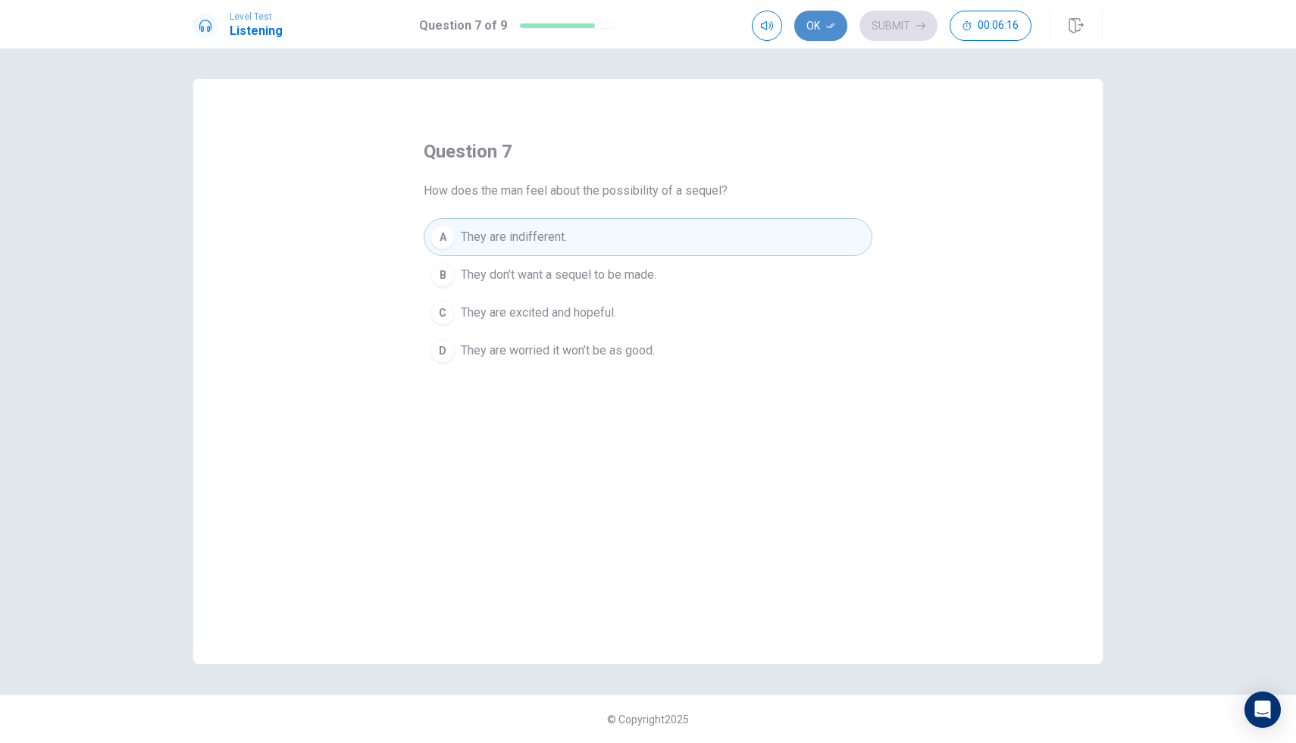
click at [831, 14] on button "Ok" at bounding box center [820, 26] width 53 height 30
click at [892, 32] on button "Submit" at bounding box center [898, 26] width 78 height 30
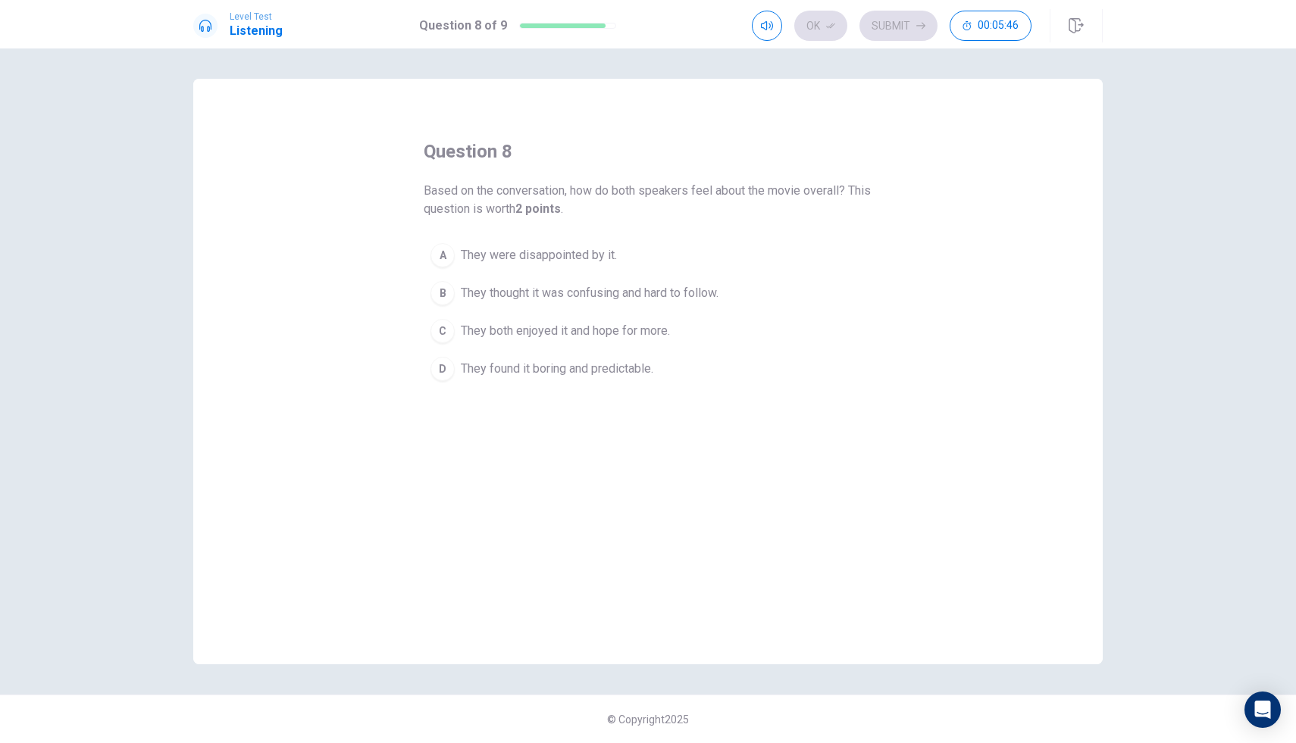
click at [621, 335] on span "They both enjoyed it and hope for more." at bounding box center [565, 331] width 209 height 18
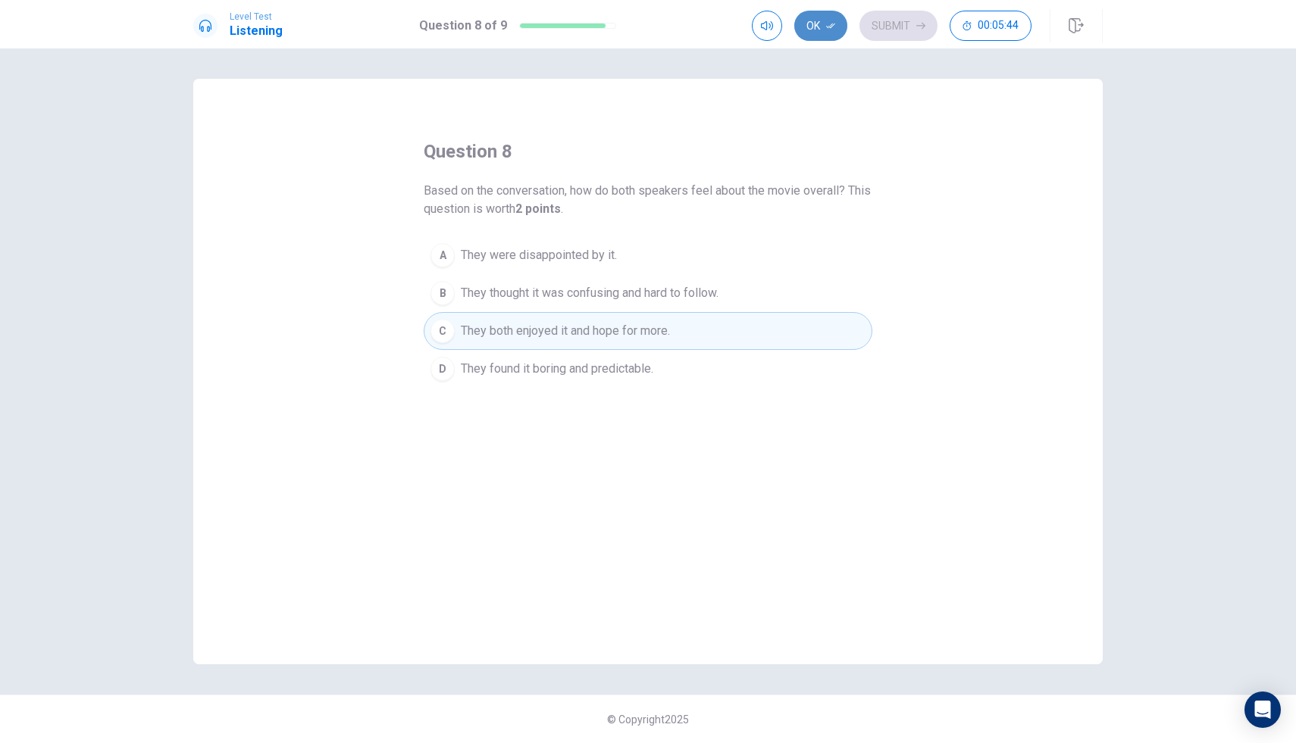
click at [835, 29] on button "Ok" at bounding box center [820, 26] width 53 height 30
click at [895, 39] on button "Submit" at bounding box center [898, 26] width 78 height 30
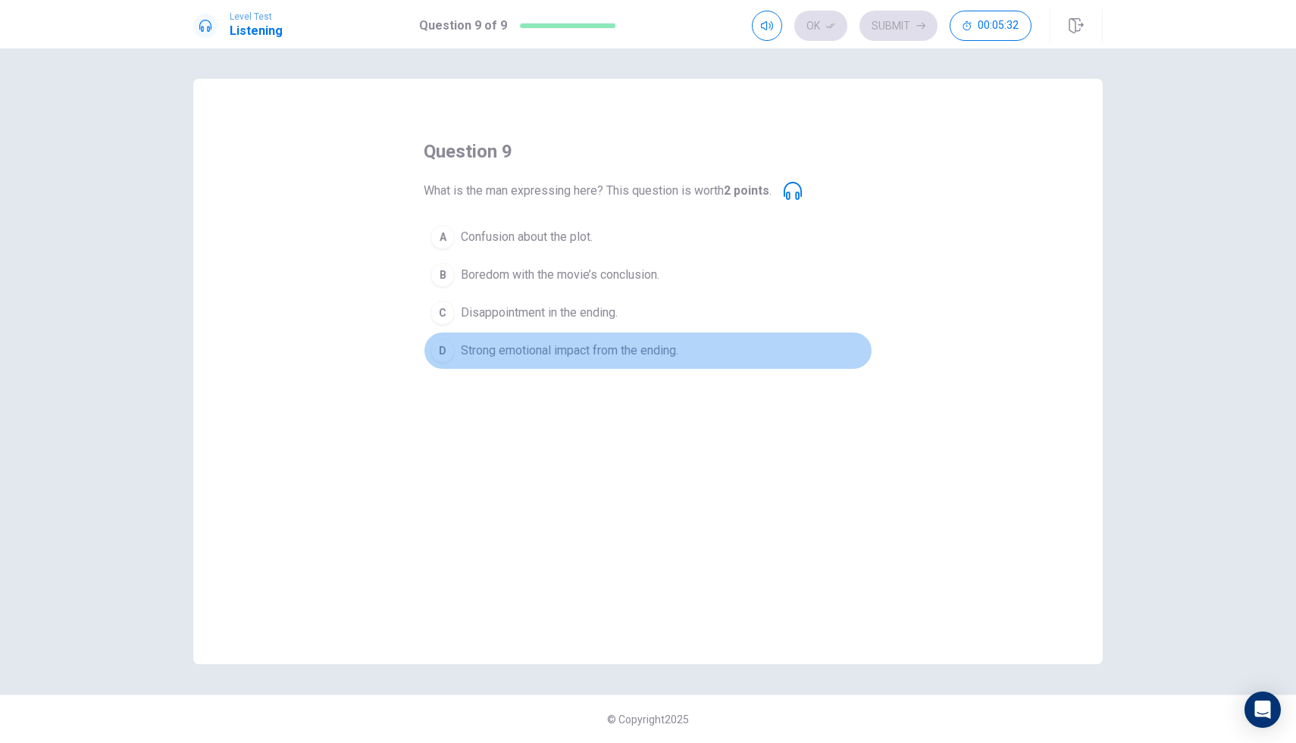
click at [569, 352] on span "Strong emotional impact from the ending." at bounding box center [569, 351] width 217 height 18
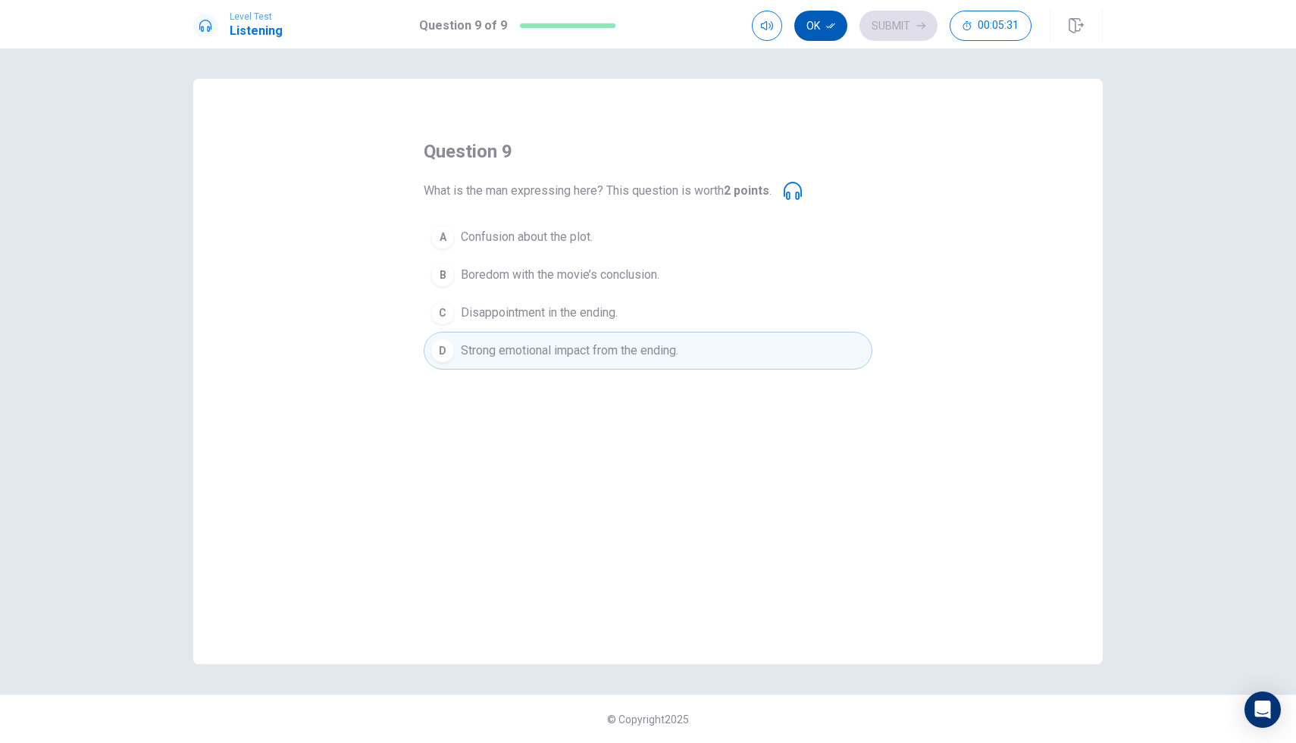
click at [840, 18] on button "Ok" at bounding box center [820, 26] width 53 height 30
click at [886, 33] on button "Submit" at bounding box center [898, 26] width 78 height 30
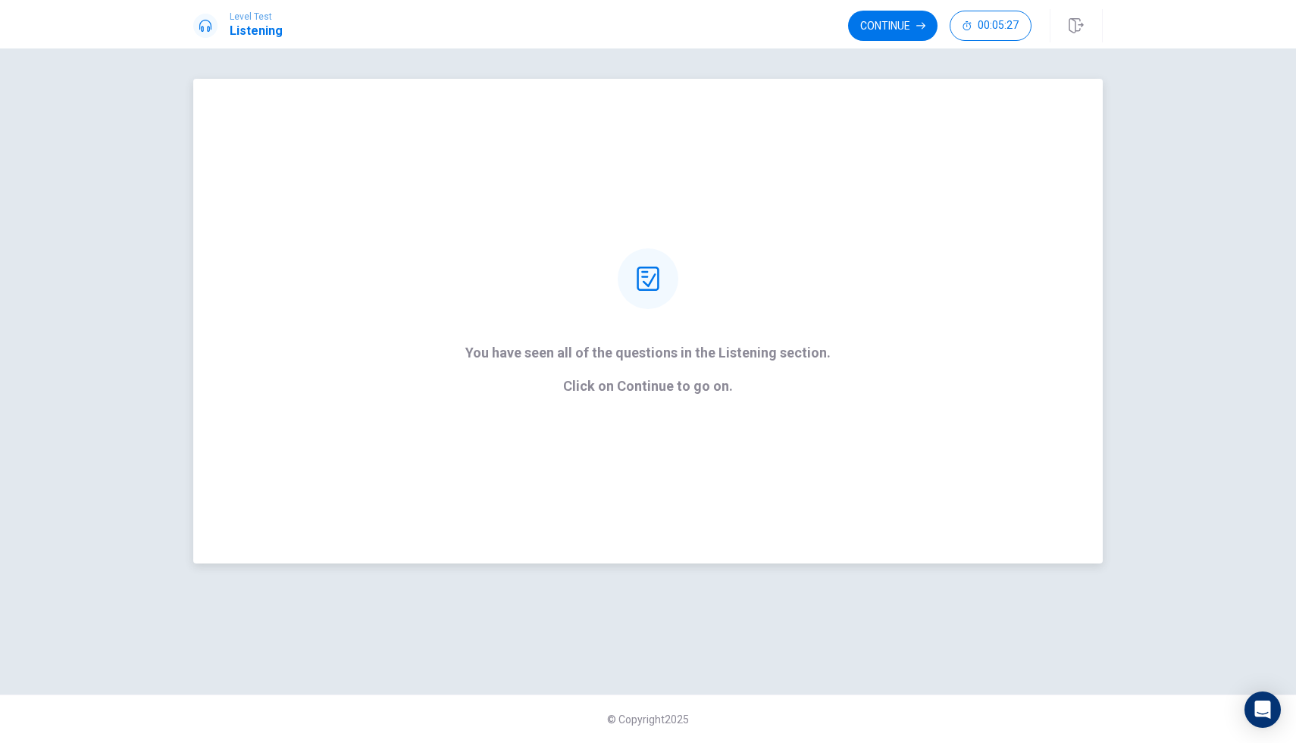
click at [644, 296] on div at bounding box center [647, 278] width 61 height 61
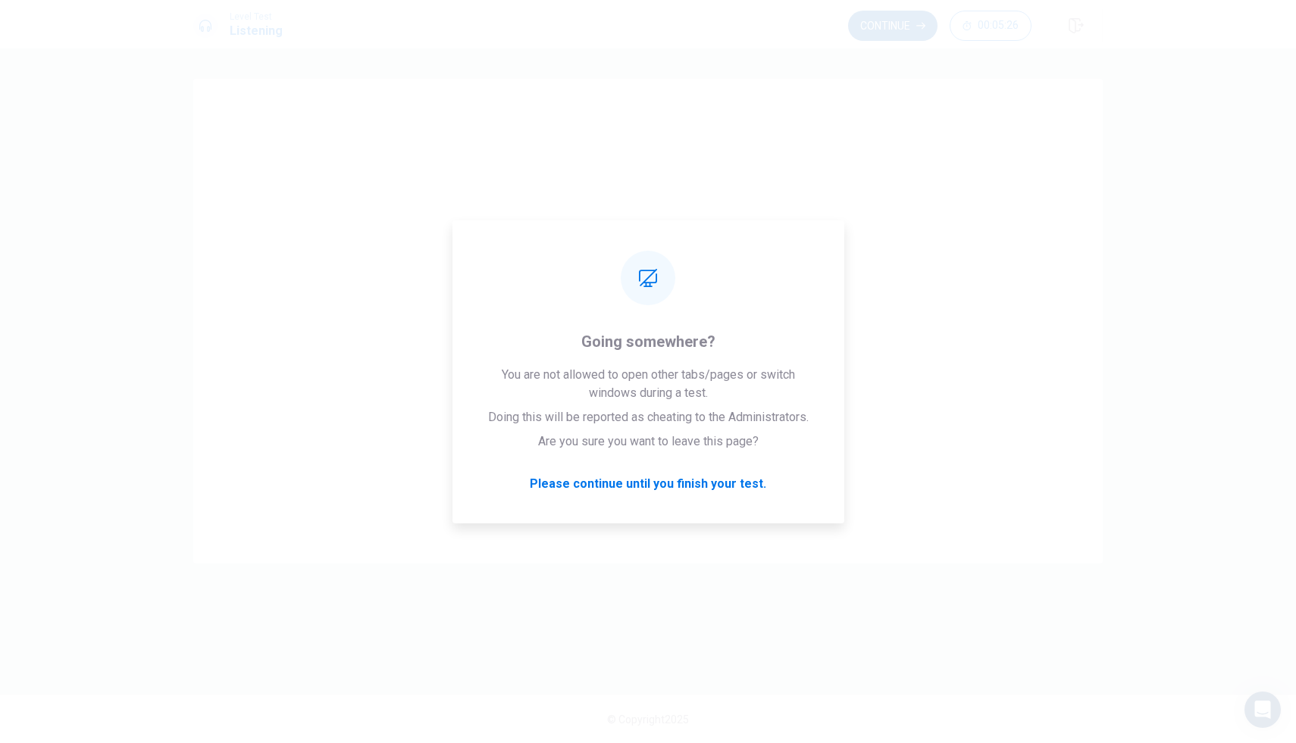
click at [883, 30] on button "Continue" at bounding box center [892, 26] width 89 height 30
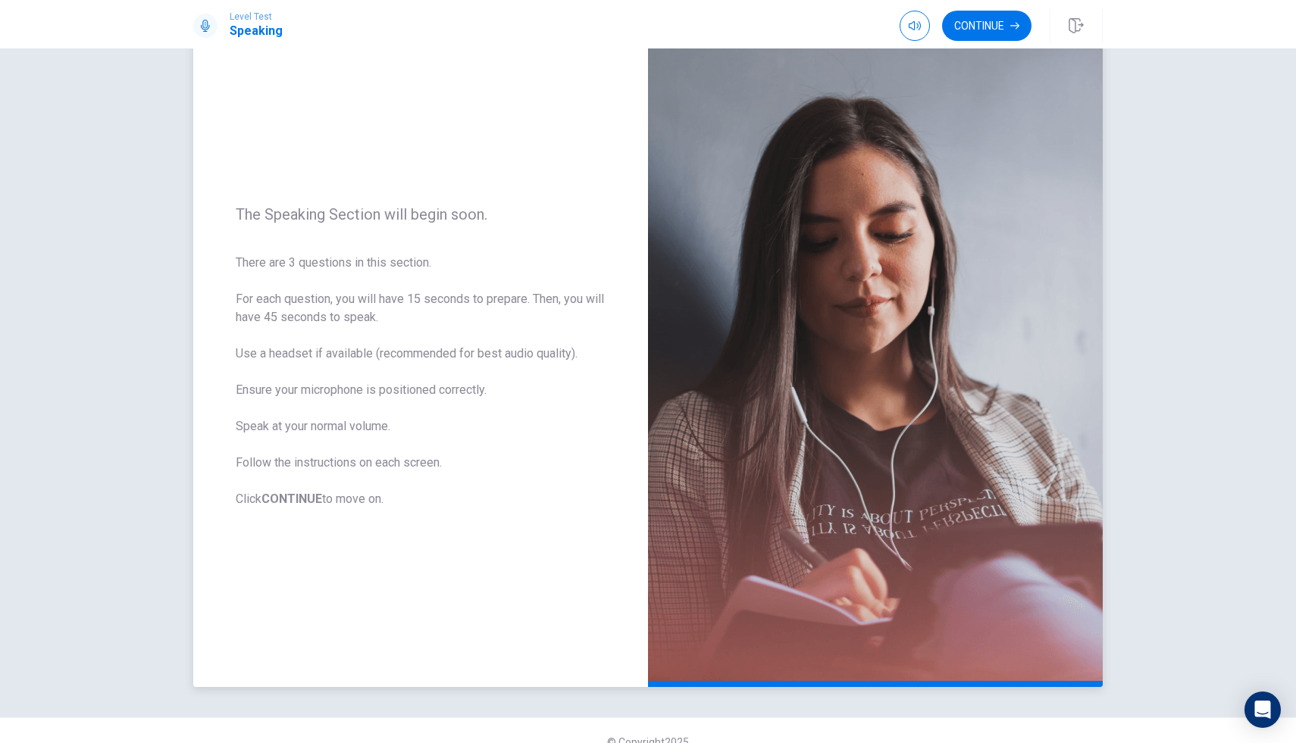
scroll to position [75, 0]
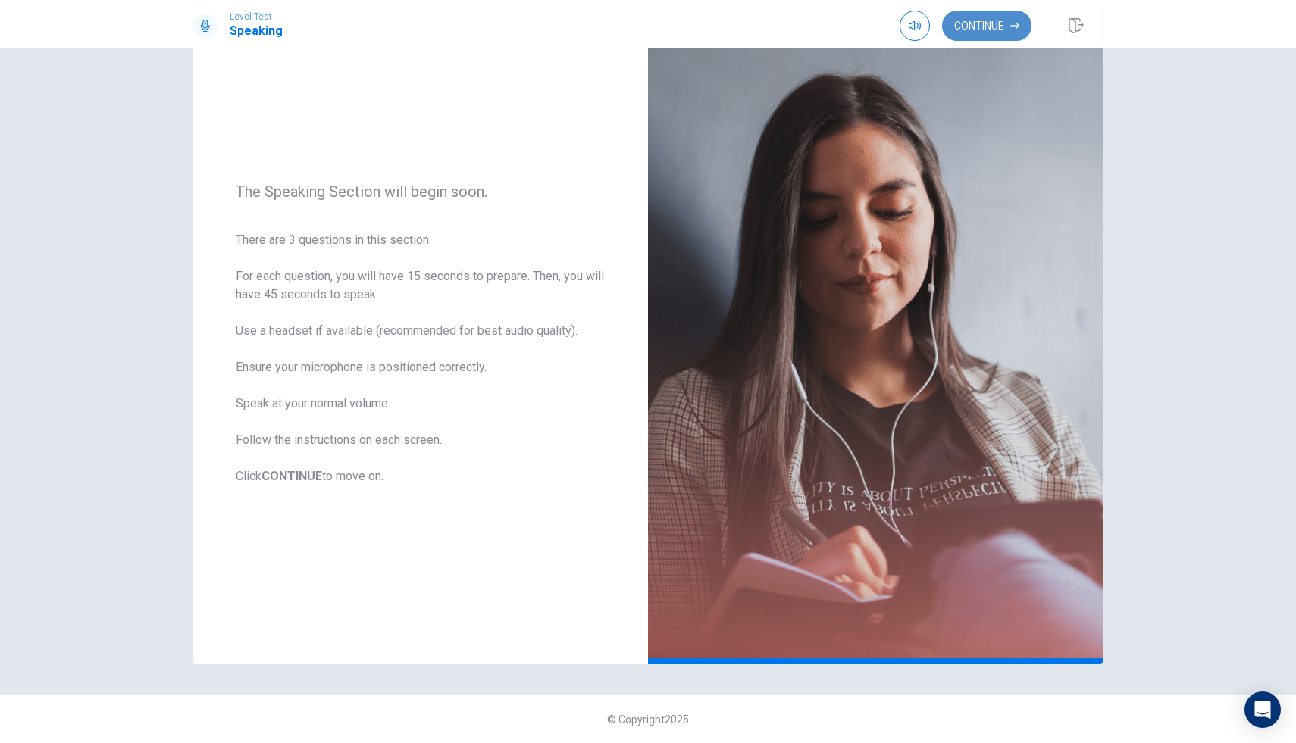
click at [1001, 11] on button "Continue" at bounding box center [986, 26] width 89 height 30
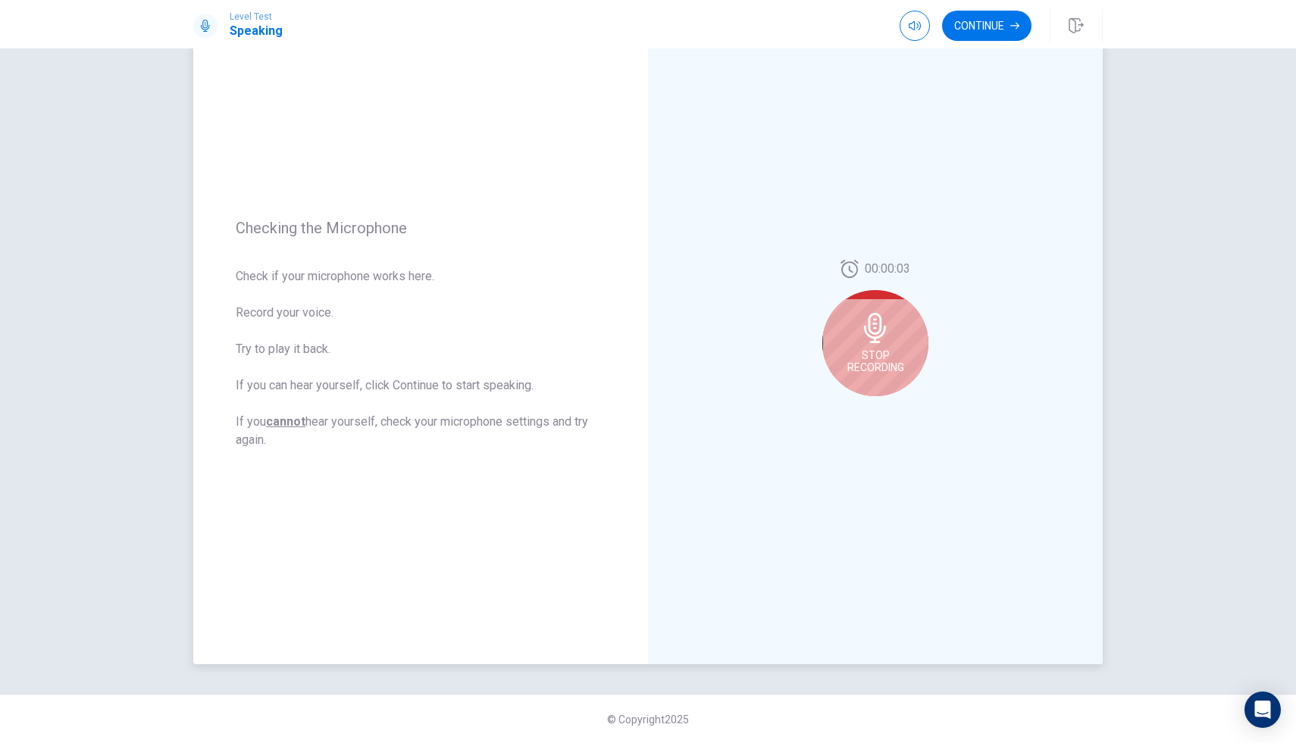
click at [874, 336] on icon at bounding box center [875, 328] width 22 height 30
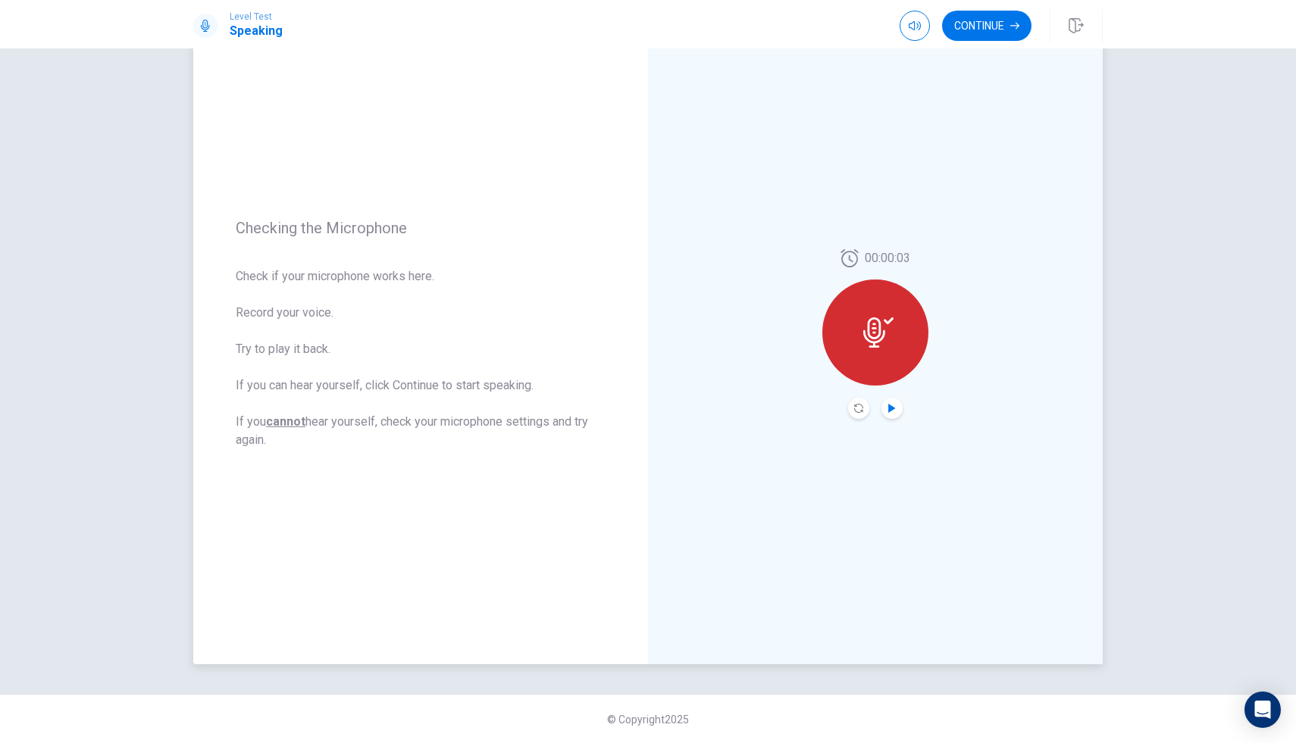
click at [890, 411] on icon "Play Audio" at bounding box center [891, 408] width 7 height 9
click at [850, 406] on button "Record Again" at bounding box center [858, 408] width 21 height 21
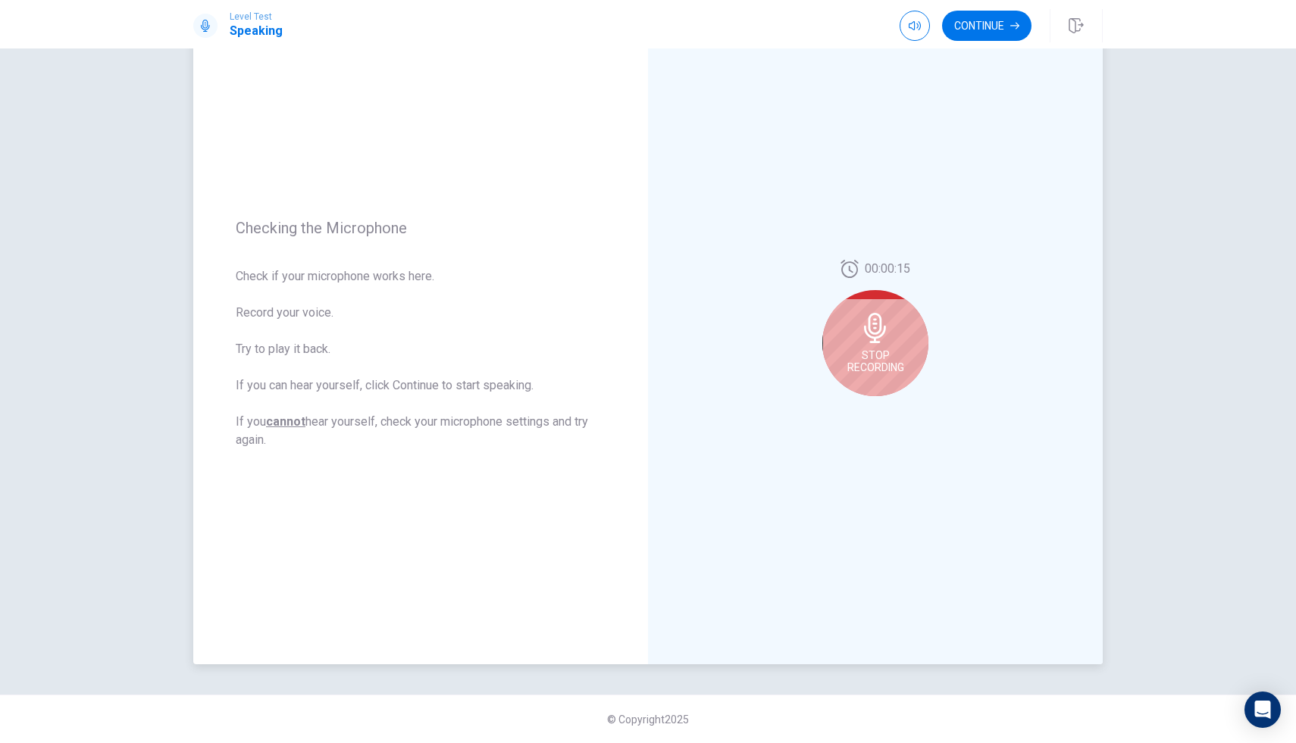
click at [881, 337] on icon at bounding box center [875, 328] width 30 height 30
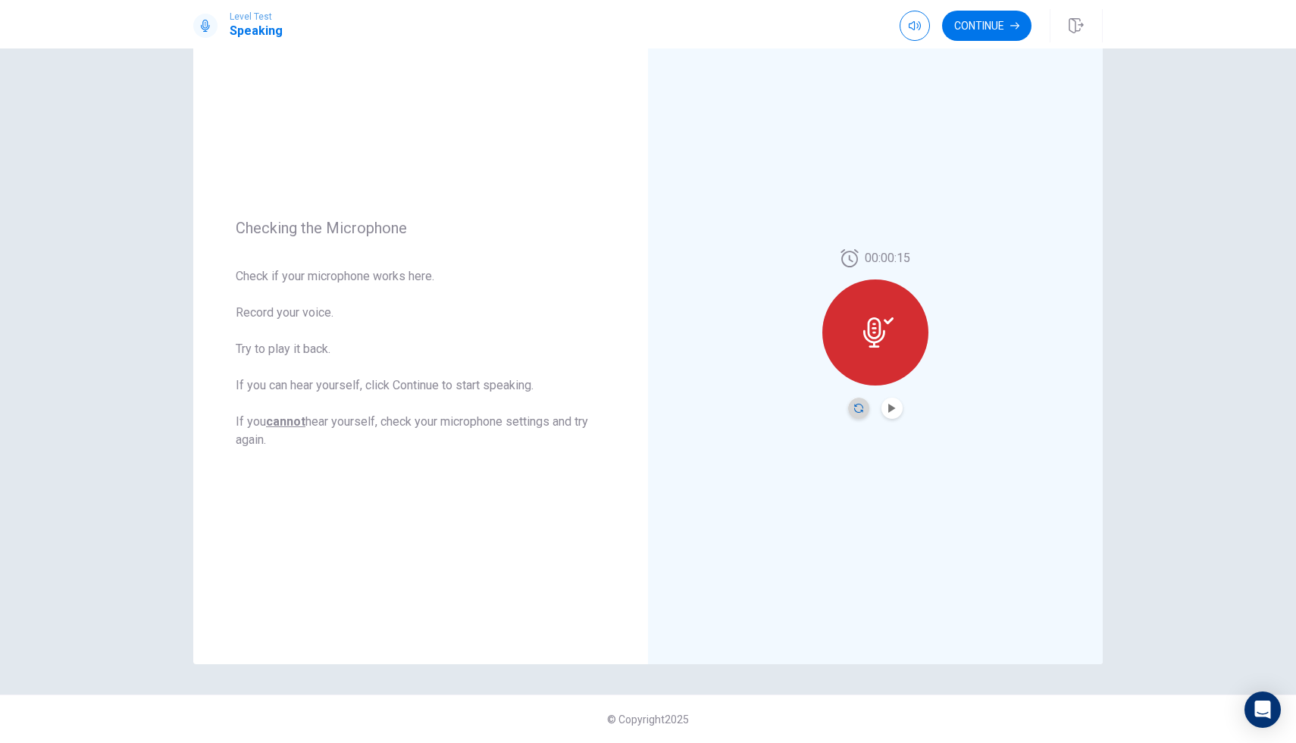
click at [856, 407] on icon "Record Again" at bounding box center [858, 408] width 9 height 9
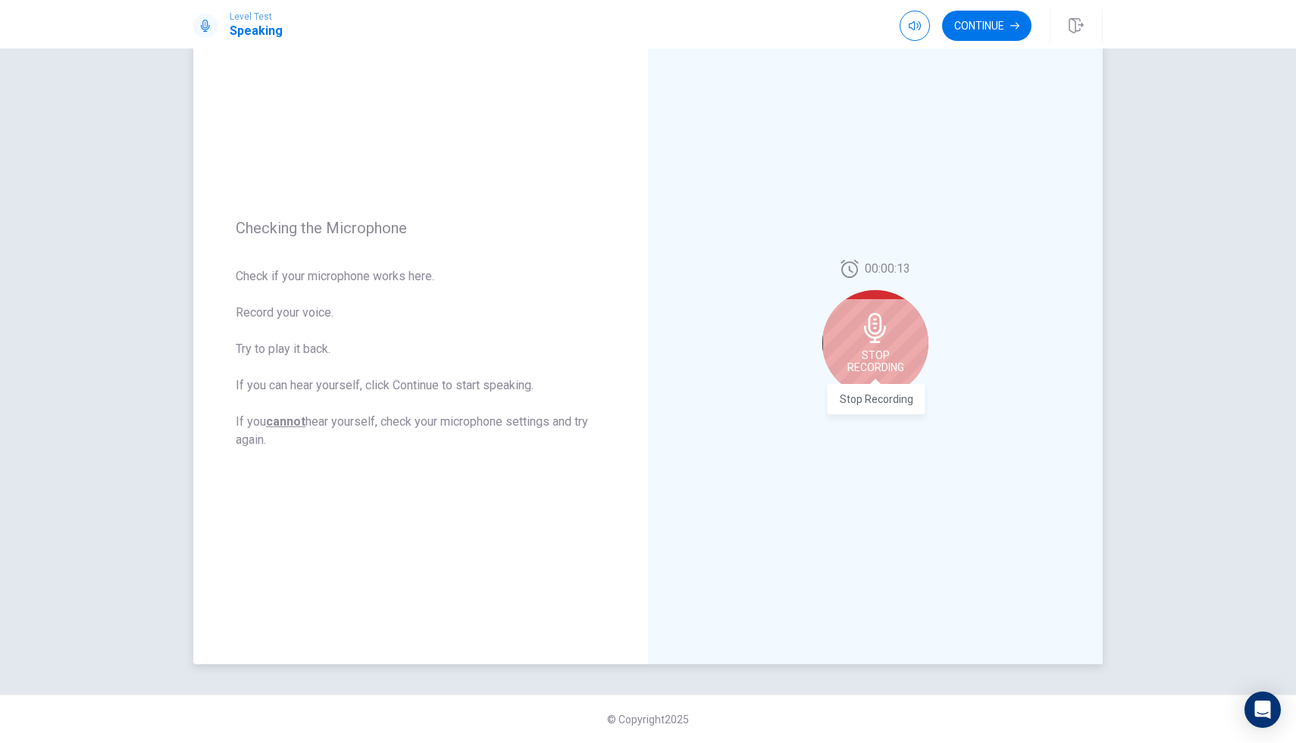
click at [878, 350] on span "Stop Recording" at bounding box center [875, 361] width 57 height 24
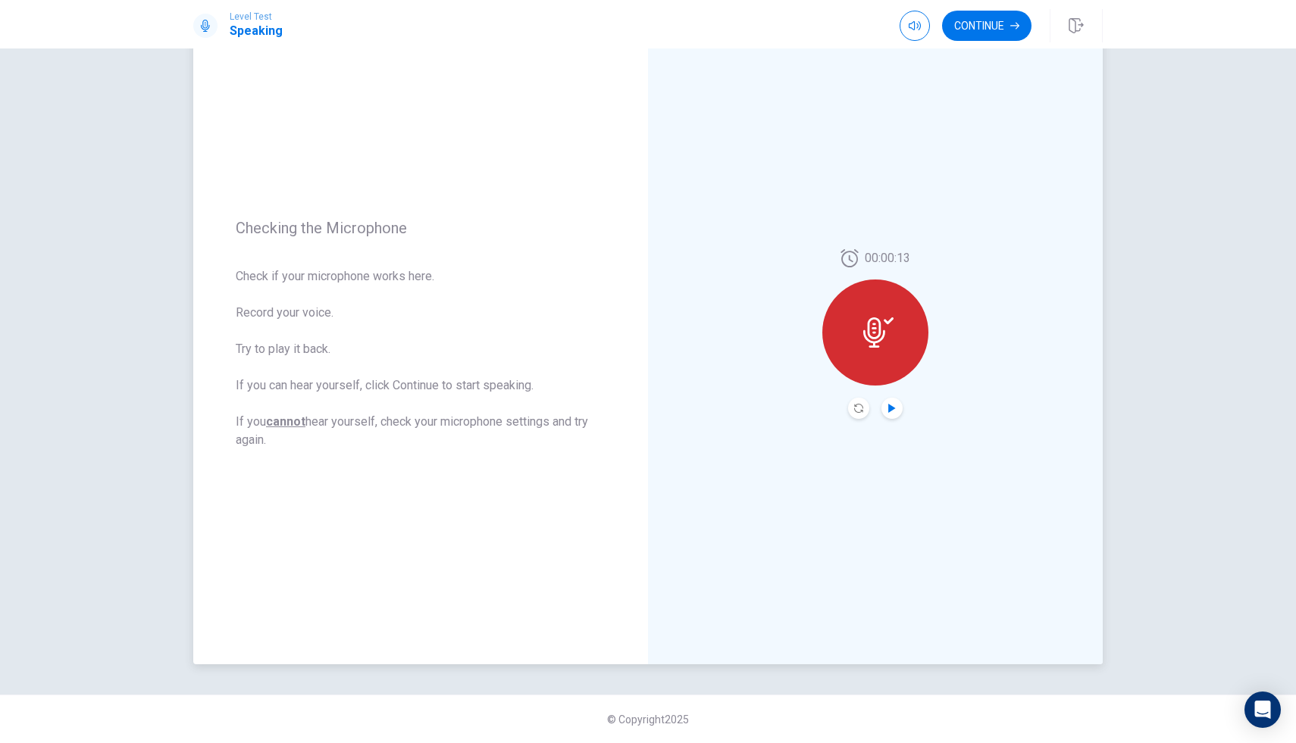
click at [889, 411] on icon "Play Audio" at bounding box center [891, 408] width 7 height 9
click at [981, 14] on button "Continue" at bounding box center [986, 26] width 89 height 30
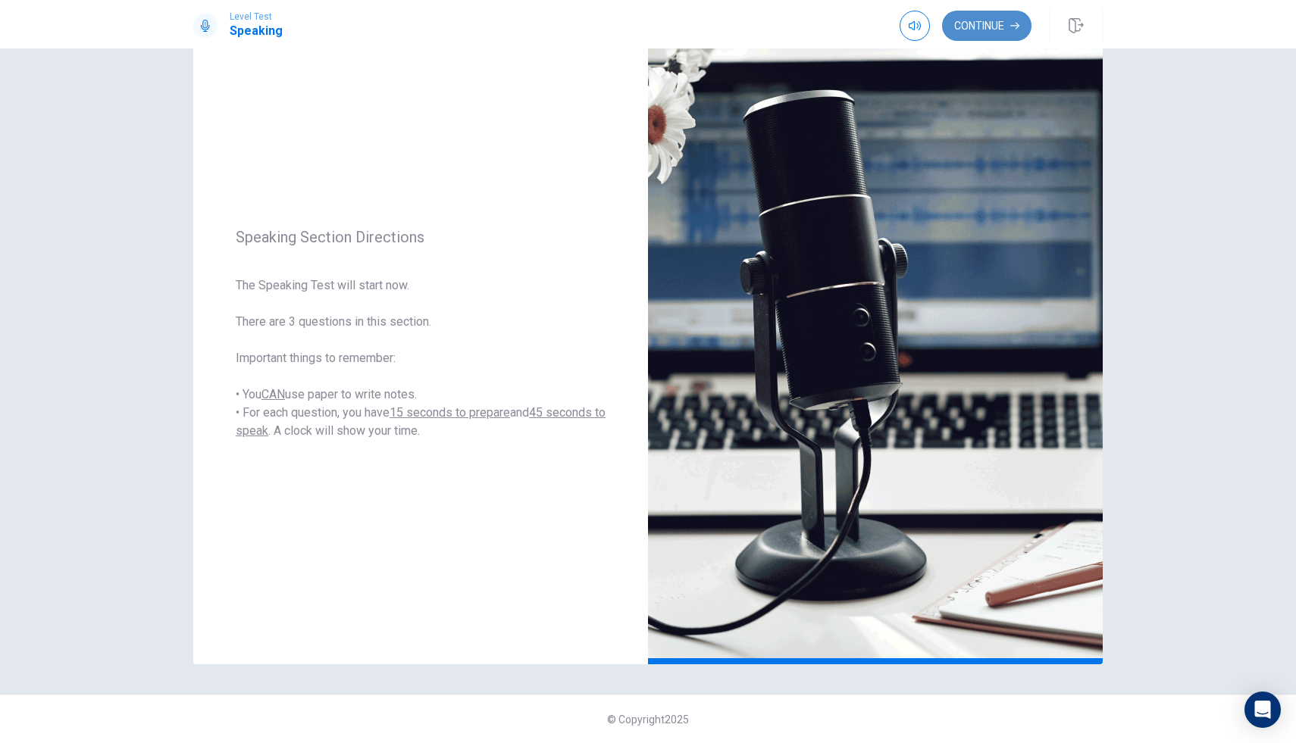
click at [969, 20] on button "Continue" at bounding box center [986, 26] width 89 height 30
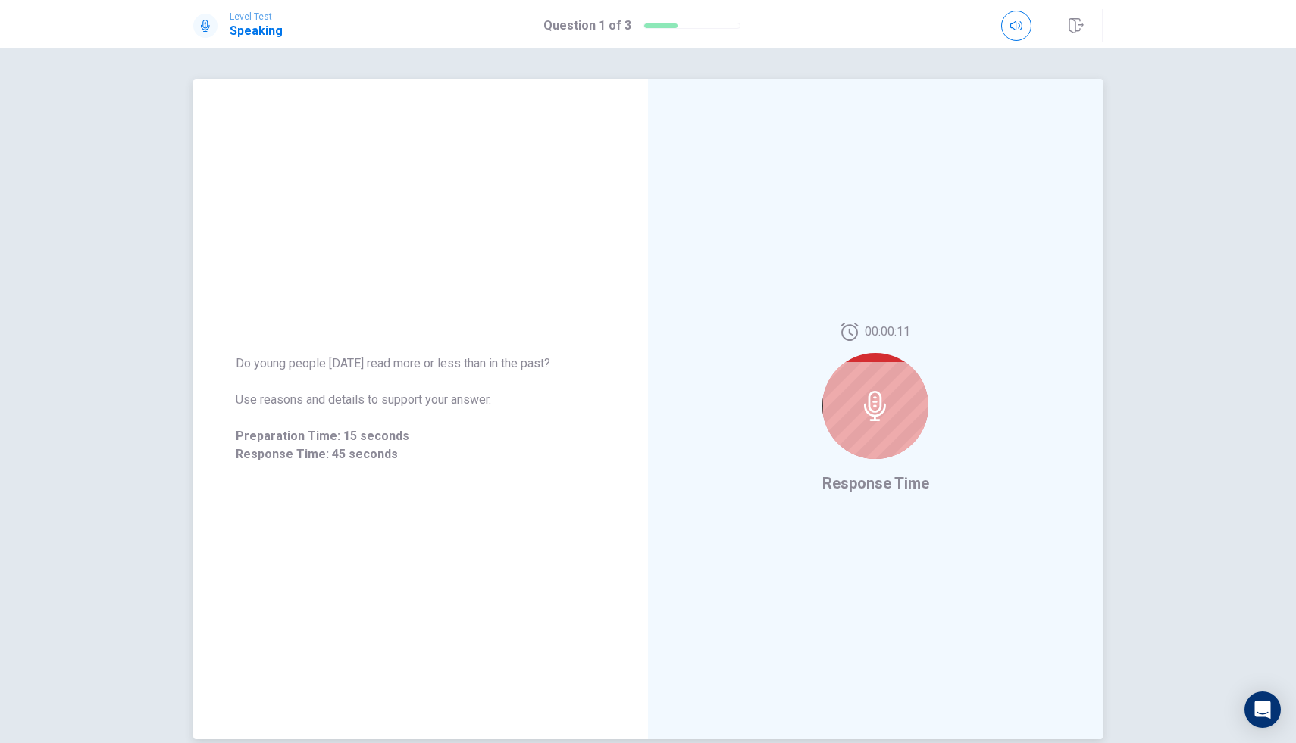
click at [878, 402] on icon at bounding box center [875, 406] width 30 height 30
click at [878, 402] on icon at bounding box center [874, 404] width 22 height 30
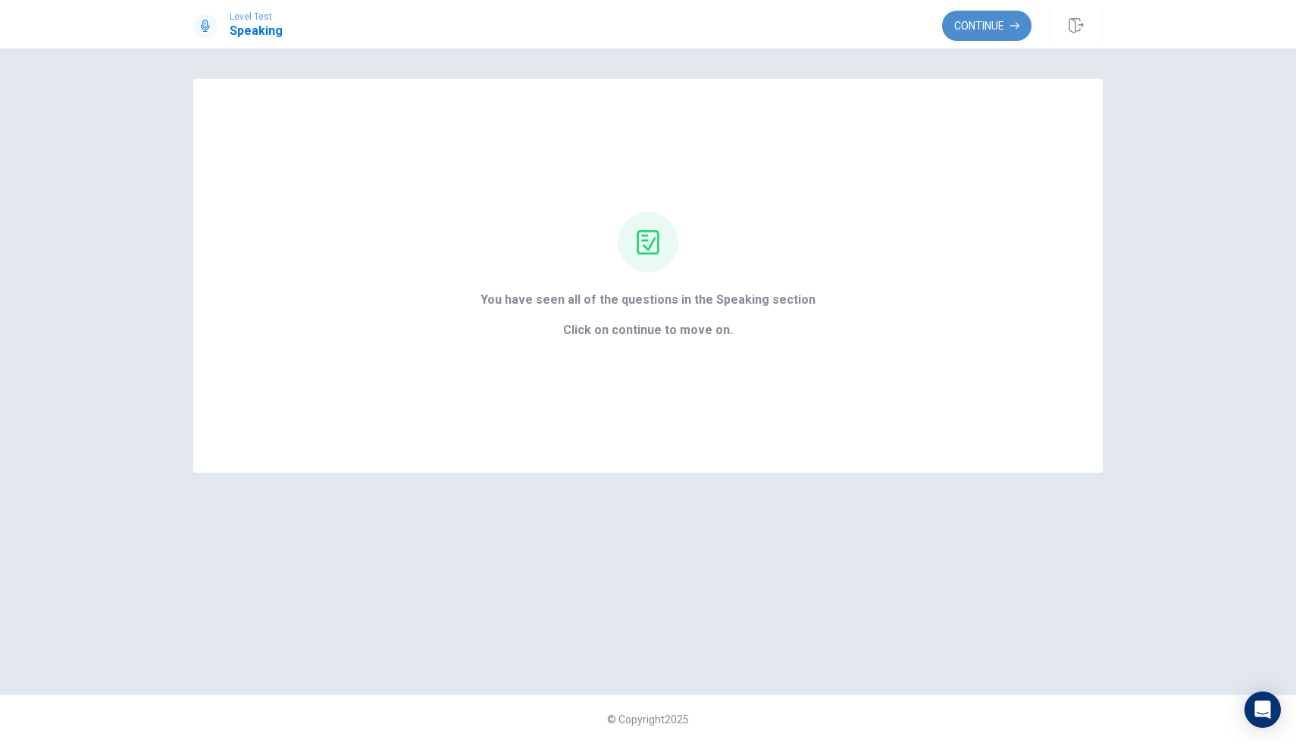
click at [977, 34] on button "Continue" at bounding box center [986, 26] width 89 height 30
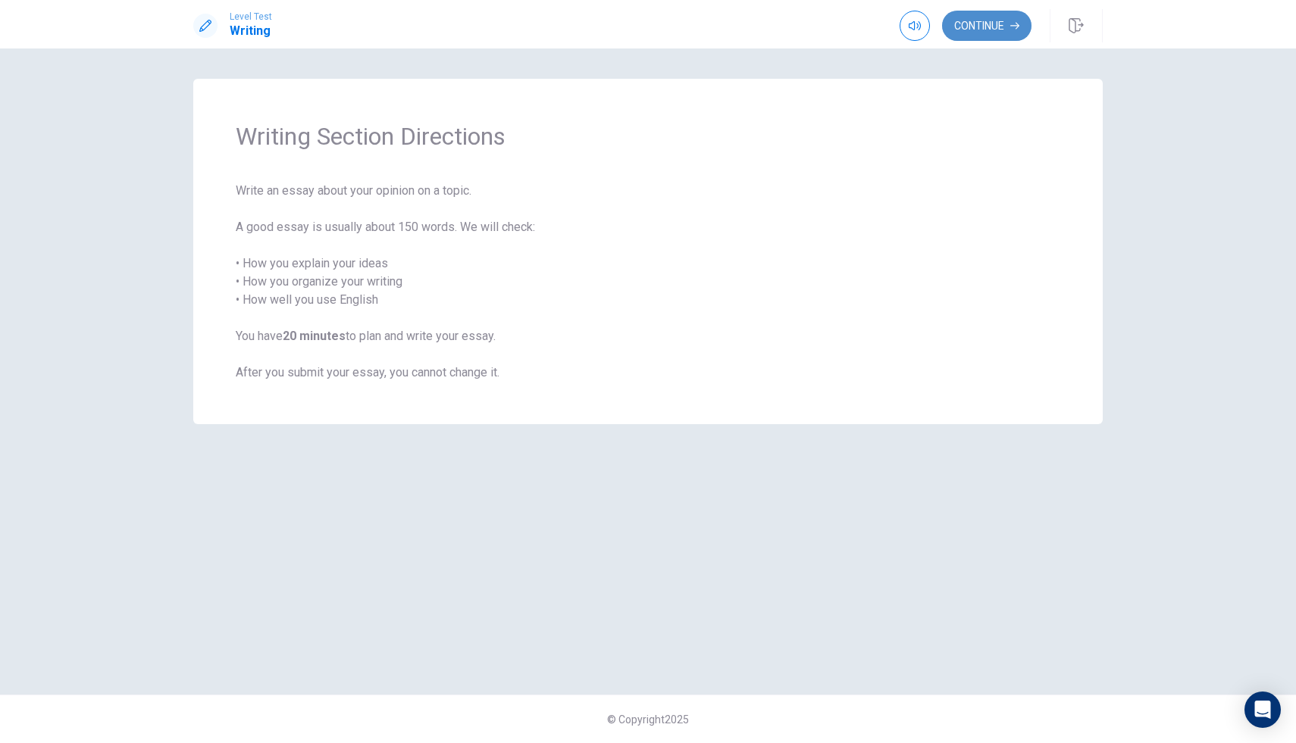
click at [963, 31] on button "Continue" at bounding box center [986, 26] width 89 height 30
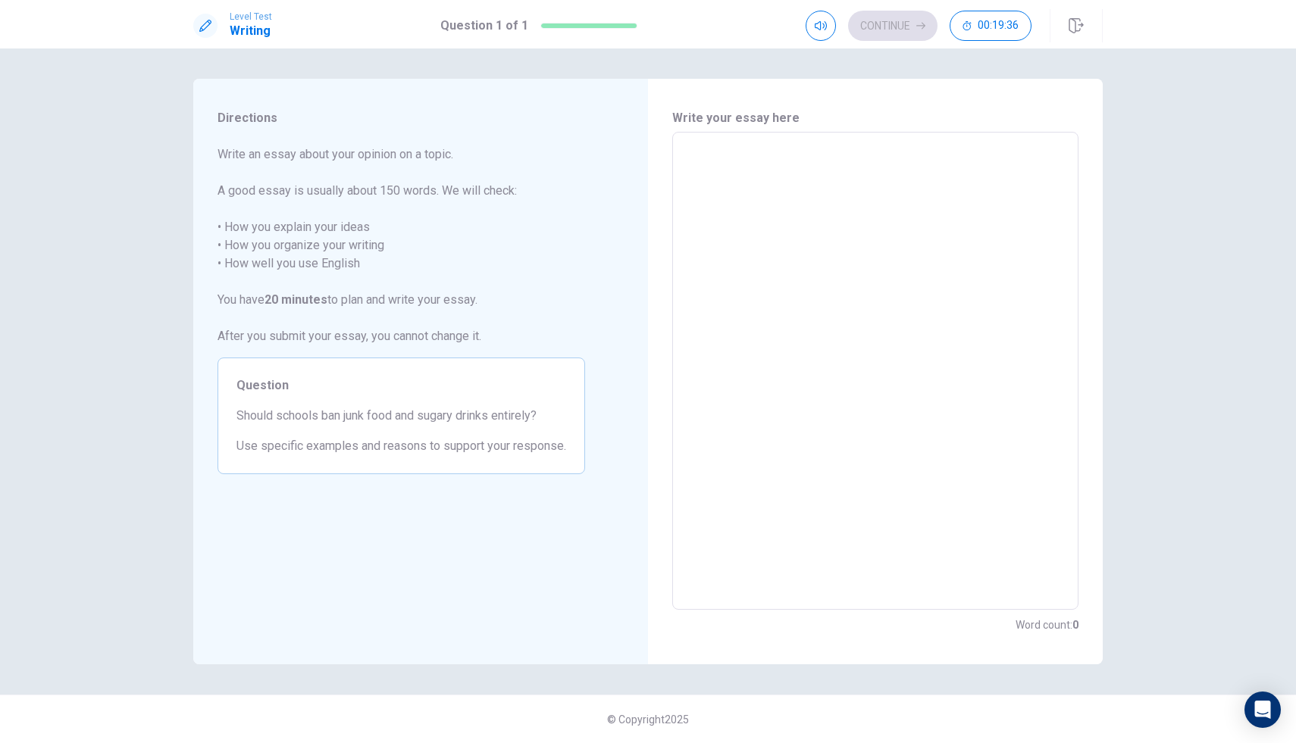
click at [680, 145] on div "x ​" at bounding box center [875, 371] width 406 height 478
type textarea "I"
type textarea "x"
type textarea "It"
type textarea "x"
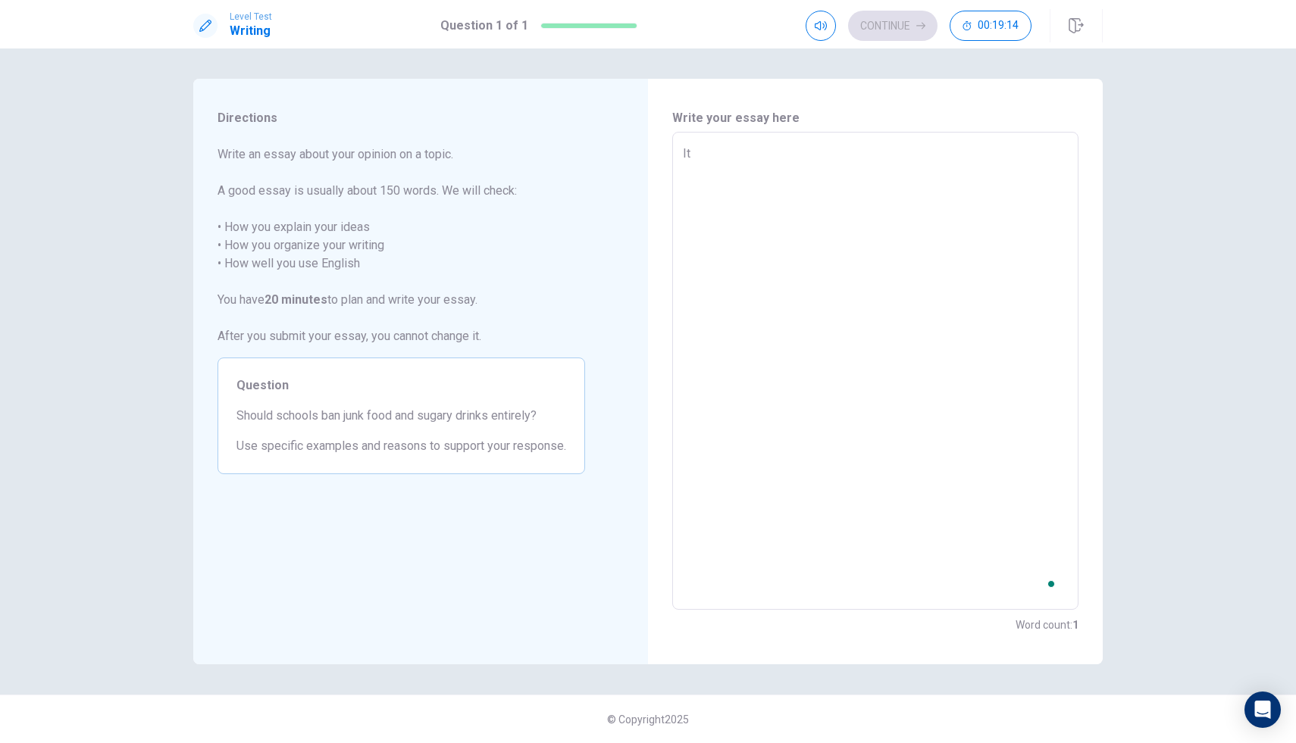
type textarea "Ith"
type textarea "x"
type textarea "Ithi"
type textarea "x"
type textarea "Ithin"
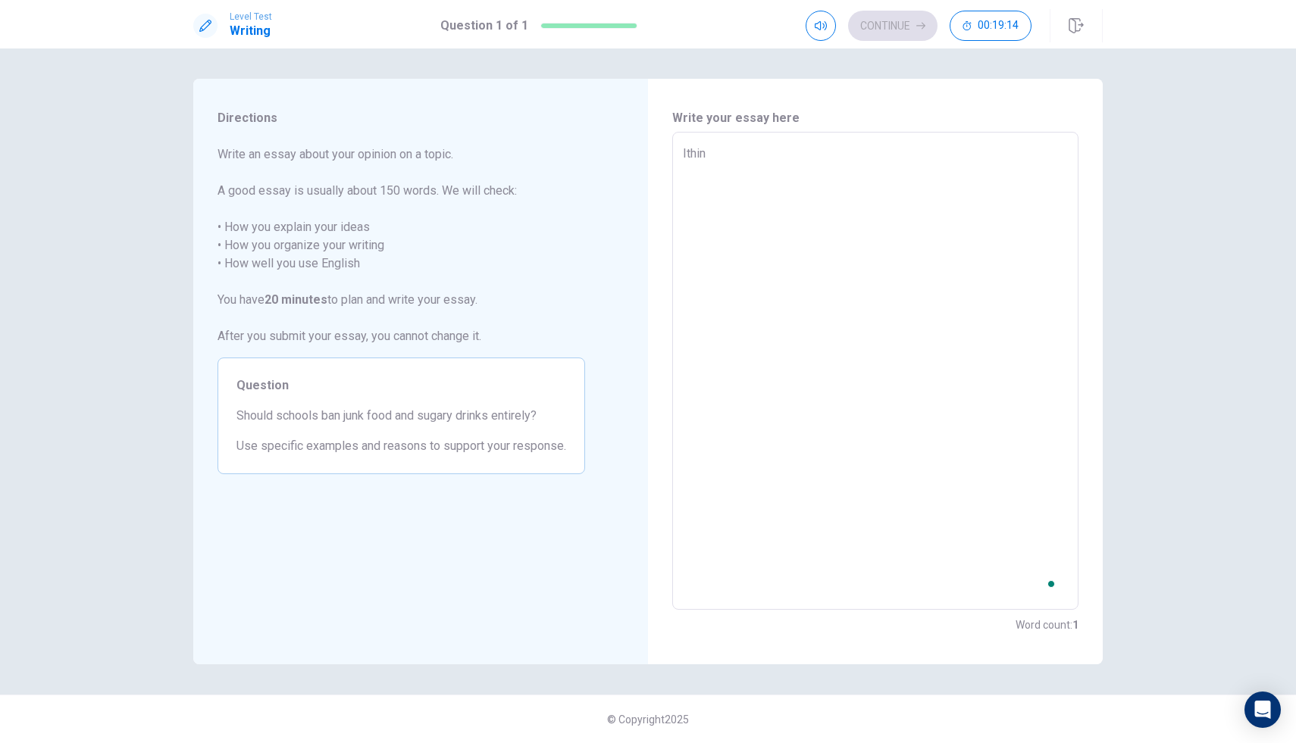
type textarea "x"
type textarea "Ithink"
type textarea "x"
type textarea "I think"
type textarea "x"
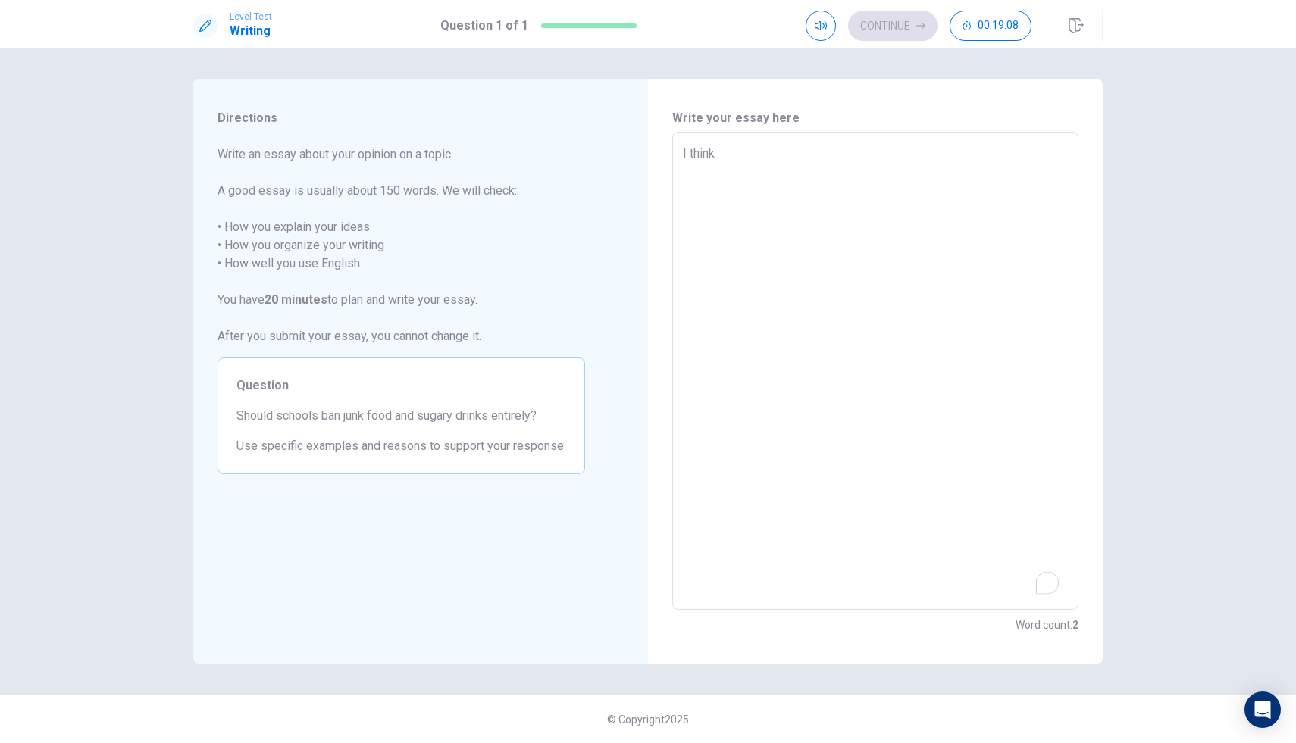
type textarea "I think"
type textarea "x"
type textarea "I think s"
type textarea "x"
type textarea "I think sc"
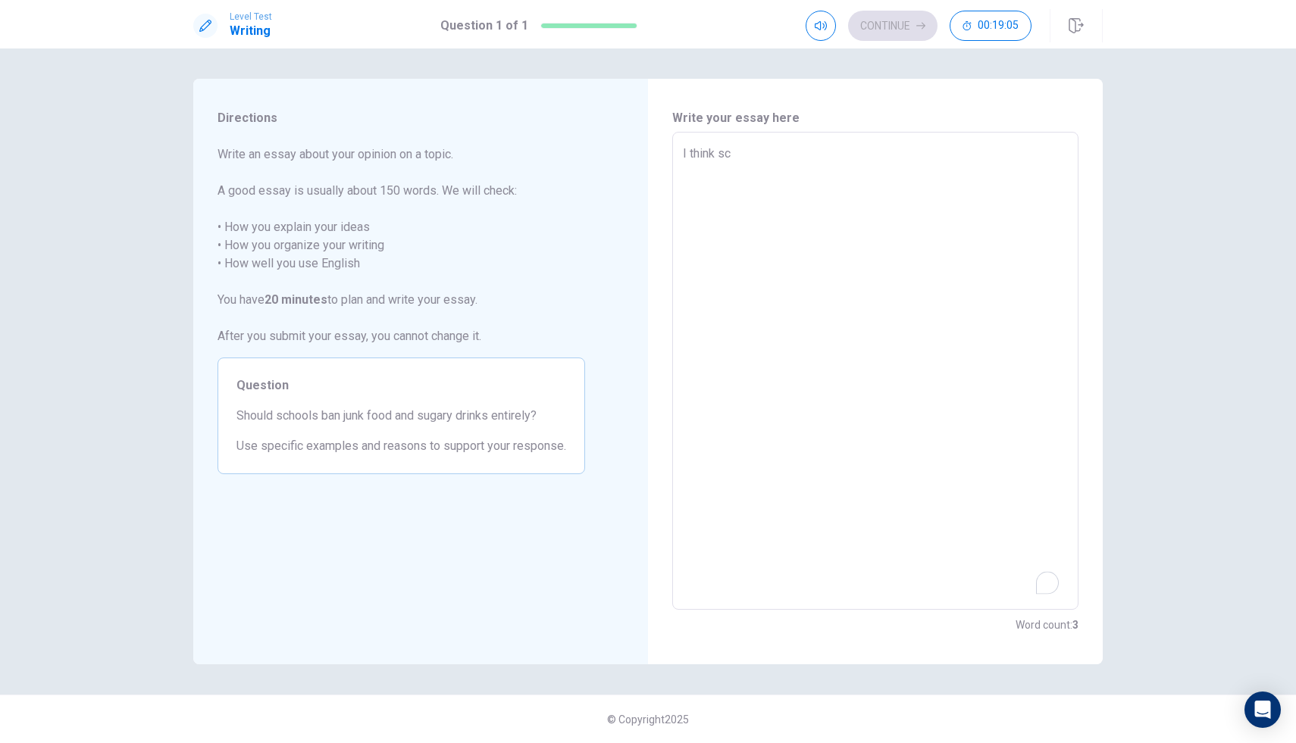
type textarea "x"
type textarea "I think sch"
type textarea "x"
type textarea "I think scho"
type textarea "x"
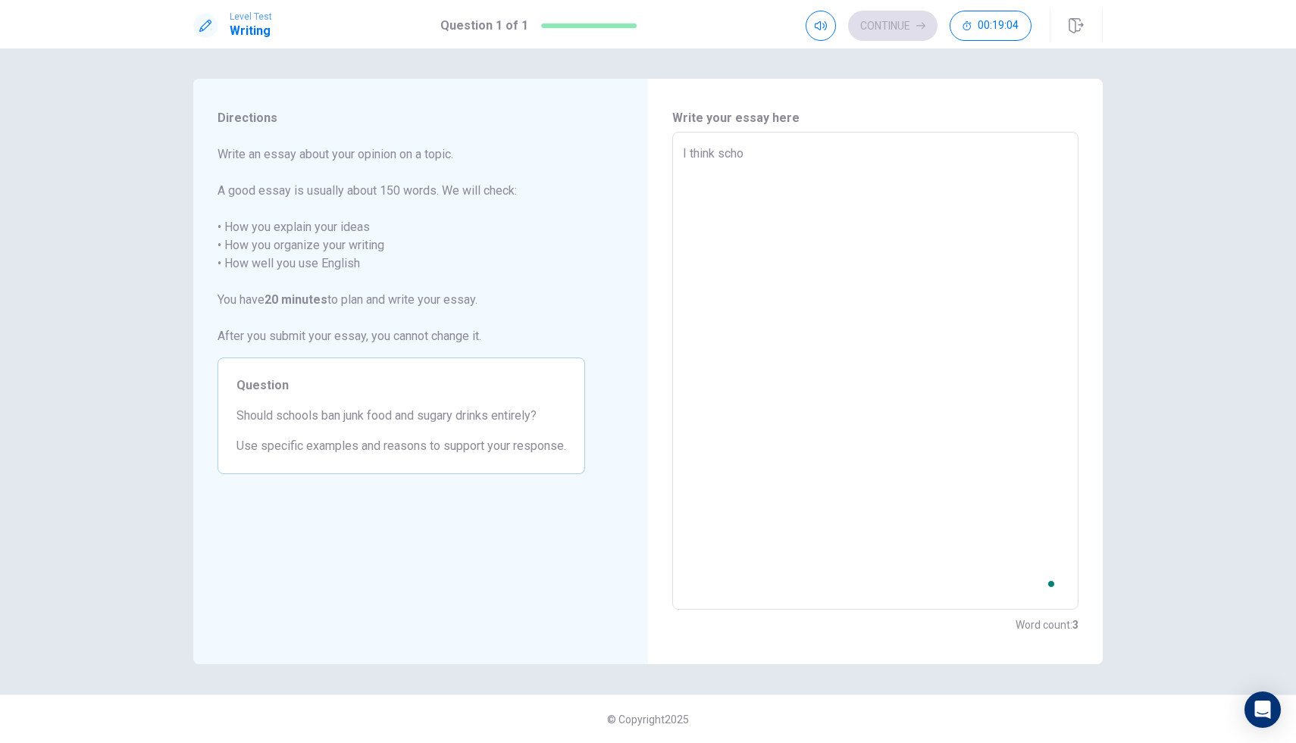
type textarea "I think schoo"
type textarea "x"
type textarea "I think school"
type textarea "x"
type textarea "I think school"
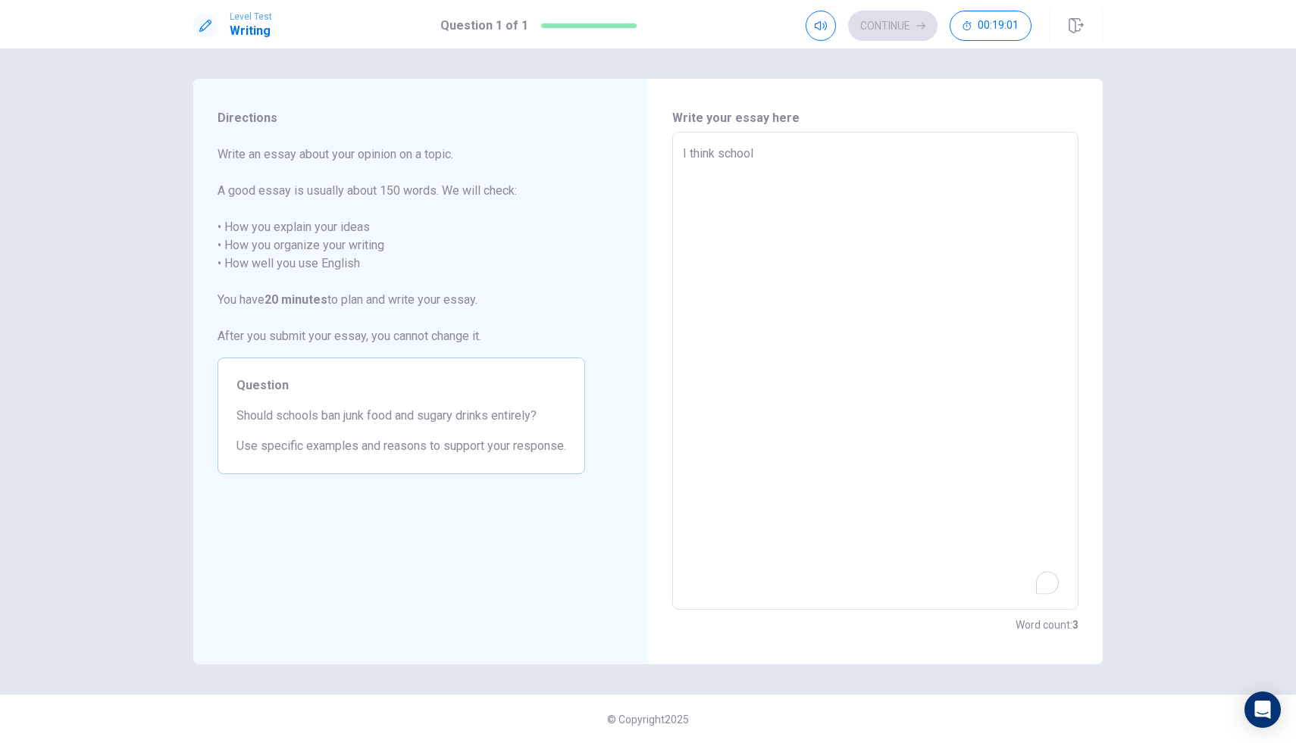
type textarea "x"
type textarea "I think school d"
type textarea "x"
type textarea "I think school do"
type textarea "x"
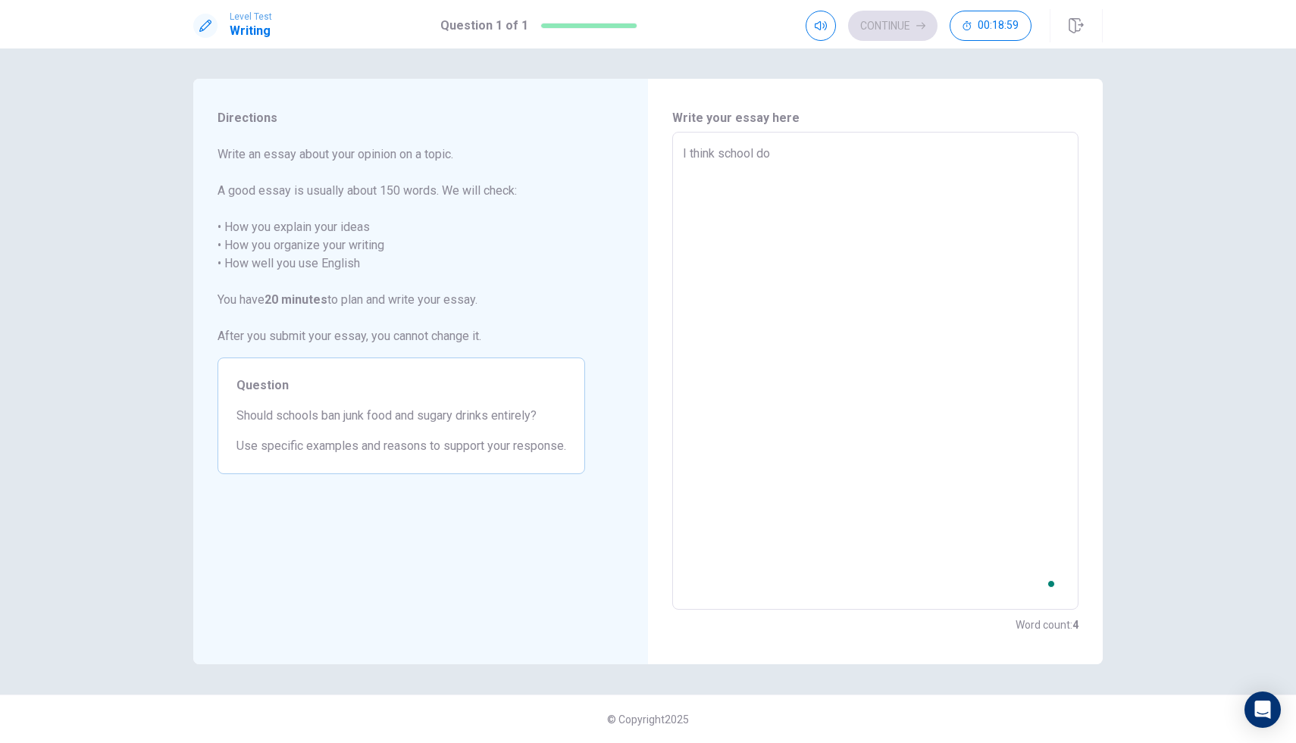
type textarea "I think school do"
type textarea "x"
type textarea "I think school do"
type textarea "x"
type textarea "I think school dos"
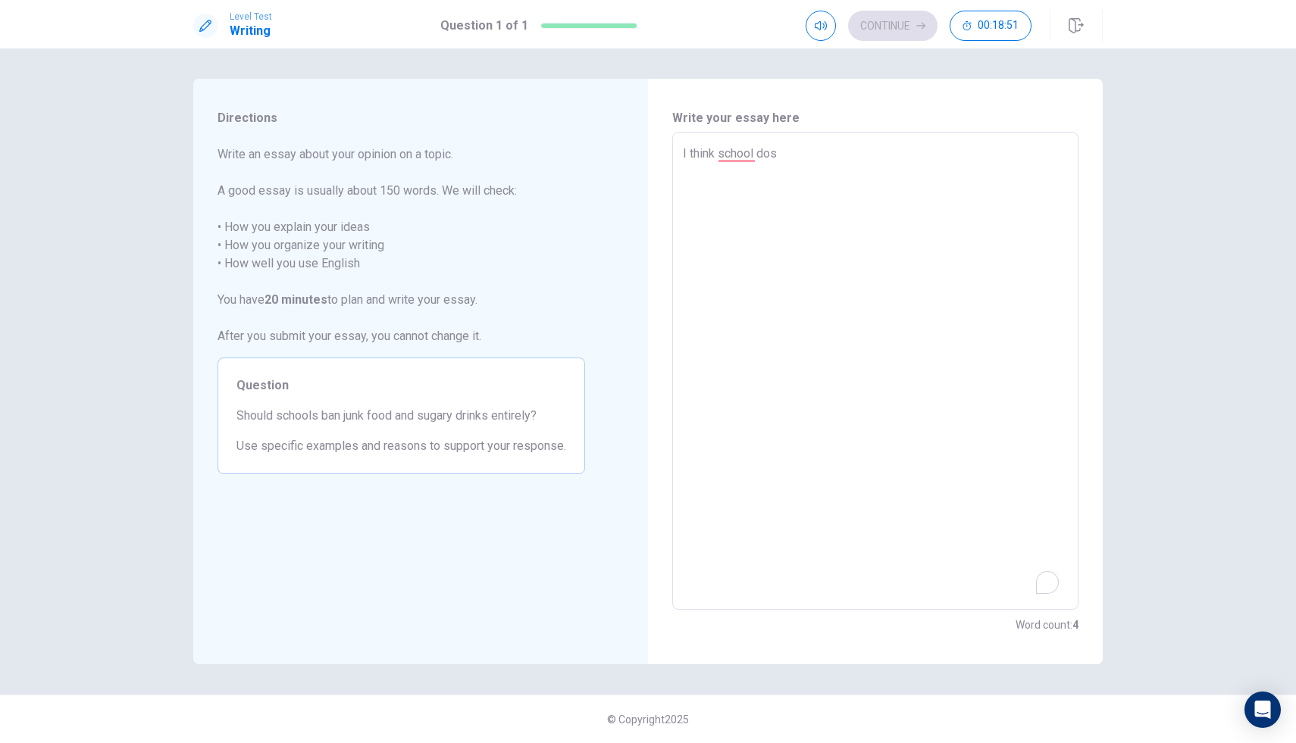
type textarea "x"
type textarea "I think school dosn"
type textarea "x"
type textarea "I think school dosn'"
type textarea "x"
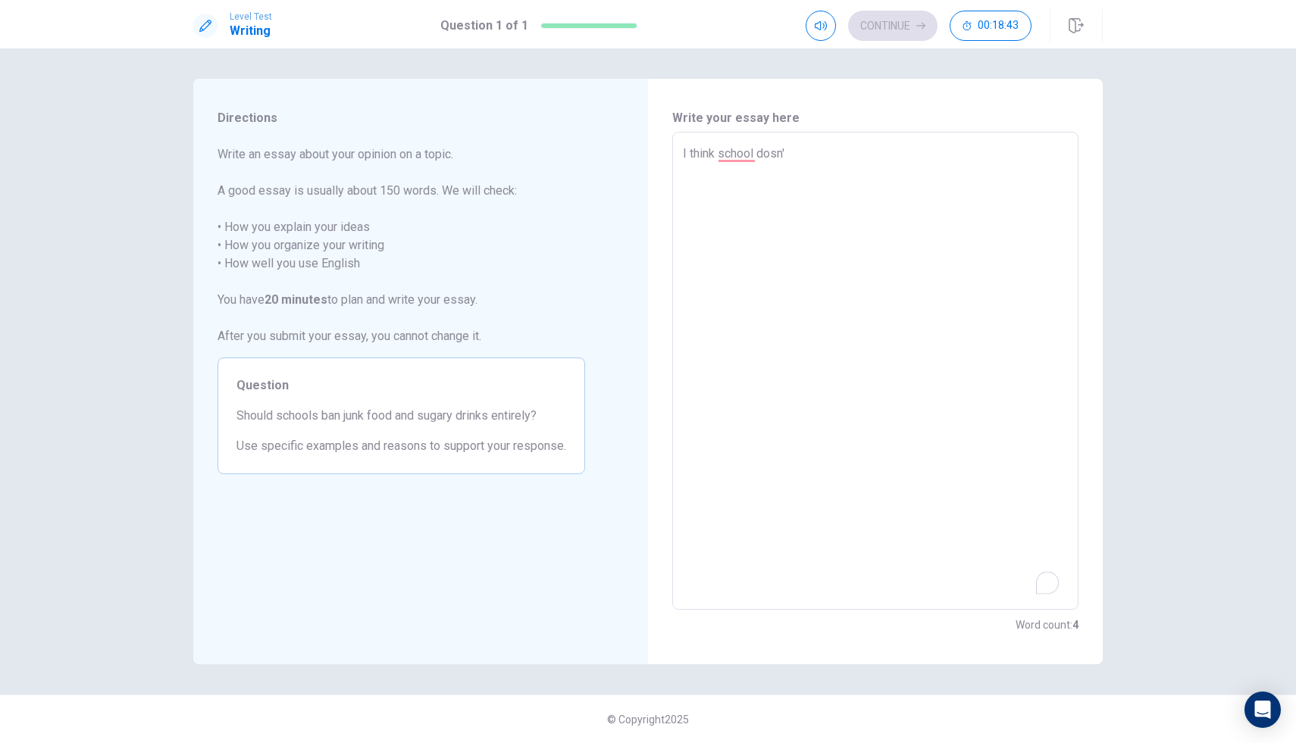
type textarea "I think school dosn't"
type textarea "x"
type textarea "I think school dosn't"
type textarea "x"
type textarea "I think school dosn't n"
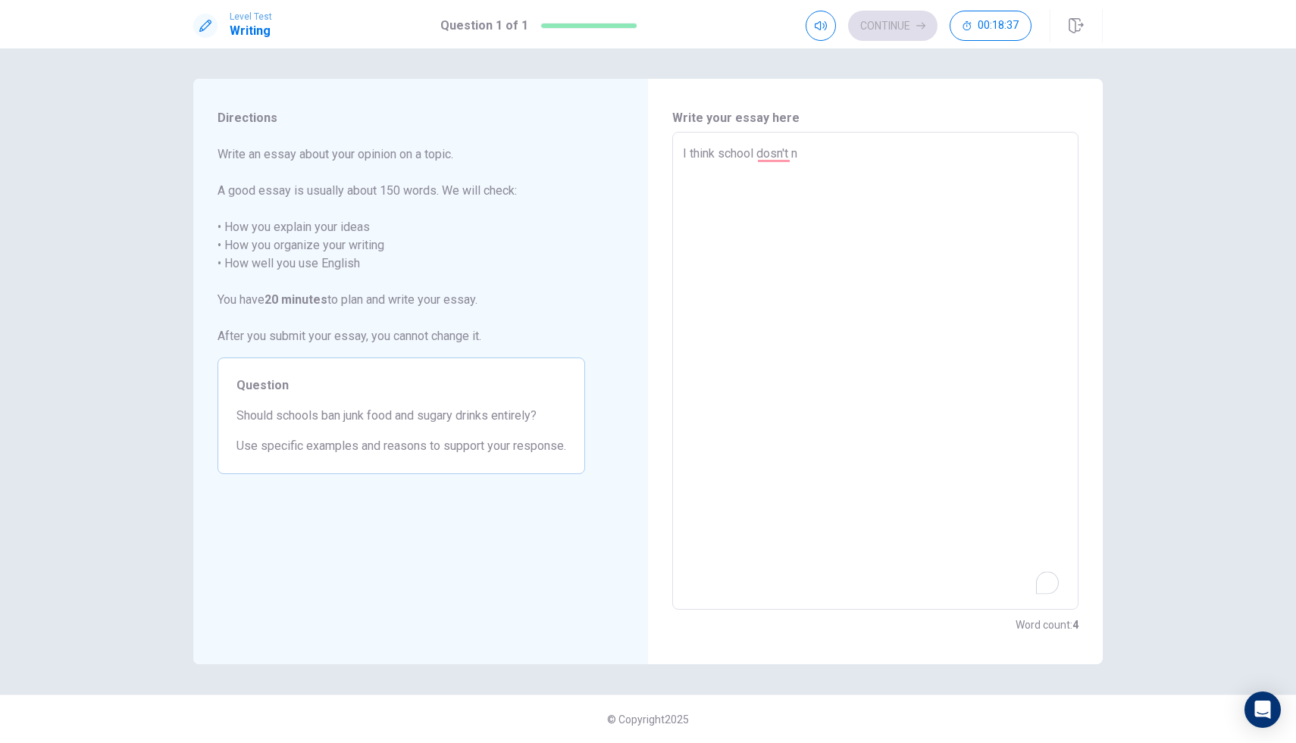
type textarea "x"
type textarea "I think school dosn't ne"
type textarea "x"
type textarea "I think school dosn't nee"
type textarea "x"
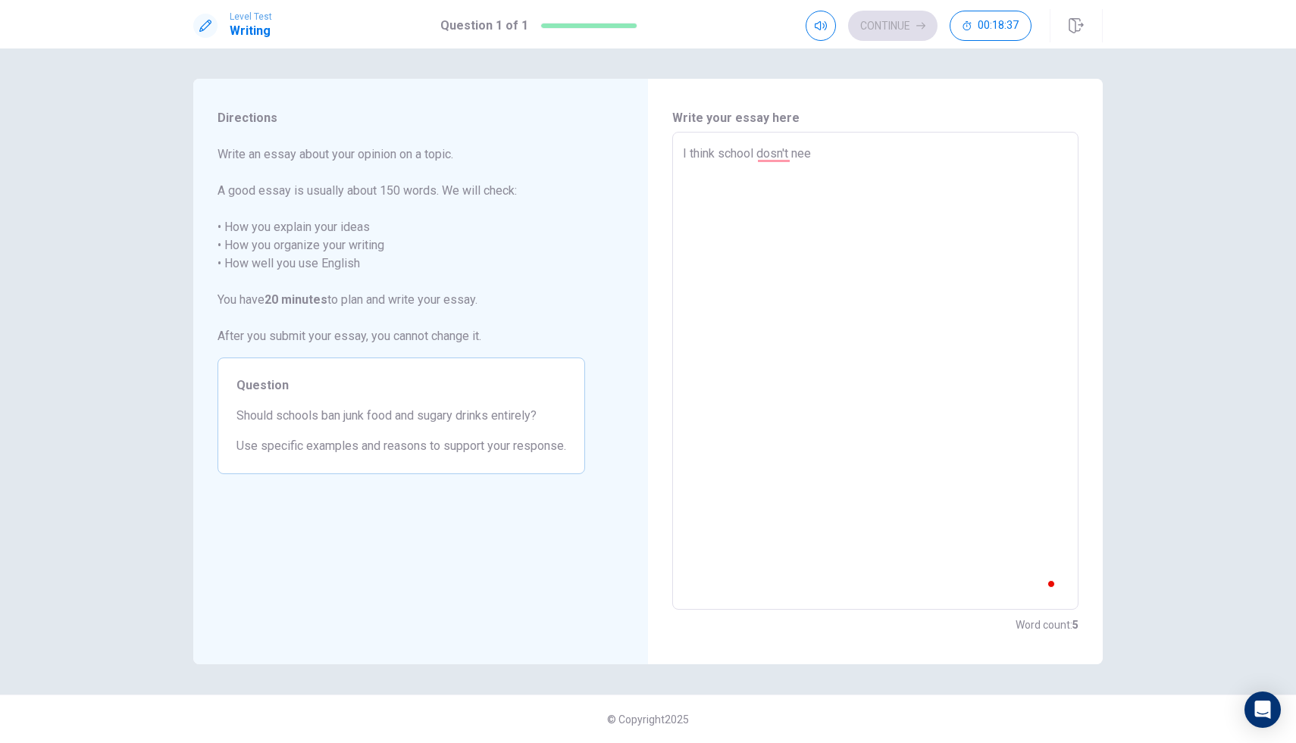
type textarea "I think school dosn't need"
type textarea "x"
type textarea "I think school dosn't need"
type textarea "x"
type textarea "I think school dosn't need t"
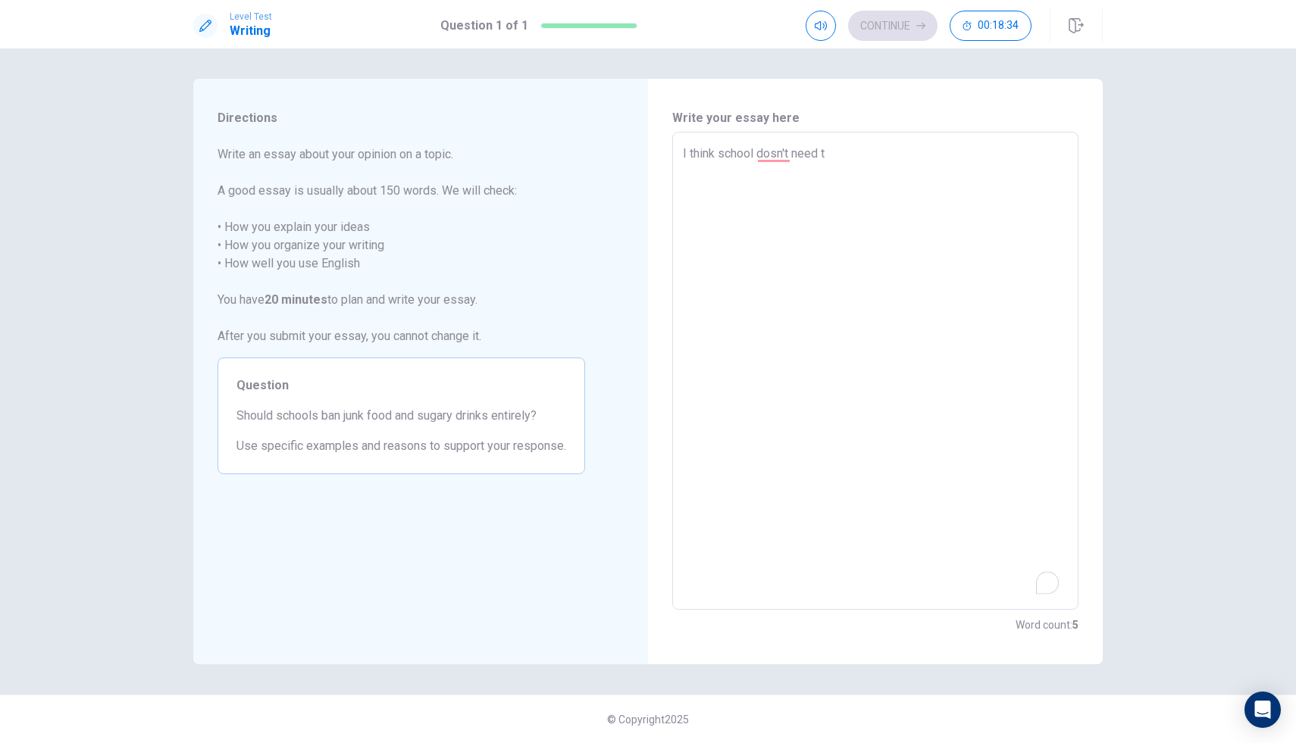
type textarea "x"
type textarea "I think school dosn't need to"
type textarea "x"
type textarea "I think school dosn't need to"
type textarea "x"
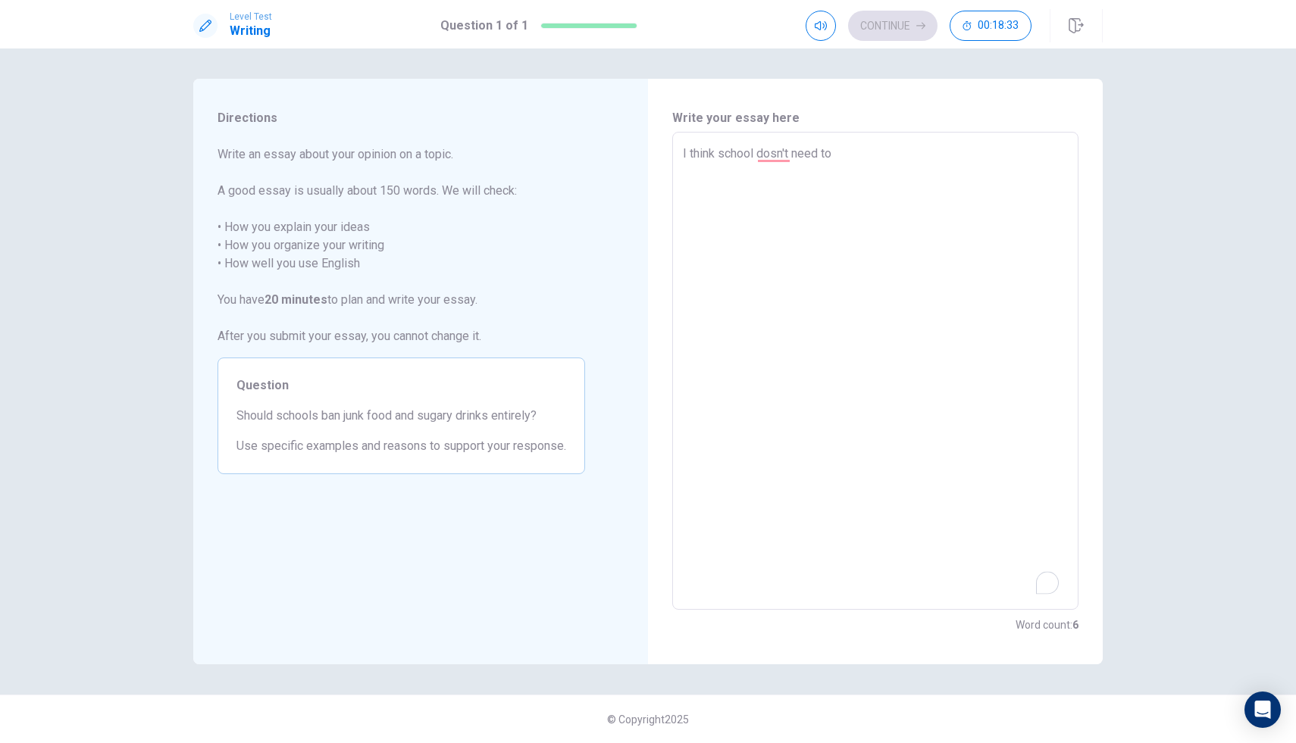
type textarea "I think school dosn't need to b"
type textarea "x"
type textarea "I think school dosn't need to ba"
type textarea "x"
type textarea "I think school dosn't need to ban"
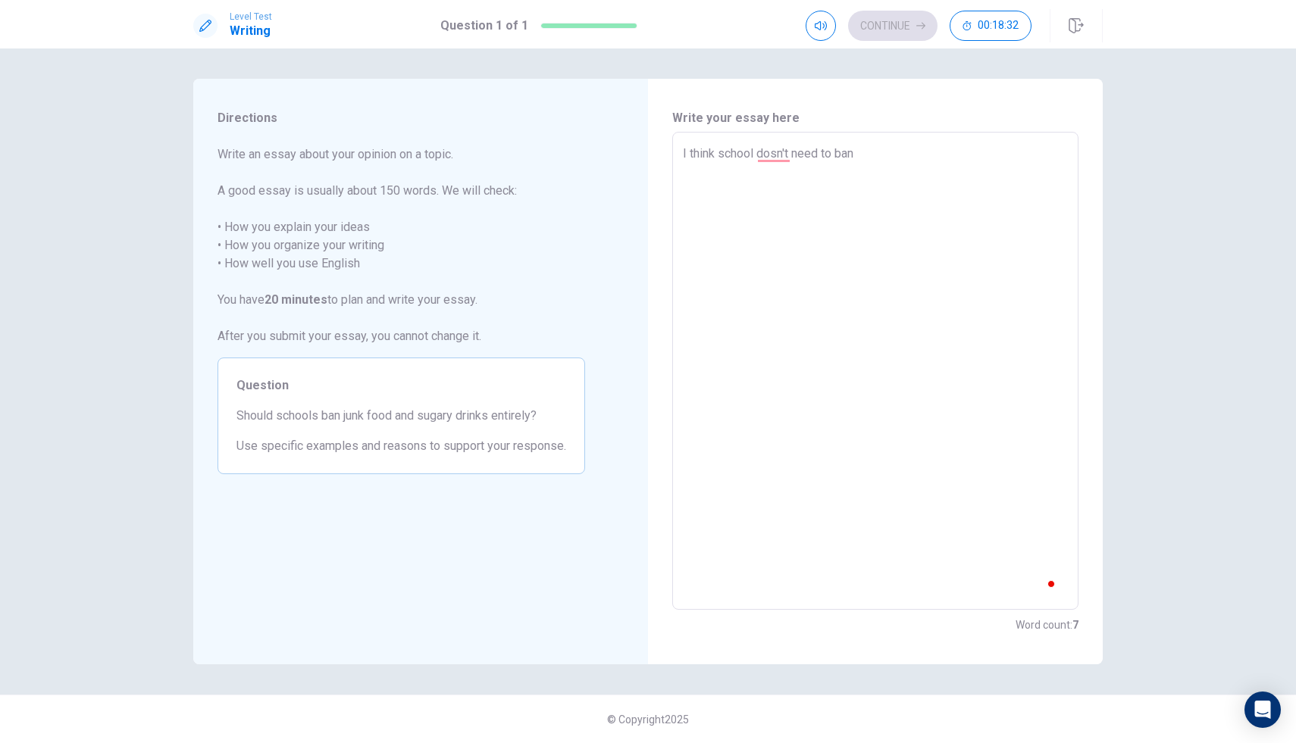
type textarea "x"
type textarea "I think school dosn't need to ban"
type textarea "x"
type textarea "I think school dosn't need to ban j"
type textarea "x"
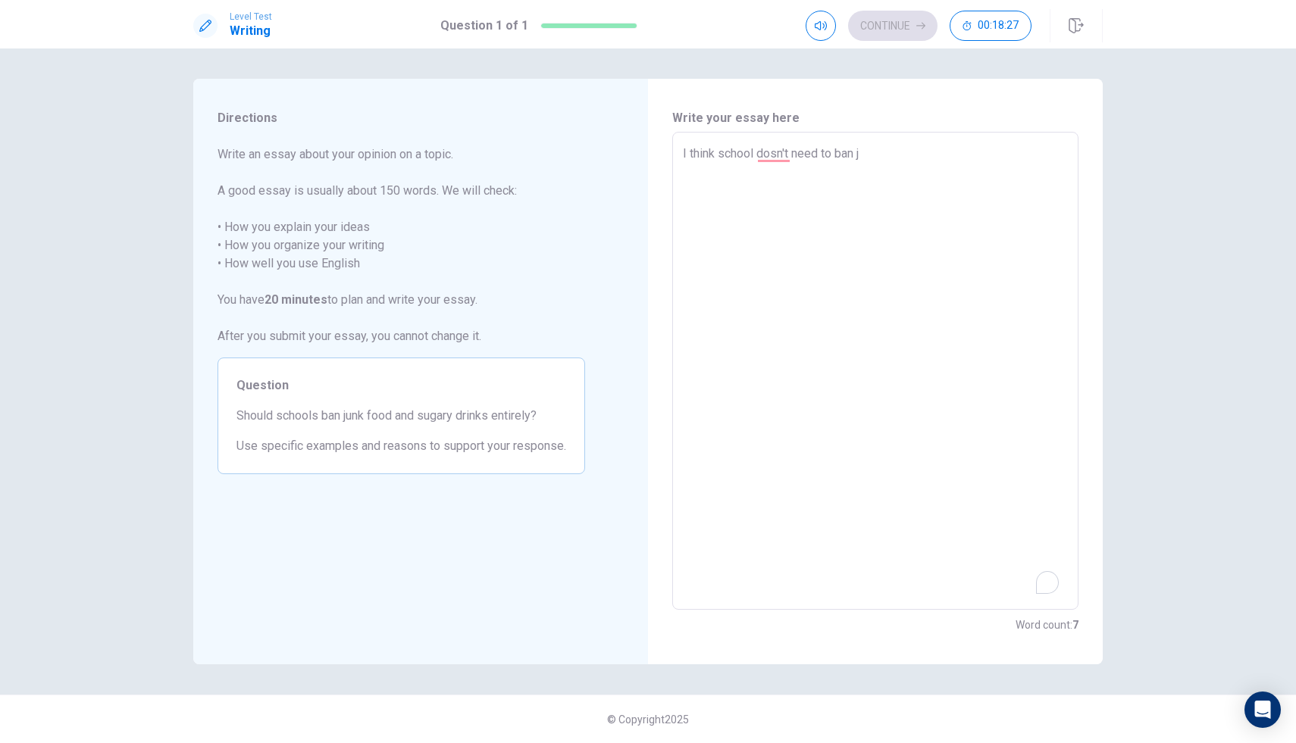
type textarea "I think school dosn't need to ban ju"
type textarea "x"
type textarea "I think school dosn't need to ban jun"
type textarea "x"
type textarea "I think school dosn't need to ban junk"
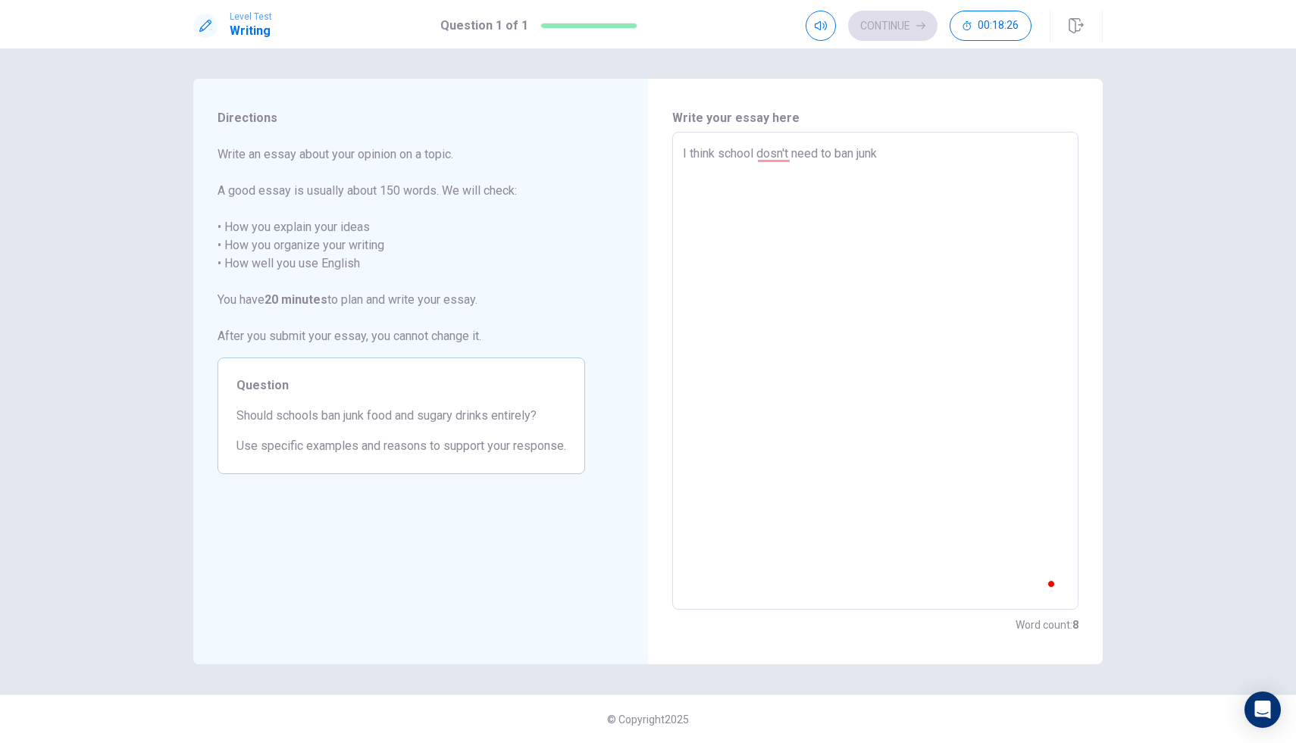
type textarea "x"
type textarea "I think school dosn't need to ban junk"
type textarea "x"
type textarea "I think school dosn't need to ban junk f"
type textarea "x"
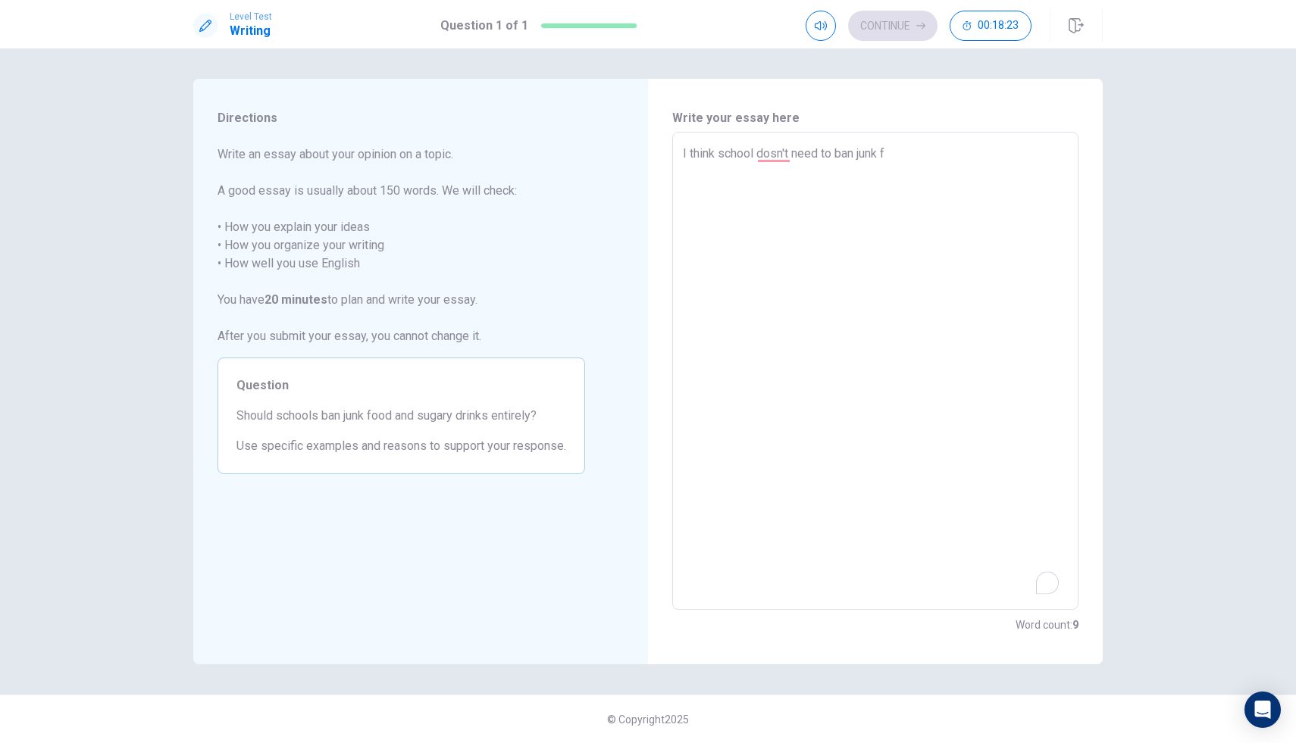
type textarea "I think school dosn't need to ban junk fo"
type textarea "x"
type textarea "I think school dosn't need to ban junk foo"
type textarea "x"
type textarea "I think school dosn't need to ban junk food"
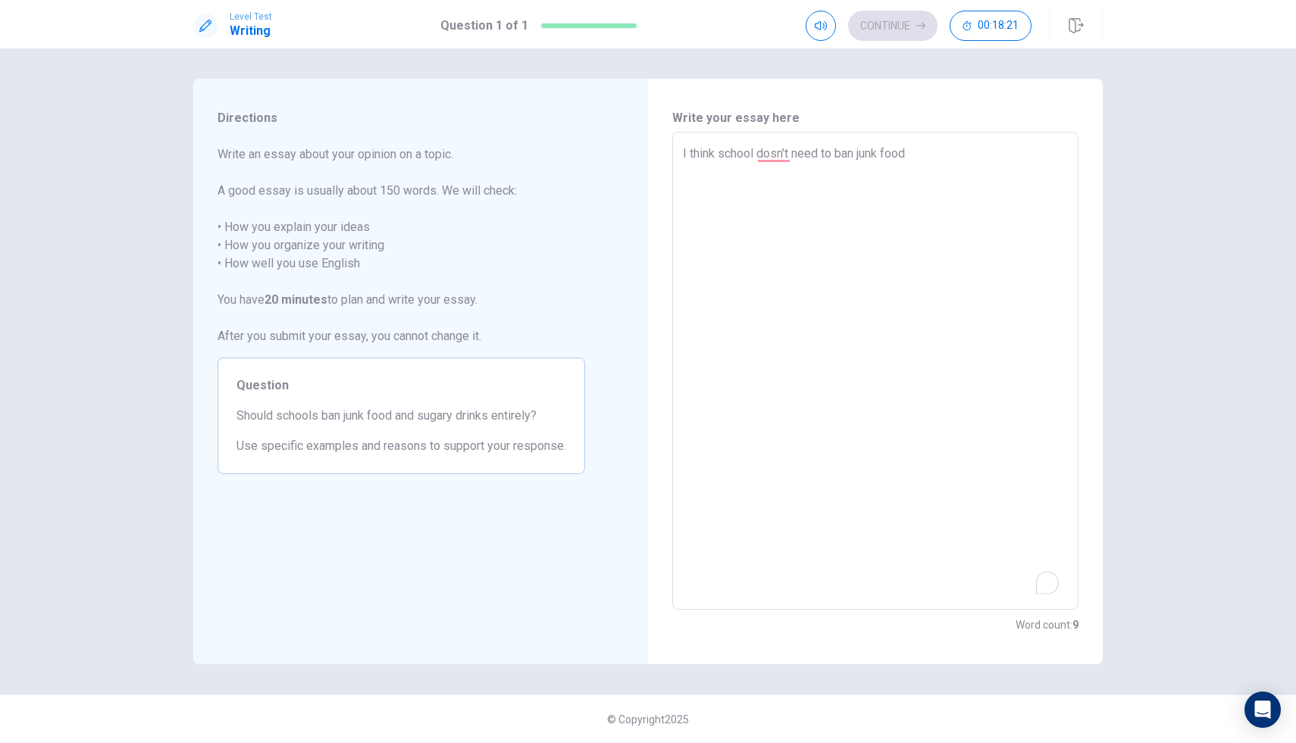
type textarea "x"
type textarea "I think school dosn't need to ban junk food"
type textarea "x"
type textarea "I think school dosn't need to ban junk food a"
type textarea "x"
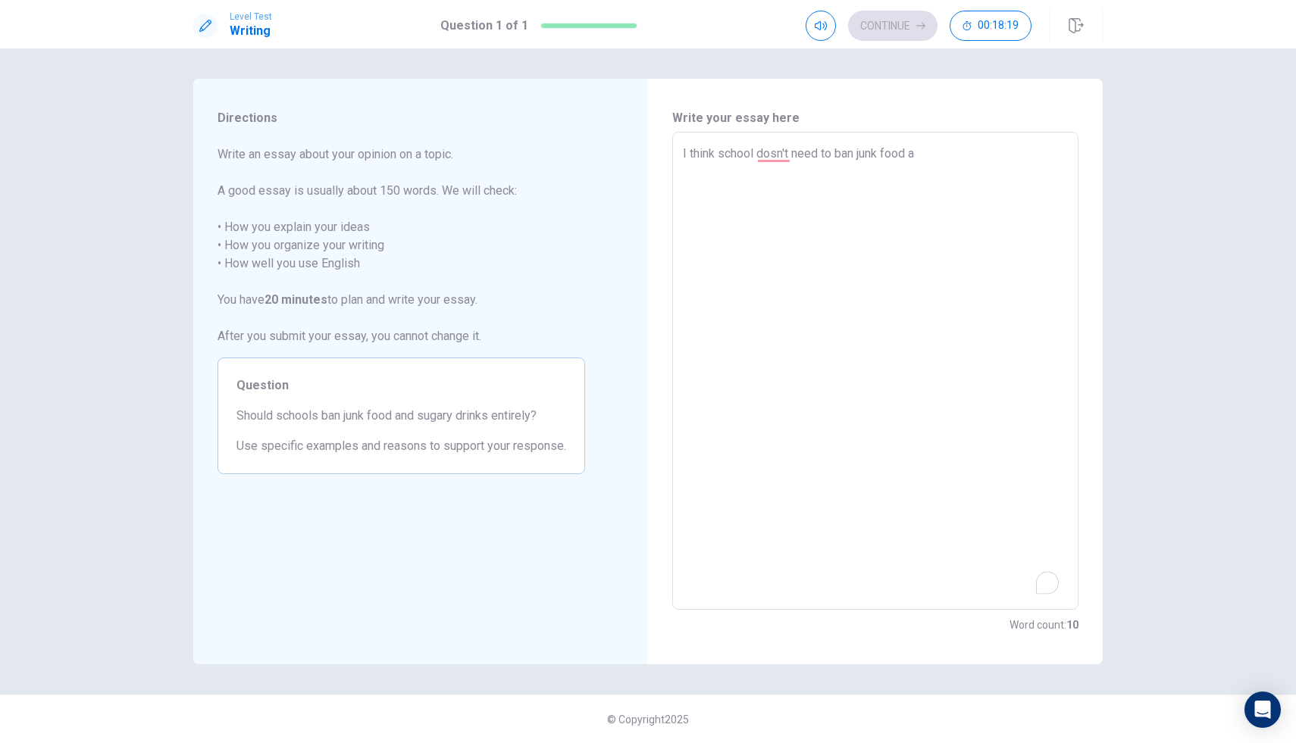
type textarea "I think school dosn't need to ban junk food an"
type textarea "x"
type textarea "I think school dosn't need to ban junk food and"
type textarea "x"
type textarea "I think school dosn't need to ban junk food and"
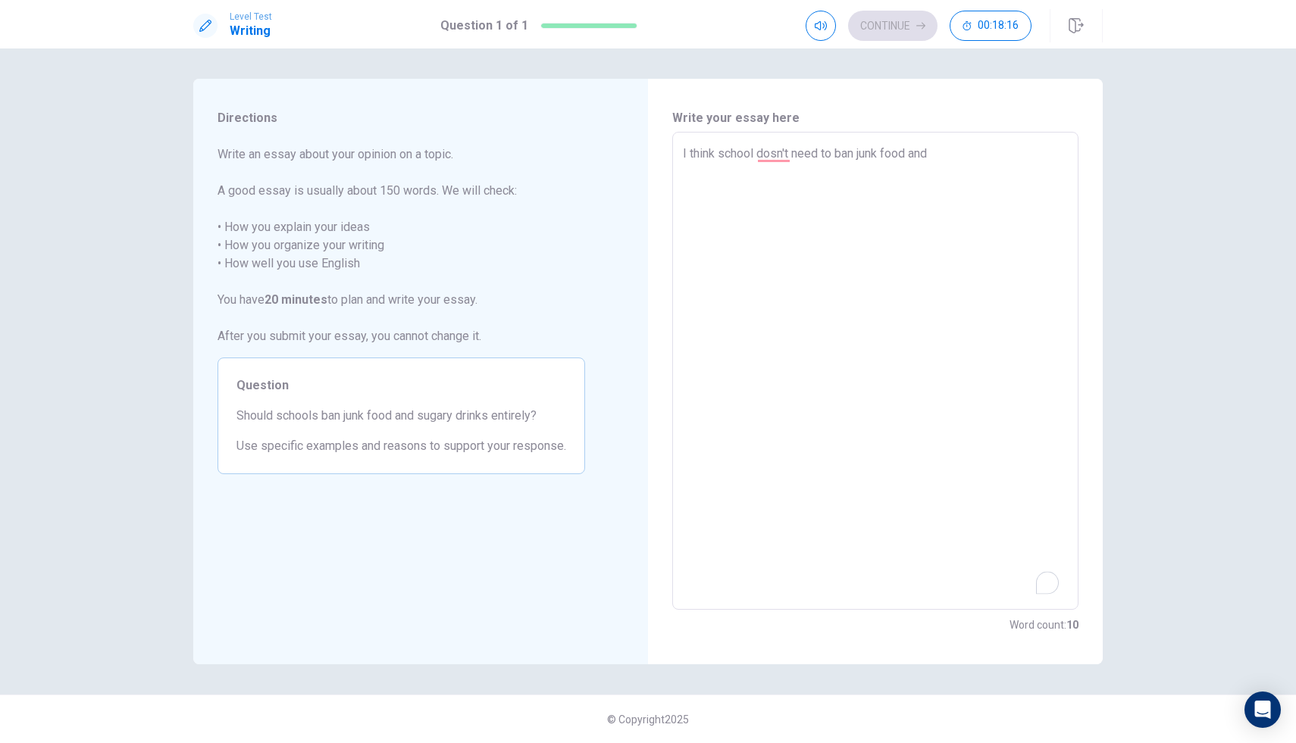
type textarea "x"
type textarea "I think school dosn't need to ban junk food and s"
type textarea "x"
type textarea "I think school dosn't need to ban junk food and su"
type textarea "x"
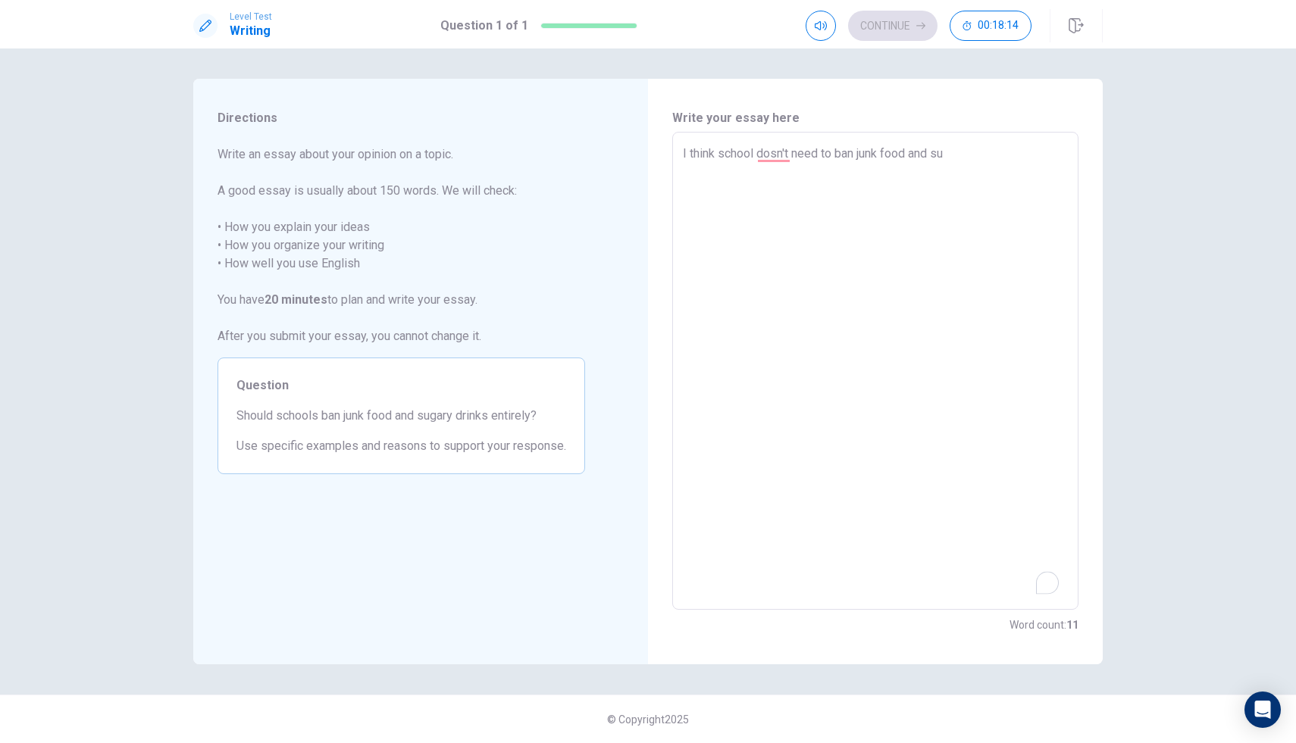
type textarea "I think school dosn't need to ban junk food and sug"
type textarea "x"
type textarea "I think school dosn't need to ban junk food and suga"
type textarea "x"
type textarea "I think school dosn't need to ban junk food and sugar"
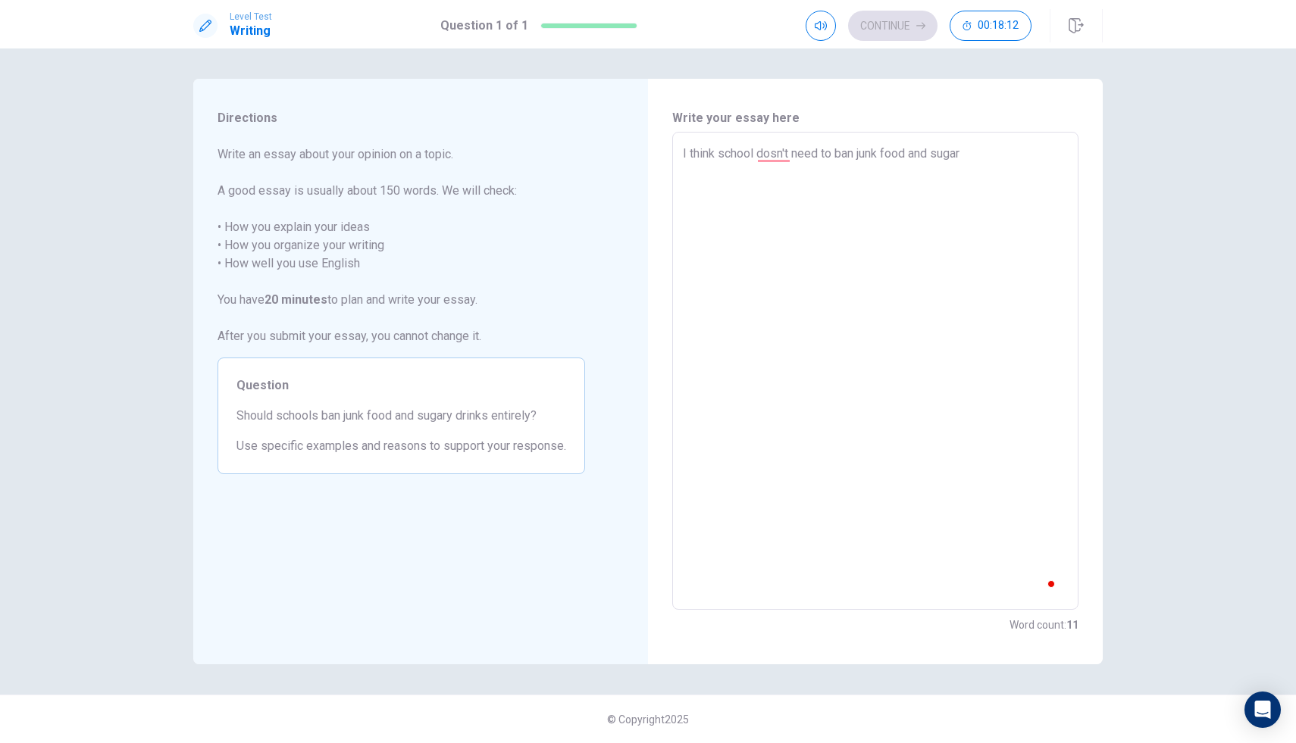
type textarea "x"
type textarea "I think school dosn't need to ban junk food and sugary"
type textarea "x"
type textarea "I think school dosn't need to ban junk food and sugary"
type textarea "x"
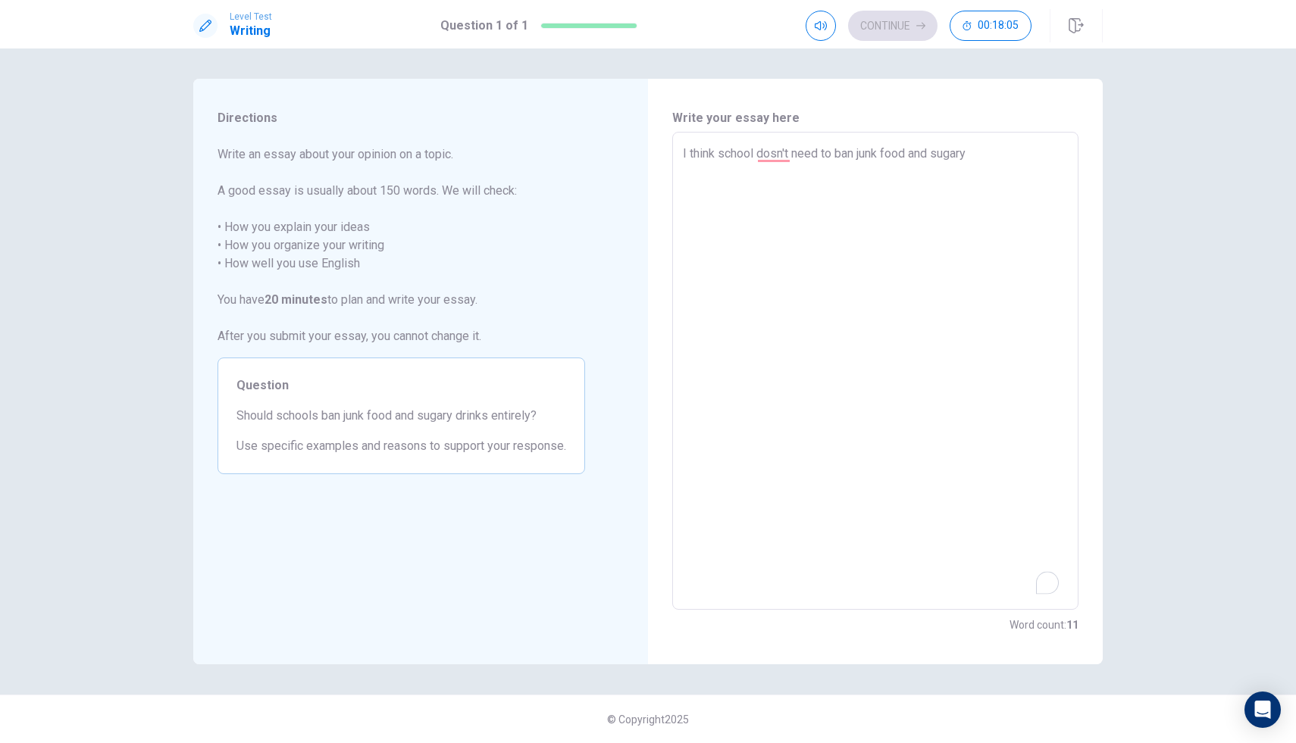
type textarea "I think school dosn't need to ban junk food and sugary d"
type textarea "x"
type textarea "I think school dosn't need to ban junk food and sugary dr"
type textarea "x"
type textarea "I think school dosn't need to ban junk food and sugary dri"
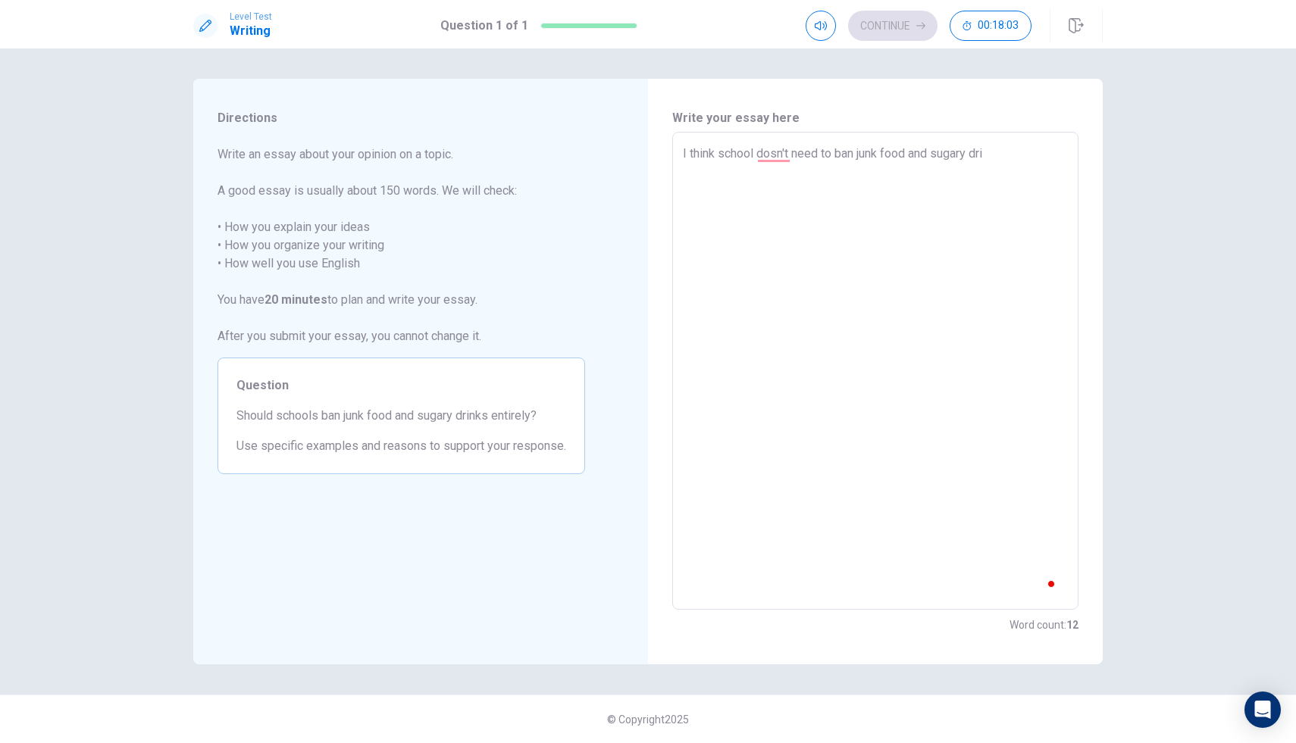
type textarea "x"
type textarea "I think school dosn't need to ban junk food and sugary drin"
type textarea "x"
type textarea "I think school dosn't need to ban junk food and sugary drink"
type textarea "x"
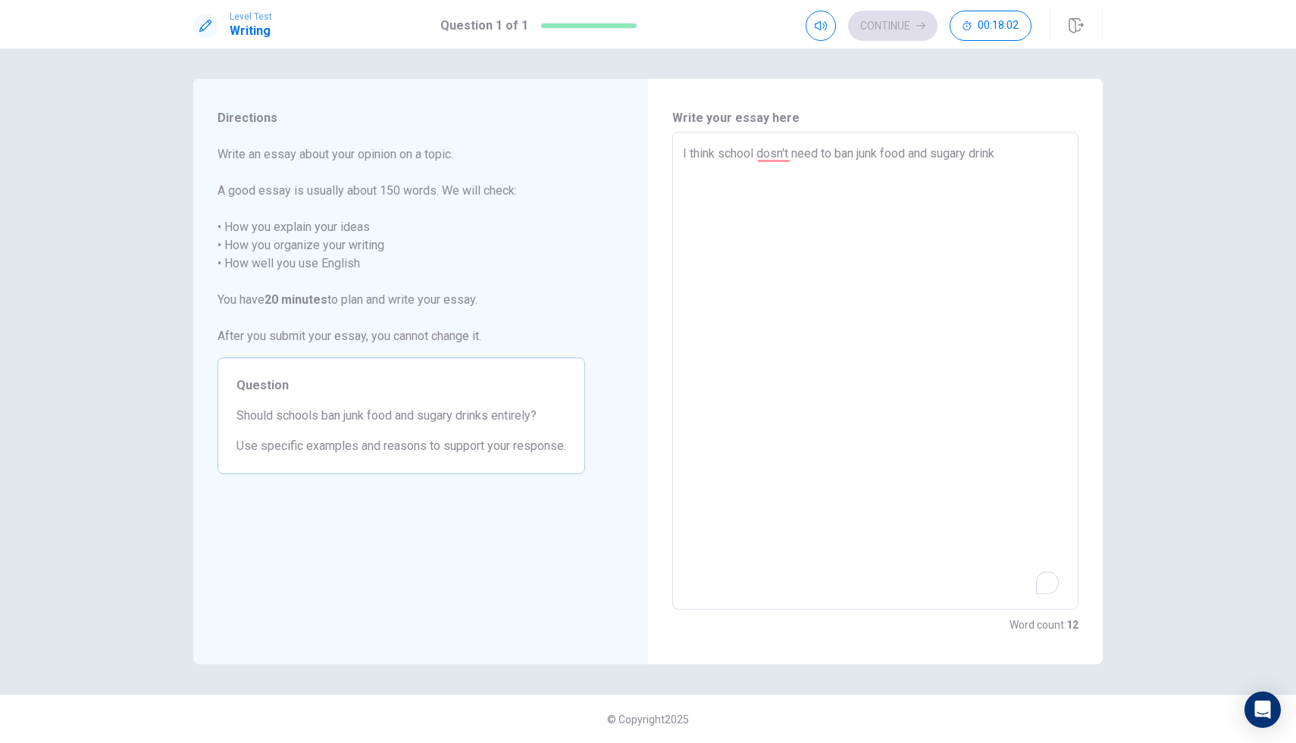
type textarea "I think school dosn't need to ban junk food and sugary drinks"
type textarea "x"
type textarea "I think school dosn't need to ban junk food and sugary drinks"
type textarea "x"
type textarea "I think school dosn't need to ban junk food and sugary drinks i"
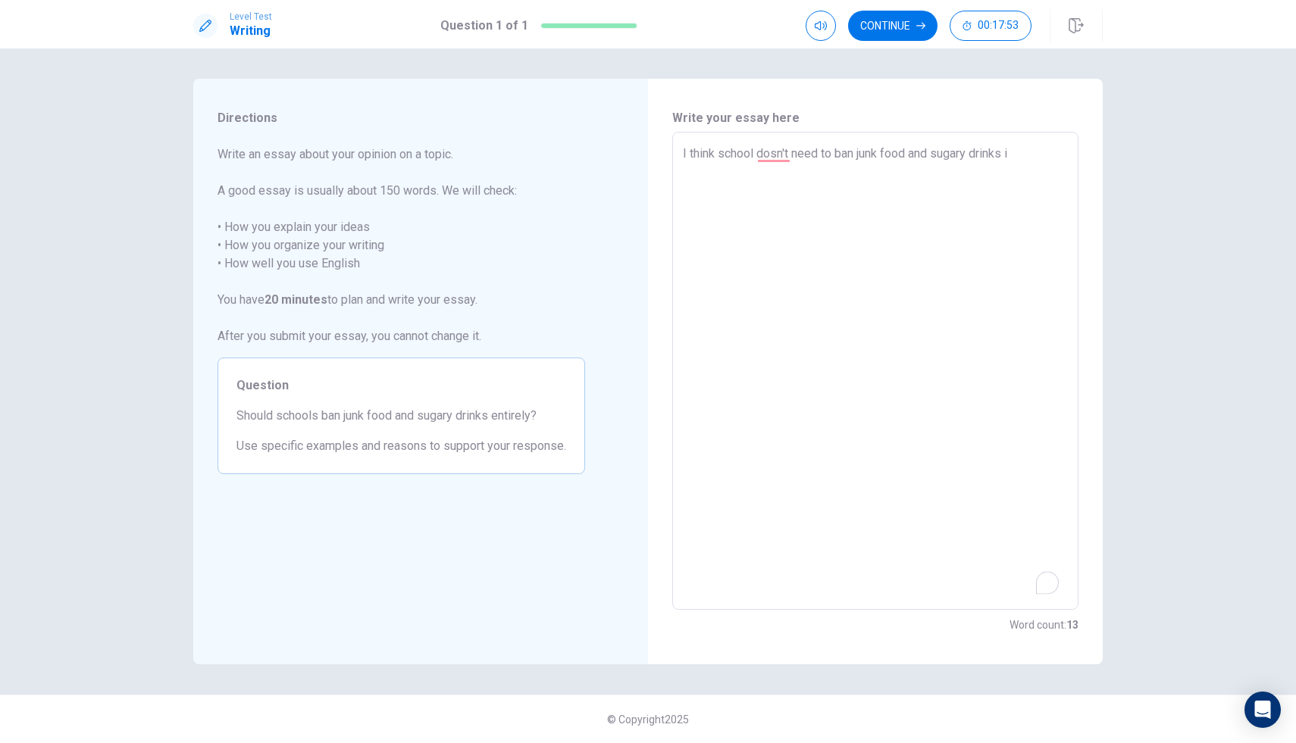
type textarea "x"
type textarea "I think school dosn't need to ban junk food and sugary drinks in"
type textarea "x"
type textarea "I think school dosn't need to ban junk food and sugary drinks in t"
type textarea "x"
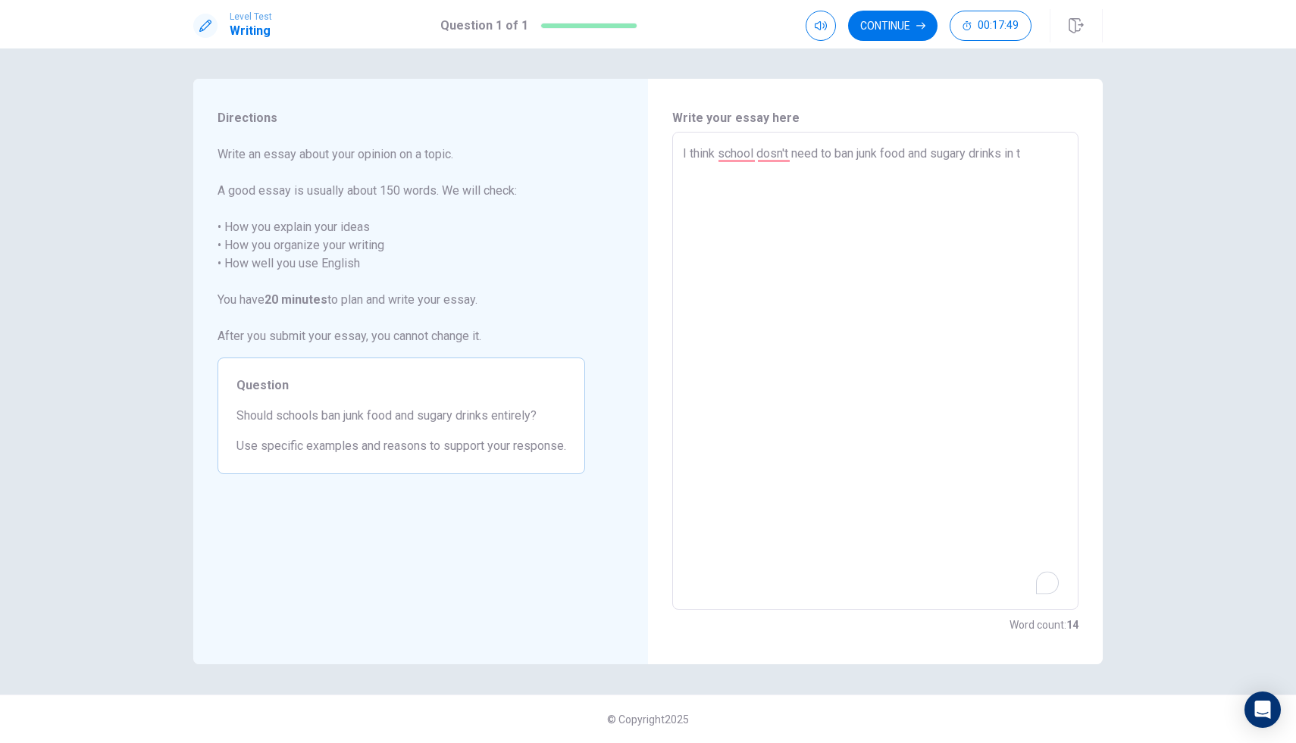
type textarea "I think school dosn't need to ban junk food and sugary drinks in ti"
type textarea "x"
type textarea "I think school dosn't need to ban junk food and sugary drinks in tir"
type textarea "x"
type textarea "I think school dosn't need to ban junk food and sugary drinks in tire"
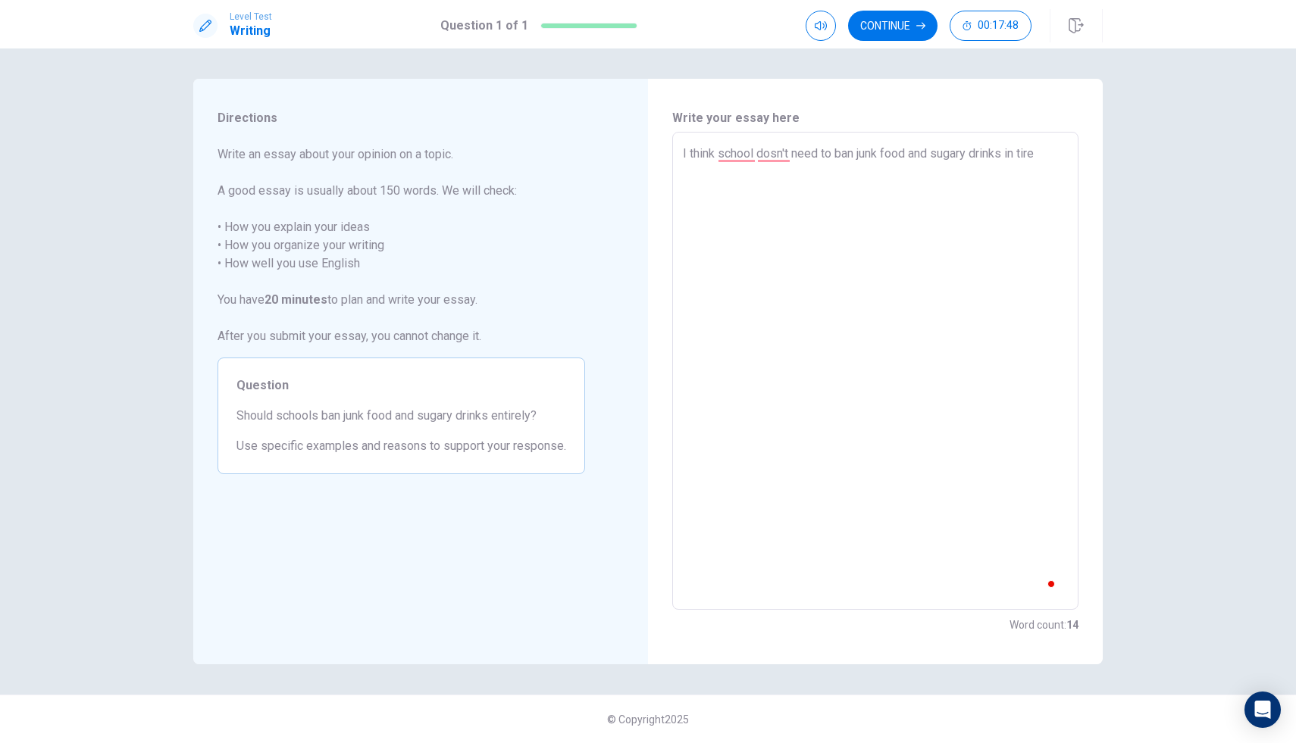
type textarea "x"
type textarea "I think school dosn't need to ban junk food and sugary drinks in [GEOGRAPHIC_DA…"
type textarea "x"
type textarea "I think school dosn't need to ban junk food and sugary drinks in tire"
type textarea "x"
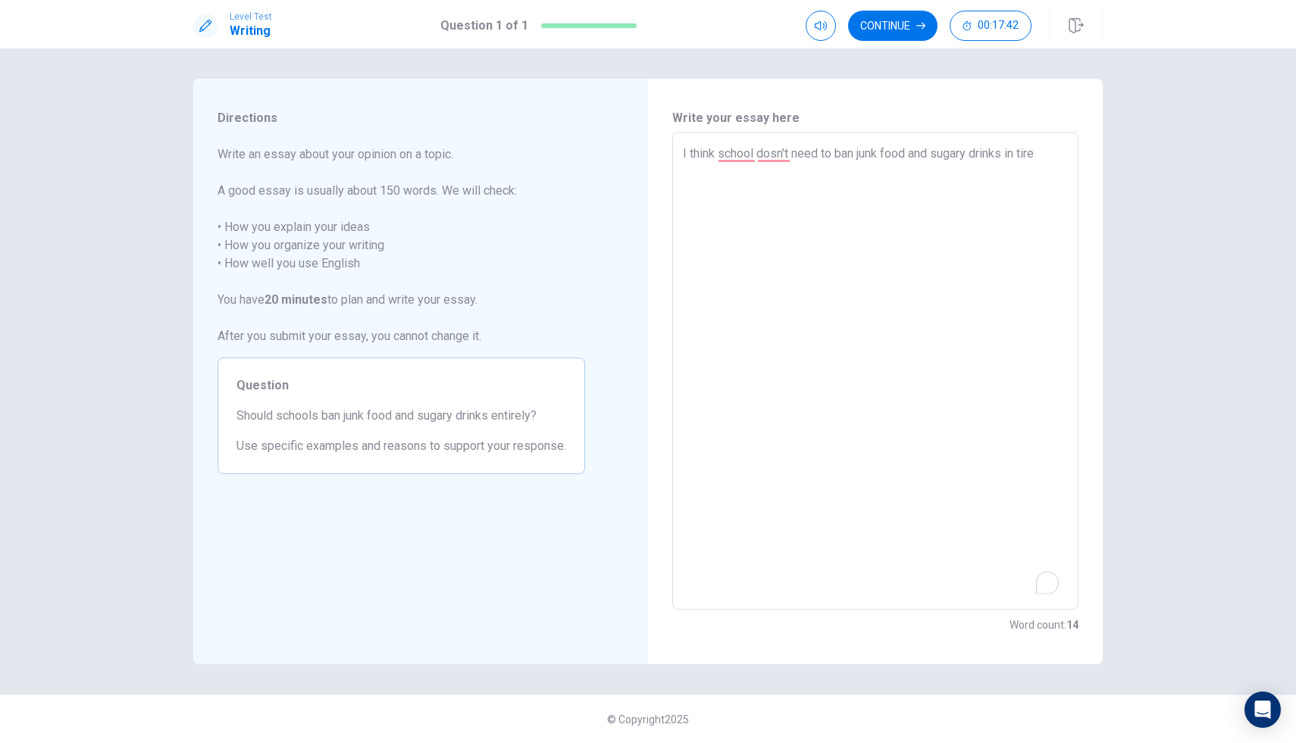
type textarea "I think school dosn't need to ban junk food and sugary drinks in tir"
type textarea "x"
type textarea "I think school dosn't need to ban junk food and sugary drinks in ti"
type textarea "x"
type textarea "I think school dosn't need to ban junk food and sugary drinks in t"
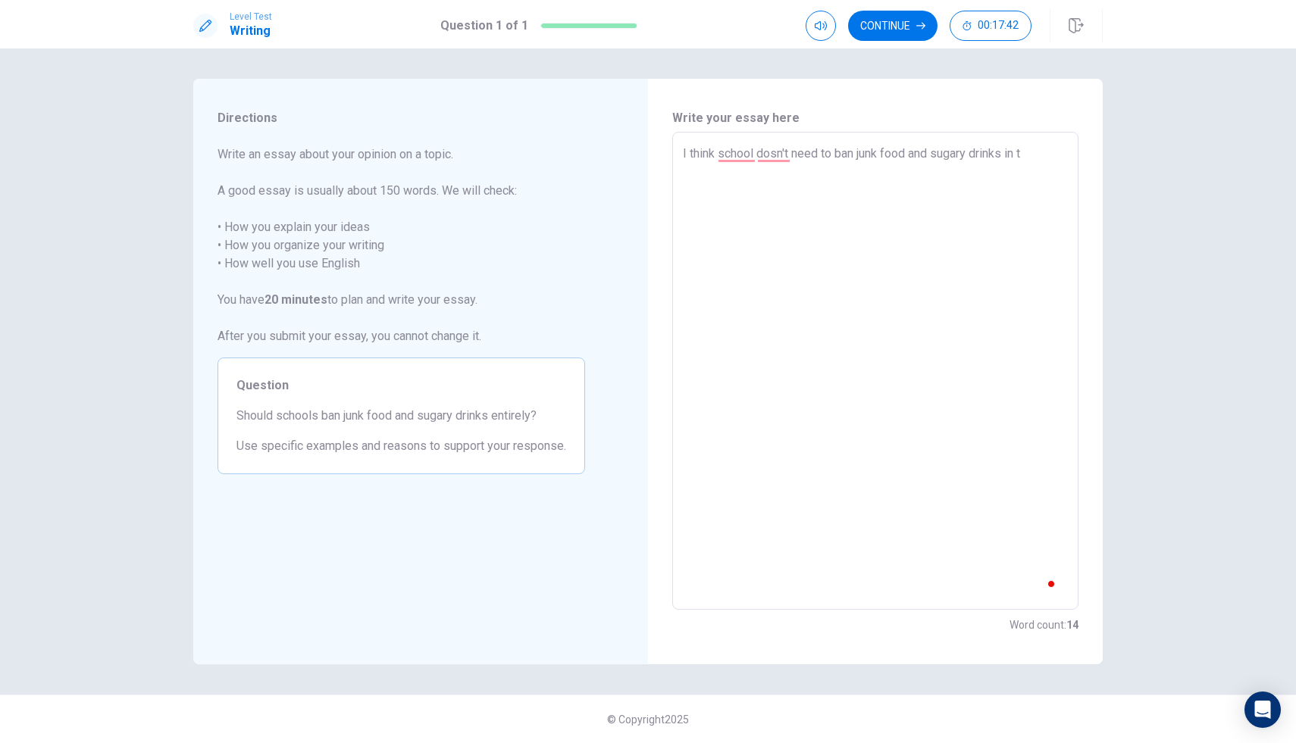
type textarea "x"
type textarea "I think school dosn't need to ban junk food and sugary drinks in"
type textarea "x"
type textarea "I think school dosn't need to ban junk food and sugary drinks in"
type textarea "x"
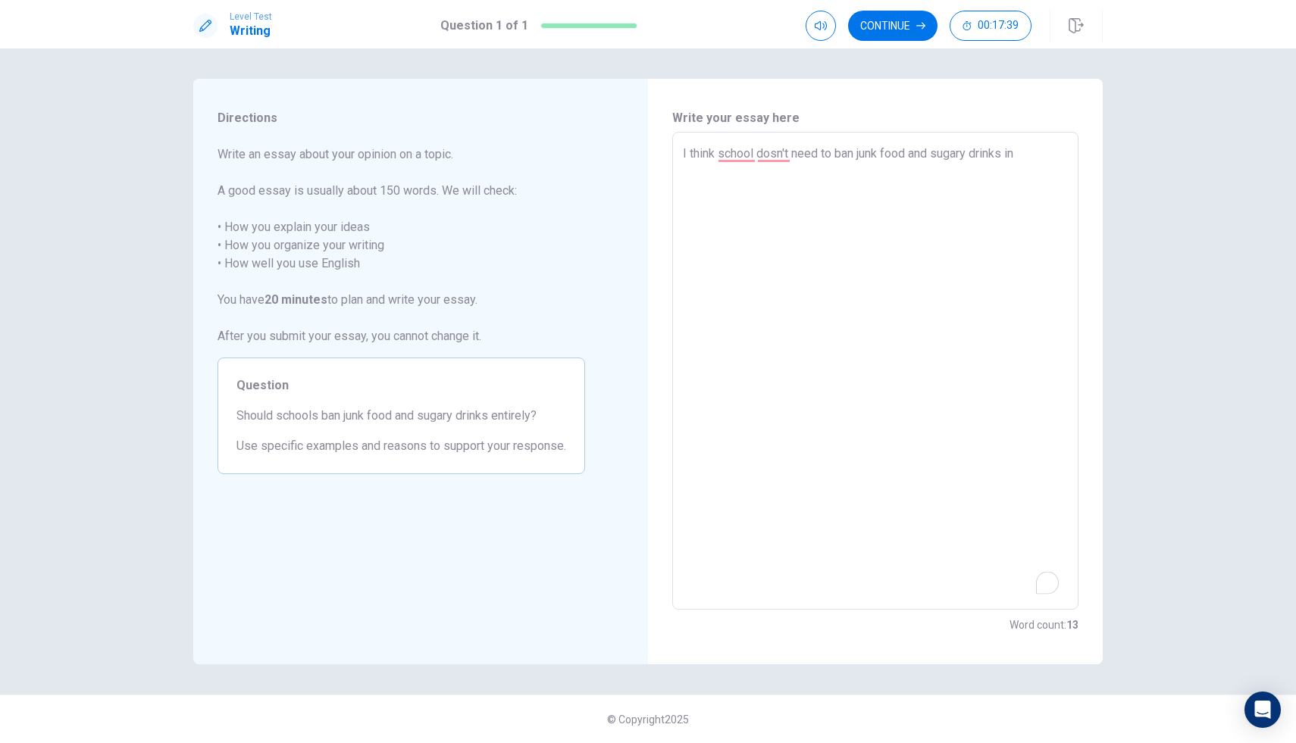
type textarea "I think school dosn't need to ban junk food and sugary drinks int"
type textarea "x"
type textarea "I think school dosn't need to ban junk food and sugary drinks inti"
type textarea "x"
type textarea "I think school dosn't need to ban junk food and sugary drinks intir"
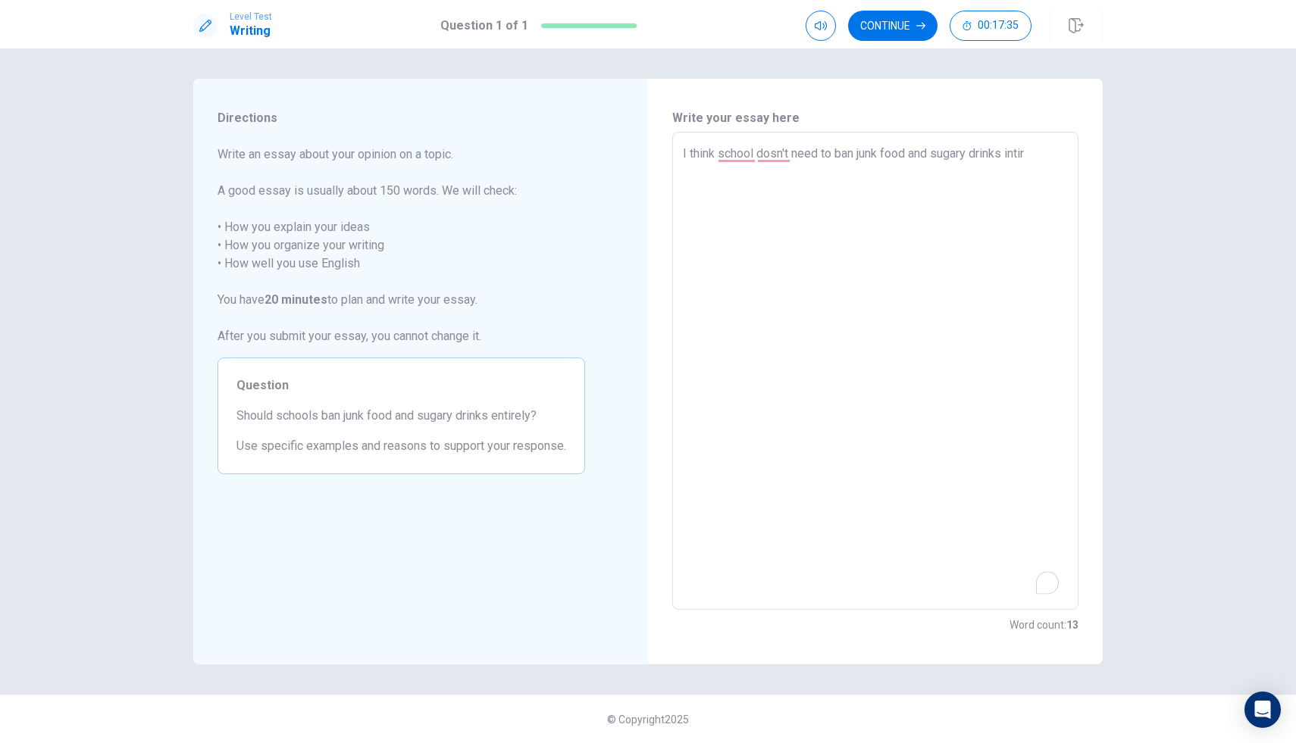
type textarea "x"
type textarea "I think school dosn't need to ban junk food and sugary drinks intire"
type textarea "x"
type textarea "I think school dosn't need to ban junk food and sugary drinks intirel"
type textarea "x"
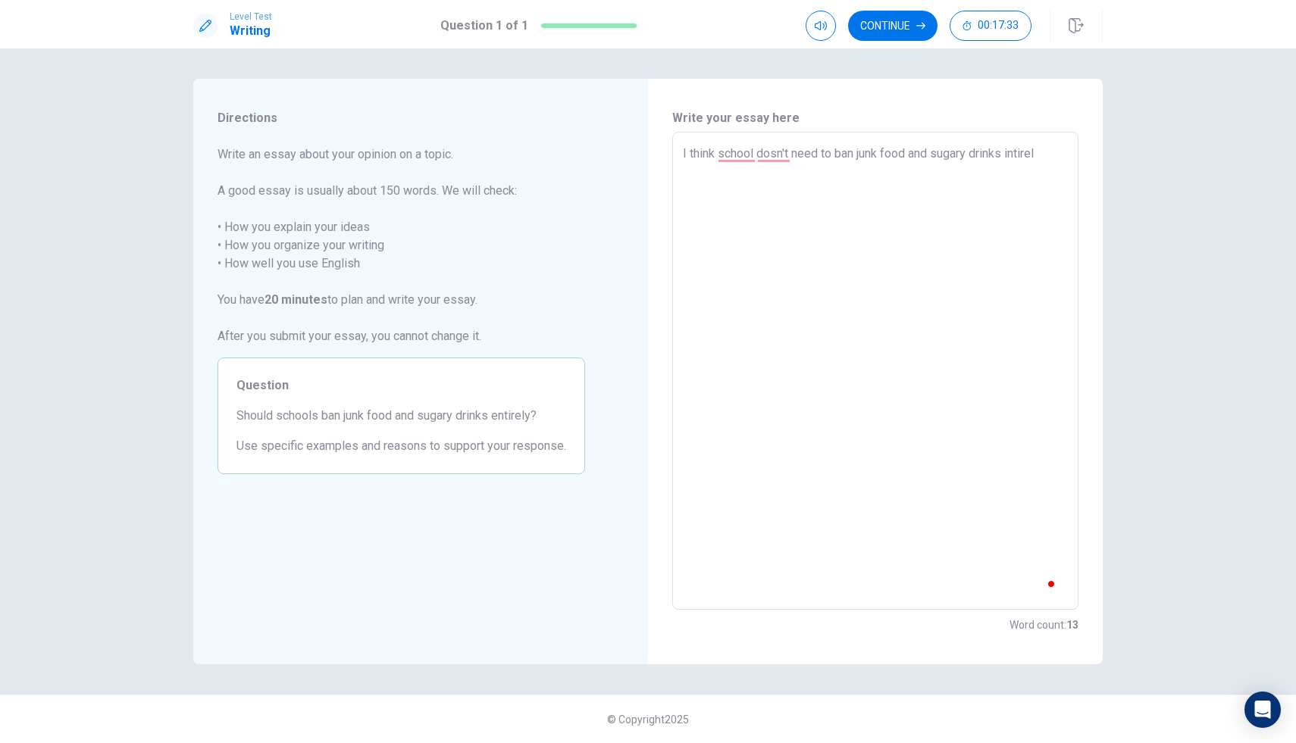
type textarea "I think school dosn't need to ban junk food and sugary drinks intirely"
type textarea "x"
type textarea "I think school dosn't need to ban junk food and sugary drinks intirely."
type textarea "x"
type textarea "I think school dosn't need to ban junk food and sugary drinks intirely"
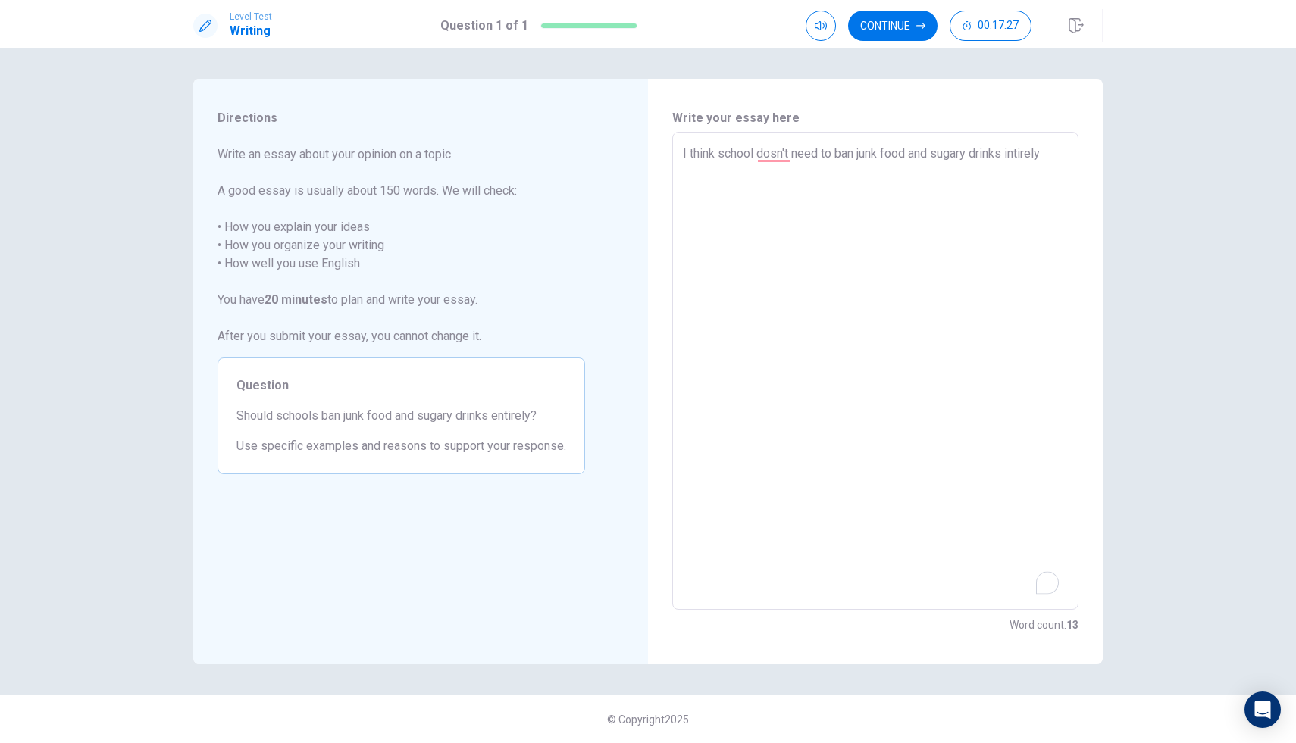
type textarea "x"
type textarea "I think school dosn't need to ban junk food and sugary drinks intirely."
type textarea "x"
type textarea "I think school dosn't need to ban junk food and sugary drinks intirely"
type textarea "x"
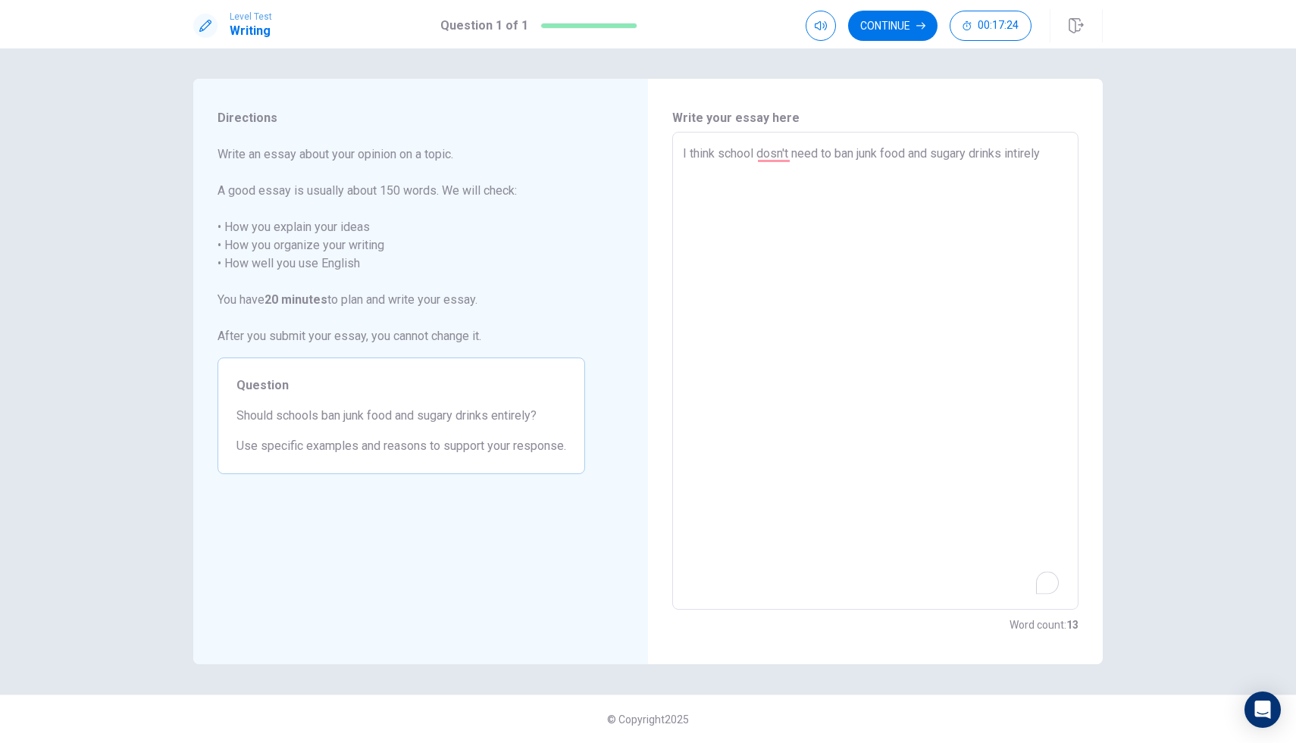
type textarea "I think school dosn't need to ban junk food and sugary drinks intirely,"
type textarea "x"
type textarea "I think school dosn't need to ban junk food and sugary drinks intirely,b"
type textarea "x"
type textarea "I think school dosn't need to ban junk food and sugary drinks intirely,be"
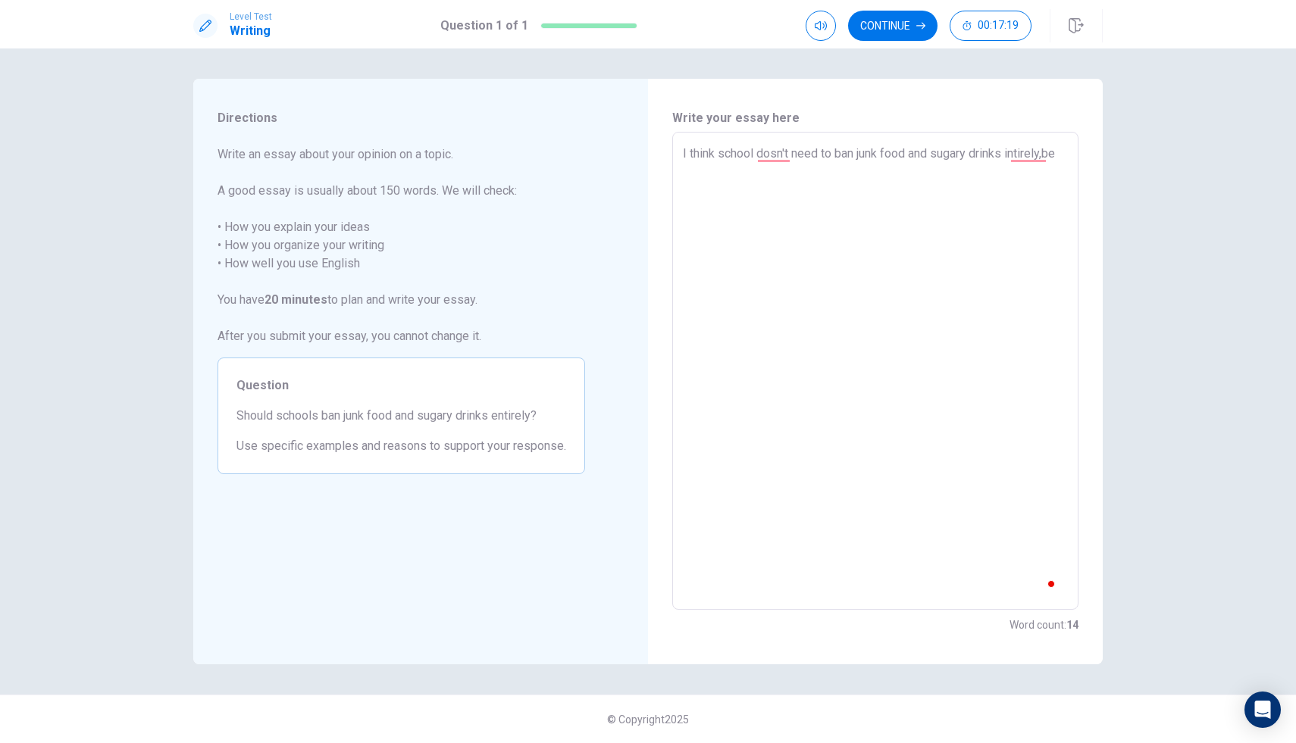
type textarea "x"
type textarea "I think school dosn't need to ban junk food and sugary drinks intirely,bec"
type textarea "x"
type textarea "I think school dosn't need to ban junk food and sugary drinks intirely,beca"
type textarea "x"
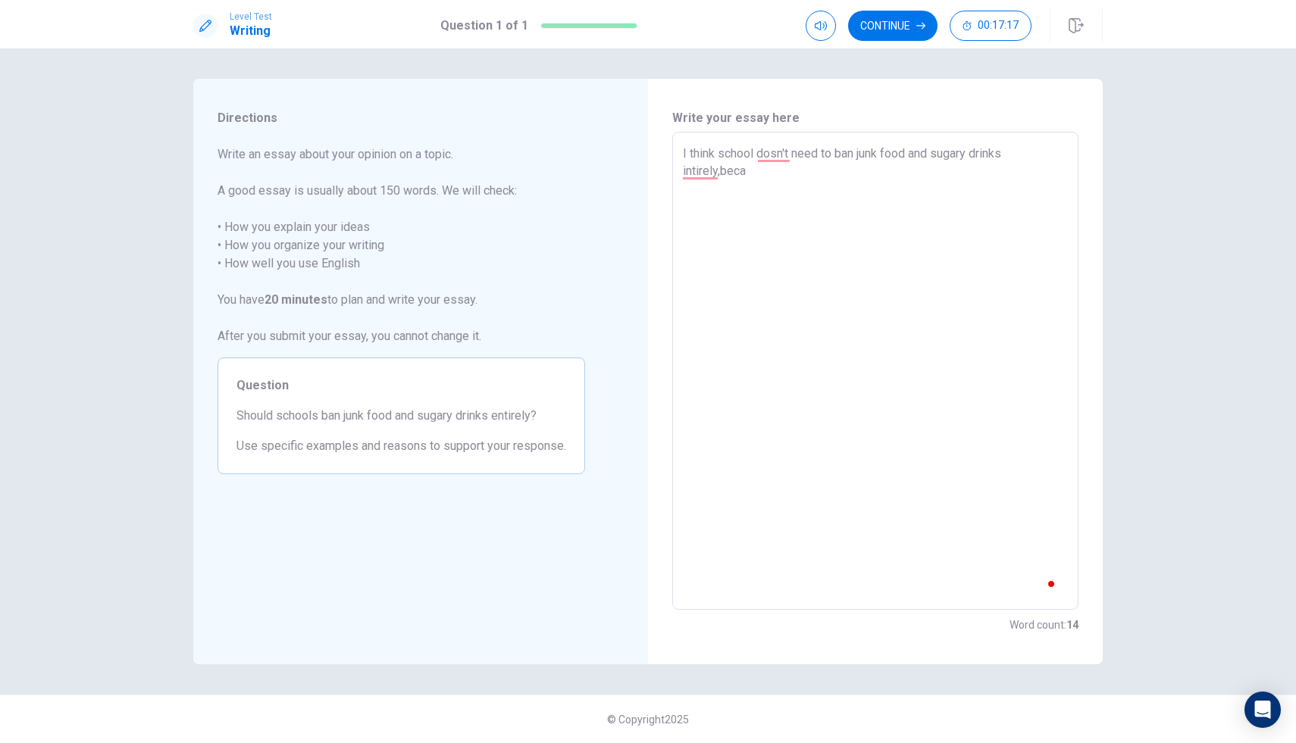
type textarea "I think school dosn't need to ban junk food and sugary drinks intirely,becau"
type textarea "x"
type textarea "I think school dosn't need to ban junk food and sugary drinks intirely,becaus"
type textarea "x"
type textarea "I think school dosn't need to ban junk food and sugary drinks intirely,because"
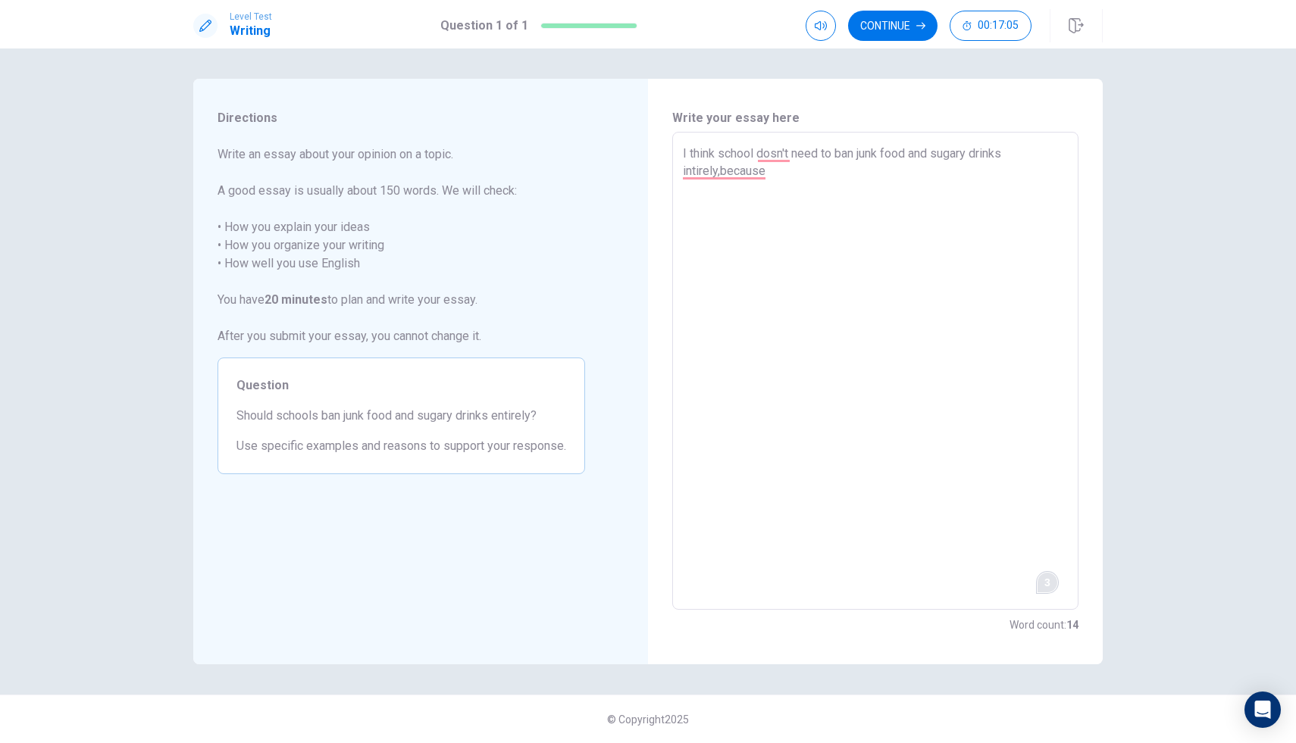
type textarea "x"
type textarea "I think school dosn't need to ban junk food and sugary drinks intirely,because"
click at [1047, 577] on div "3" at bounding box center [1047, 583] width 17 height 17
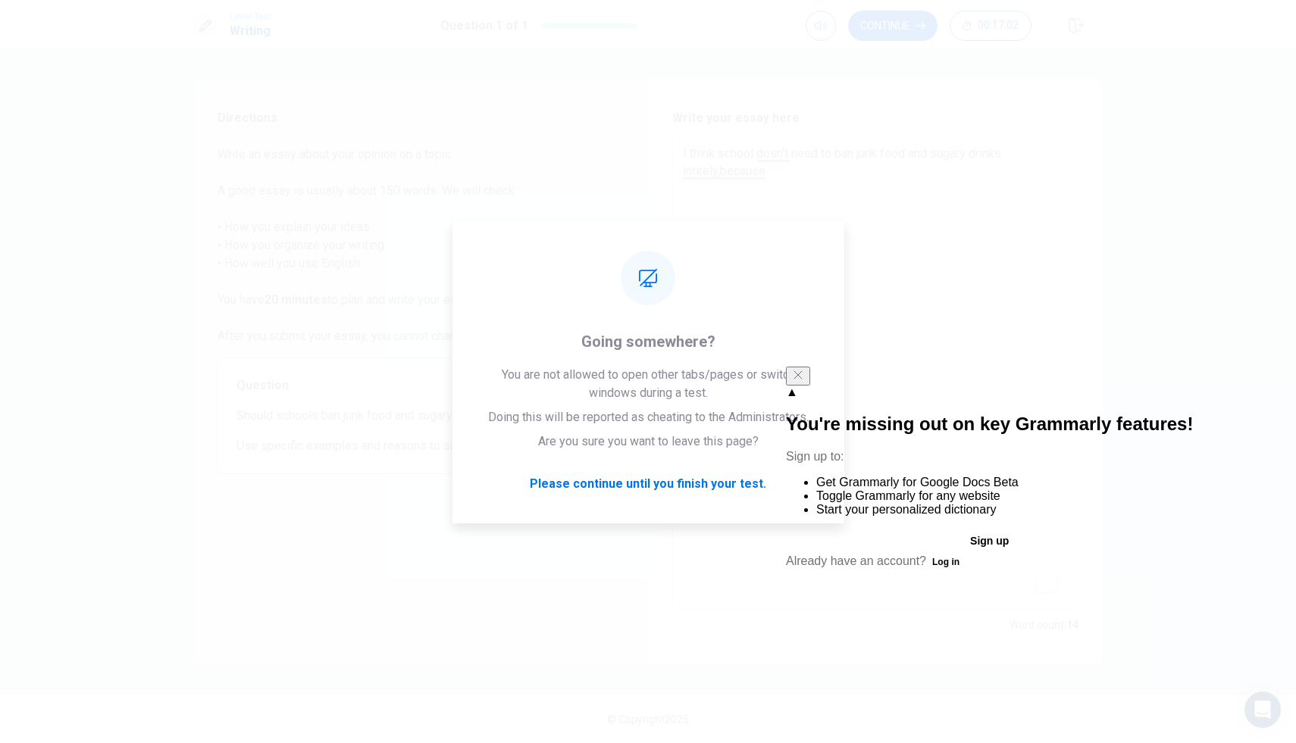
click at [802, 379] on icon "Close" at bounding box center [798, 375] width 8 height 8
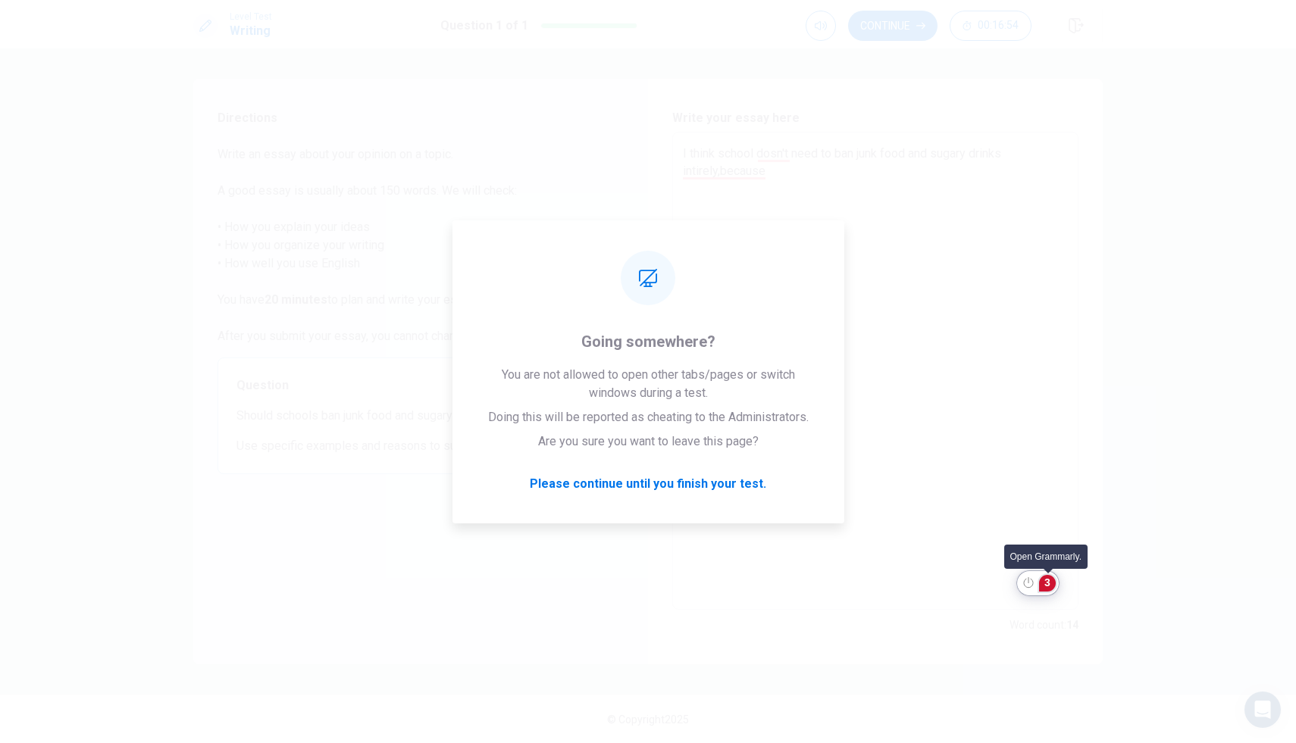
click at [1045, 582] on div "3" at bounding box center [1047, 583] width 17 height 17
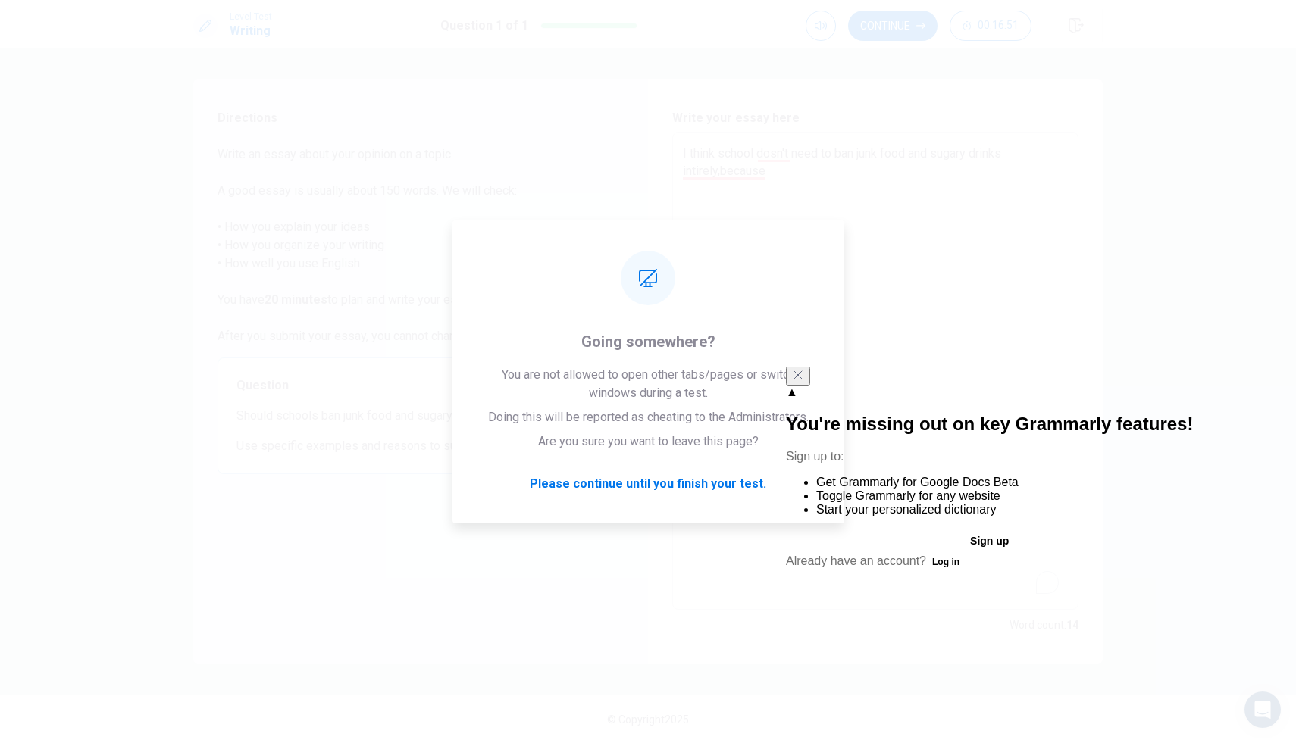
click at [804, 378] on icon "Close" at bounding box center [798, 375] width 12 height 12
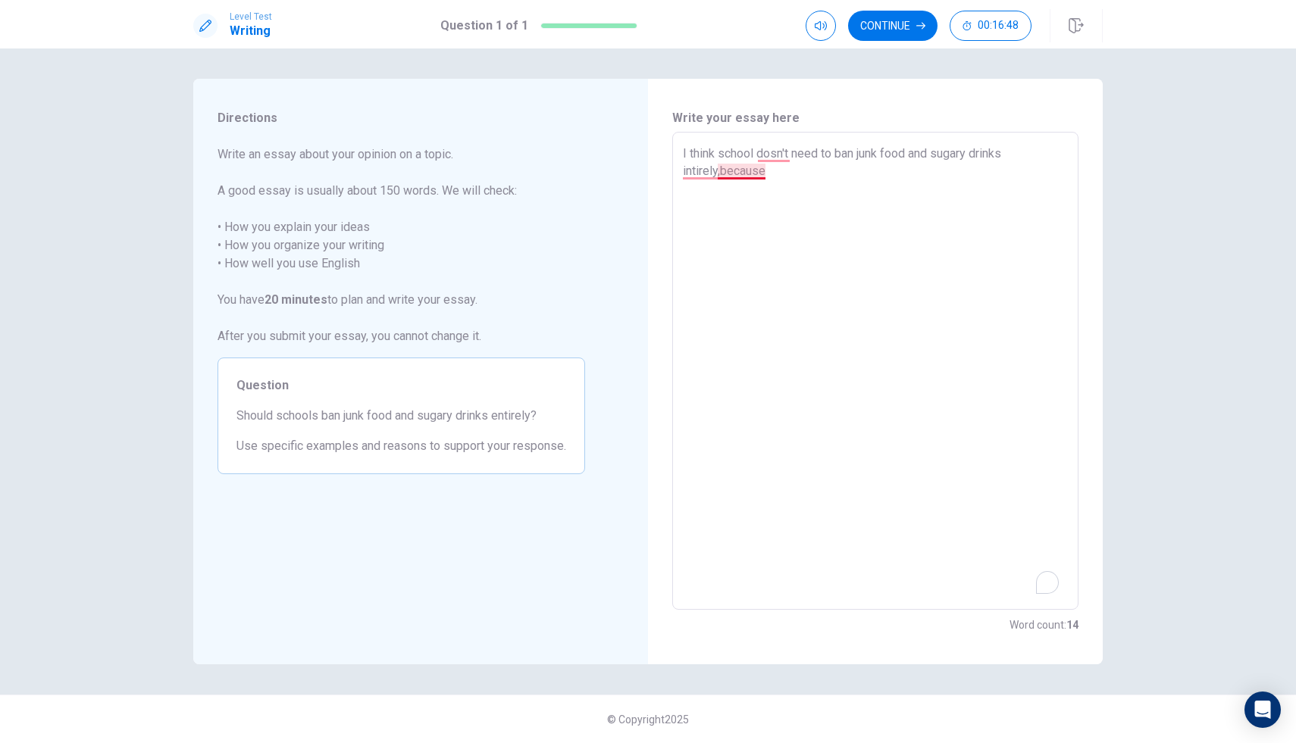
click at [765, 177] on textarea "I think school dosn't need to ban junk food and sugary drinks intirely,because" at bounding box center [875, 371] width 385 height 453
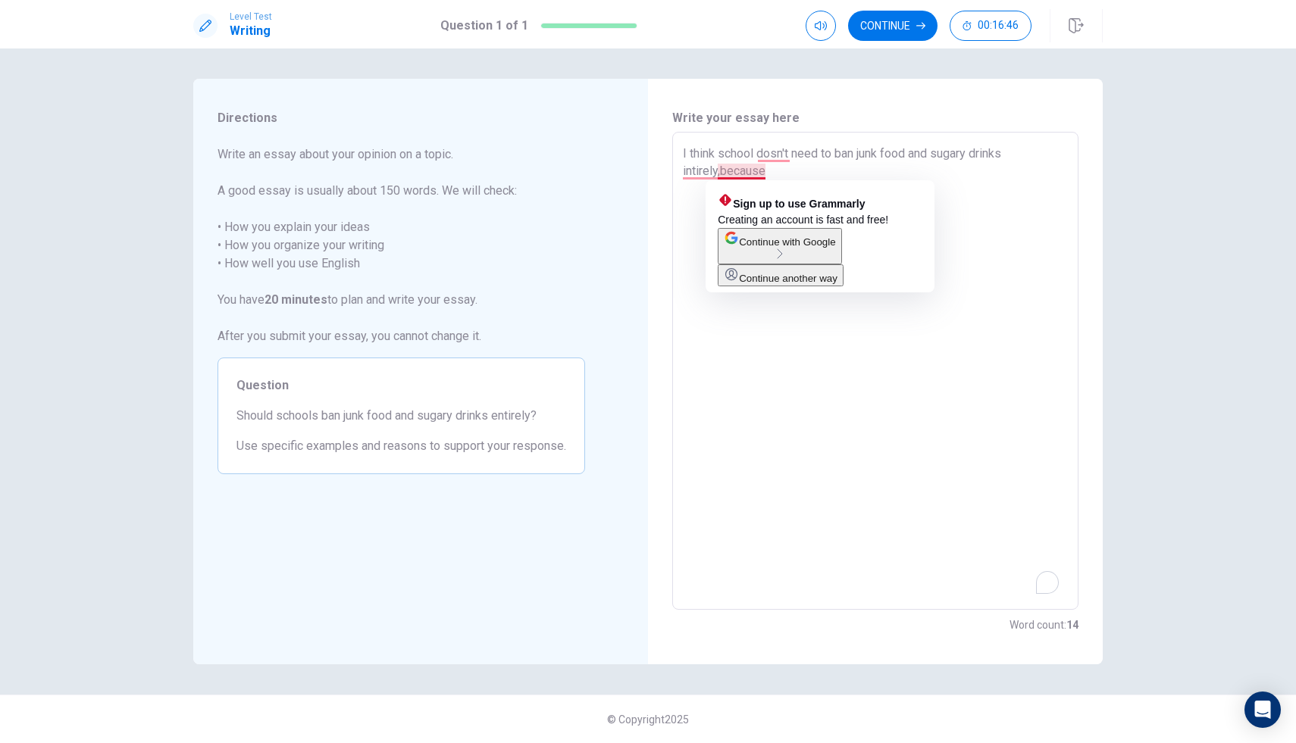
click at [880, 348] on textarea "I think school dosn't need to ban junk food and sugary drinks intirely,because" at bounding box center [875, 371] width 385 height 453
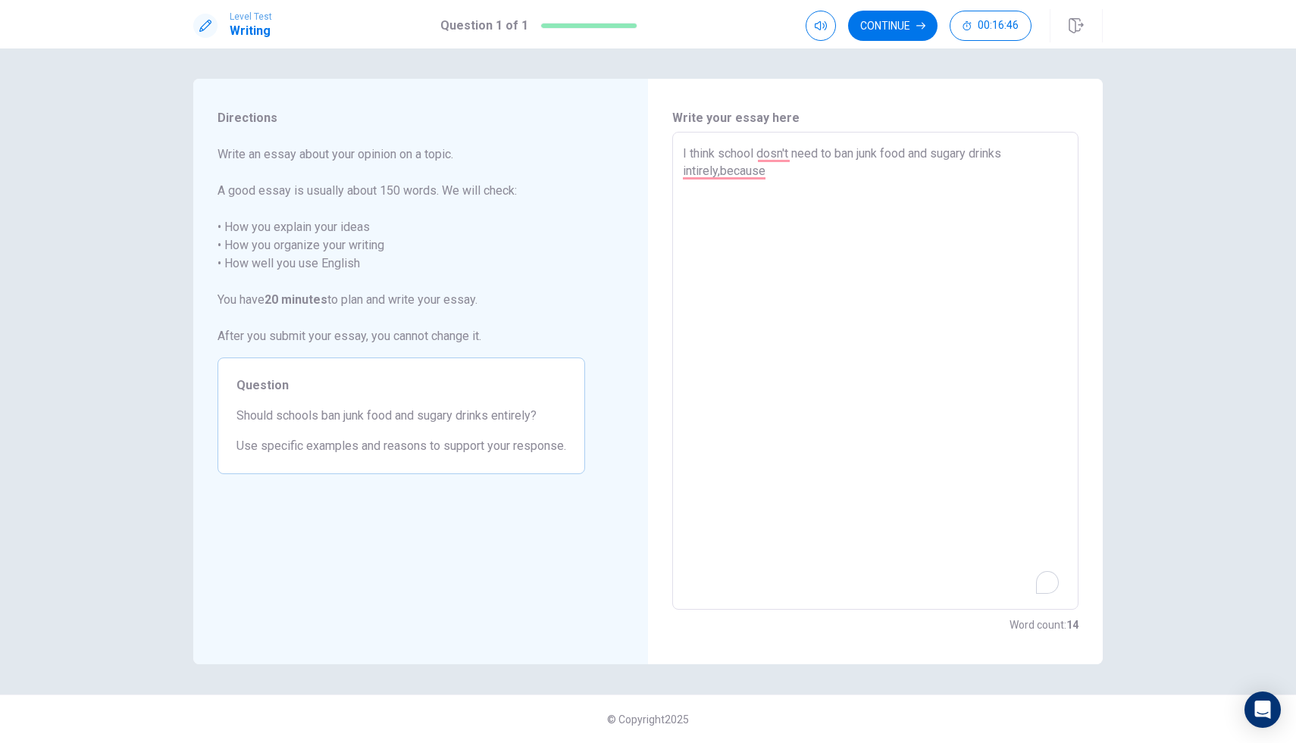
type textarea "x"
type textarea "I think school dosn't need to ban junk food and sugary drinks intirely,because"
type textarea "x"
type textarea "I think school dosn't need to ban junk food and sugary drinks intirely,because"
type textarea "x"
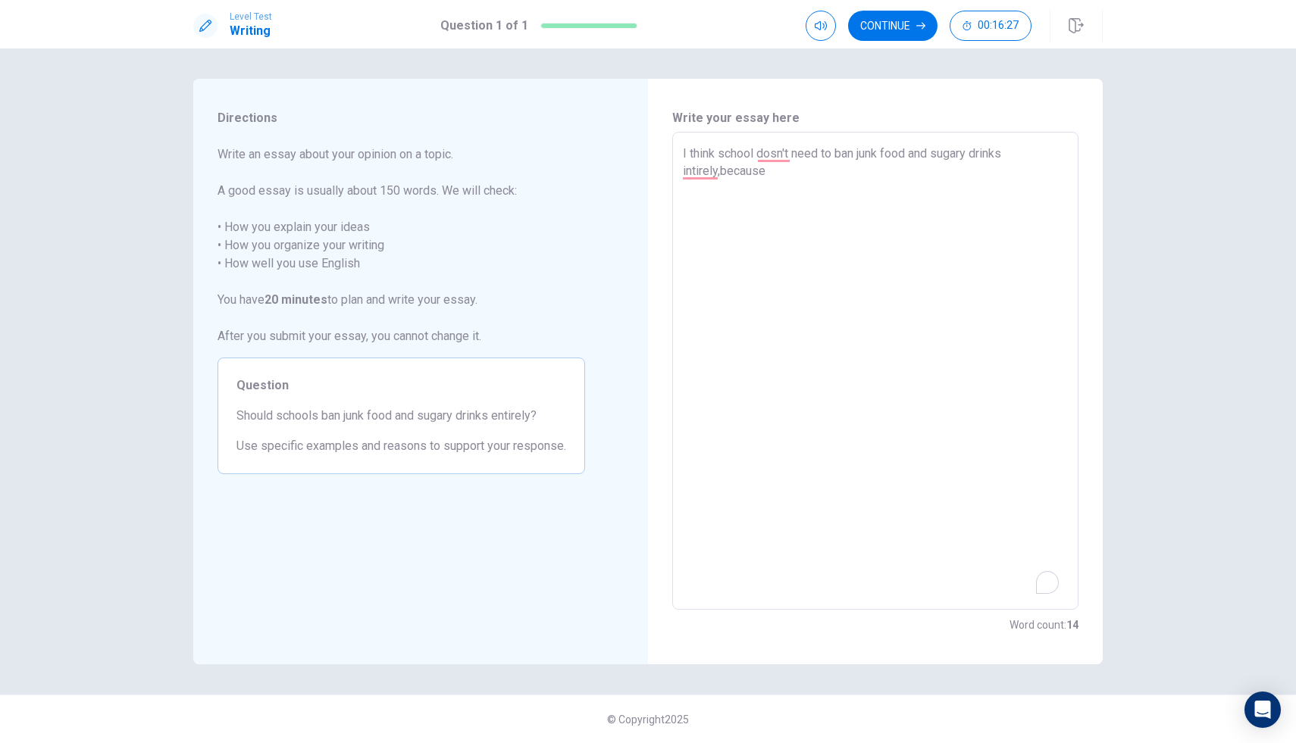
type textarea "I think school dosn't need to ban junk food and sugary drinks intirely,becaus"
type textarea "x"
type textarea "I think school dosn't need to ban junk food and sugary drinks intirely,becau"
type textarea "x"
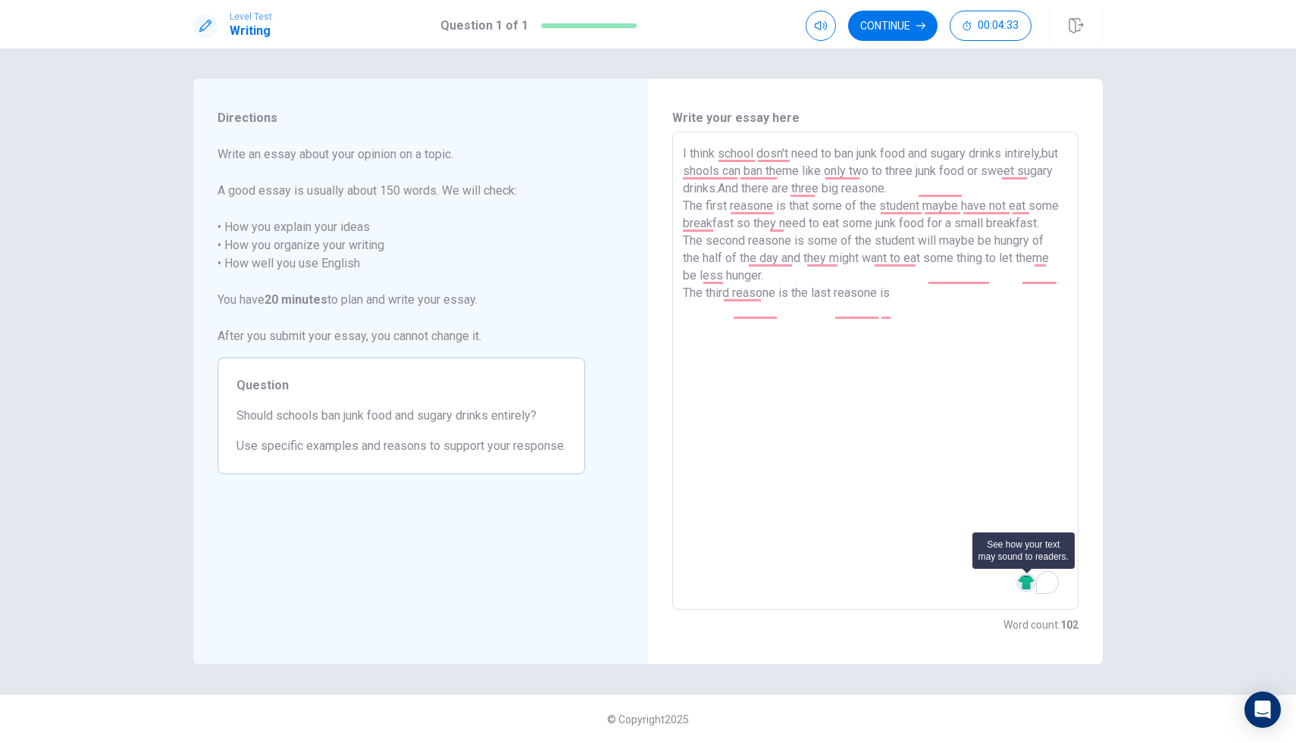
click at [1028, 583] on img at bounding box center [1025, 582] width 17 height 17
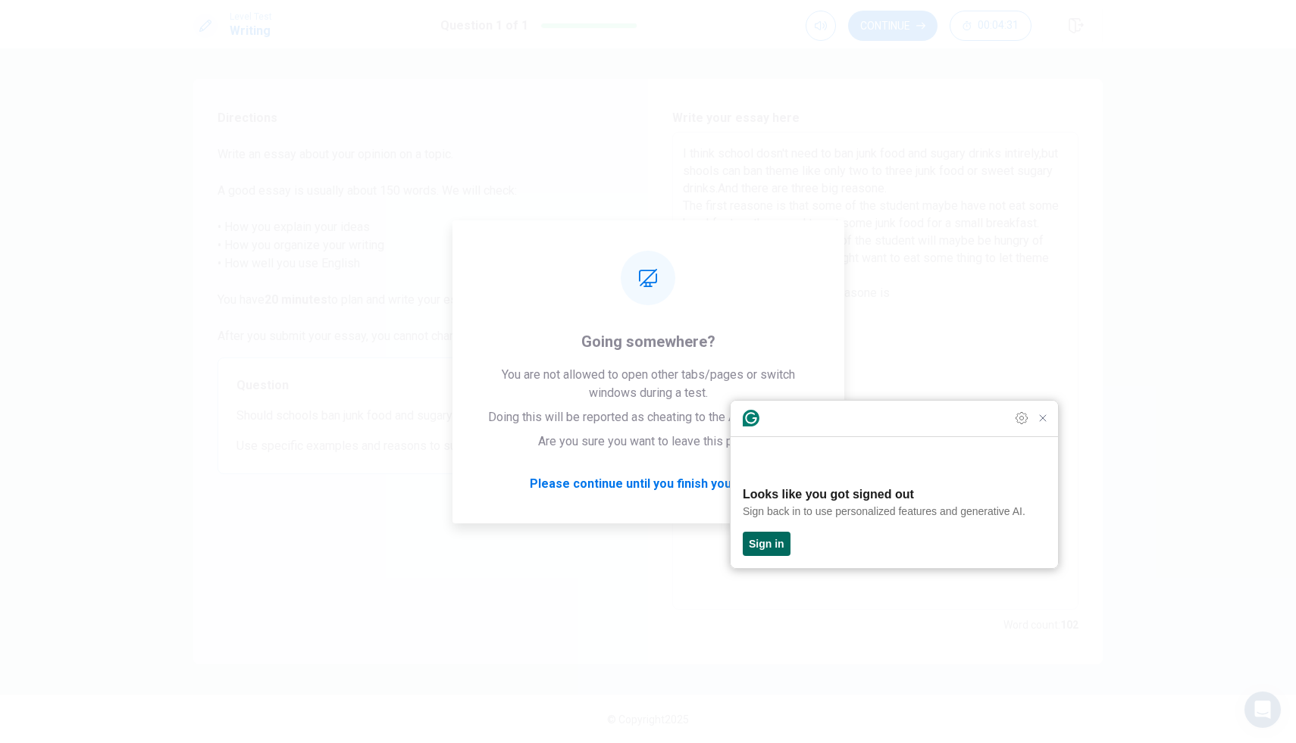
click at [781, 551] on button "Sign in" at bounding box center [766, 544] width 48 height 24
click at [1051, 427] on div at bounding box center [1031, 418] width 39 height 18
click at [1045, 421] on icon "Close Grammarly Assistant" at bounding box center [1042, 418] width 6 height 6
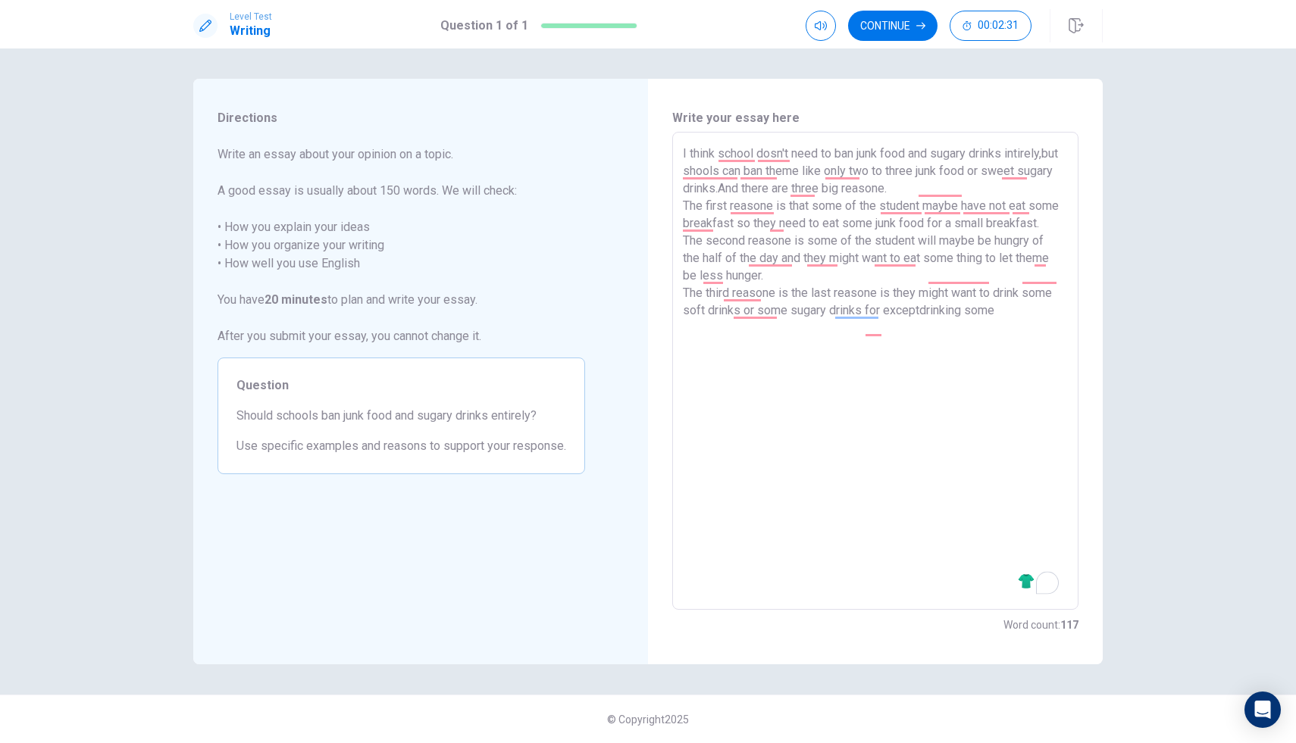
click at [920, 327] on textarea "I think school dosn't need to ban junk food and sugary drinks intirely,but shoo…" at bounding box center [875, 371] width 385 height 453
click at [1001, 330] on textarea "I think school dosn't need to ban junk food and sugary drinks intirely,but shoo…" at bounding box center [875, 371] width 385 height 453
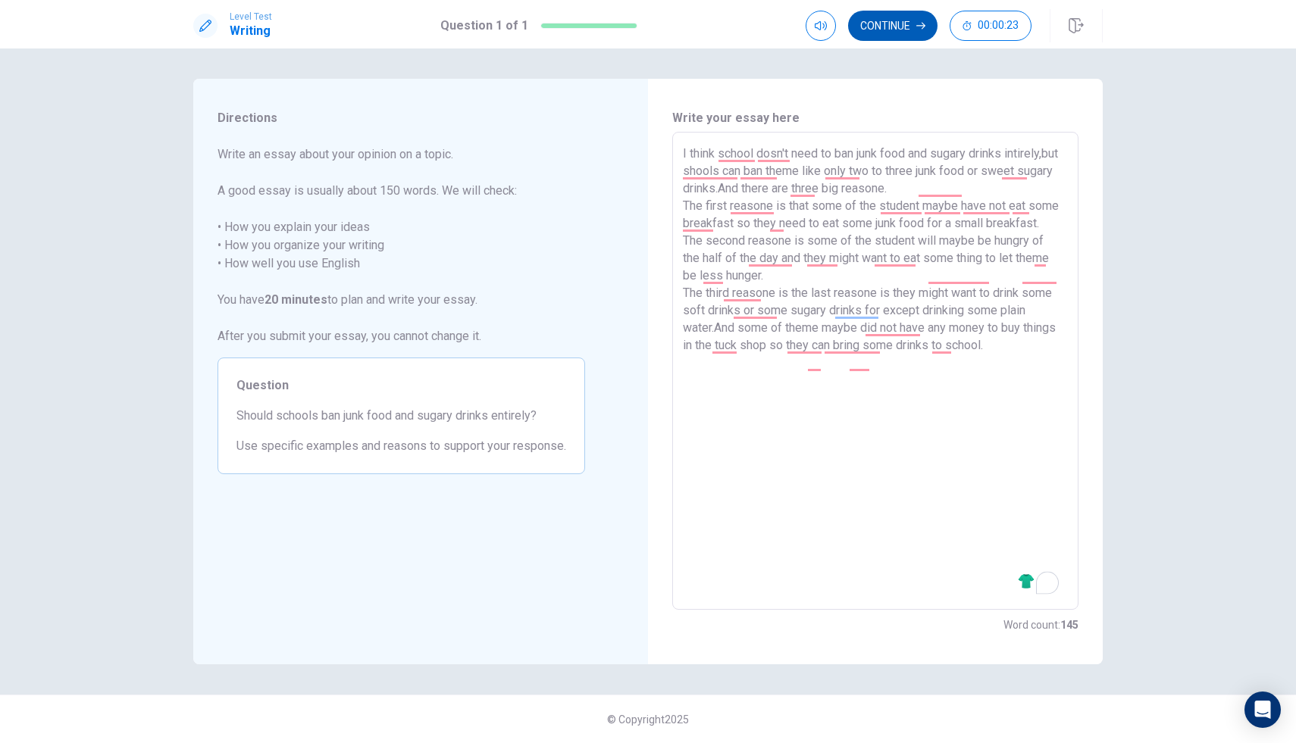
click at [894, 26] on button "Continue" at bounding box center [892, 26] width 89 height 30
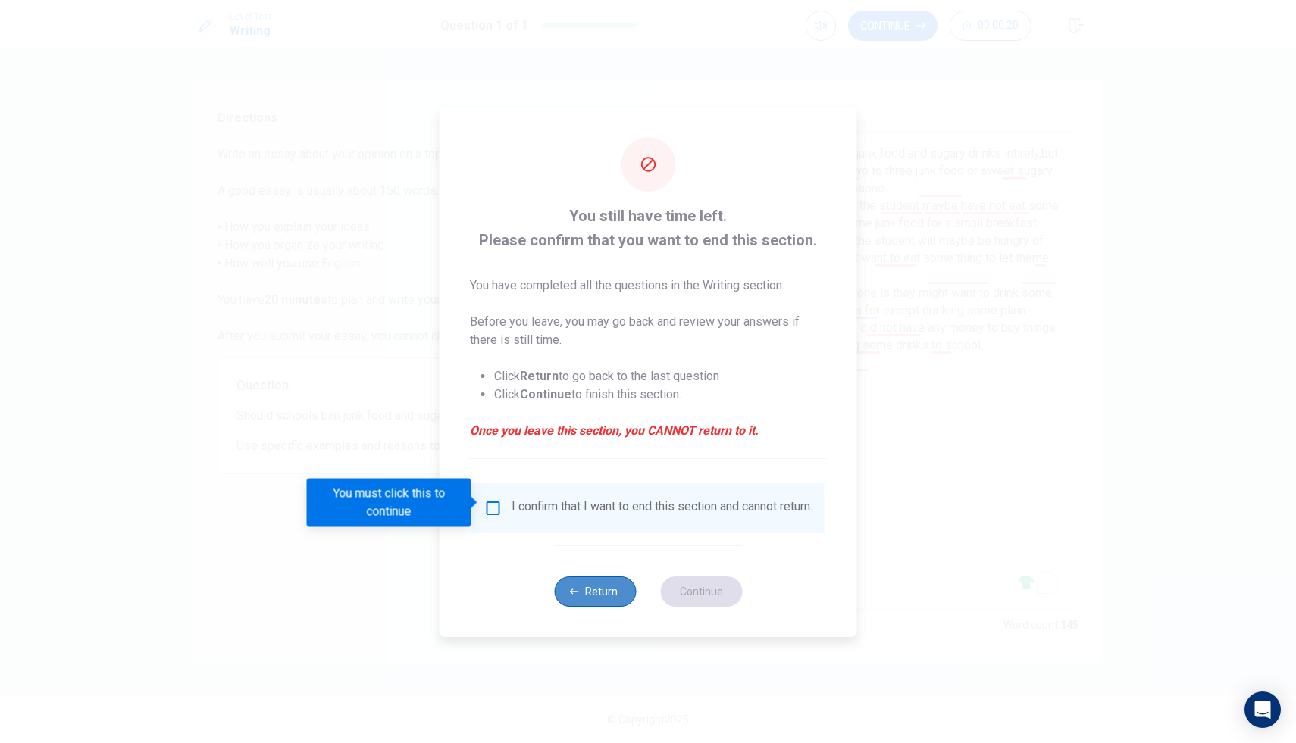
click at [614, 589] on button "Return" at bounding box center [595, 592] width 82 height 30
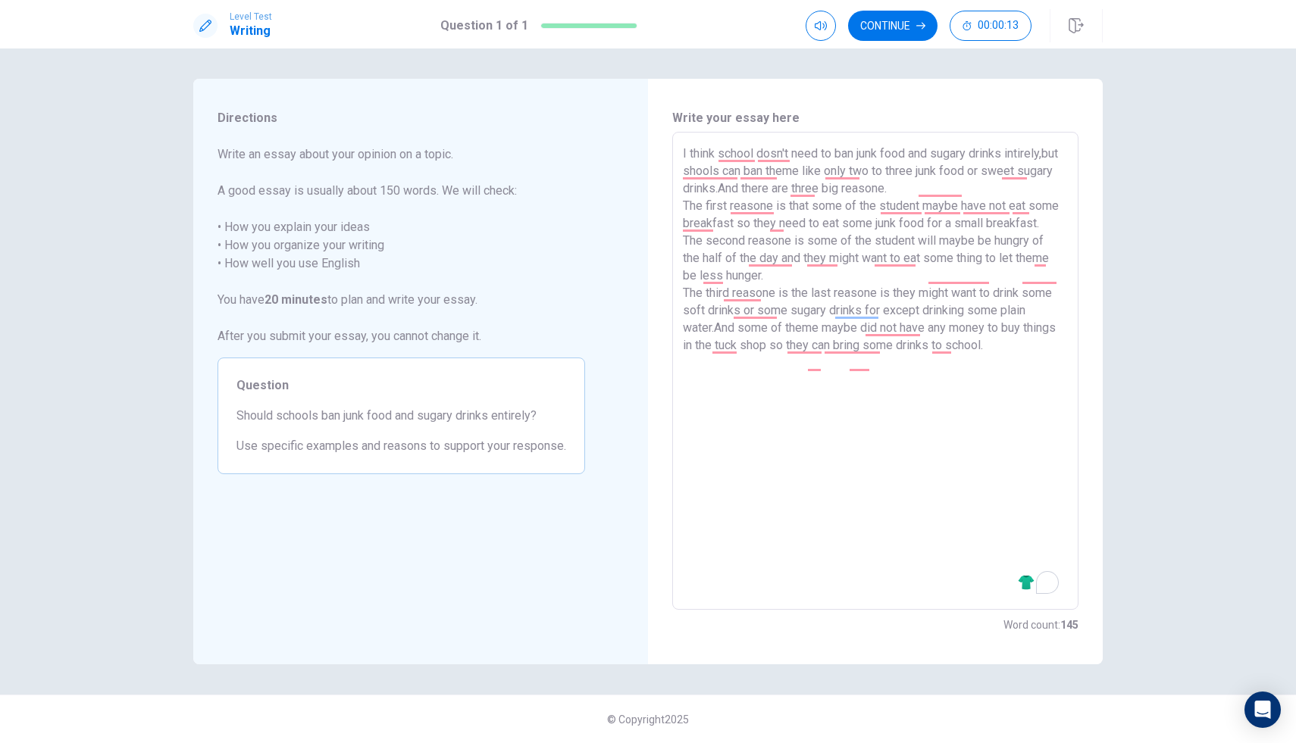
click at [682, 383] on div "I think school dosn't need to ban junk food and sugary drinks intirely,but shoo…" at bounding box center [875, 371] width 406 height 478
click at [686, 380] on textarea "I think school dosn't need to ban junk food and sugary drinks intirely,but shoo…" at bounding box center [875, 371] width 385 height 453
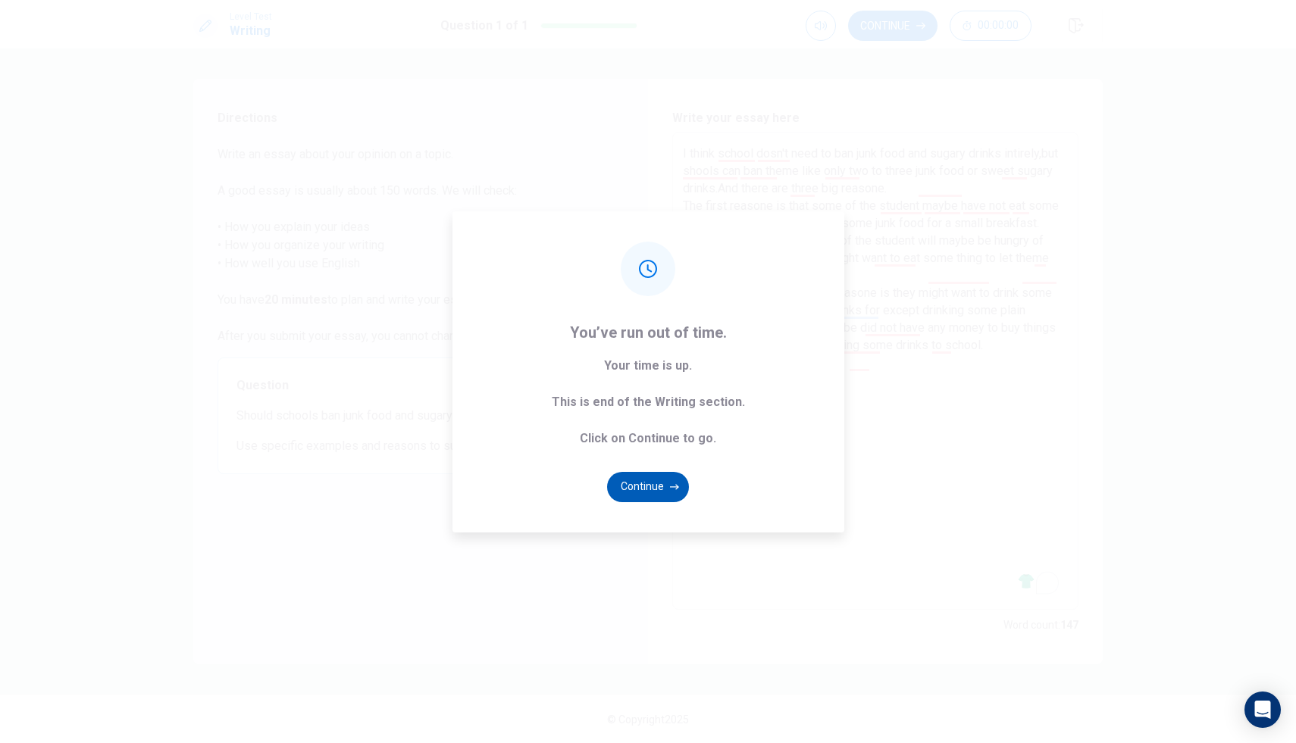
click at [649, 481] on button "Continue" at bounding box center [648, 487] width 82 height 30
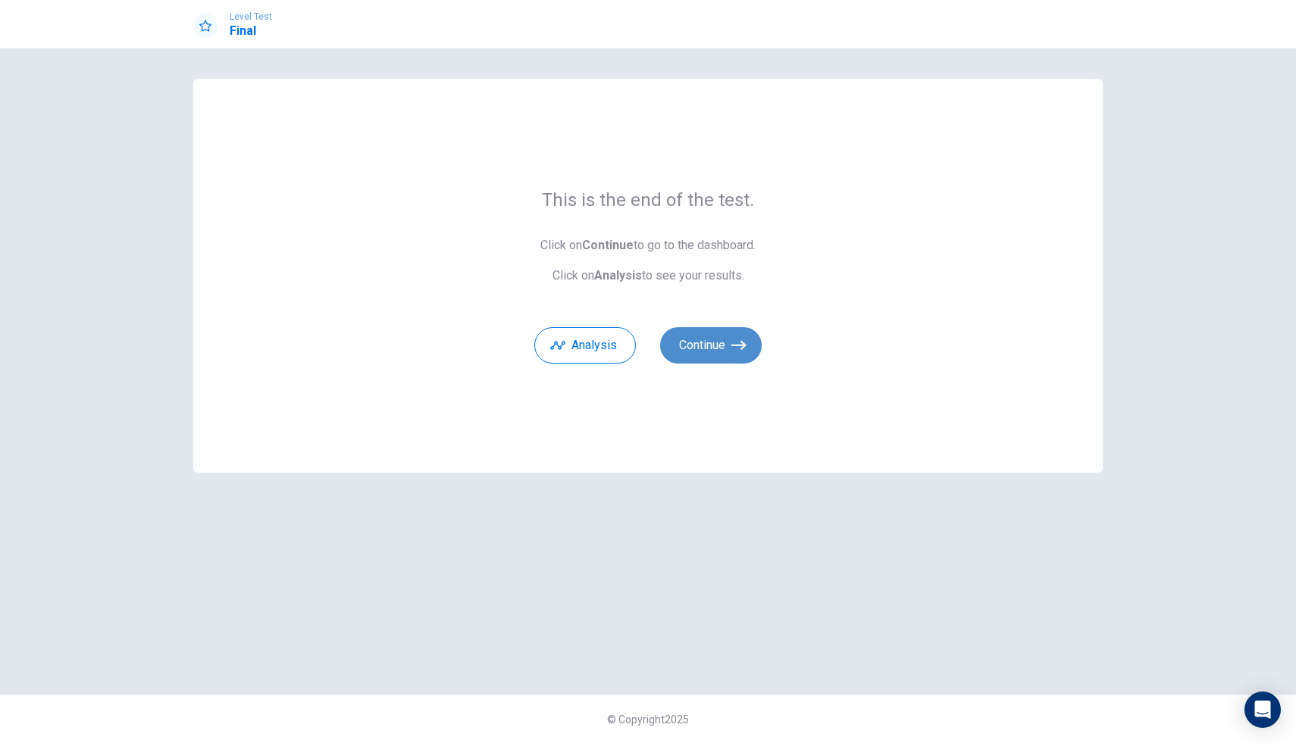
click at [716, 337] on button "Continue" at bounding box center [711, 345] width 102 height 36
